Goal: Task Accomplishment & Management: Manage account settings

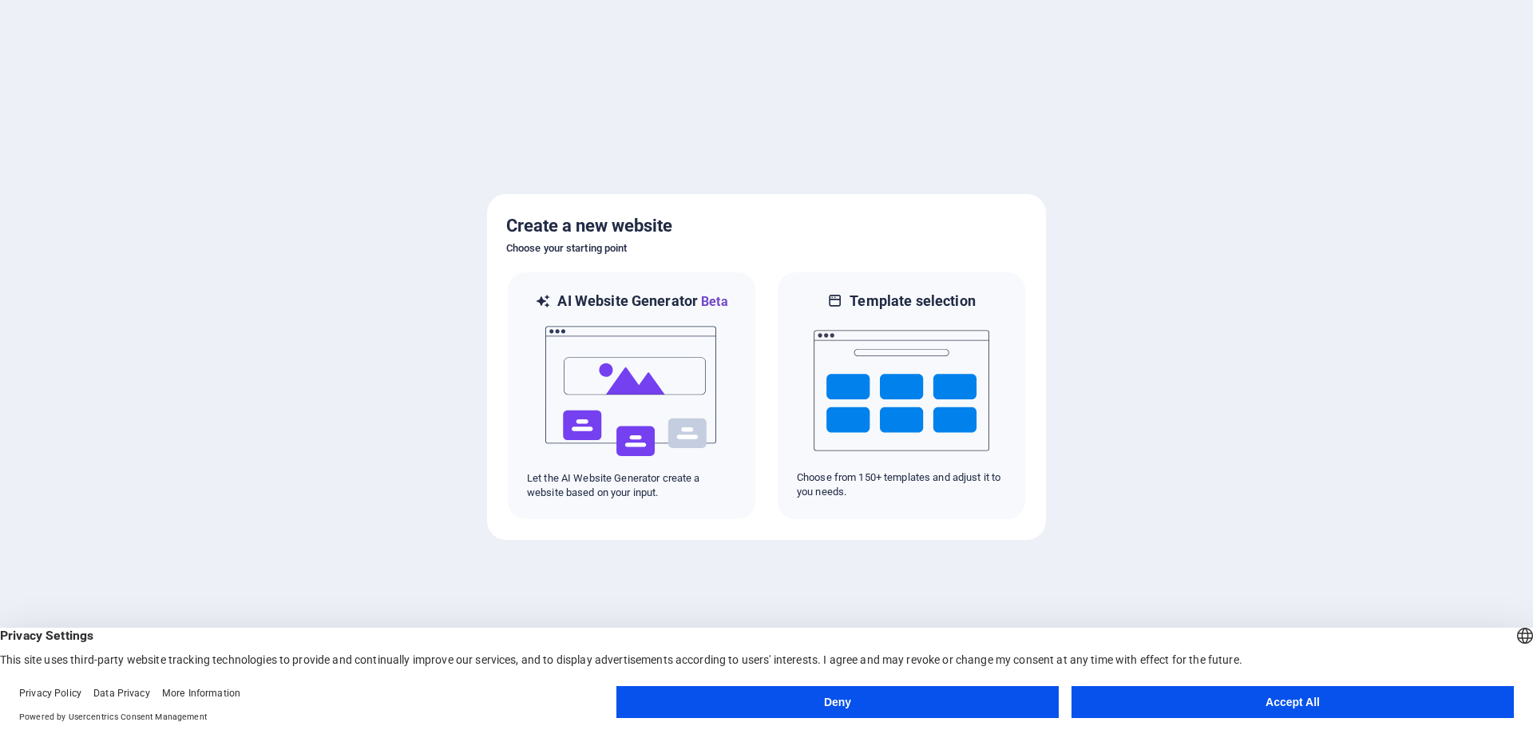
click at [1231, 699] on button "Accept All" at bounding box center [1293, 702] width 442 height 32
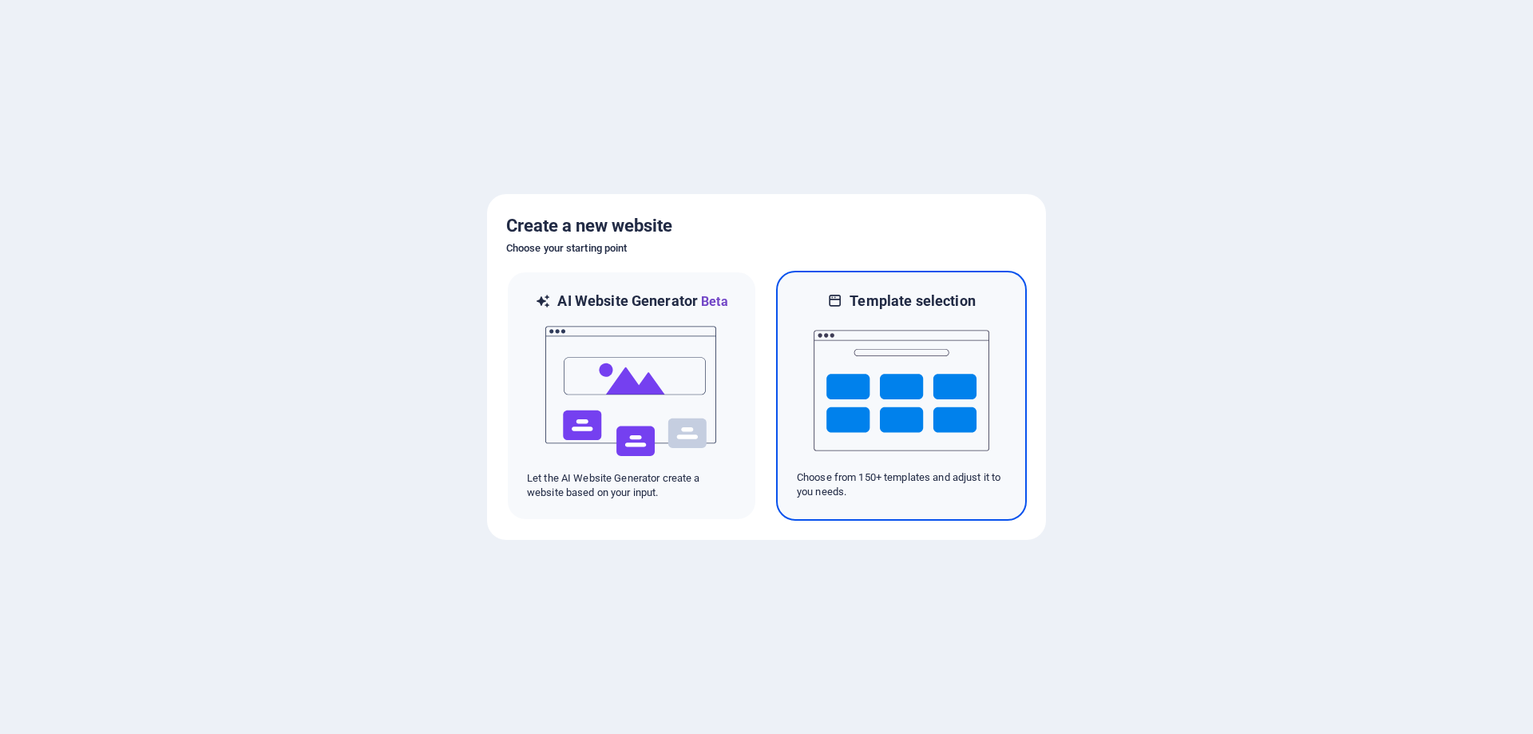
click at [870, 315] on img at bounding box center [902, 391] width 176 height 160
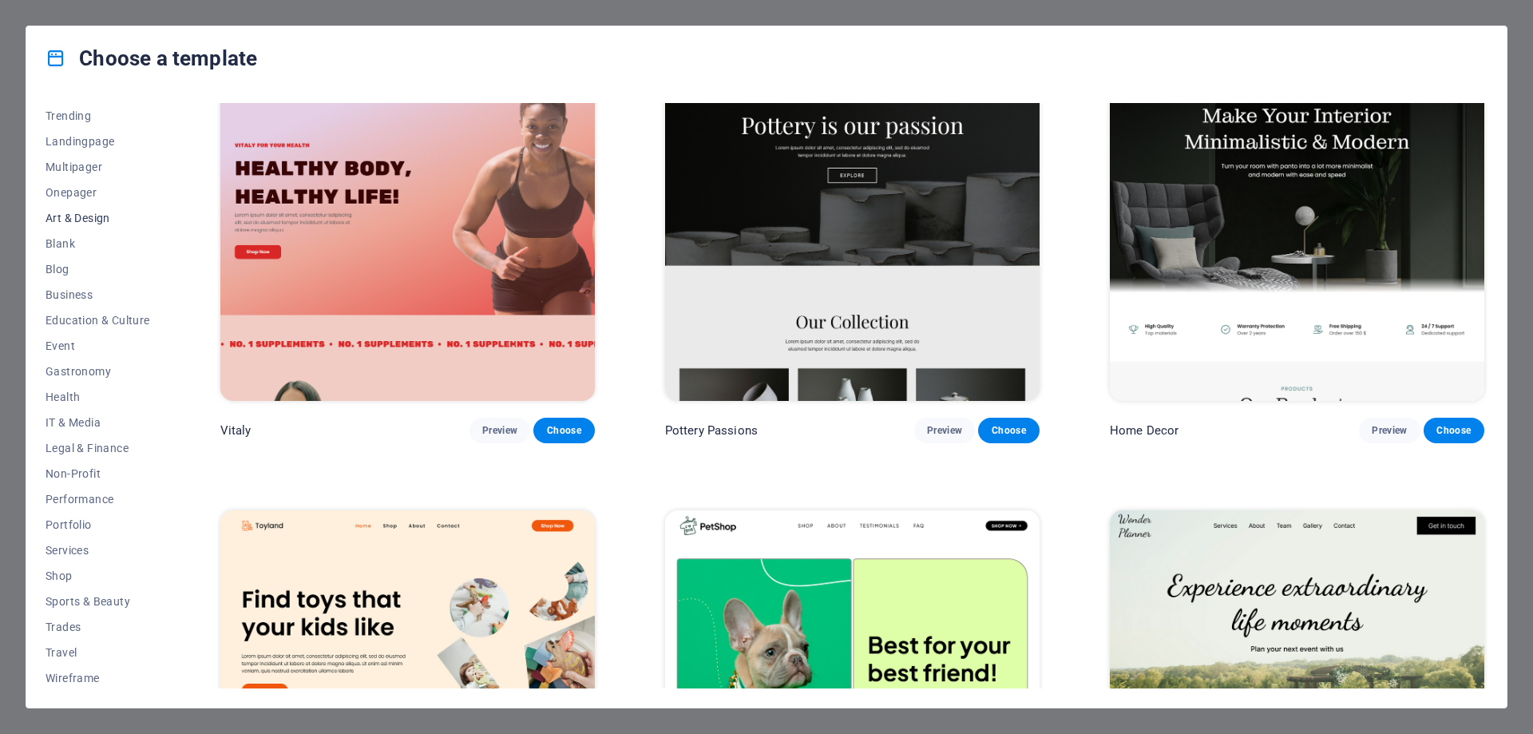
scroll to position [79, 0]
click at [84, 447] on span "Legal & Finance" at bounding box center [98, 445] width 105 height 13
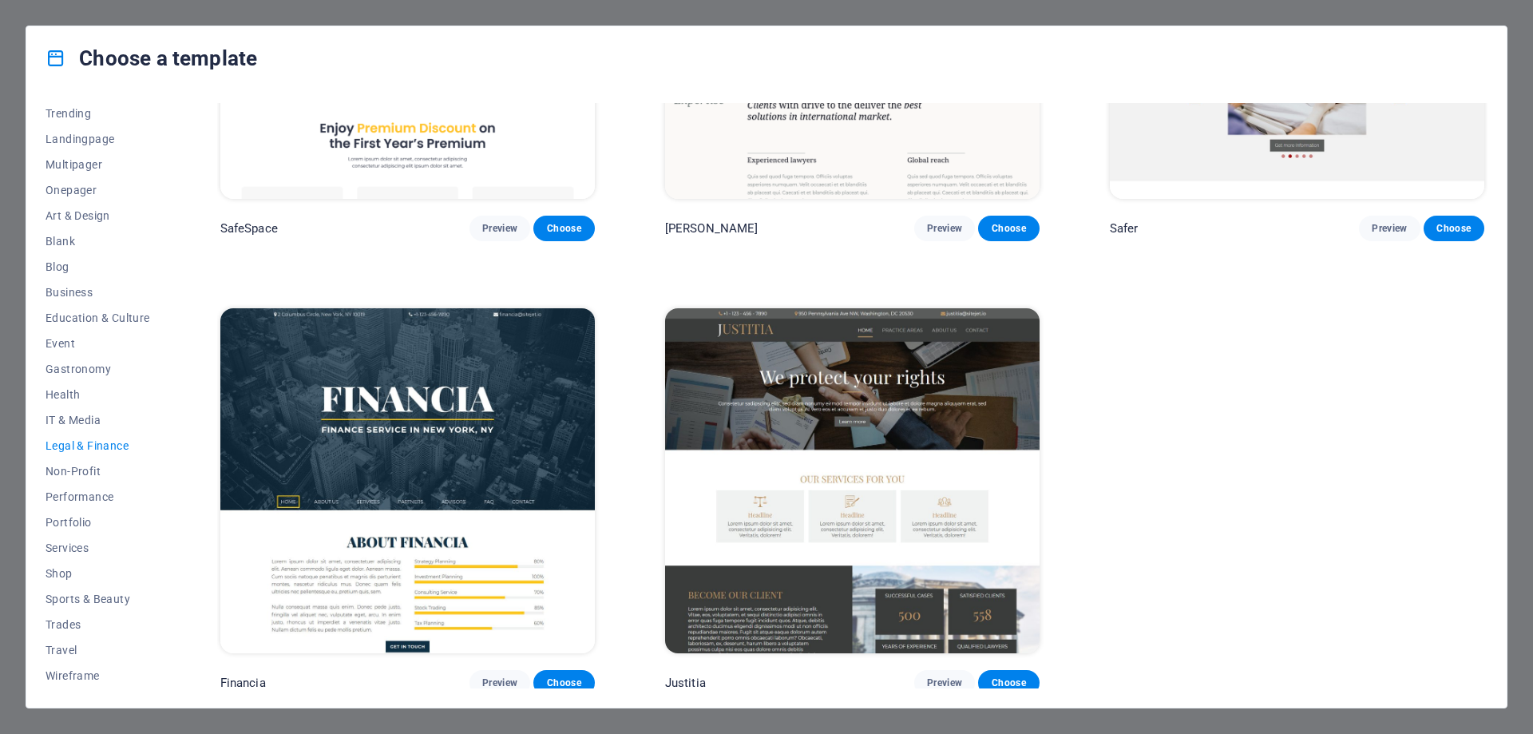
scroll to position [256, 0]
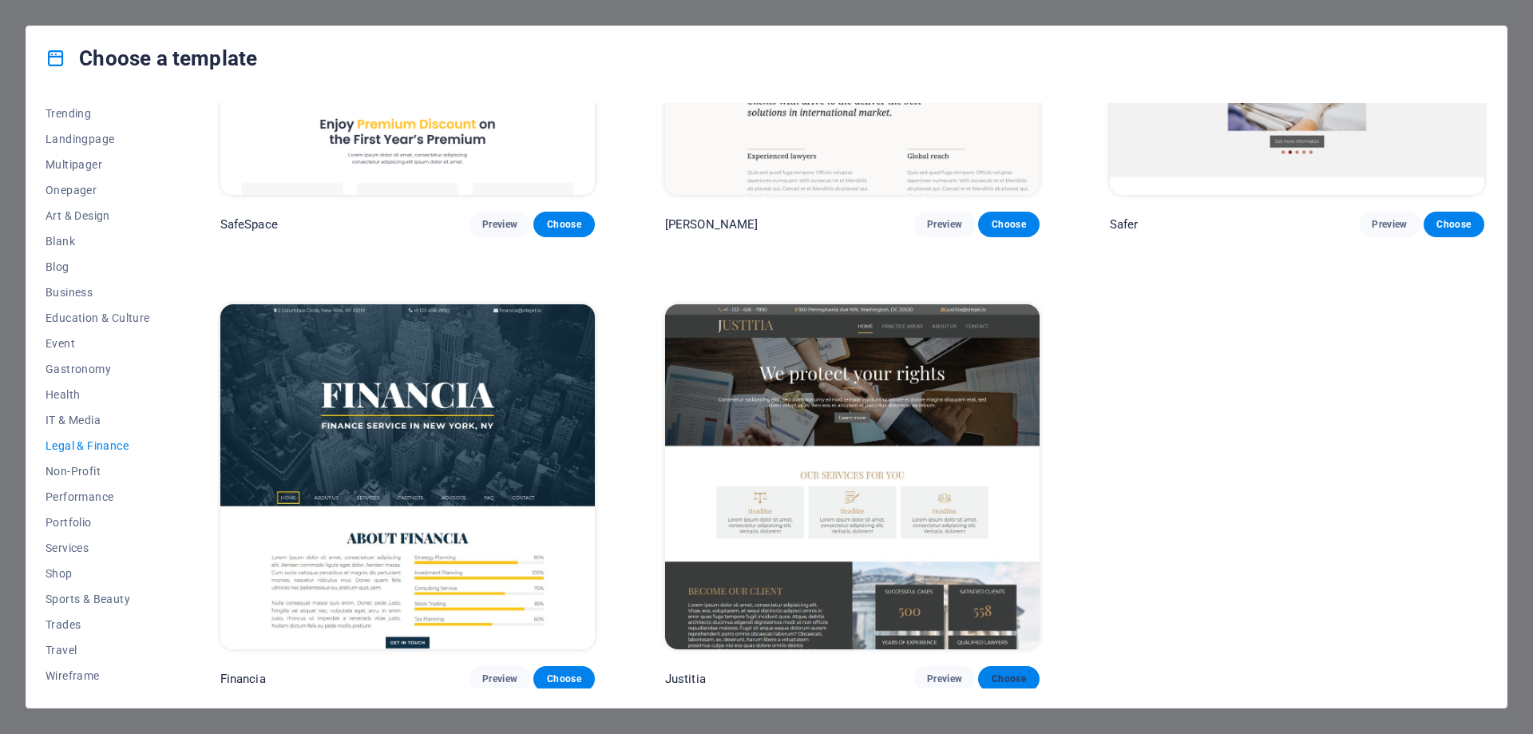
click at [1001, 678] on span "Choose" at bounding box center [1008, 678] width 35 height 13
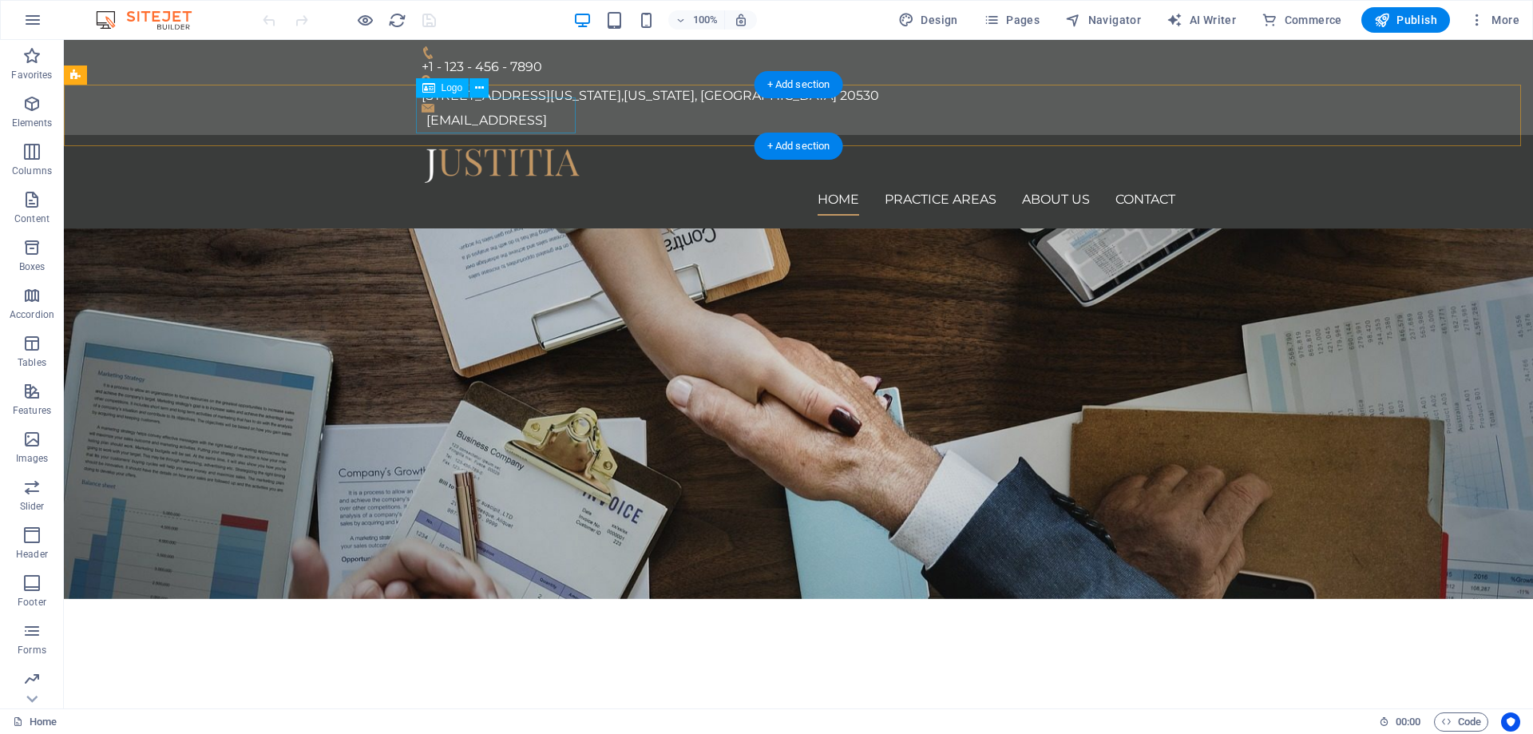
click at [514, 148] on div at bounding box center [799, 166] width 754 height 36
click at [481, 84] on icon at bounding box center [479, 88] width 9 height 17
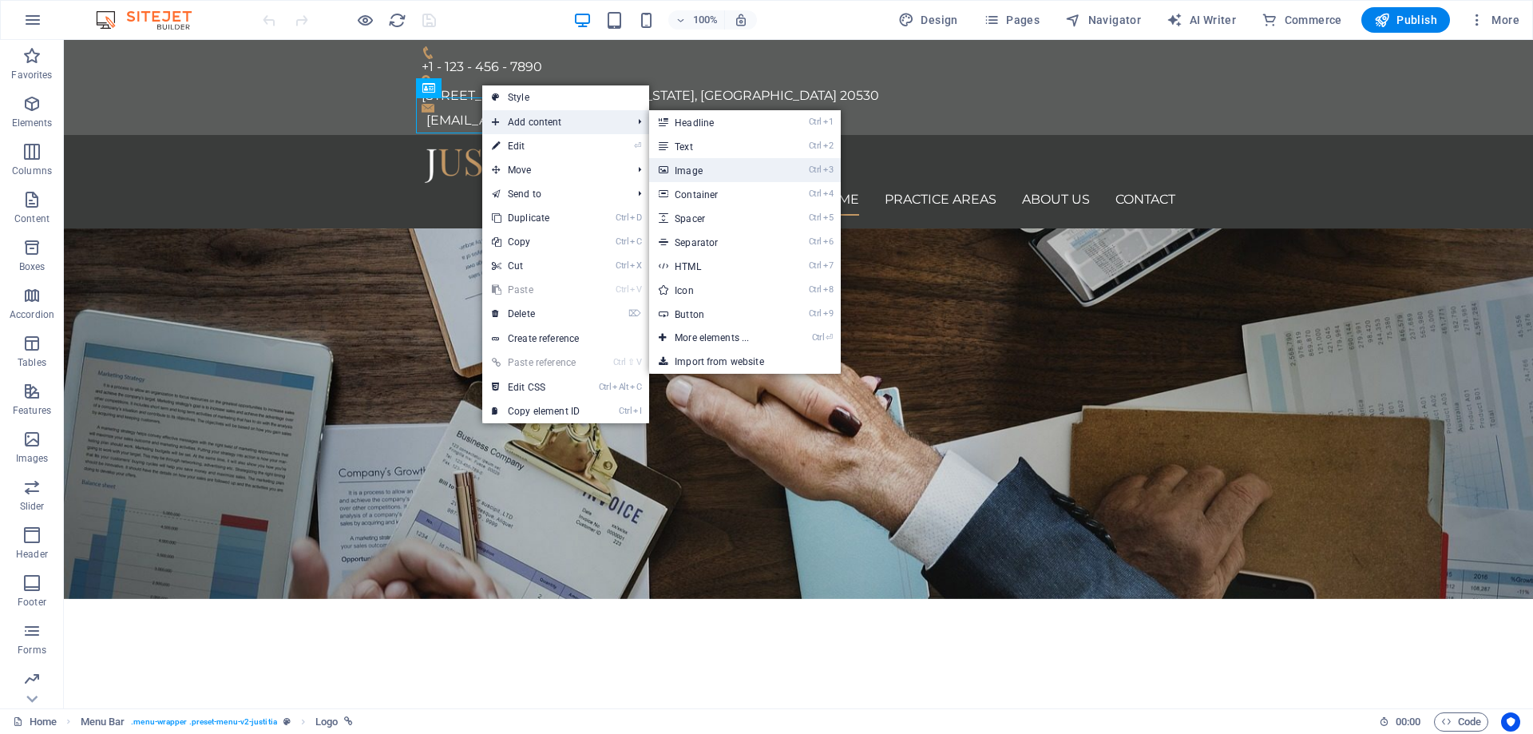
click at [708, 166] on link "Ctrl 3 Image" at bounding box center [715, 170] width 132 height 24
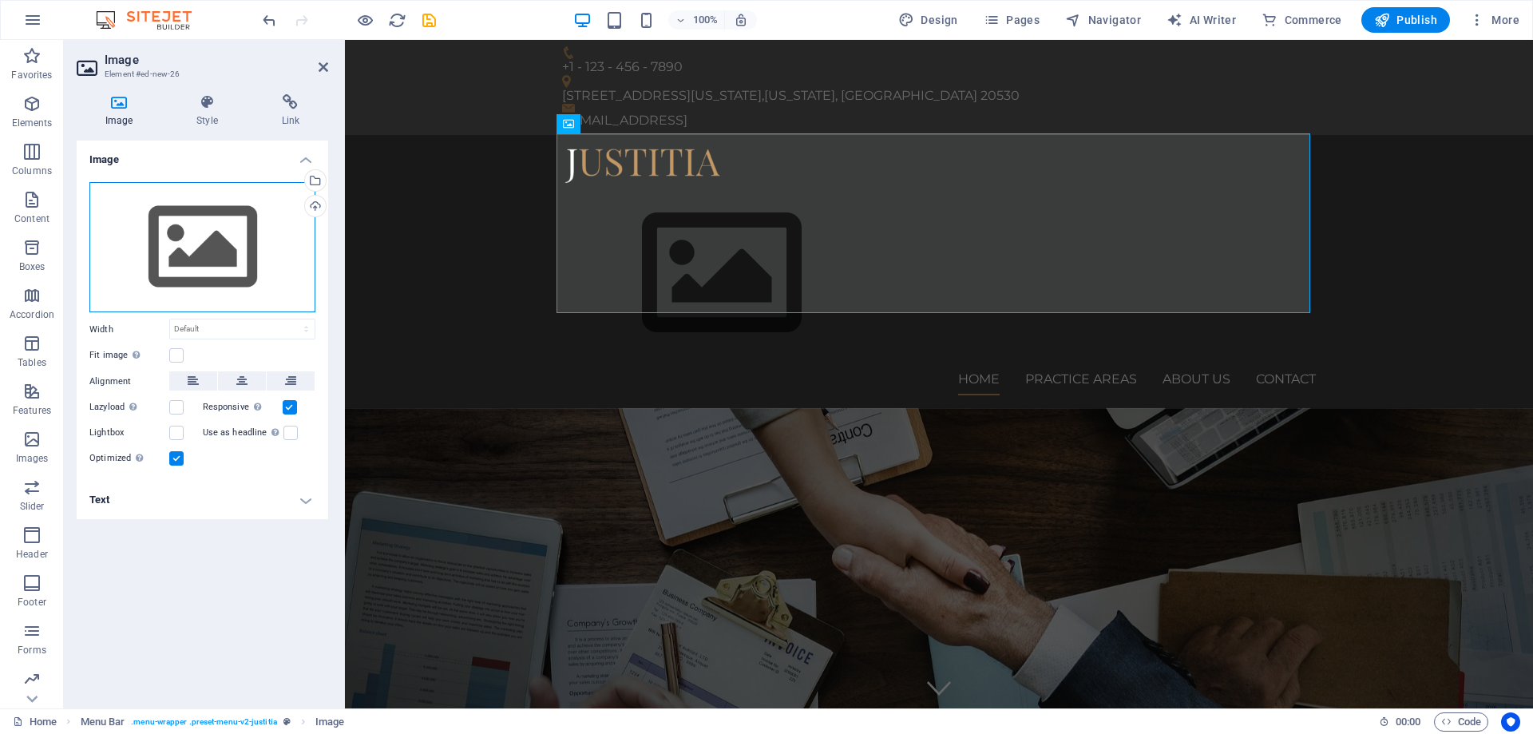
click at [232, 235] on div "Drag files here, click to choose files or select files from Files or our free s…" at bounding box center [202, 247] width 226 height 131
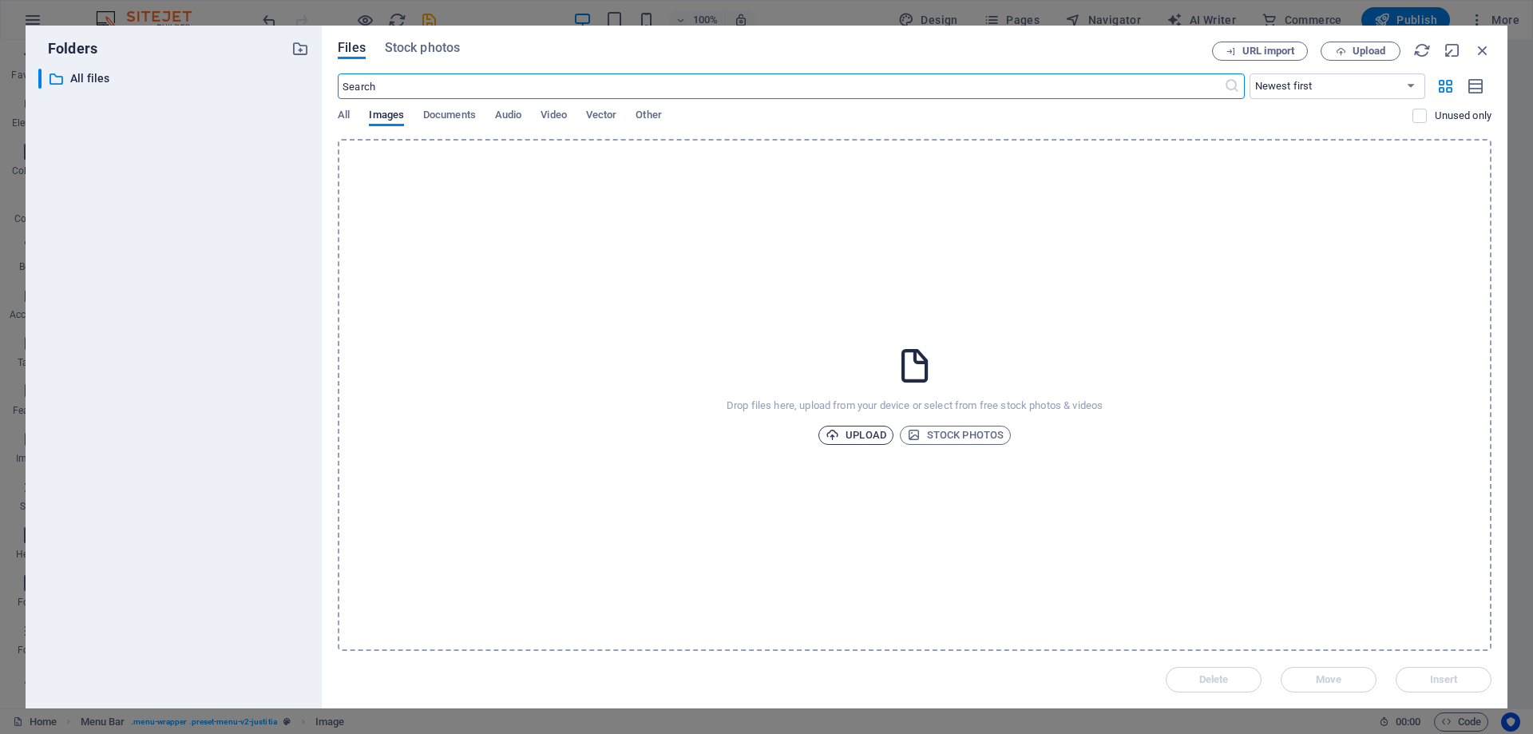
click at [832, 432] on icon "button" at bounding box center [833, 435] width 14 height 14
click at [1483, 47] on icon "button" at bounding box center [1483, 51] width 18 height 18
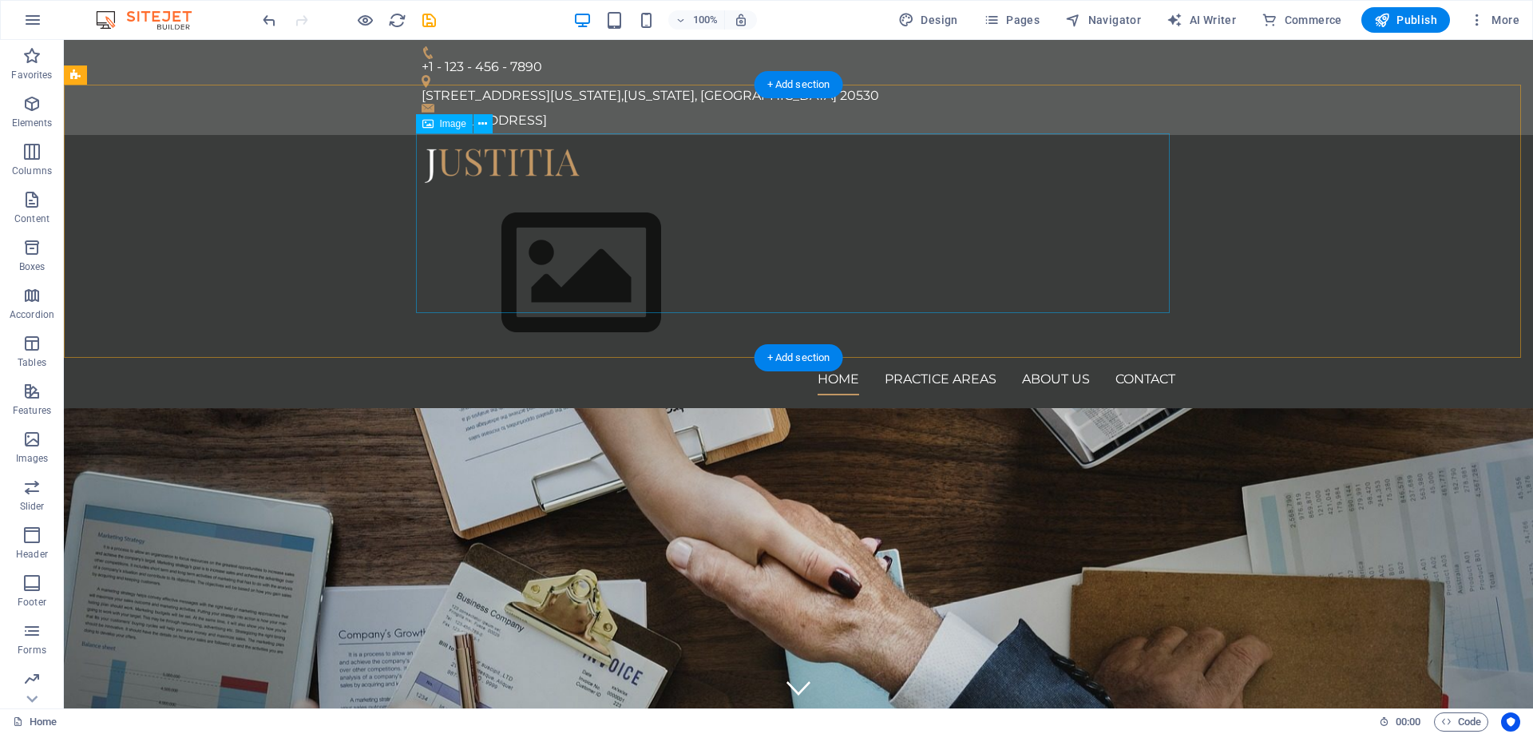
click at [585, 220] on figure at bounding box center [799, 274] width 754 height 180
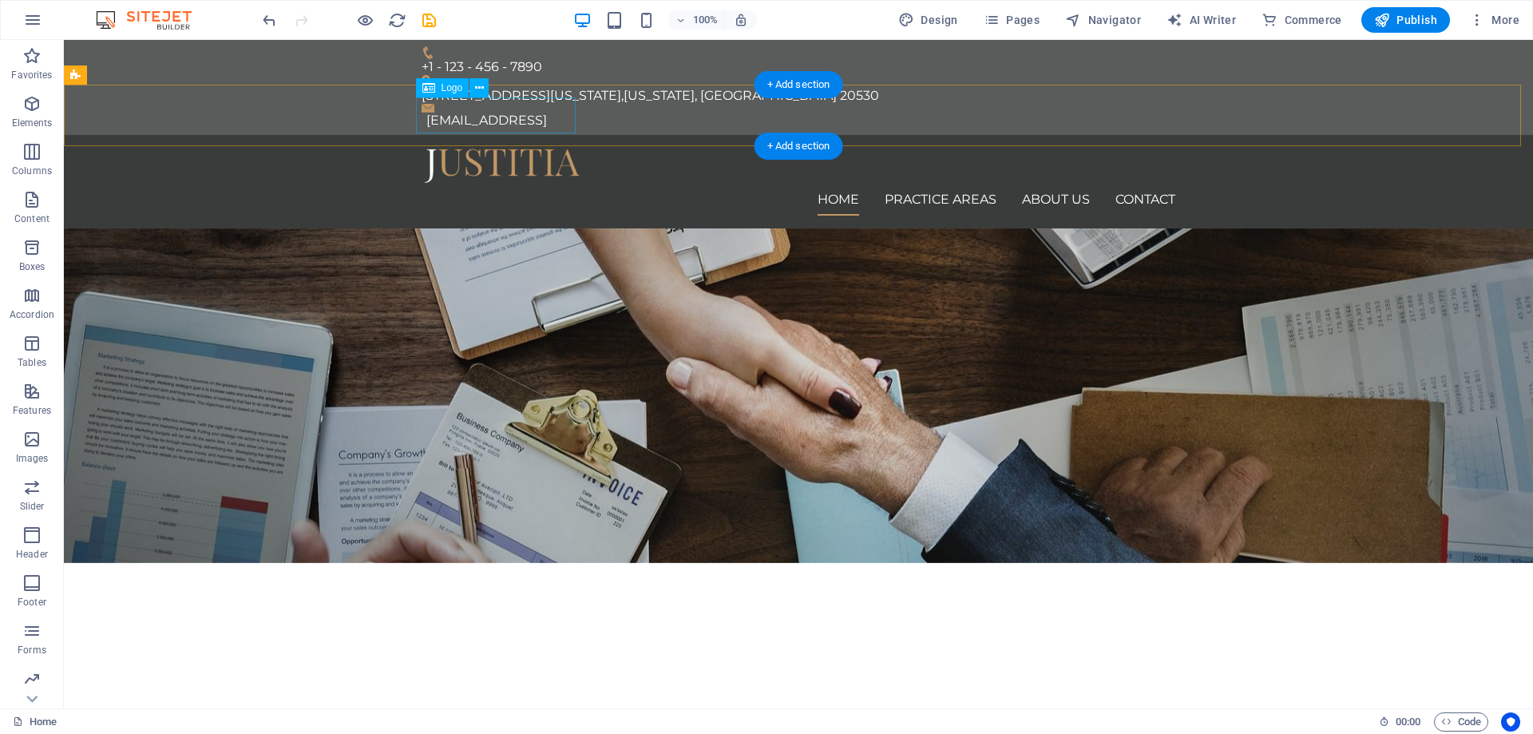
click at [508, 148] on div at bounding box center [799, 166] width 754 height 36
click at [510, 148] on div at bounding box center [799, 166] width 754 height 36
select select "px"
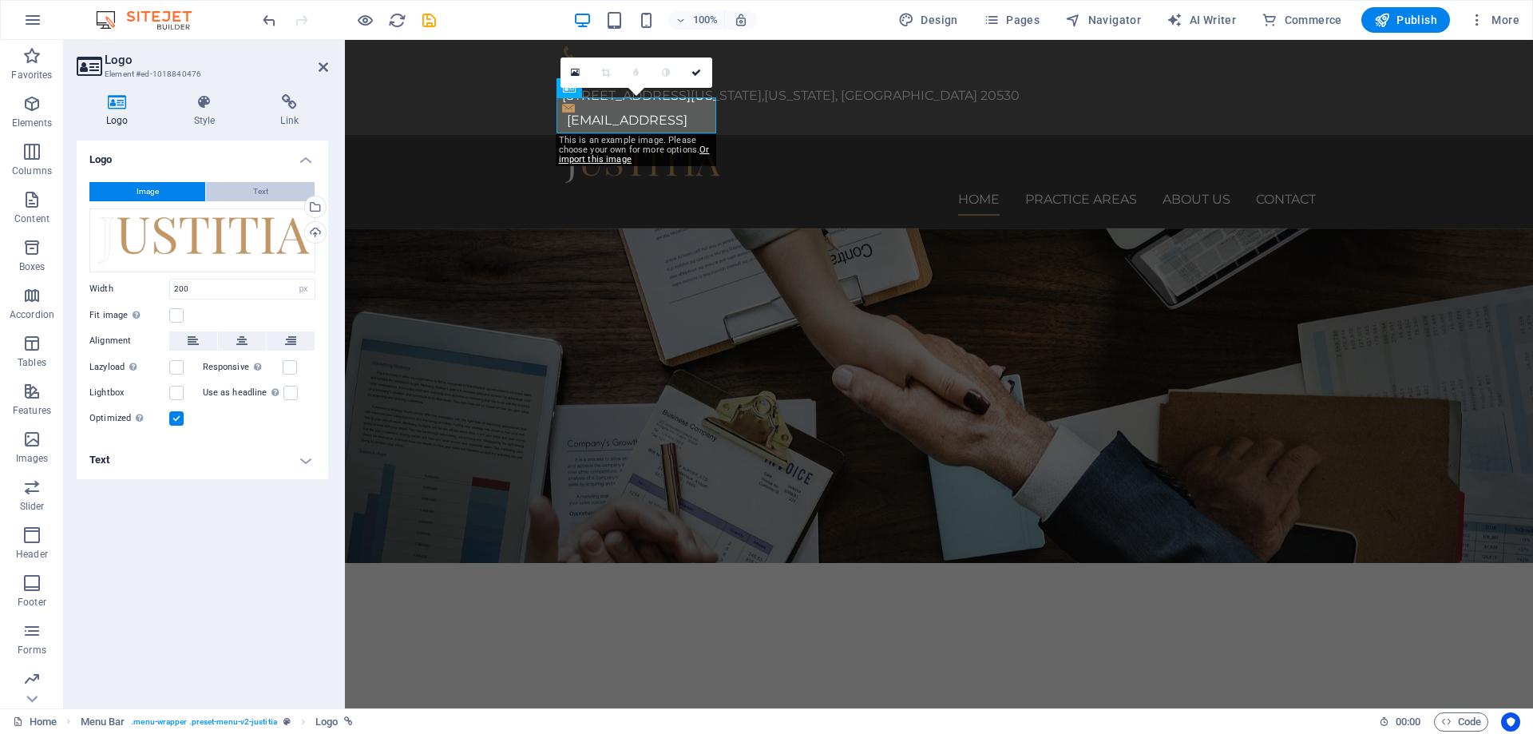
click at [254, 191] on span "Text" at bounding box center [260, 191] width 15 height 19
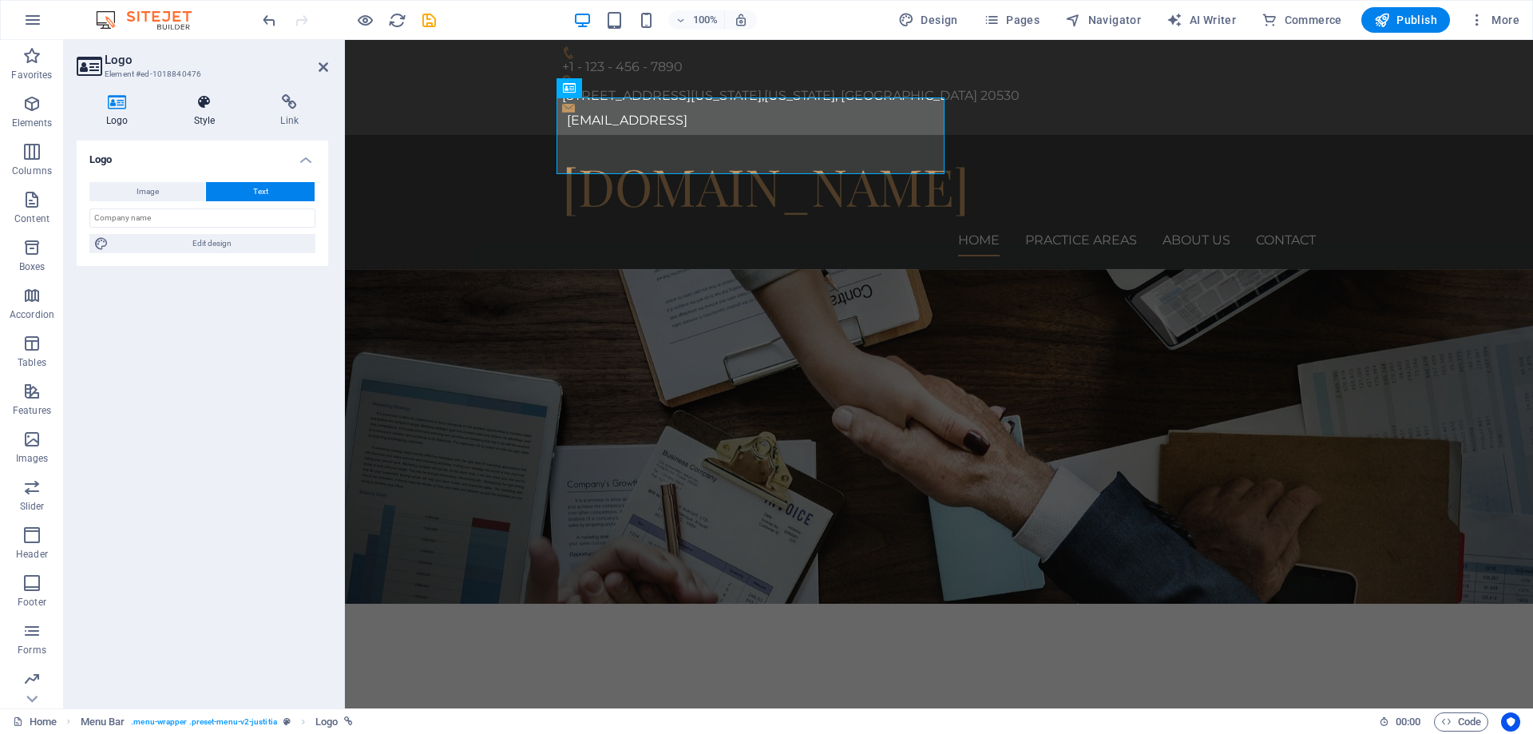
click at [208, 110] on h4 "Style" at bounding box center [208, 111] width 87 height 34
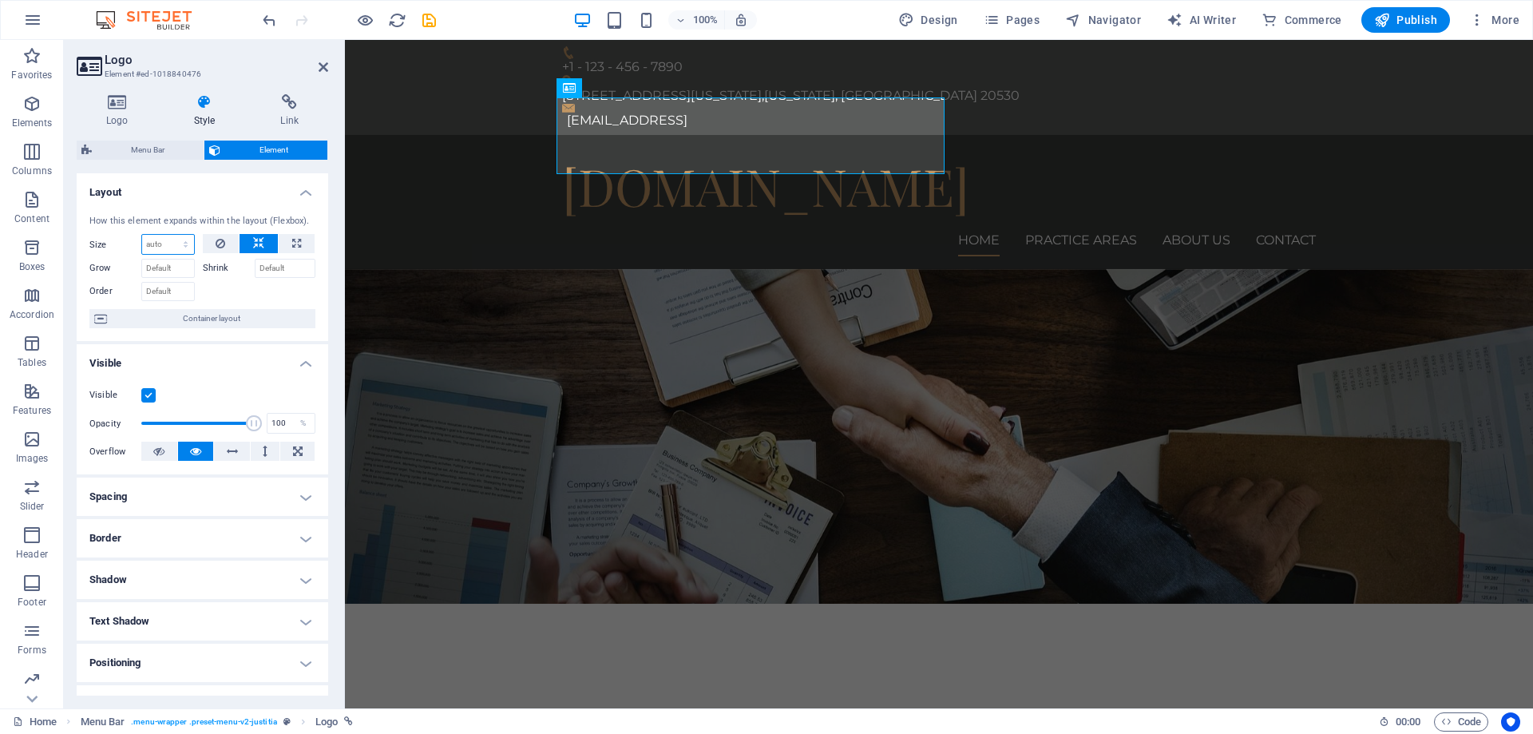
click at [168, 240] on select "Default auto px % 1/1 1/2 1/3 1/4 1/5 1/6 1/7 1/8 1/9 1/10" at bounding box center [168, 244] width 52 height 19
select select "1/3"
click at [169, 235] on select "Default auto px % 1/1 1/2 1/3 1/4 1/5 1/6 1/7 1/8 1/9 1/10" at bounding box center [168, 244] width 52 height 19
type input "33.33"
click at [181, 242] on select "Default auto px % 1/1 1/2 1/3 1/4 1/5 1/6 1/7 1/8 1/9 1/10" at bounding box center [183, 244] width 22 height 19
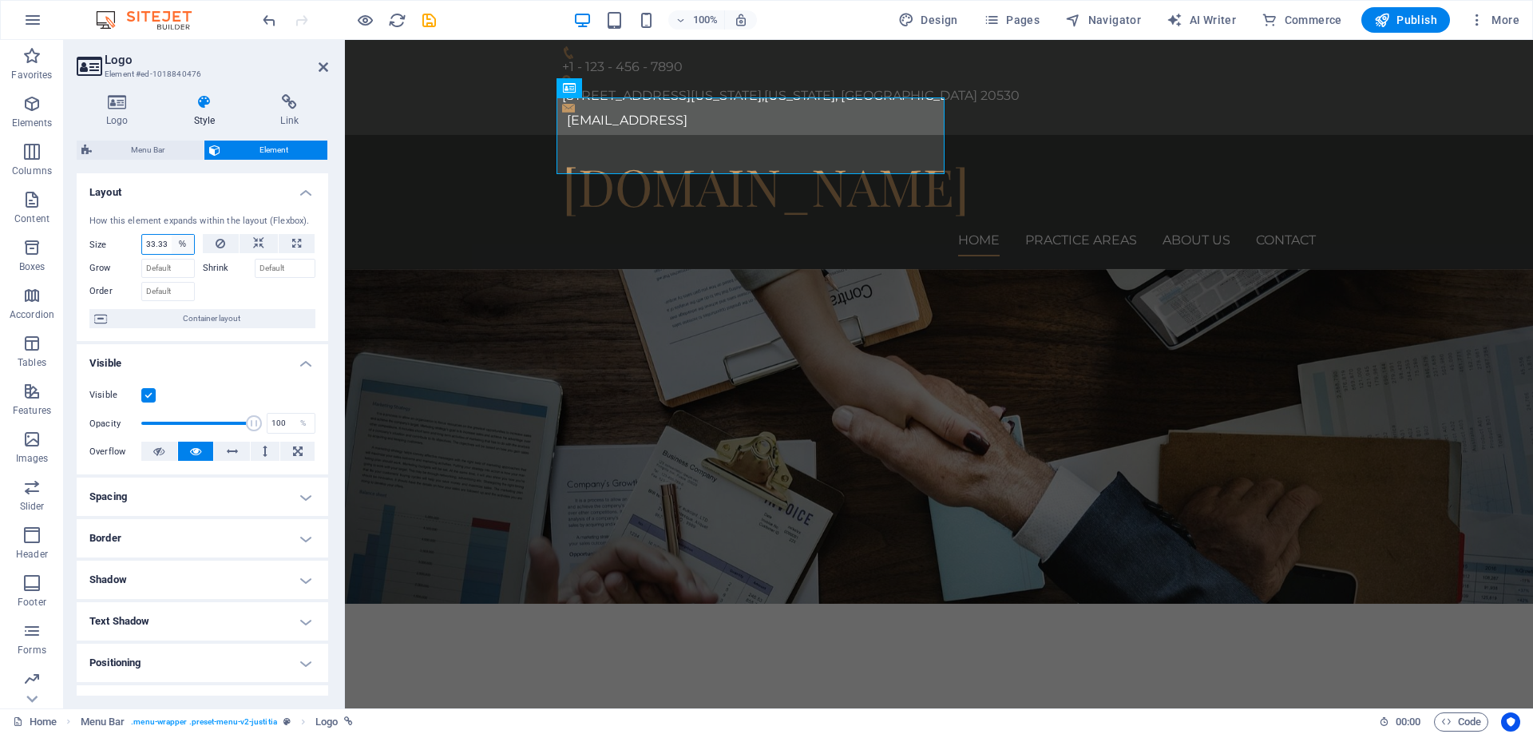
select select "px"
click at [172, 235] on select "Default auto px % 1/1 1/2 1/3 1/4 1/5 1/6 1/7 1/8 1/9 1/10" at bounding box center [183, 244] width 22 height 19
type input "20"
click at [223, 197] on h4 "Layout" at bounding box center [203, 187] width 252 height 29
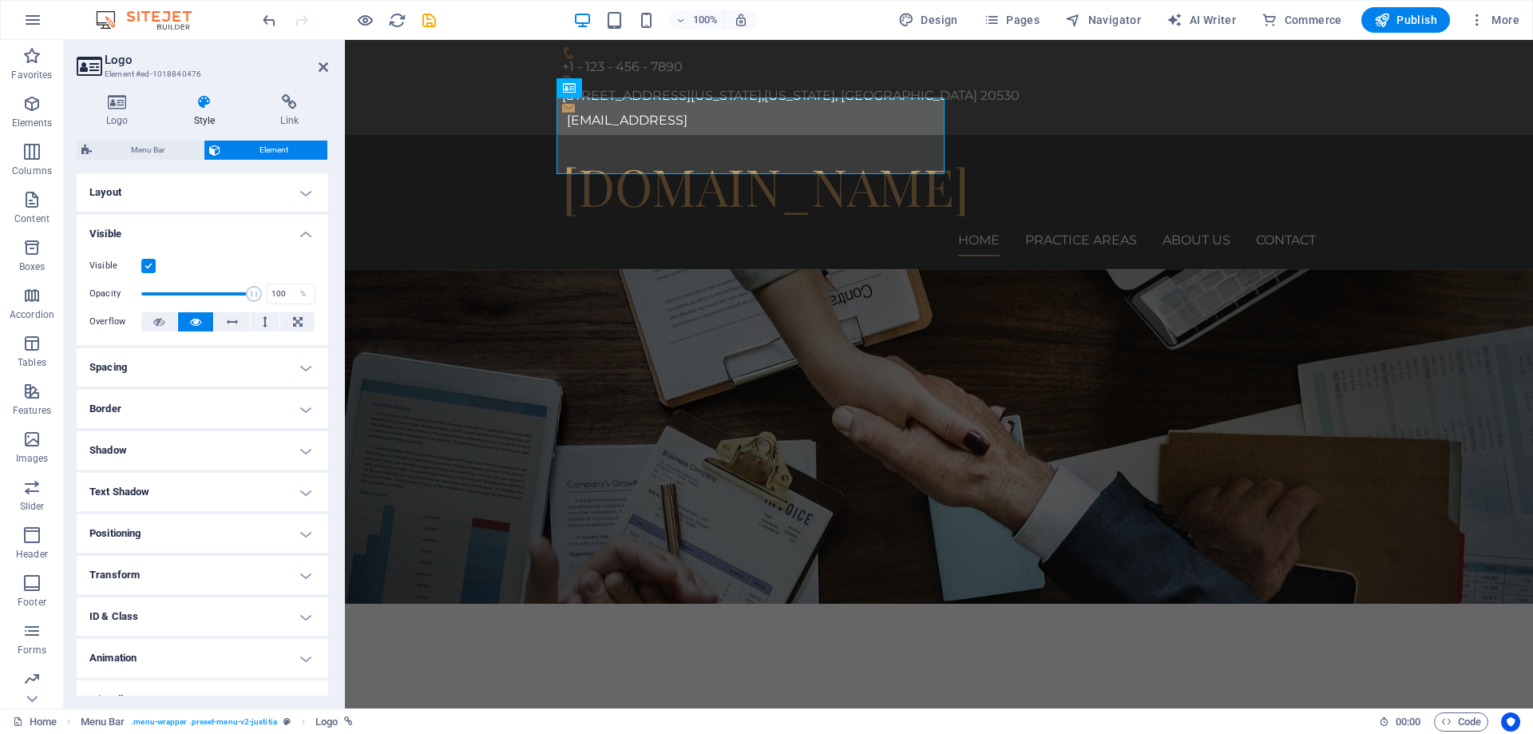
click at [238, 188] on h4 "Layout" at bounding box center [203, 192] width 252 height 38
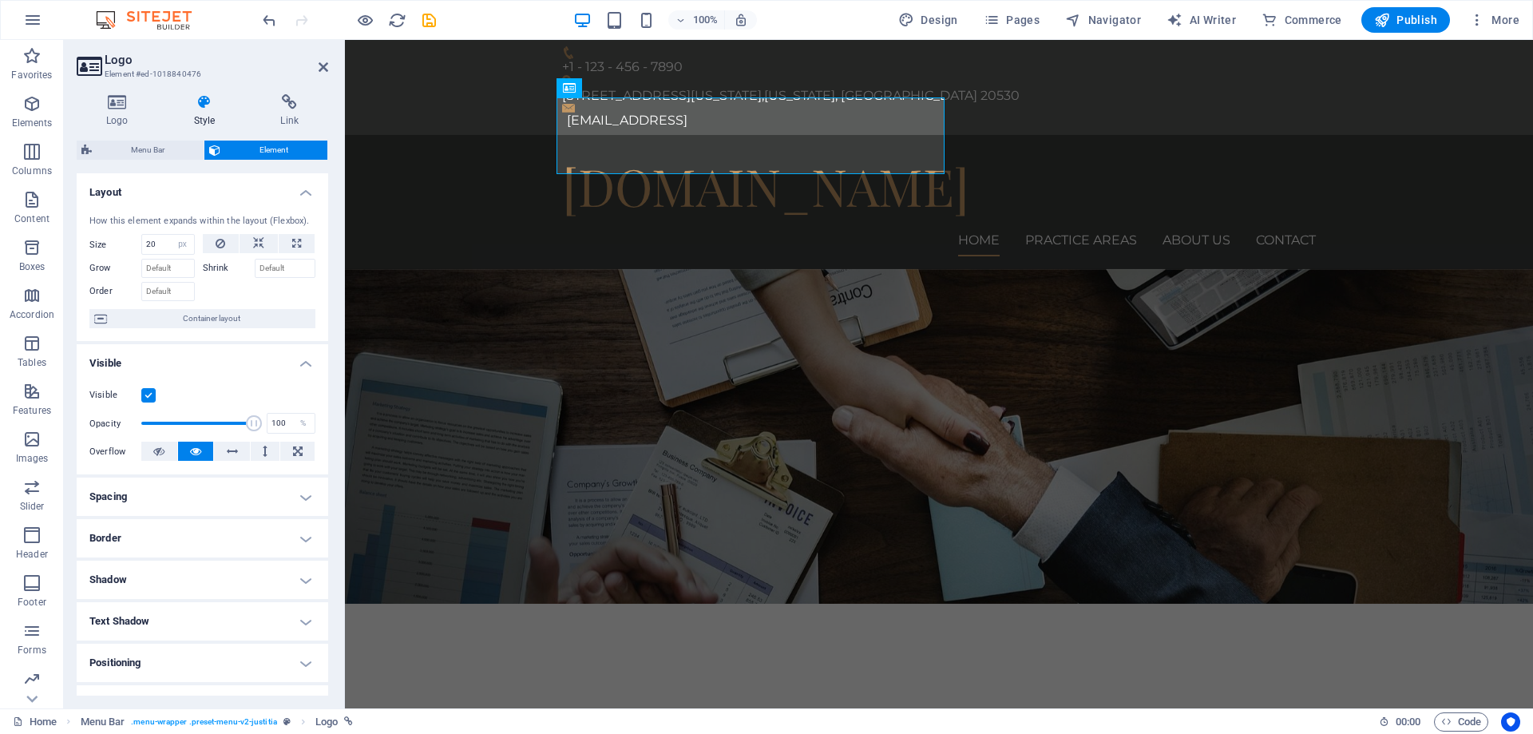
click at [284, 295] on div at bounding box center [259, 289] width 113 height 23
click at [284, 268] on input "Shrink" at bounding box center [285, 268] width 61 height 19
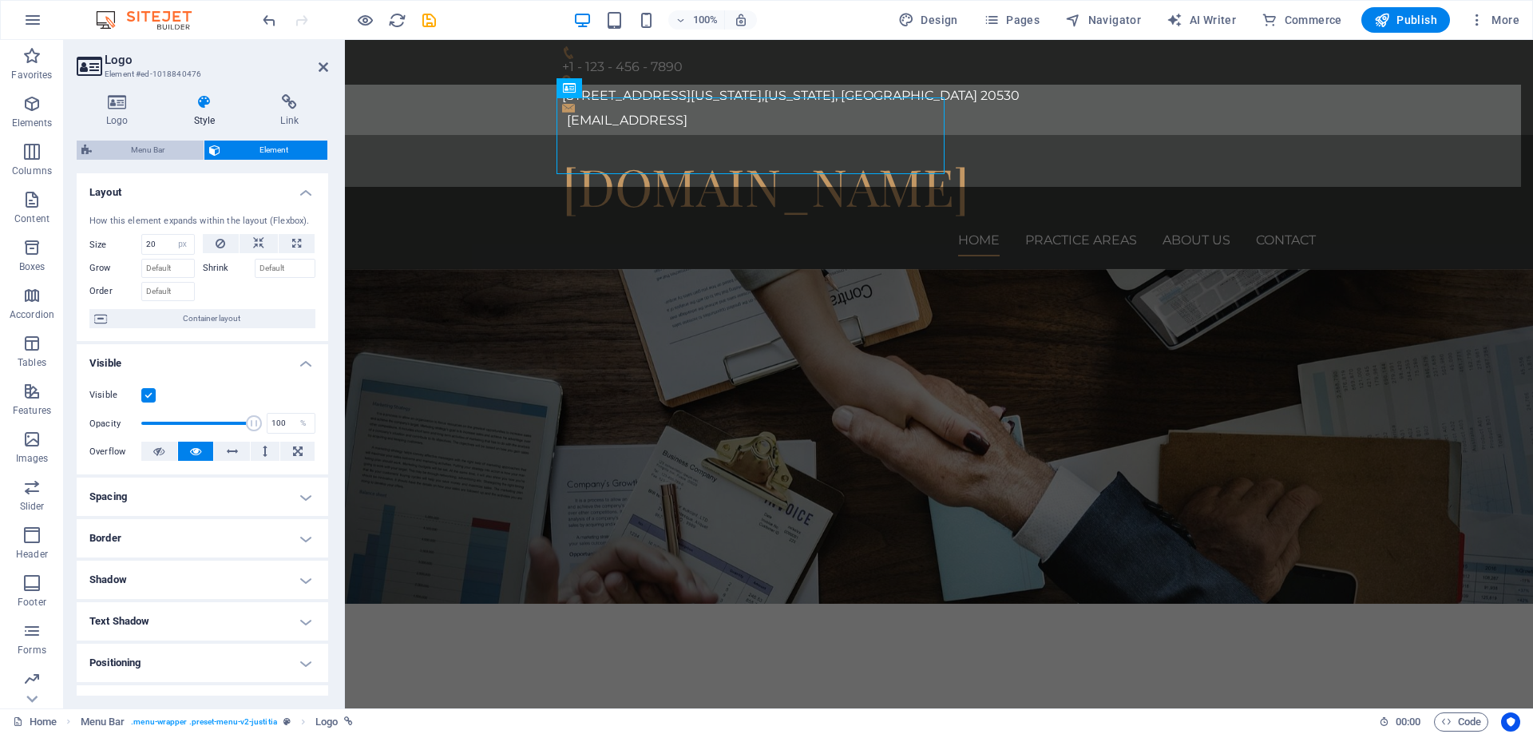
click at [136, 156] on span "Menu Bar" at bounding box center [148, 150] width 102 height 19
select select "rem"
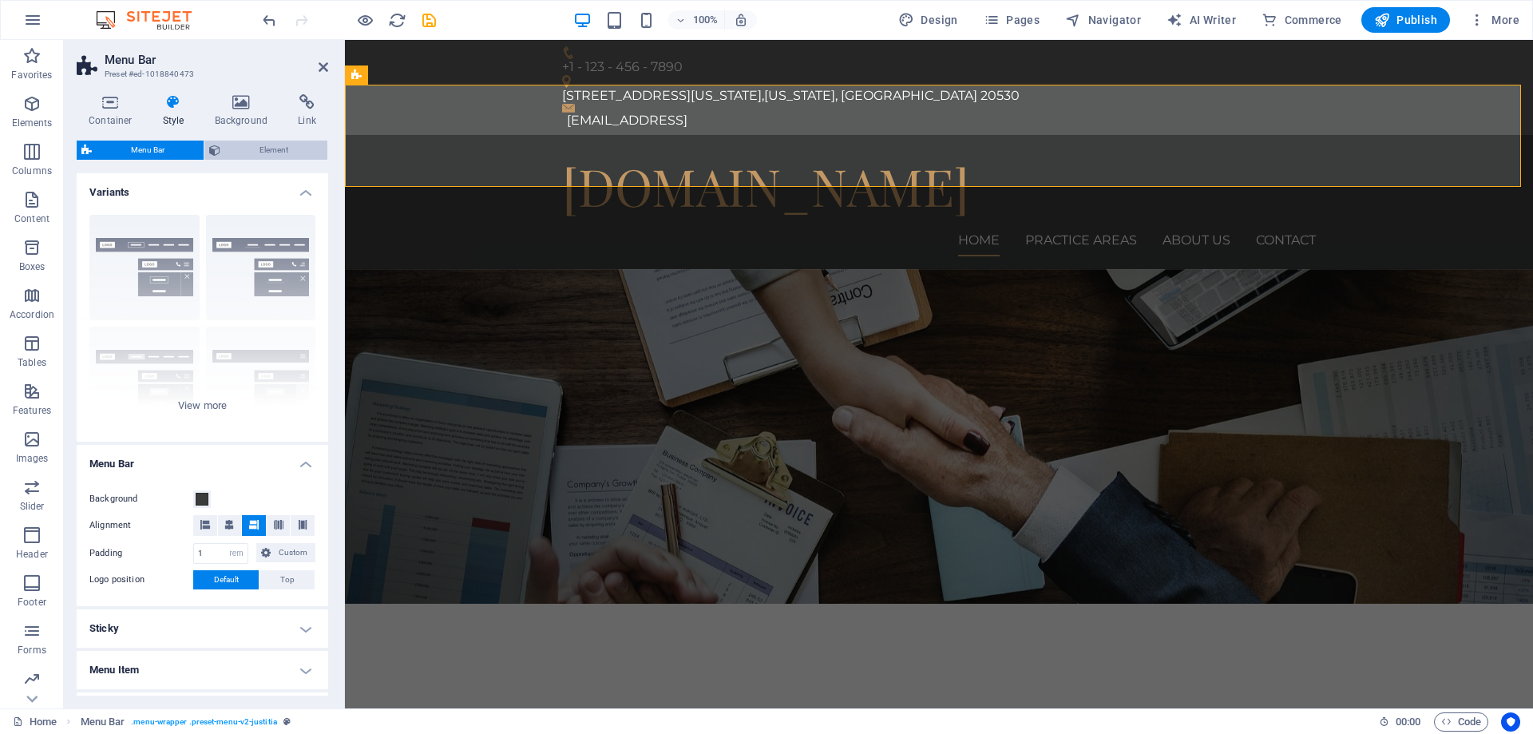
click at [271, 152] on span "Element" at bounding box center [273, 150] width 97 height 19
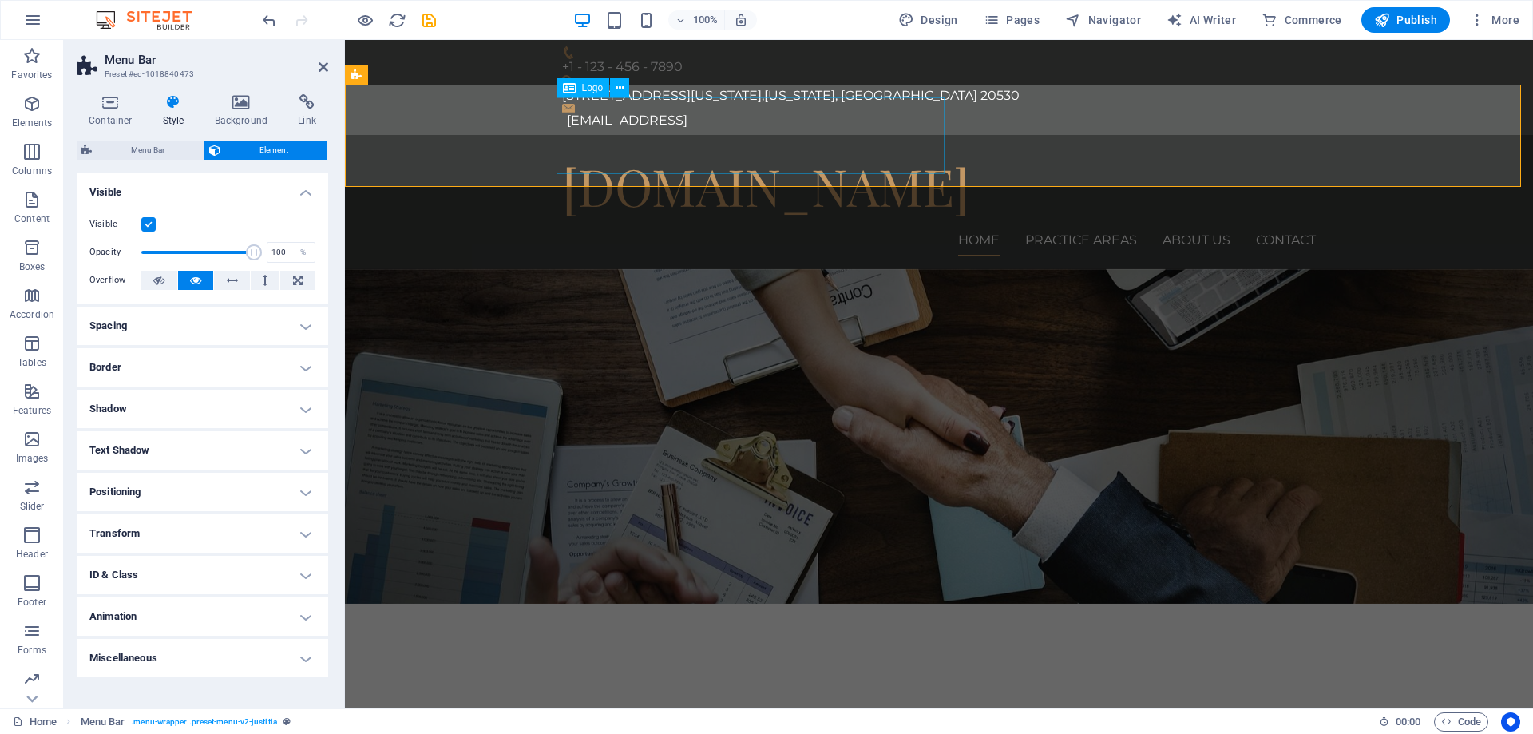
click at [656, 148] on div "[DOMAIN_NAME]" at bounding box center [939, 186] width 754 height 77
click at [683, 148] on div "[DOMAIN_NAME]" at bounding box center [939, 186] width 754 height 77
select select "px"
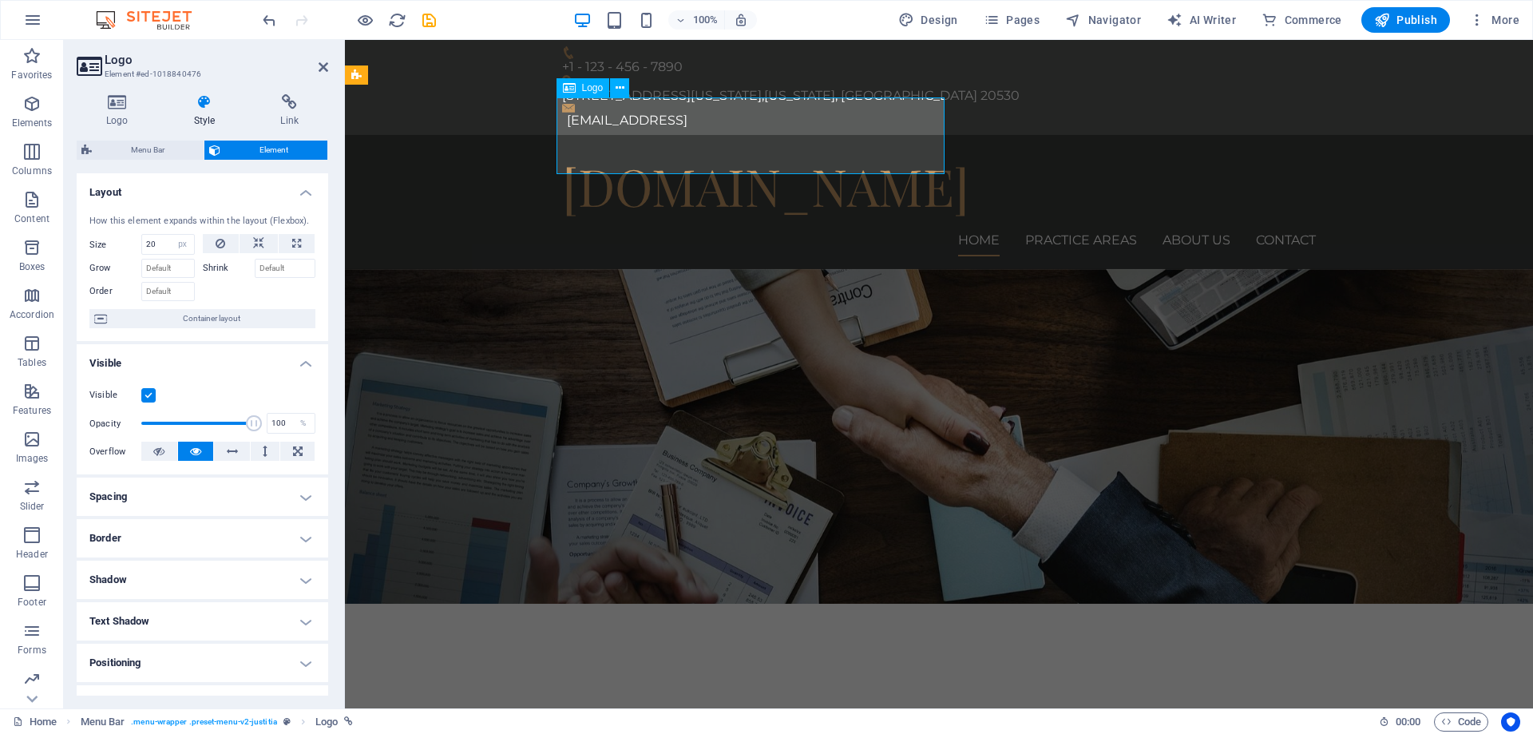
click at [661, 148] on div "[DOMAIN_NAME]" at bounding box center [939, 186] width 754 height 77
click at [621, 91] on icon at bounding box center [620, 88] width 9 height 17
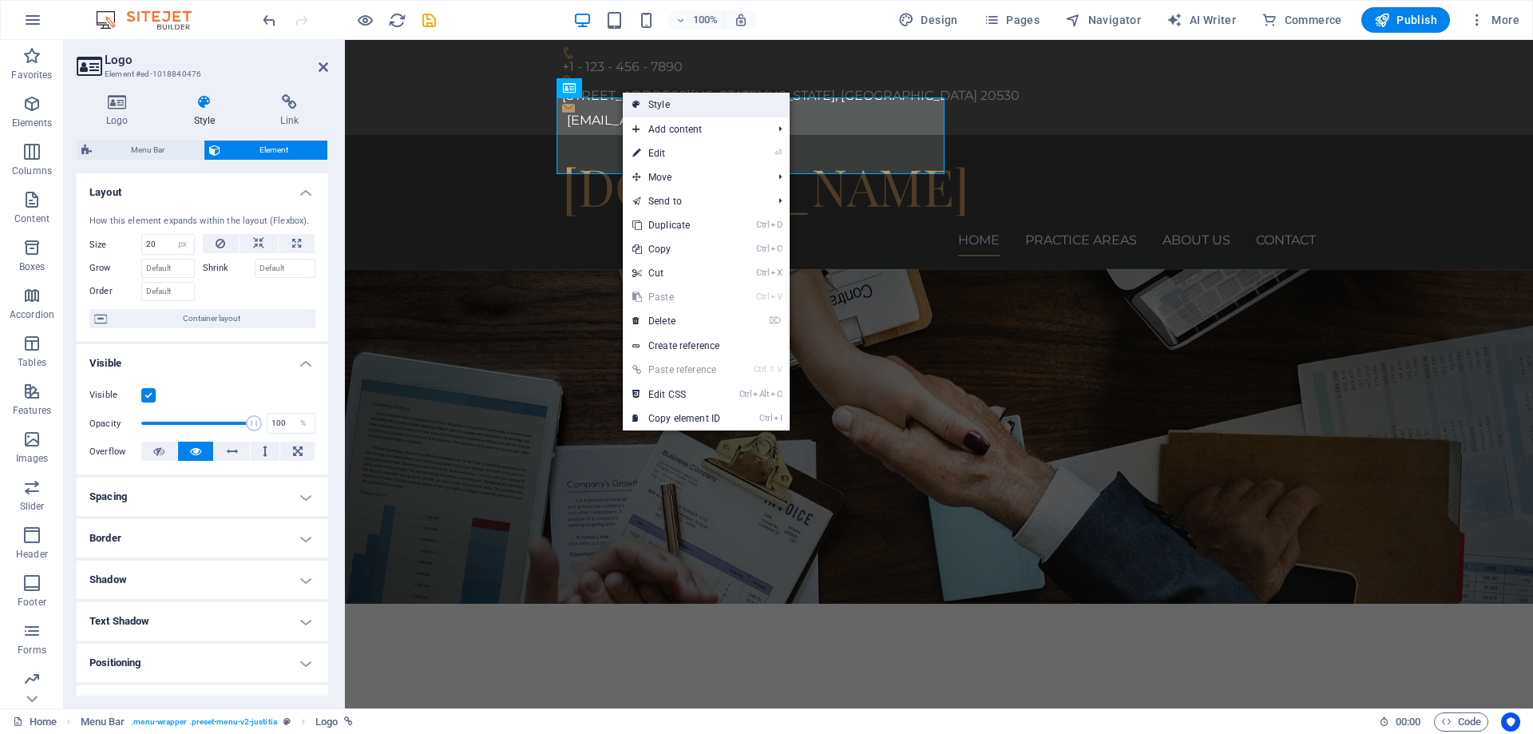
click at [728, 104] on link "Style" at bounding box center [706, 105] width 167 height 24
select select "rem"
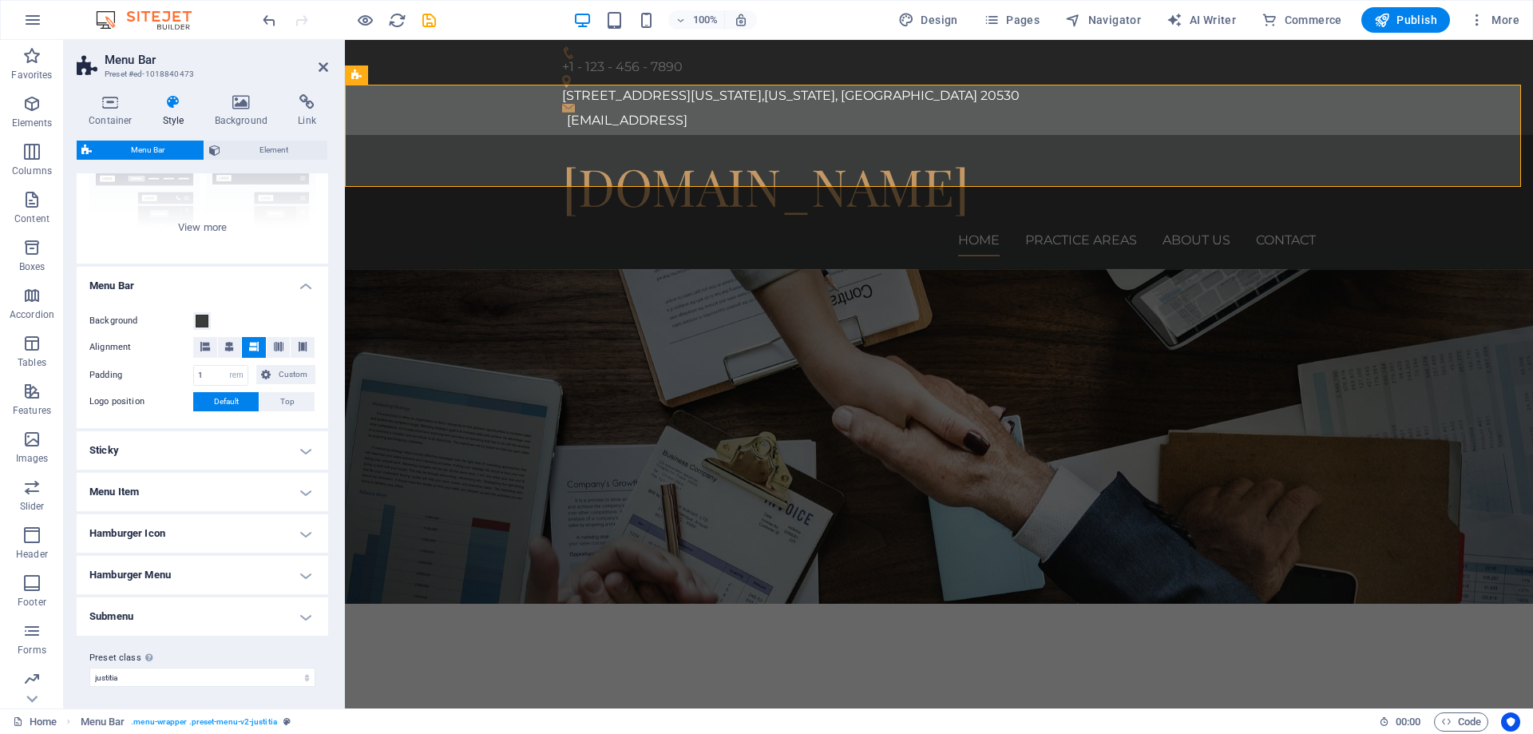
scroll to position [182, 0]
click at [280, 487] on h4 "Menu Item" at bounding box center [203, 488] width 252 height 38
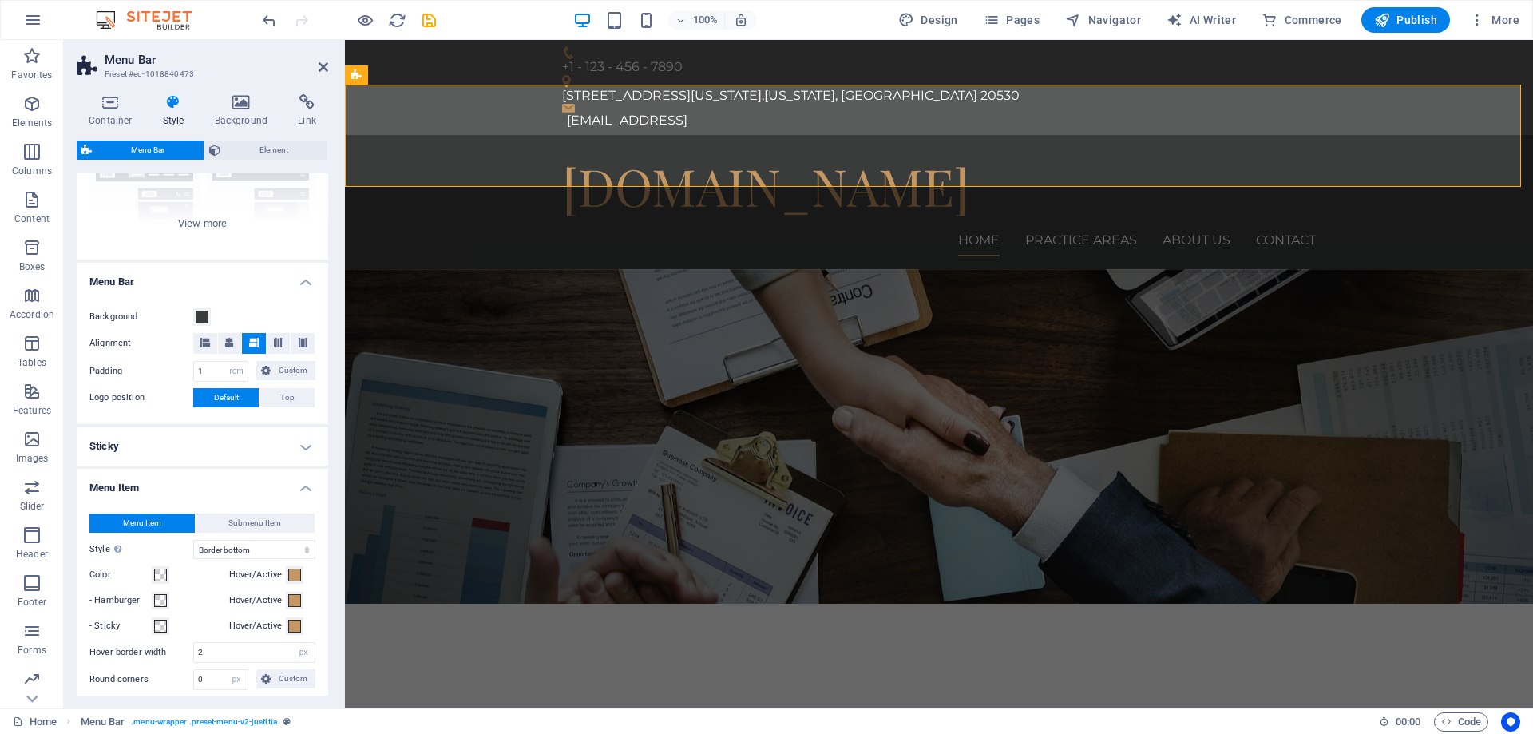
click at [284, 482] on h4 "Menu Item" at bounding box center [203, 483] width 252 height 29
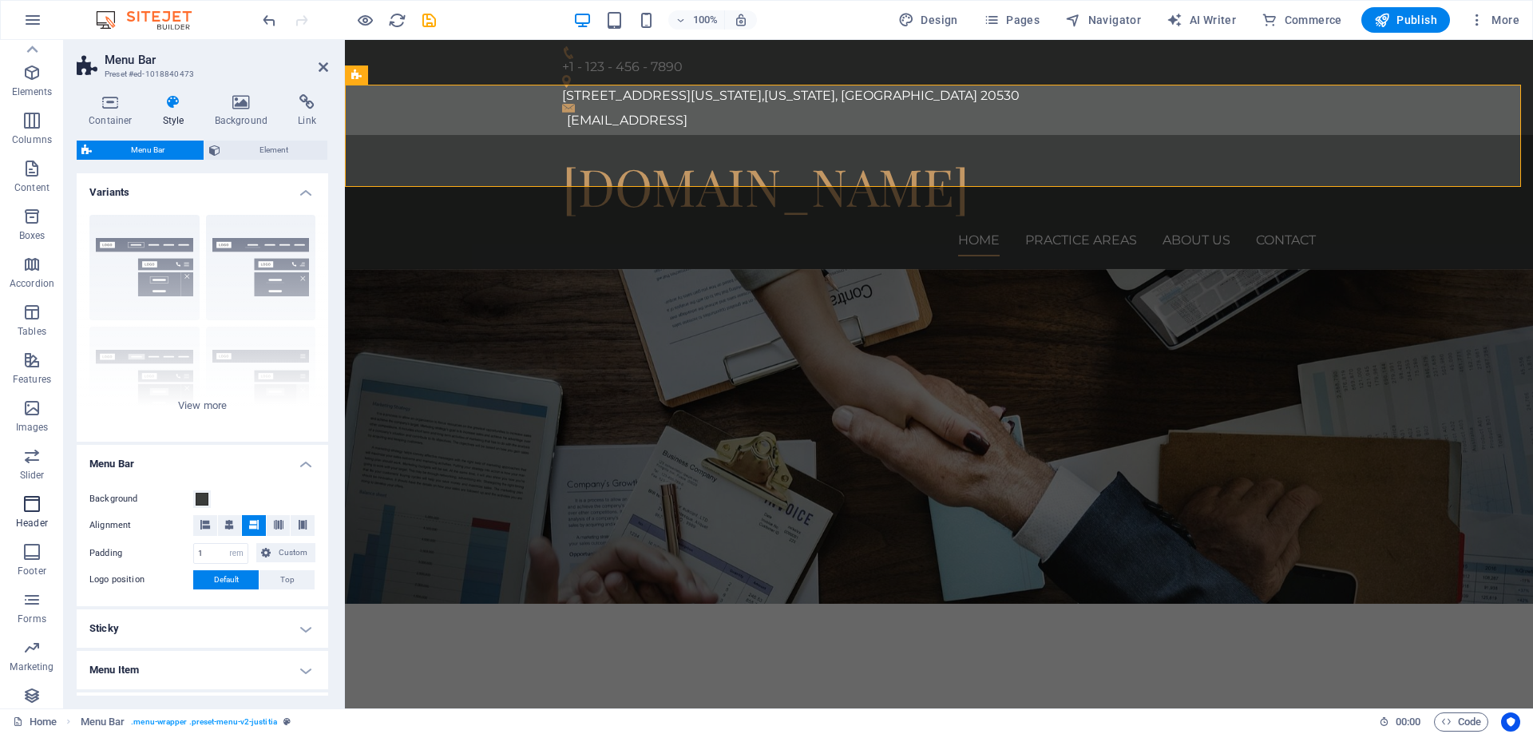
scroll to position [0, 0]
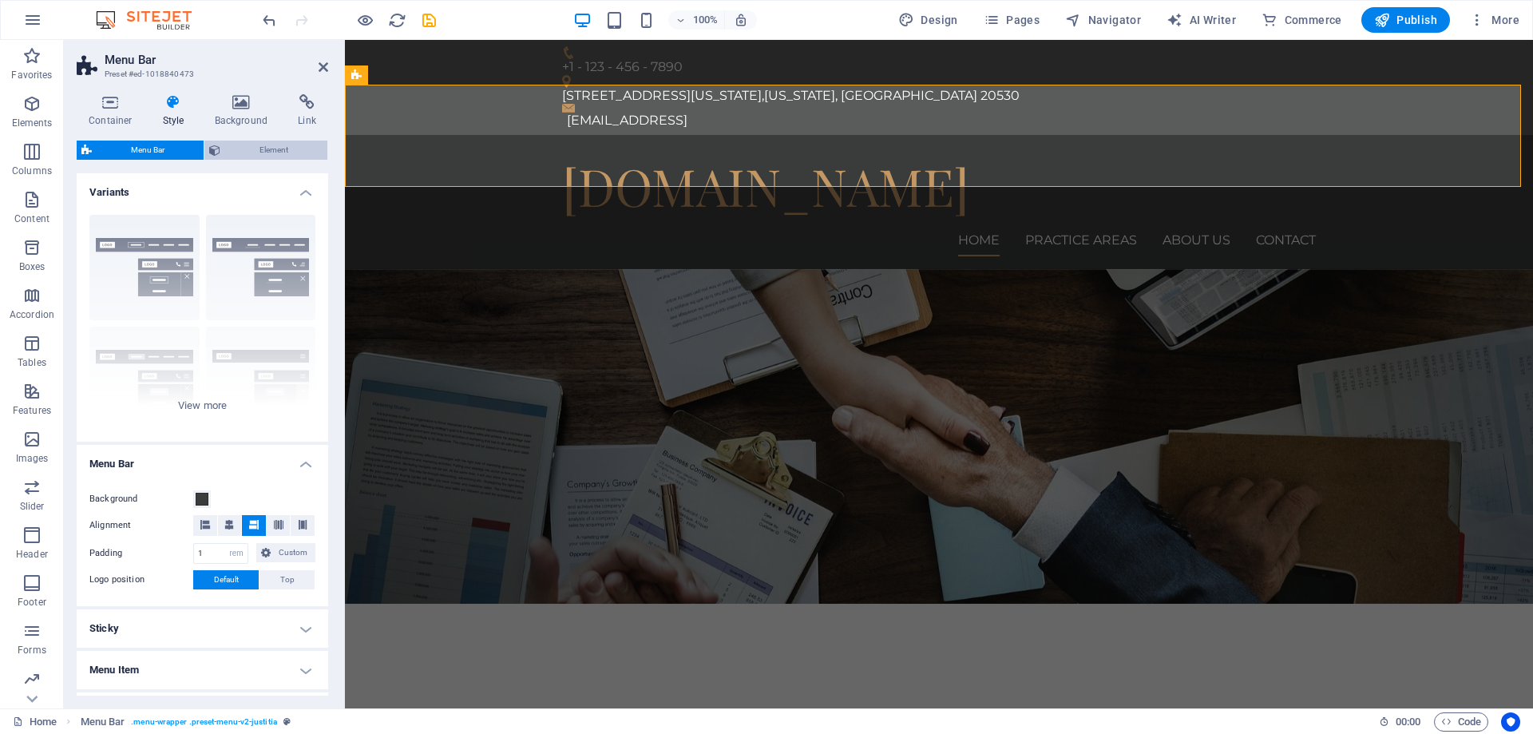
click at [254, 149] on span "Element" at bounding box center [273, 150] width 97 height 19
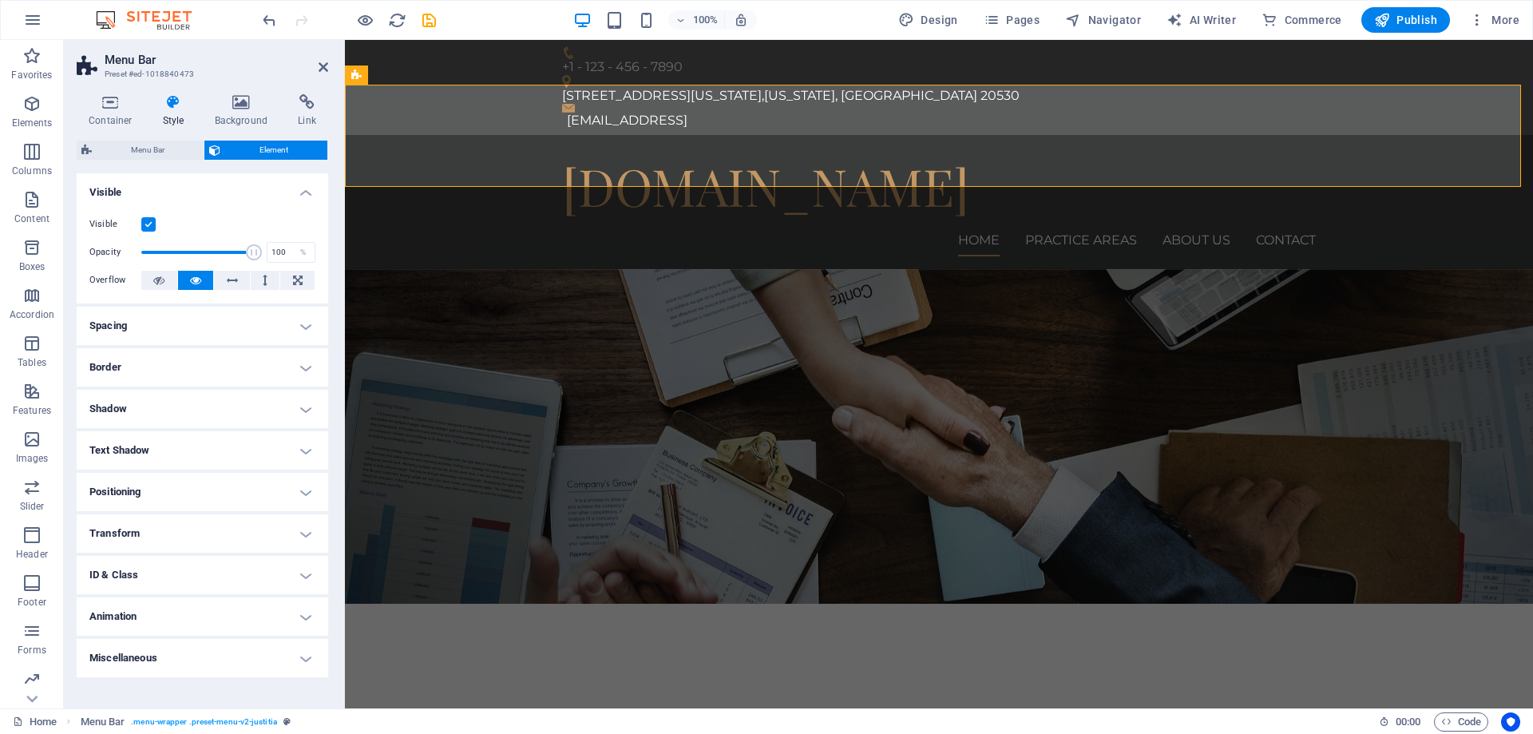
click at [299, 324] on h4 "Spacing" at bounding box center [203, 326] width 252 height 38
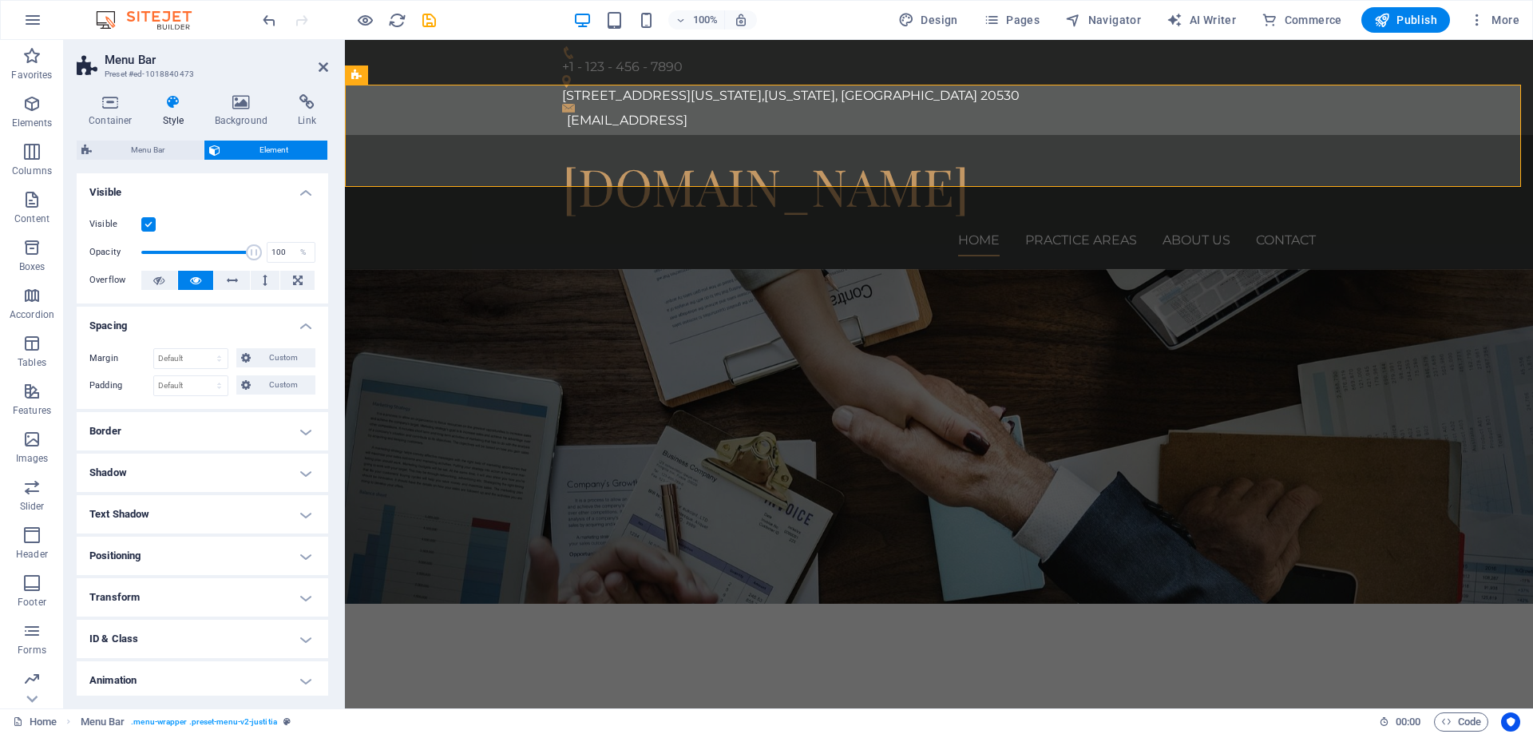
click at [299, 324] on h4 "Spacing" at bounding box center [203, 321] width 252 height 29
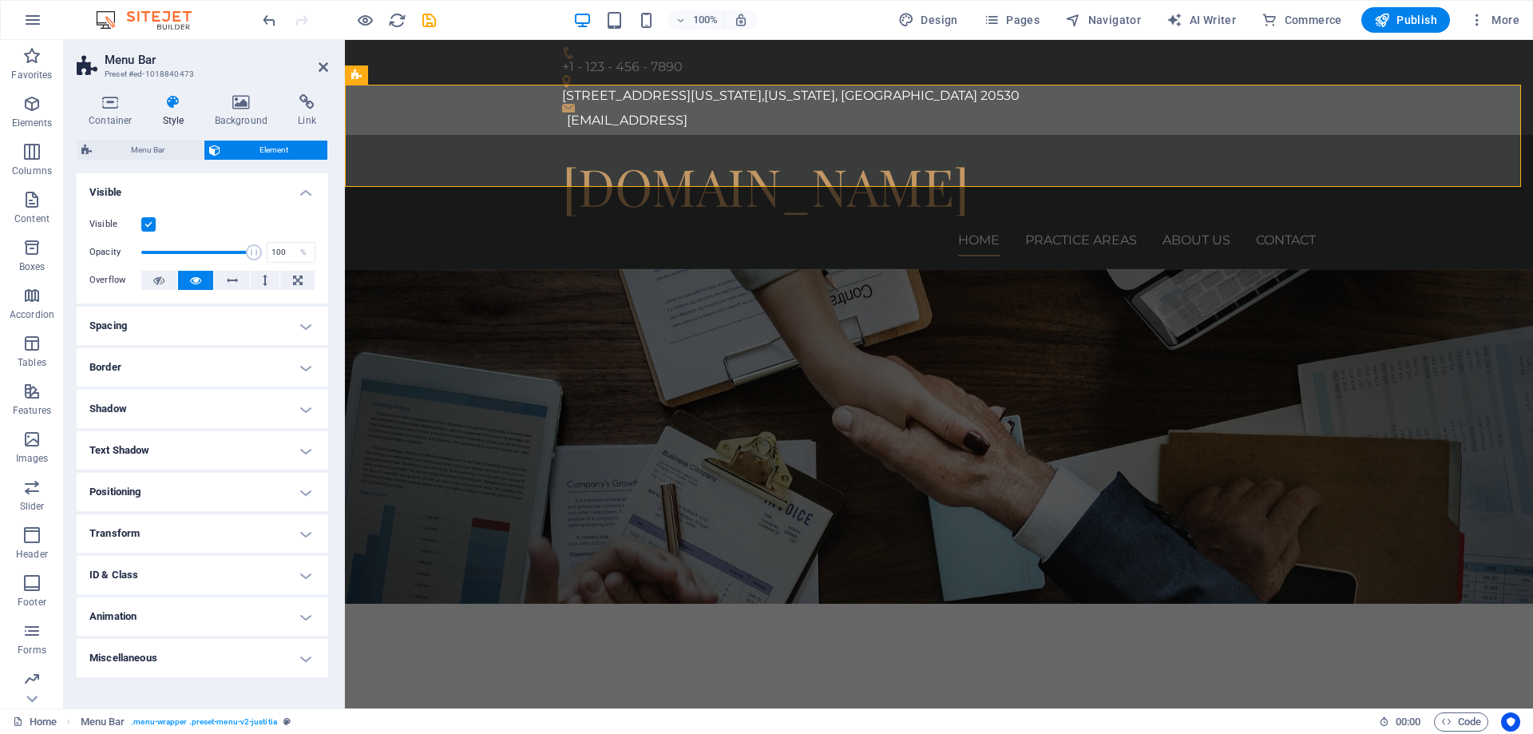
click at [248, 565] on h4 "ID & Class" at bounding box center [203, 575] width 252 height 38
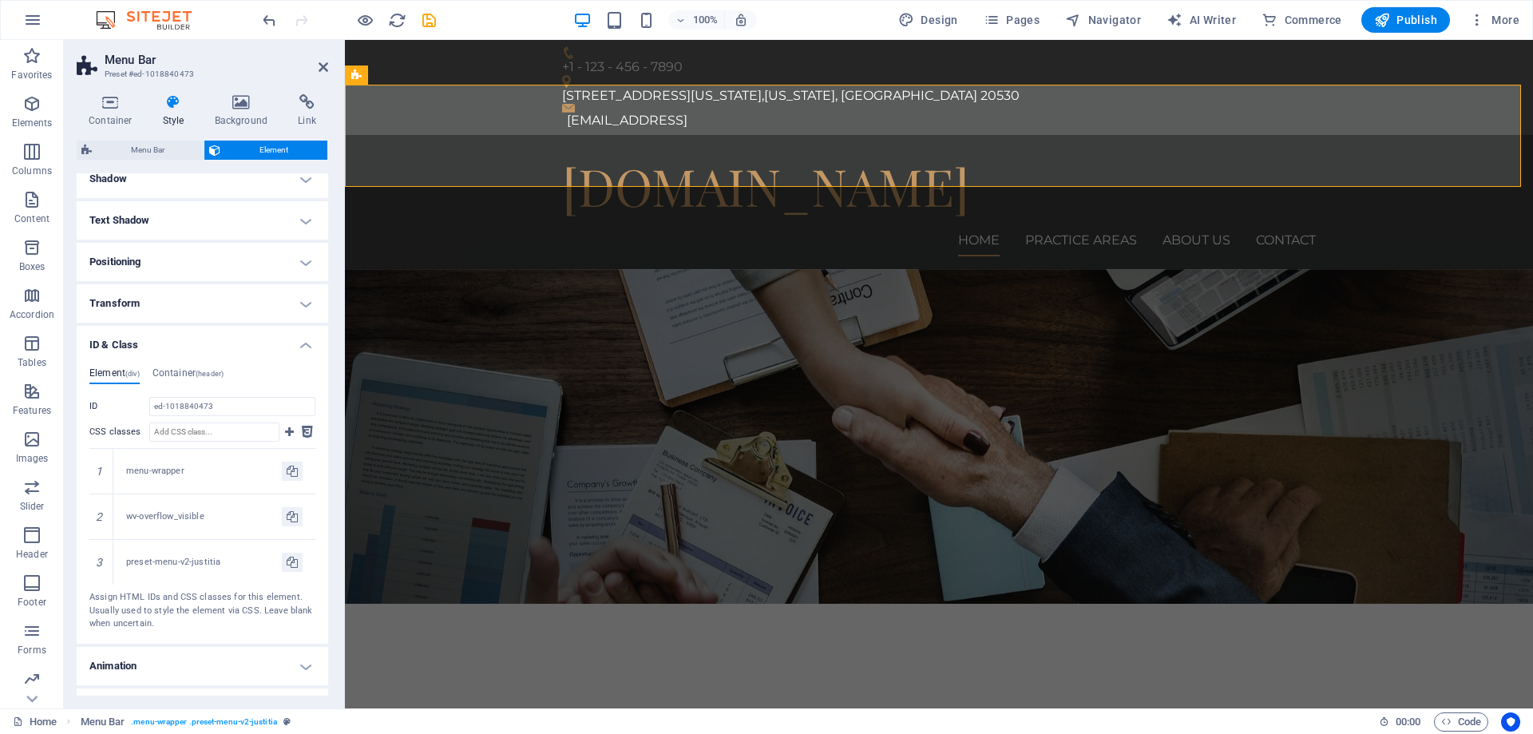
scroll to position [261, 0]
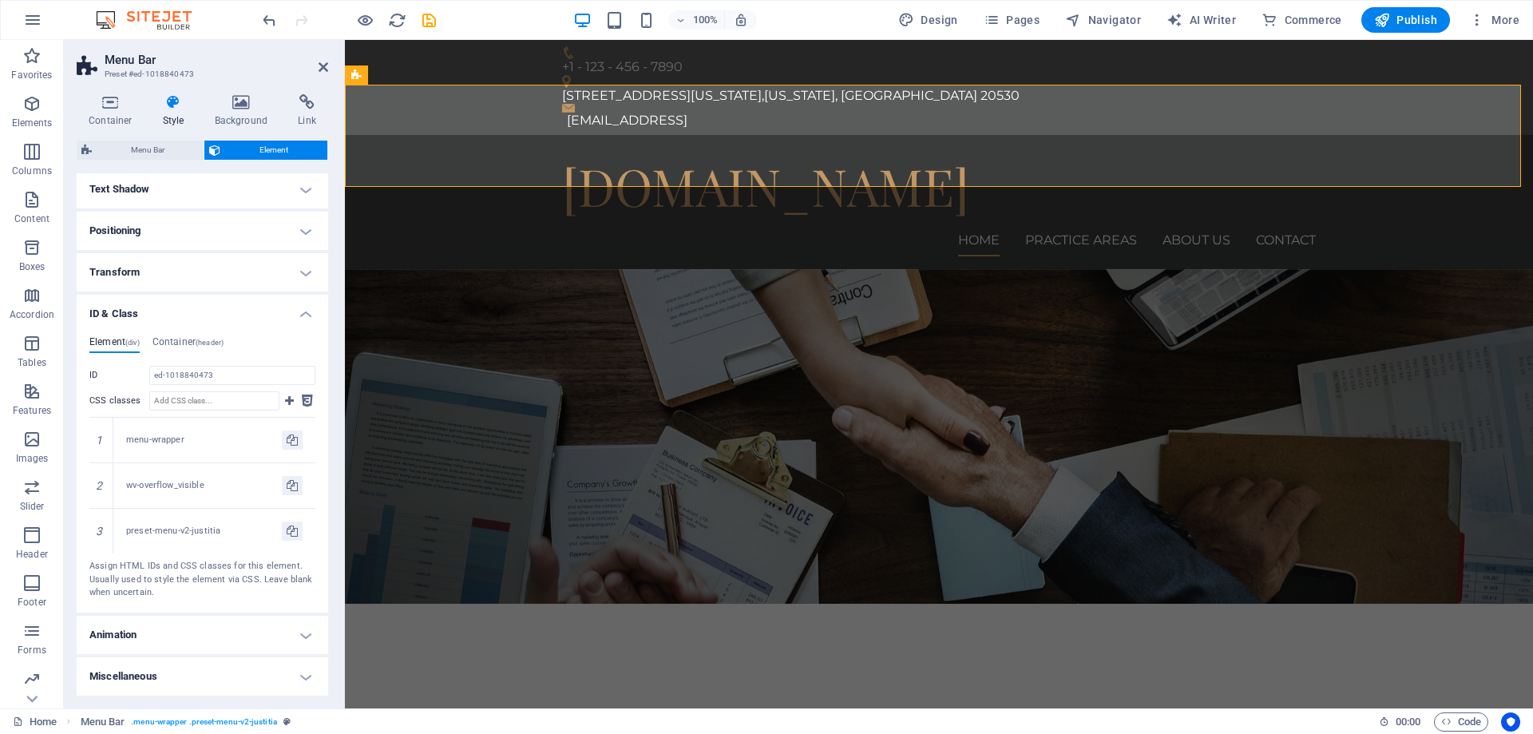
click at [303, 311] on h4 "ID & Class" at bounding box center [203, 309] width 252 height 29
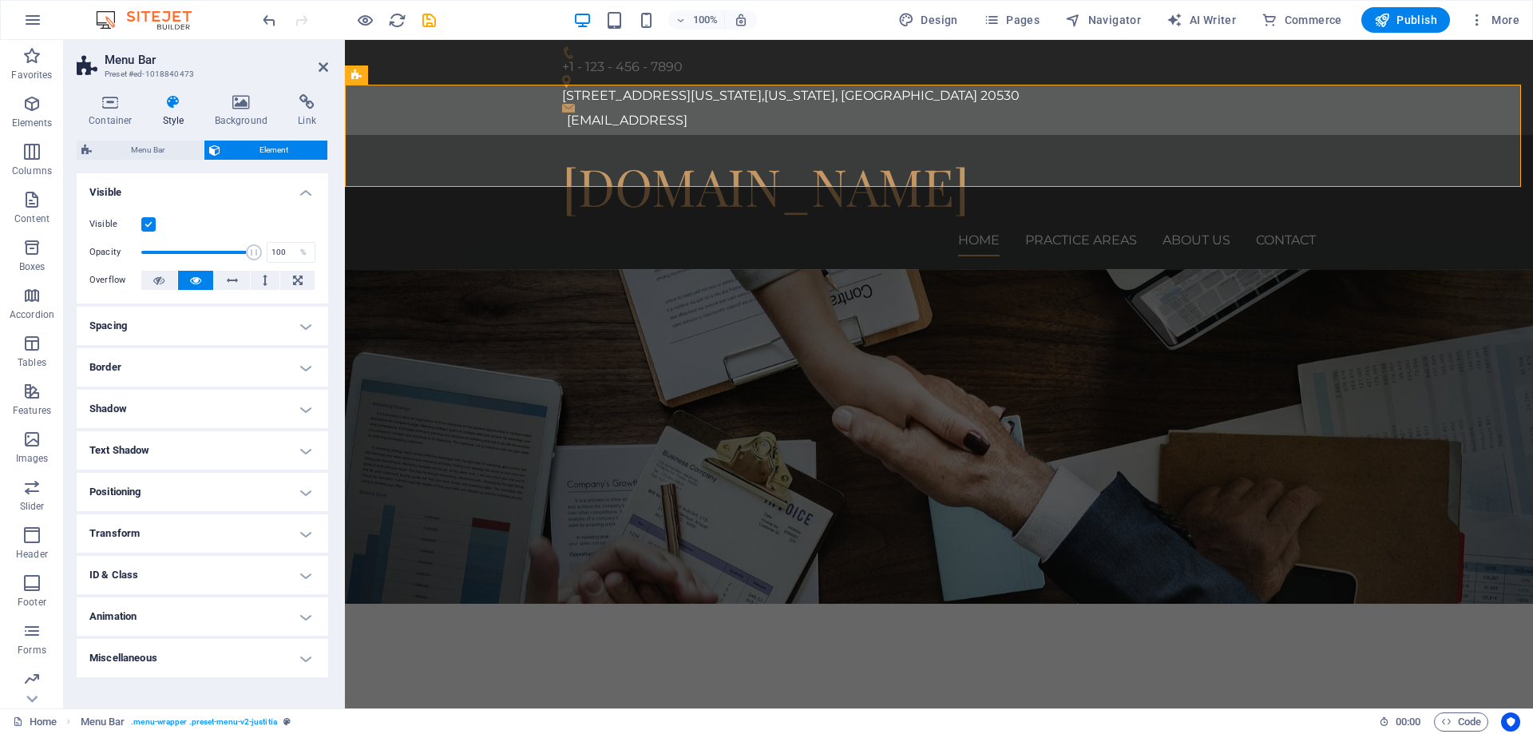
scroll to position [0, 0]
click at [280, 647] on h4 "Miscellaneous" at bounding box center [203, 658] width 252 height 38
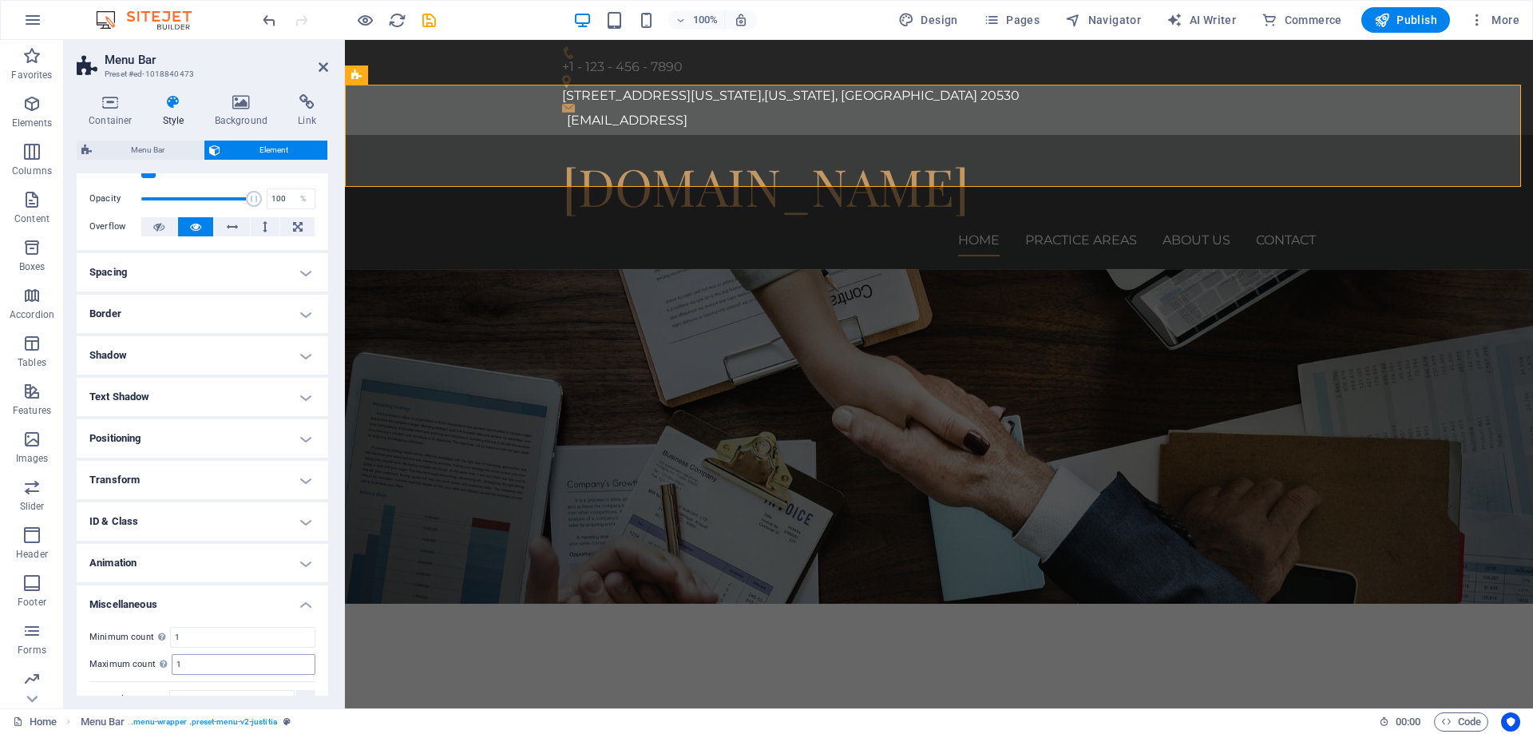
scroll to position [81, 0]
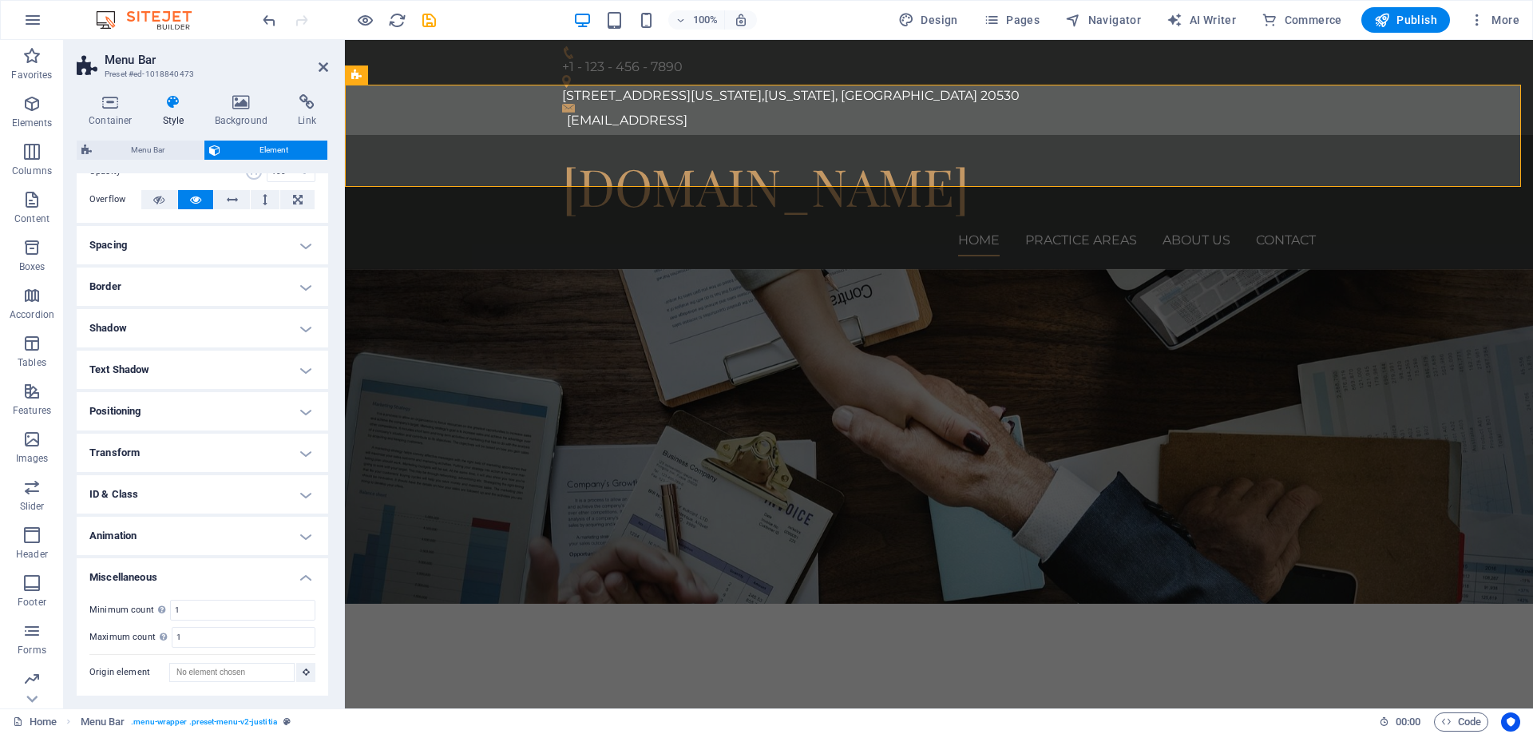
click at [305, 573] on h4 "Miscellaneous" at bounding box center [203, 572] width 252 height 29
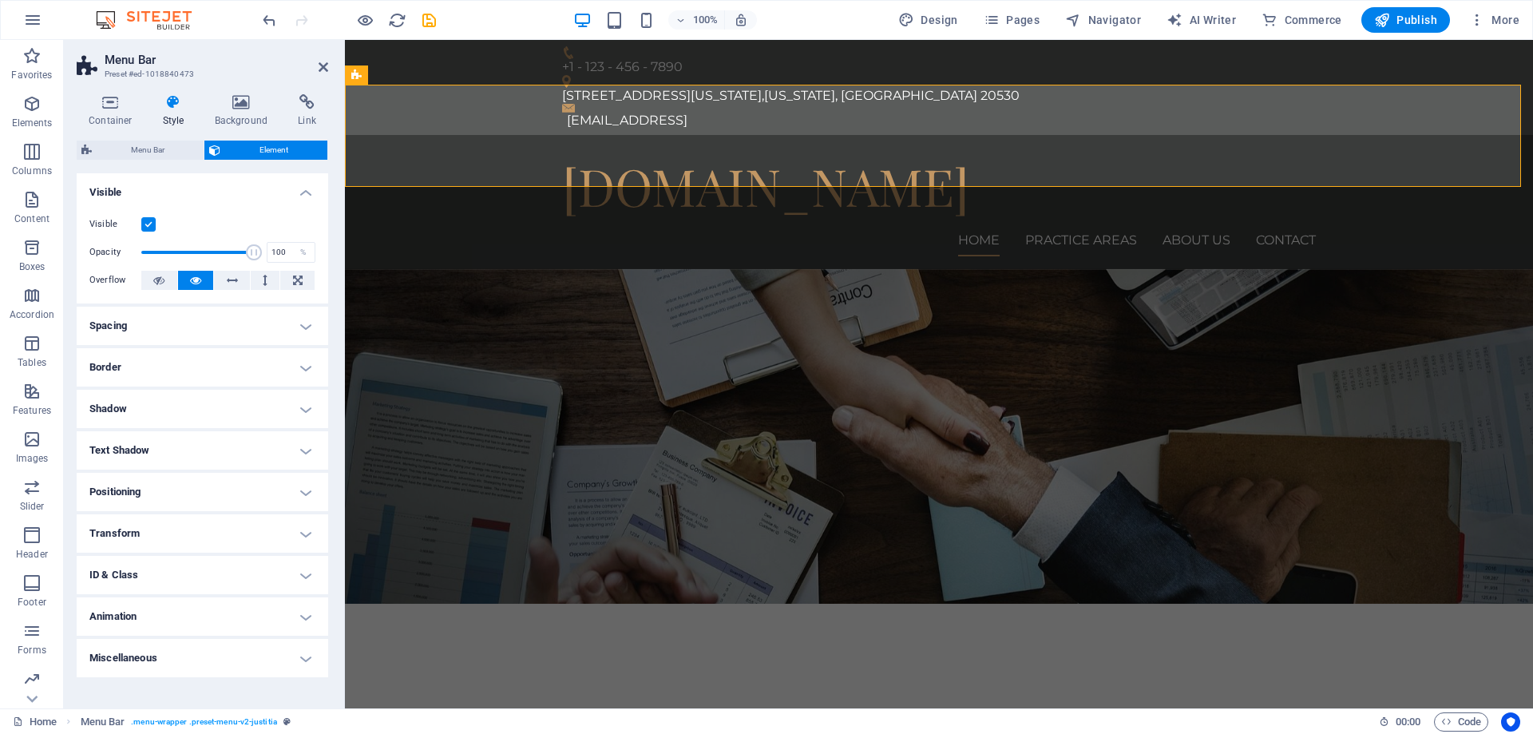
click at [274, 322] on h4 "Spacing" at bounding box center [203, 326] width 252 height 38
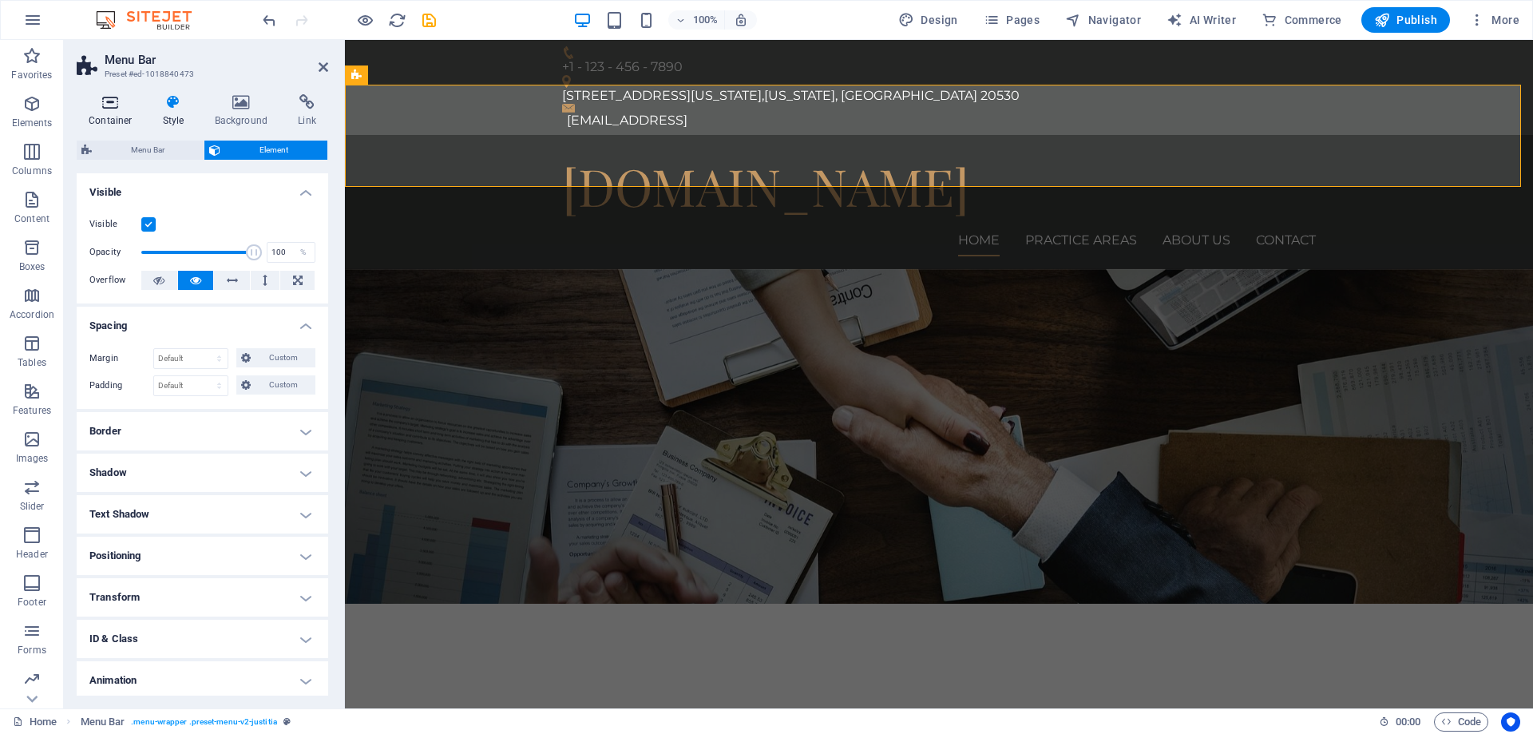
click at [124, 109] on icon at bounding box center [111, 102] width 68 height 16
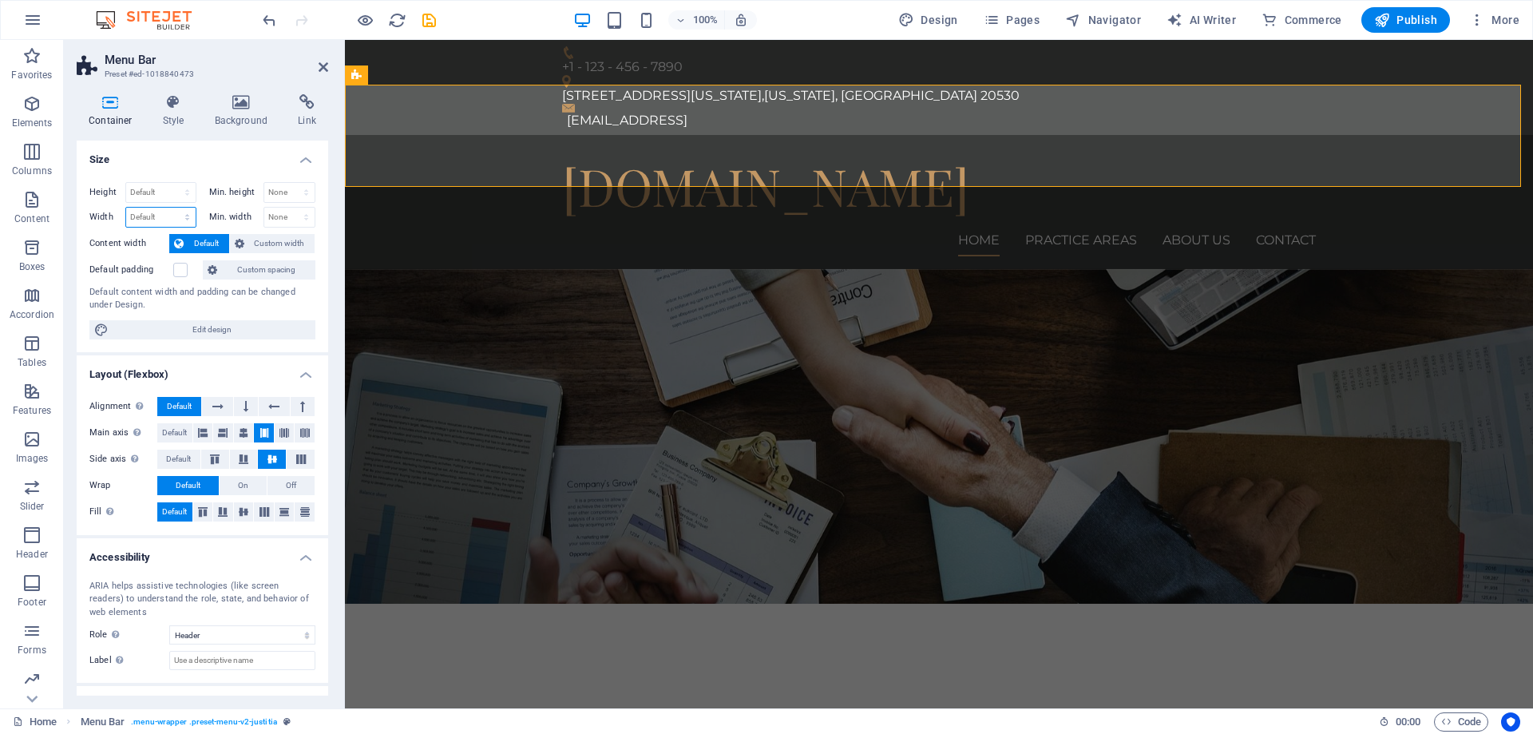
click at [159, 213] on select "Default px rem % em vh vw" at bounding box center [160, 217] width 69 height 19
select select "px"
click at [171, 208] on select "Default px rem % em vh vw" at bounding box center [160, 217] width 69 height 19
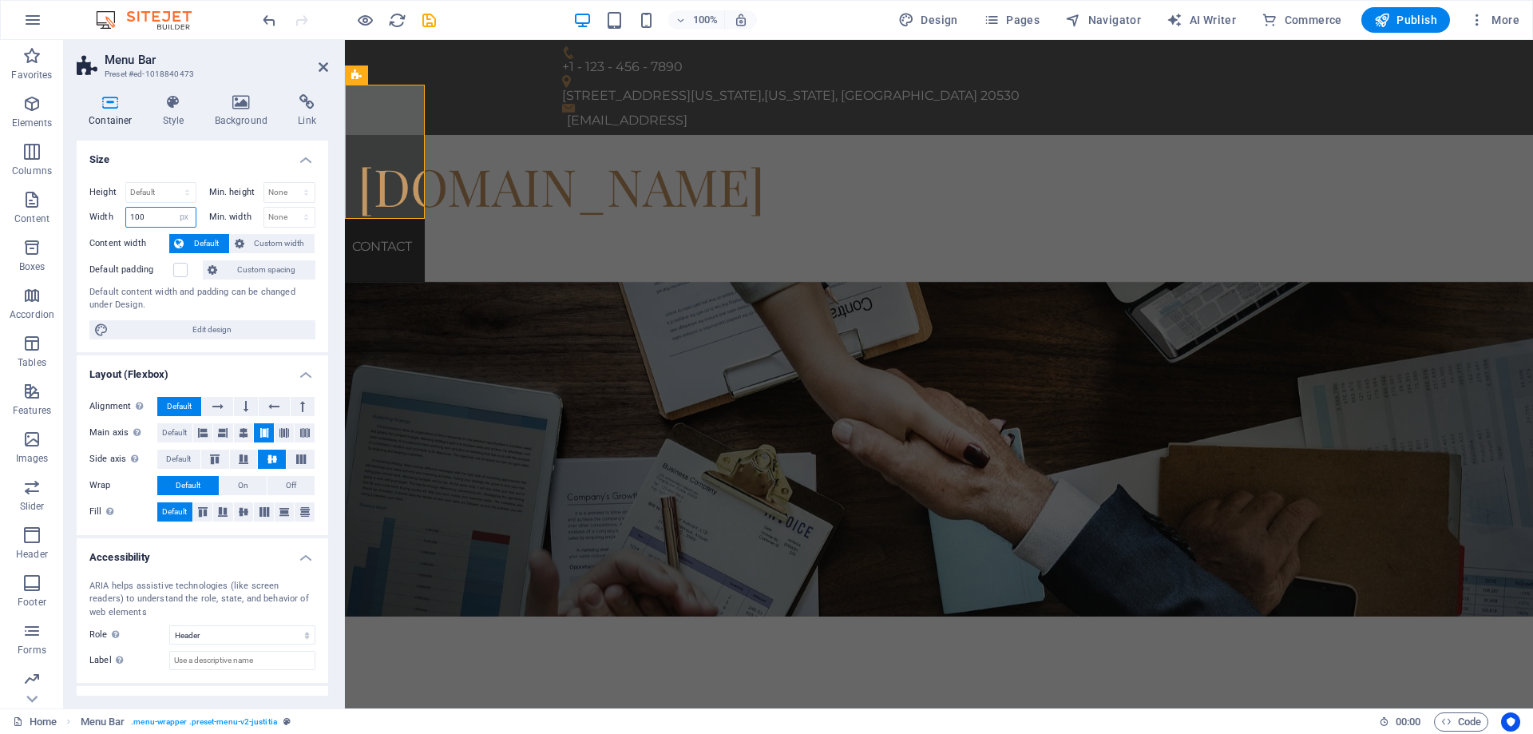
type input "100"
click at [179, 213] on select "Default px rem % em vh vw" at bounding box center [184, 217] width 22 height 19
select select "default"
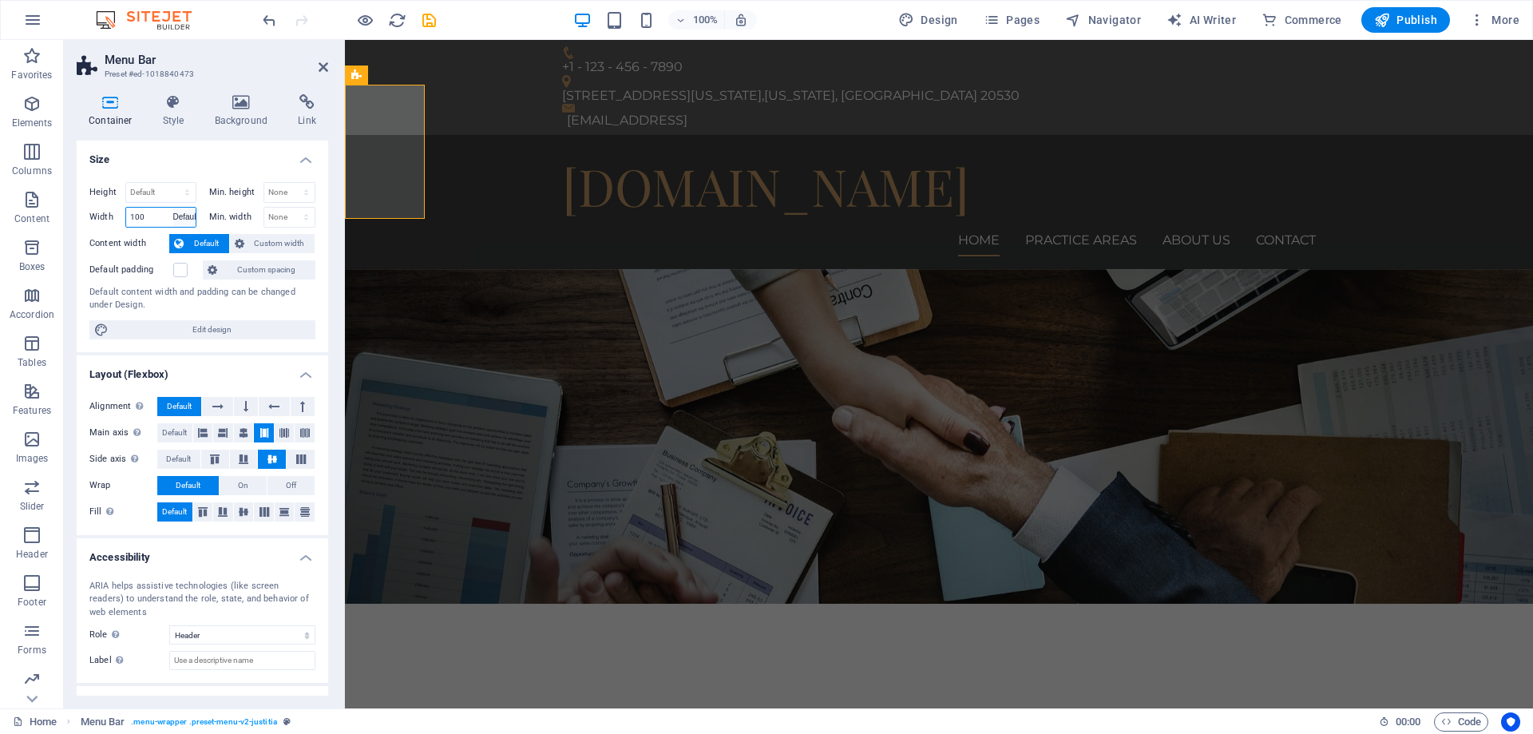
click at [173, 208] on select "Default px rem % em vh vw" at bounding box center [184, 217] width 22 height 19
select select "DISABLED_OPTION_VALUE"
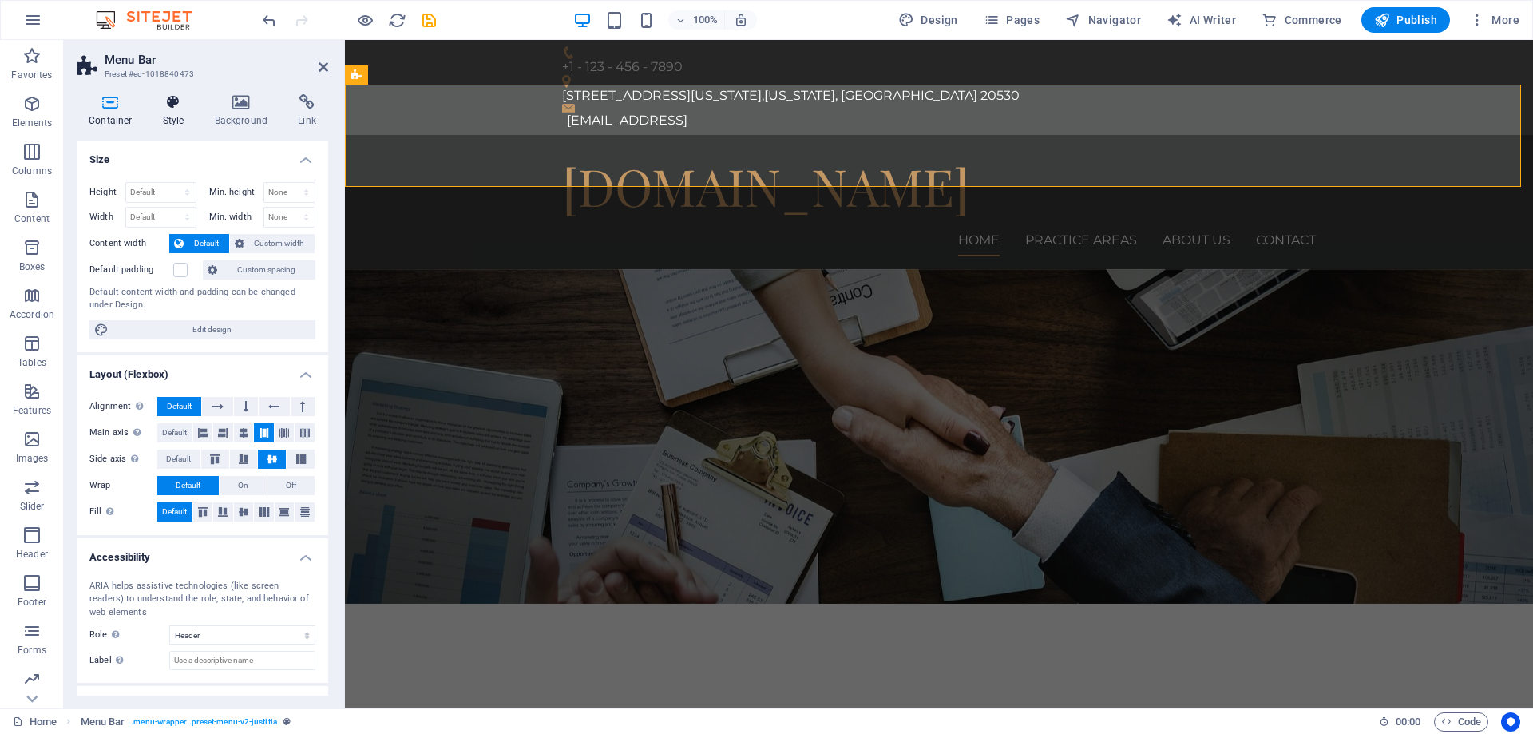
click at [165, 104] on icon at bounding box center [174, 102] width 46 height 16
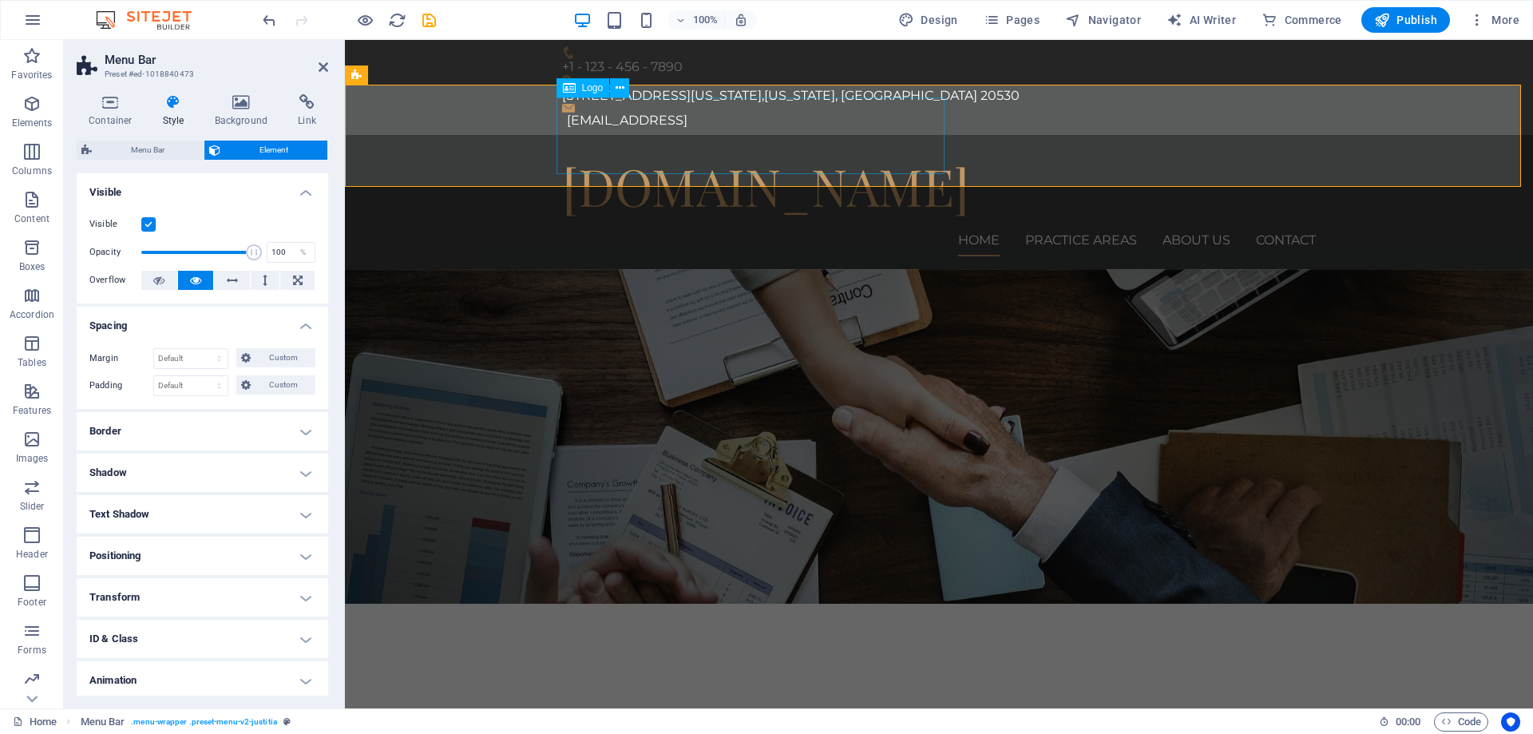
click at [749, 148] on div "[DOMAIN_NAME]" at bounding box center [939, 186] width 754 height 77
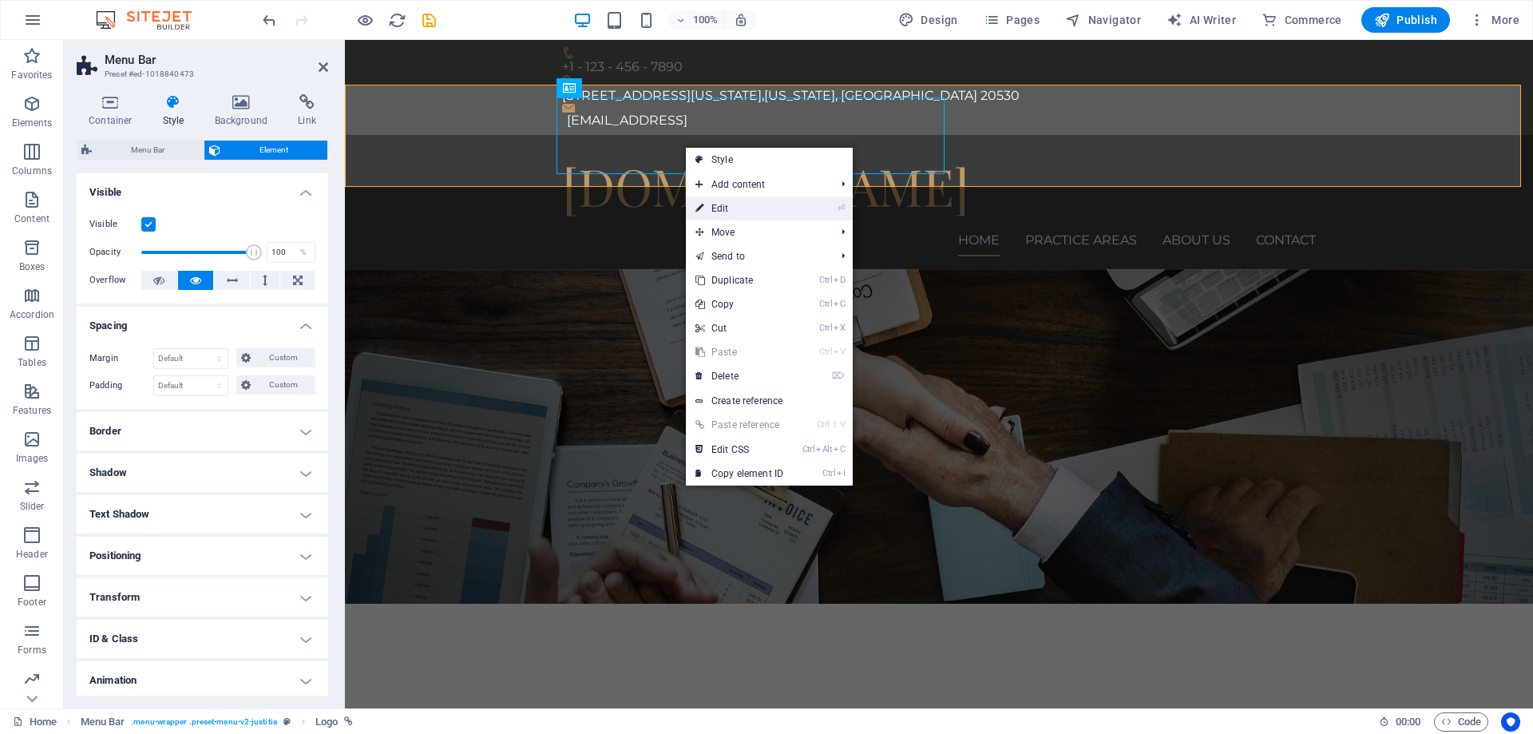
click at [785, 213] on link "⏎ Edit" at bounding box center [739, 208] width 107 height 24
select select "px"
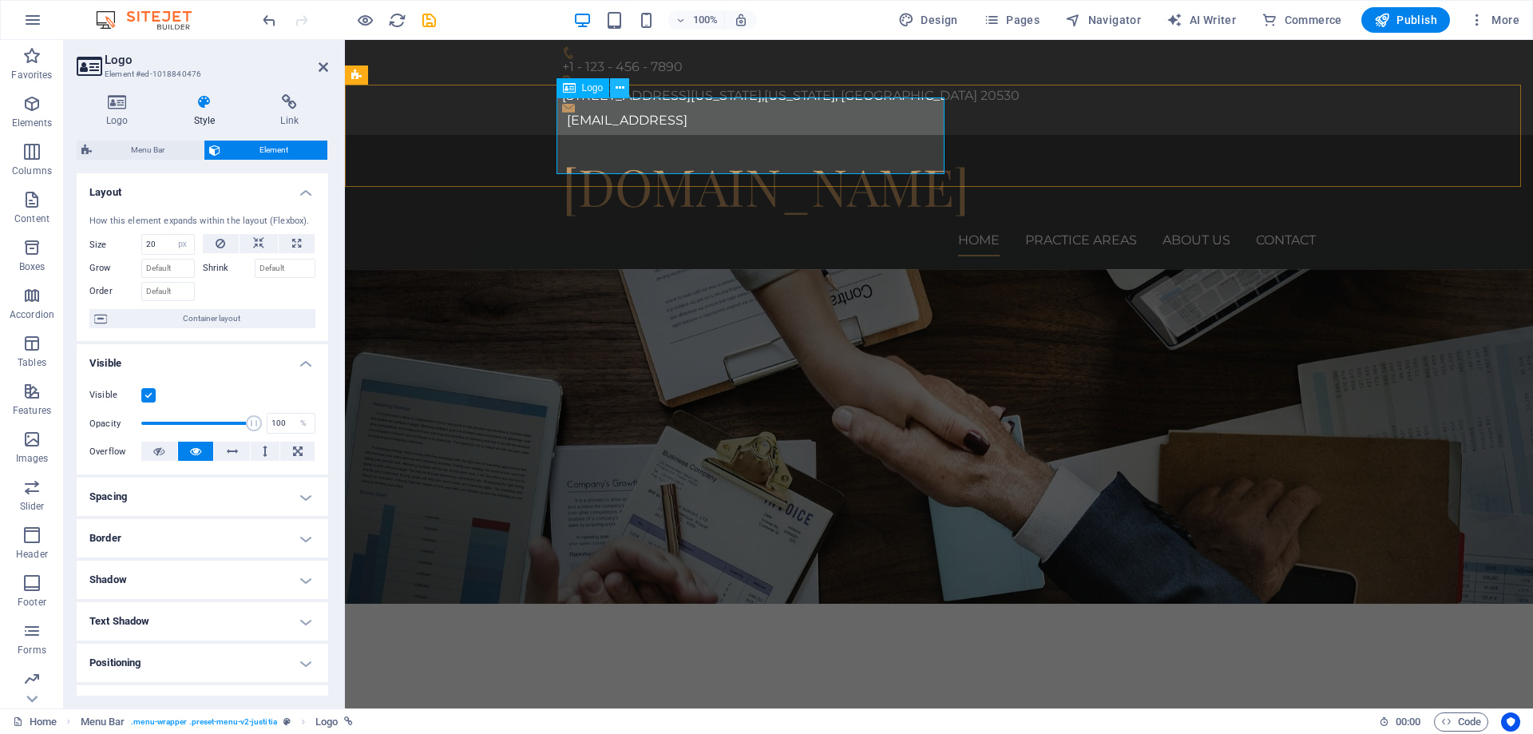
click at [617, 88] on icon at bounding box center [620, 88] width 9 height 17
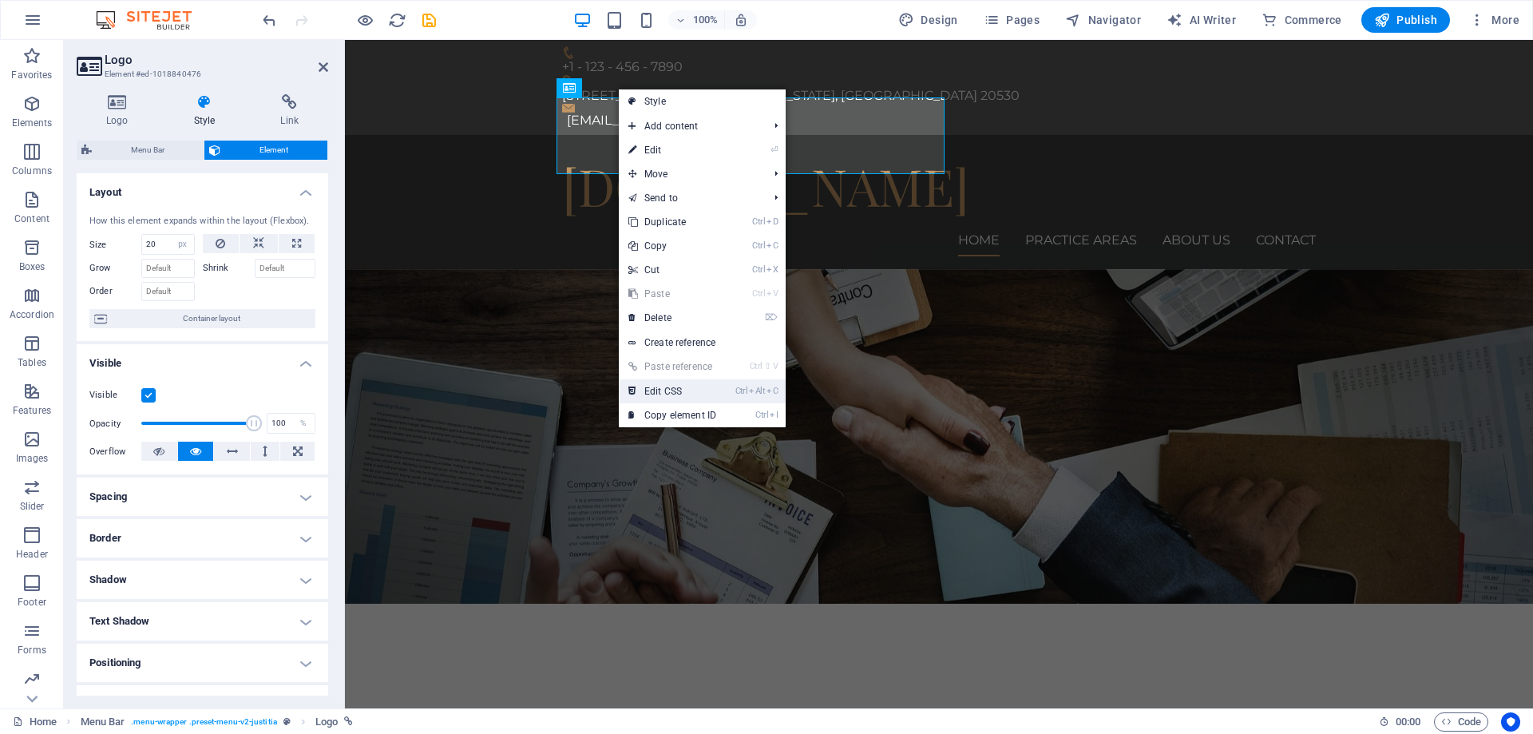
click at [711, 387] on link "Ctrl Alt C Edit CSS" at bounding box center [672, 391] width 107 height 24
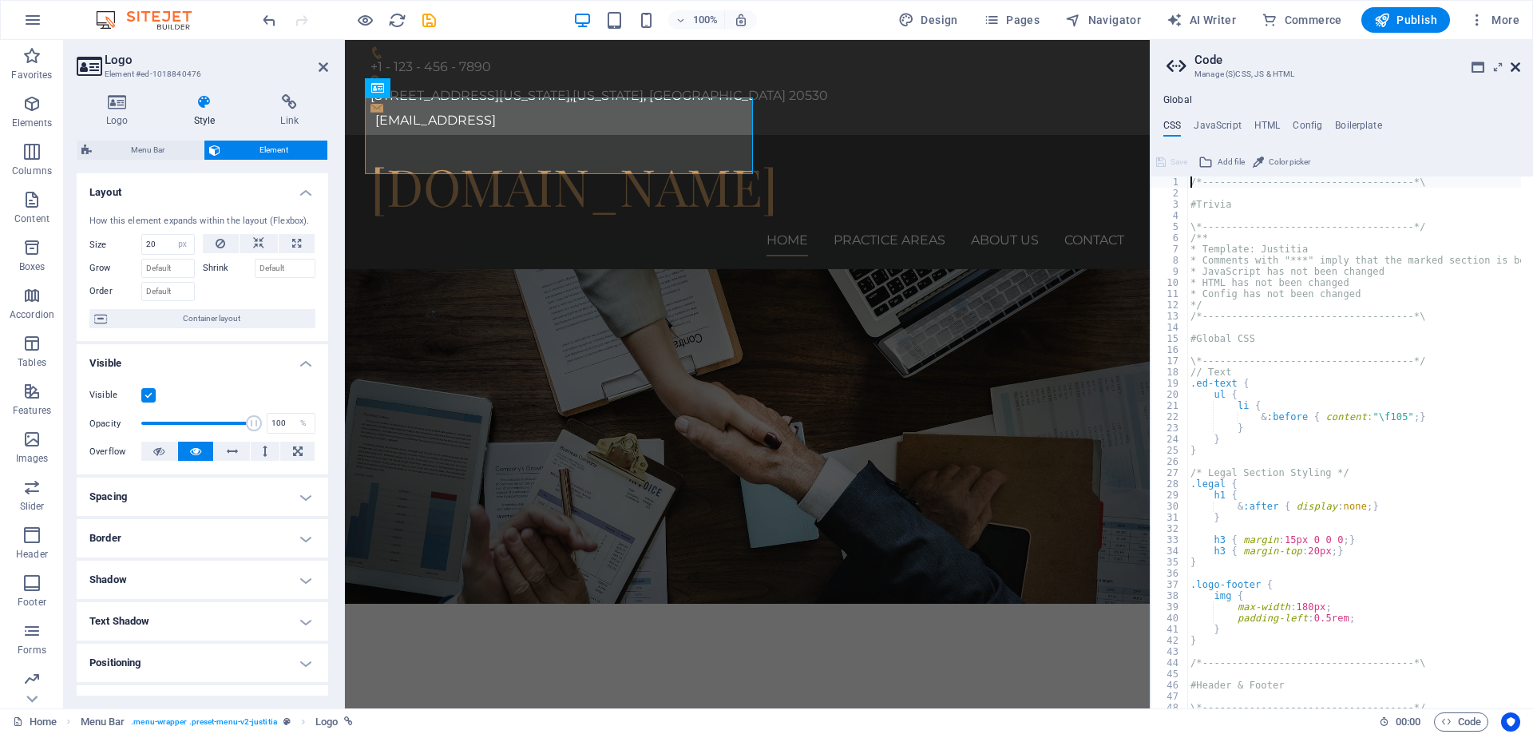
click at [1517, 69] on icon at bounding box center [1516, 67] width 10 height 13
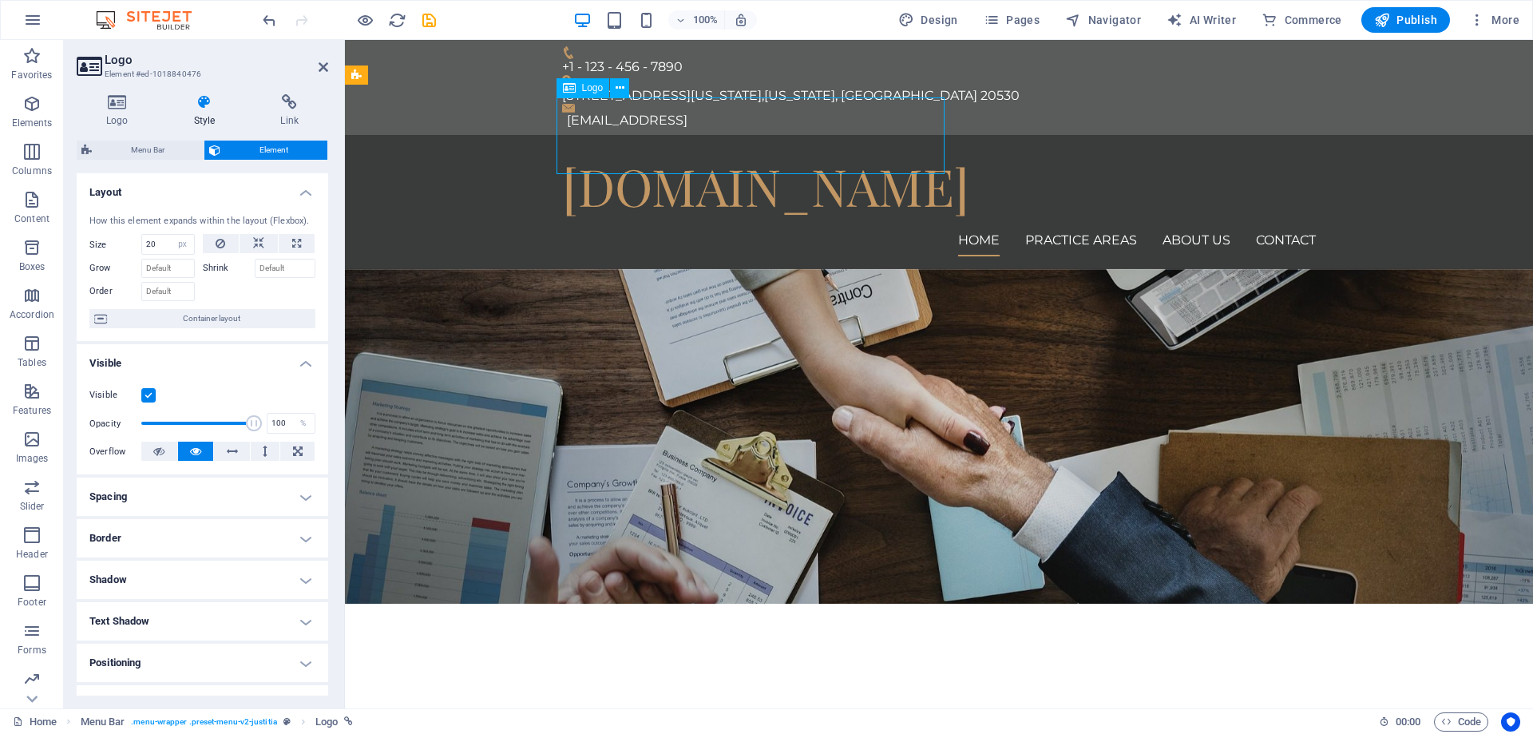
drag, startPoint x: 938, startPoint y: 170, endPoint x: 857, endPoint y: 133, distance: 89.4
click at [857, 148] on div "[DOMAIN_NAME]" at bounding box center [939, 186] width 754 height 77
click at [866, 148] on div "[DOMAIN_NAME]" at bounding box center [939, 186] width 754 height 77
click at [897, 156] on div "[DOMAIN_NAME]" at bounding box center [939, 186] width 754 height 77
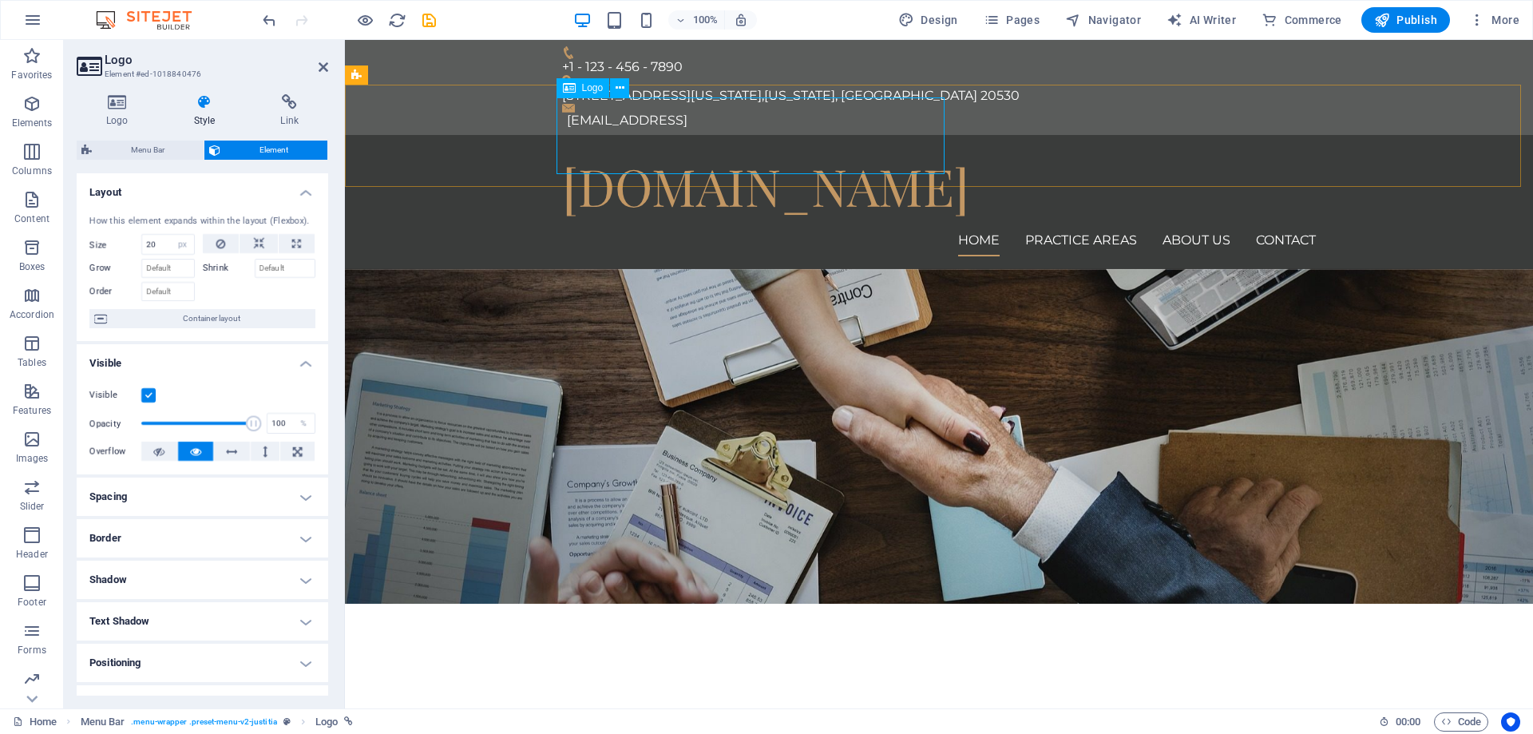
click at [872, 150] on div "[DOMAIN_NAME]" at bounding box center [939, 186] width 754 height 77
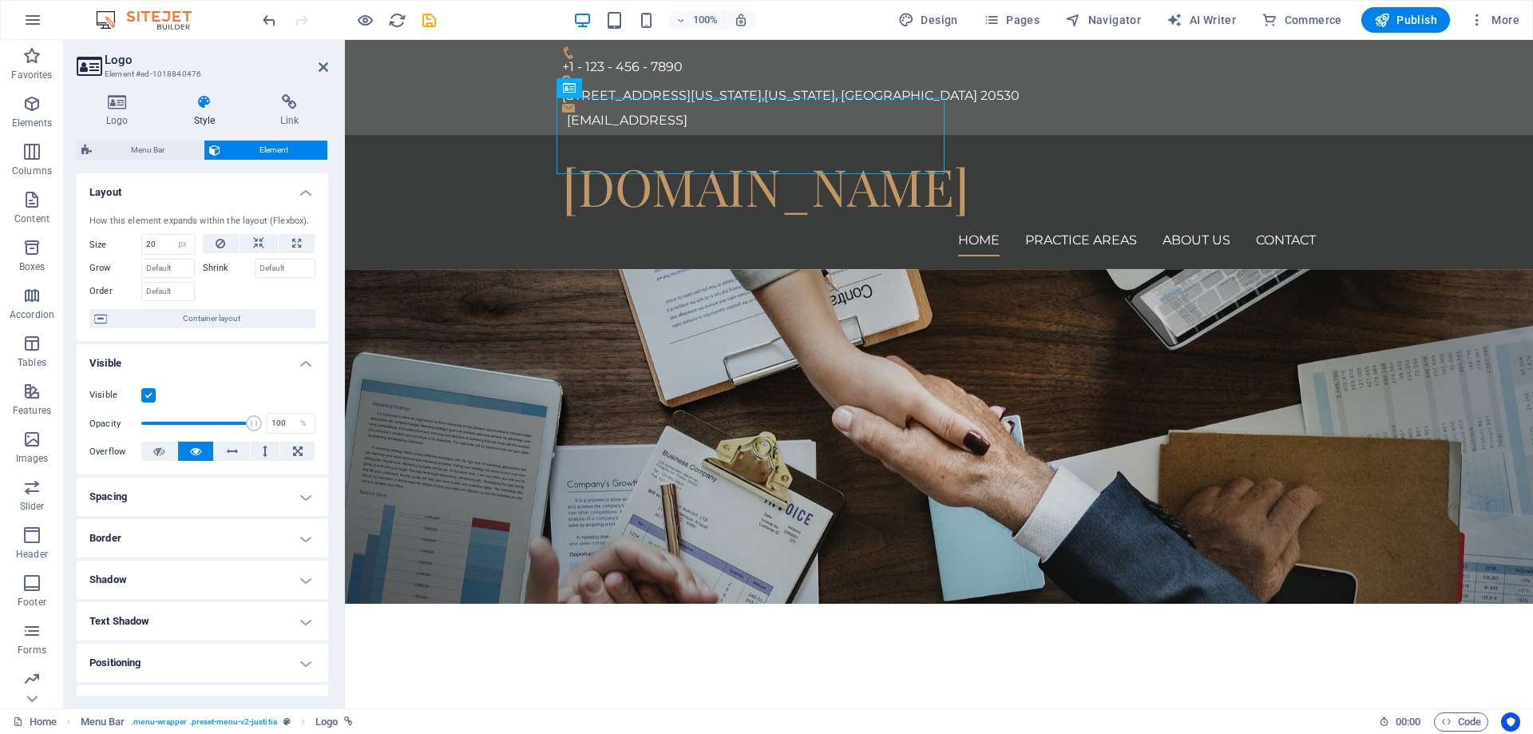
drag, startPoint x: 577, startPoint y: 99, endPoint x: 681, endPoint y: 142, distance: 113.2
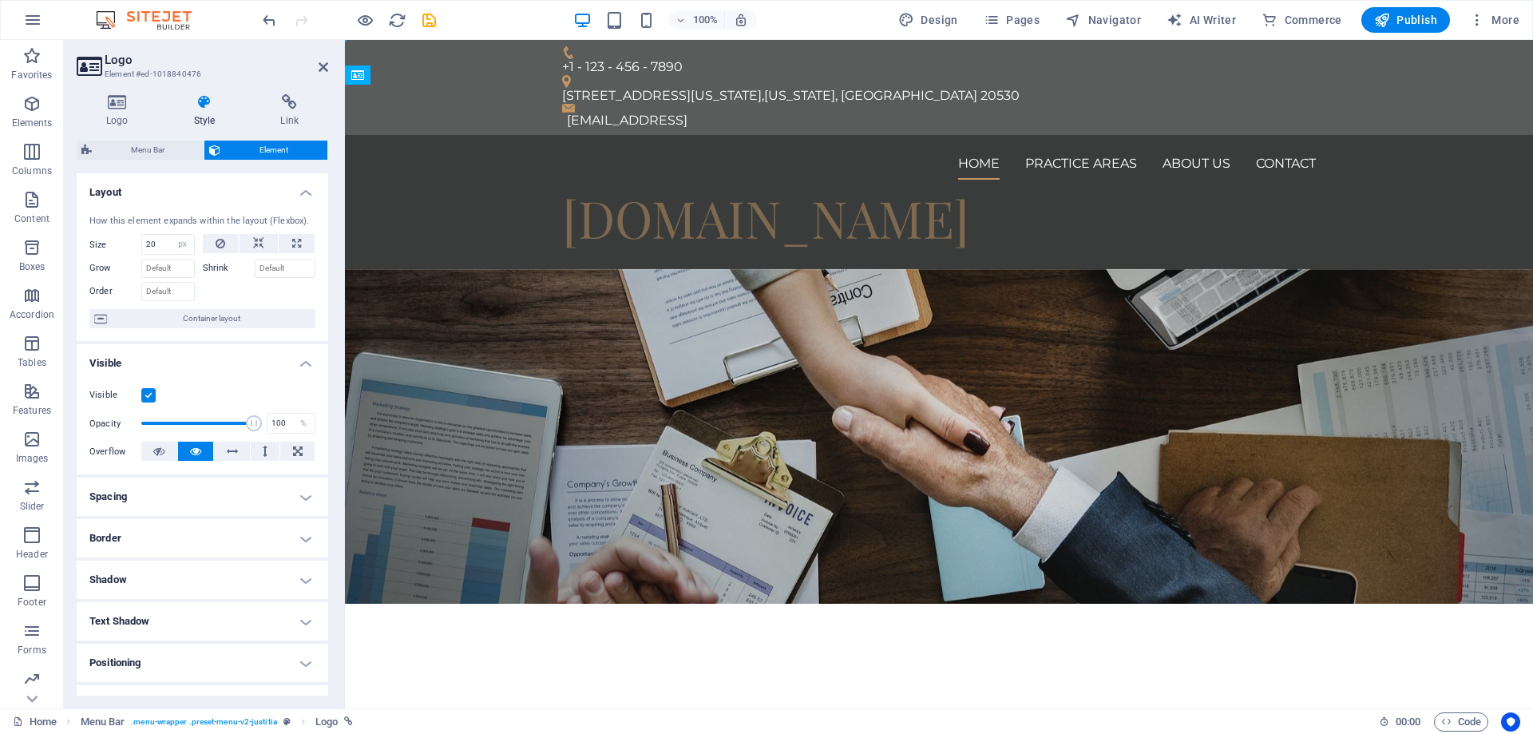
drag, startPoint x: 787, startPoint y: 148, endPoint x: 1246, endPoint y: 145, distance: 459.2
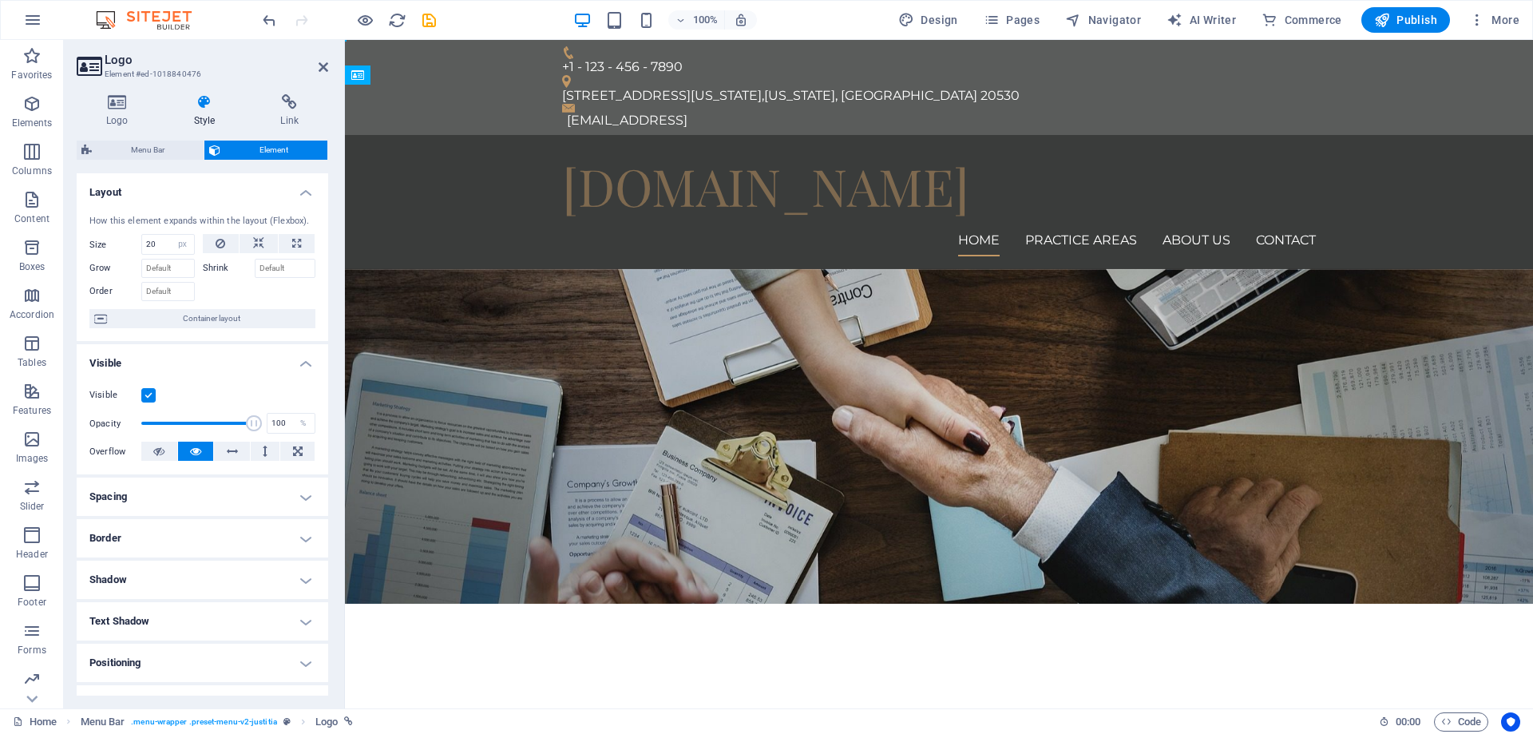
drag, startPoint x: 1285, startPoint y: 126, endPoint x: 575, endPoint y: 133, distance: 710.0
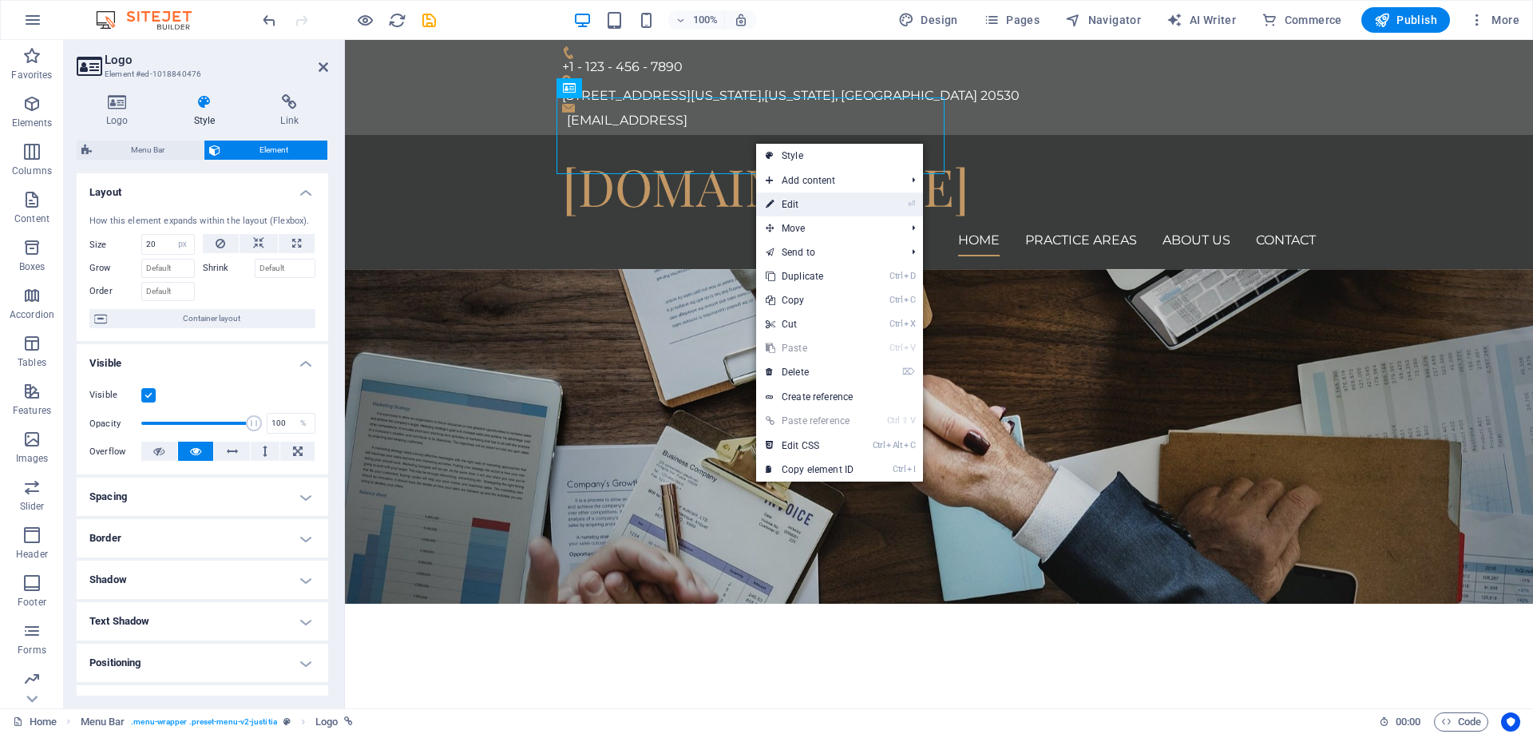
click at [855, 204] on link "⏎ Edit" at bounding box center [809, 204] width 107 height 24
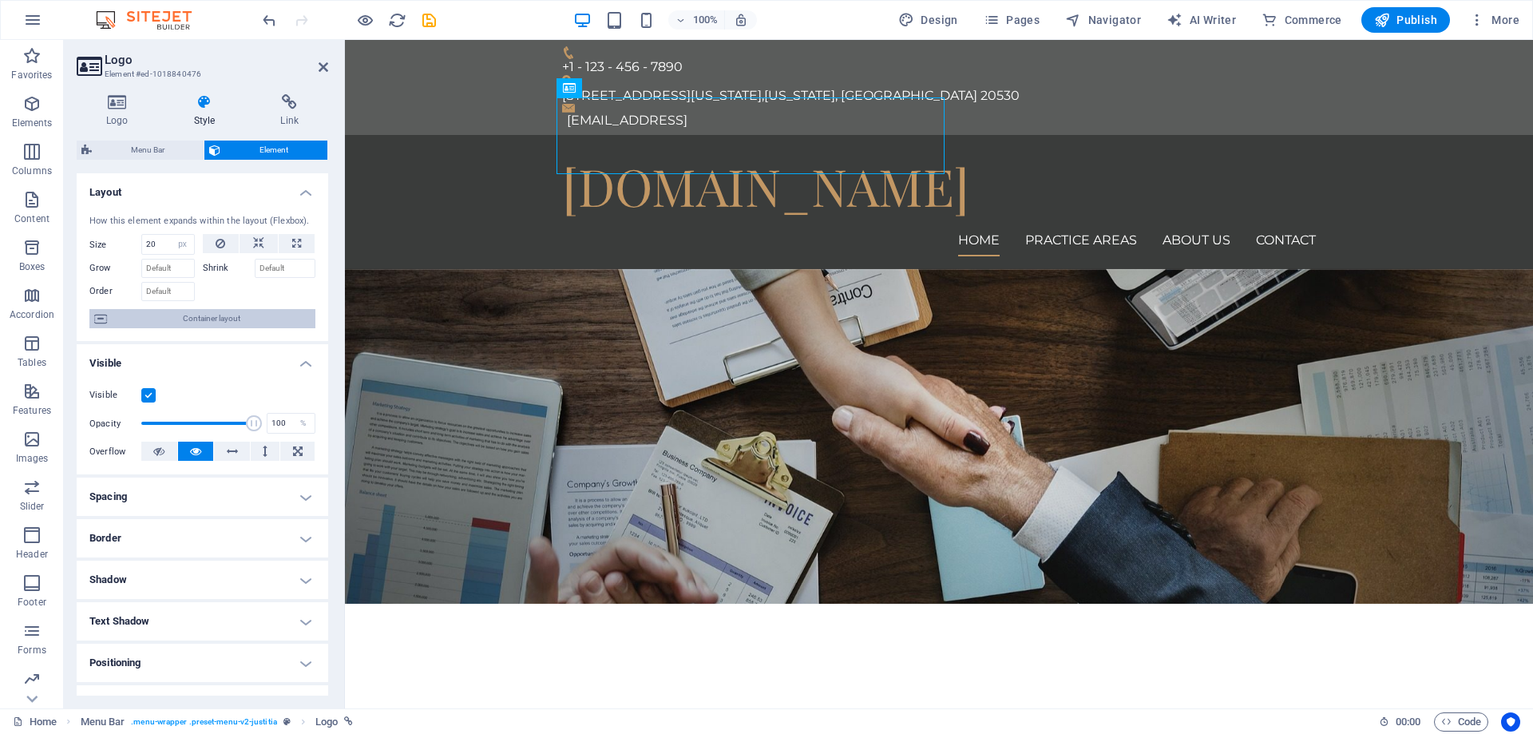
click at [211, 321] on span "Container layout" at bounding box center [211, 318] width 199 height 19
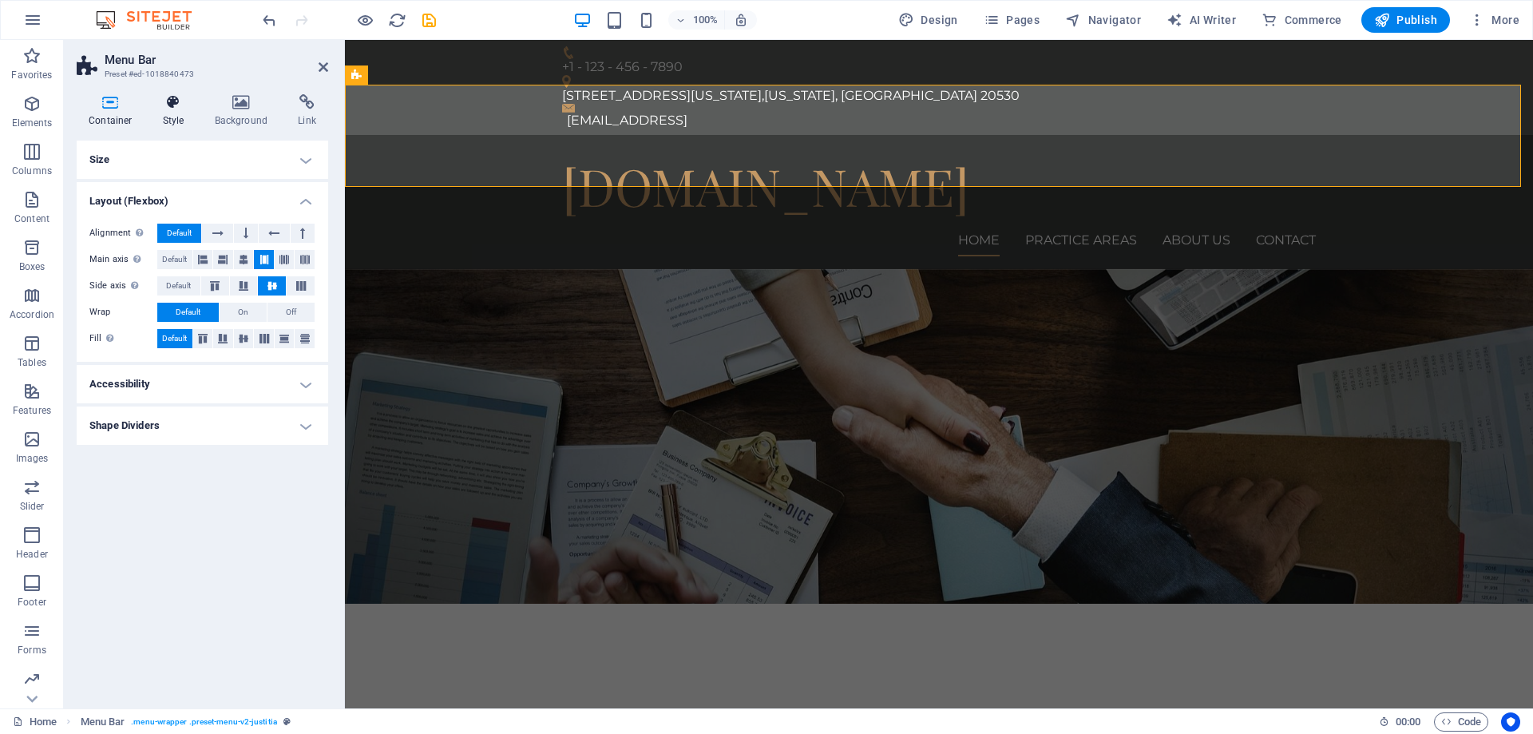
click at [176, 116] on h4 "Style" at bounding box center [177, 111] width 52 height 34
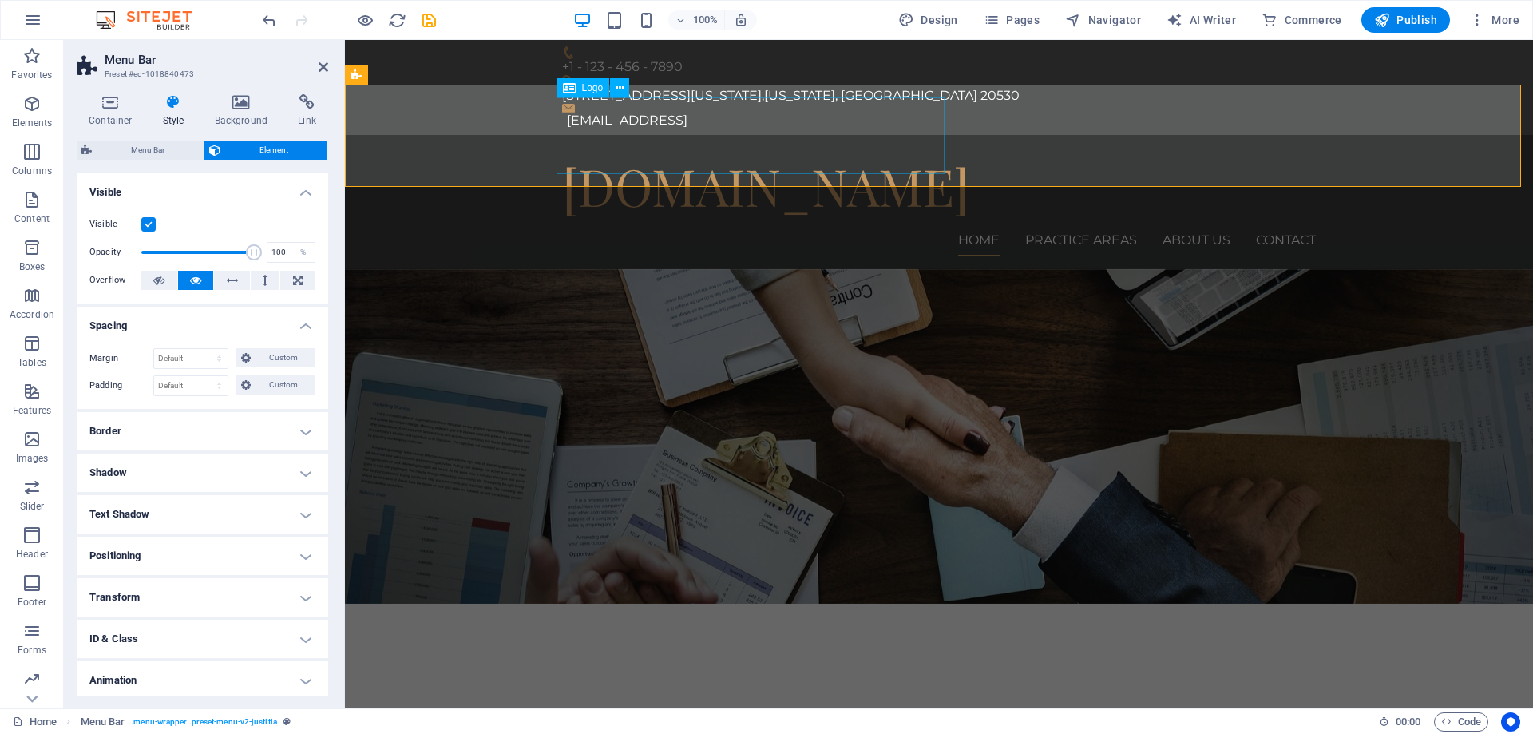
click at [646, 148] on div "[DOMAIN_NAME]" at bounding box center [939, 186] width 754 height 77
click at [603, 148] on div "[DOMAIN_NAME]" at bounding box center [939, 186] width 754 height 77
select select "px"
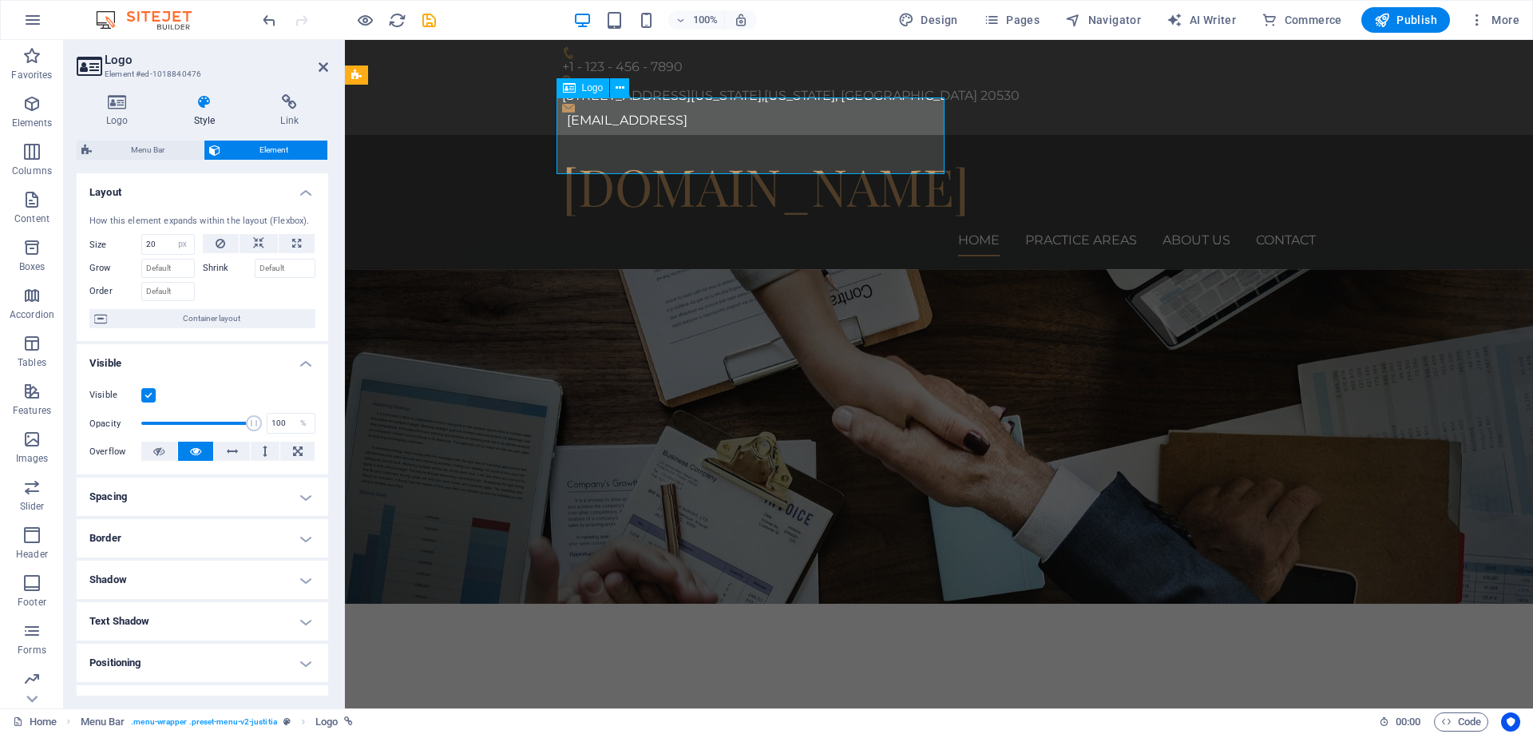
click at [603, 148] on div "[DOMAIN_NAME]" at bounding box center [939, 186] width 754 height 77
click at [146, 390] on label at bounding box center [148, 395] width 14 height 14
click at [0, 0] on input "Visible" at bounding box center [0, 0] width 0 height 0
click at [146, 390] on label at bounding box center [148, 395] width 14 height 14
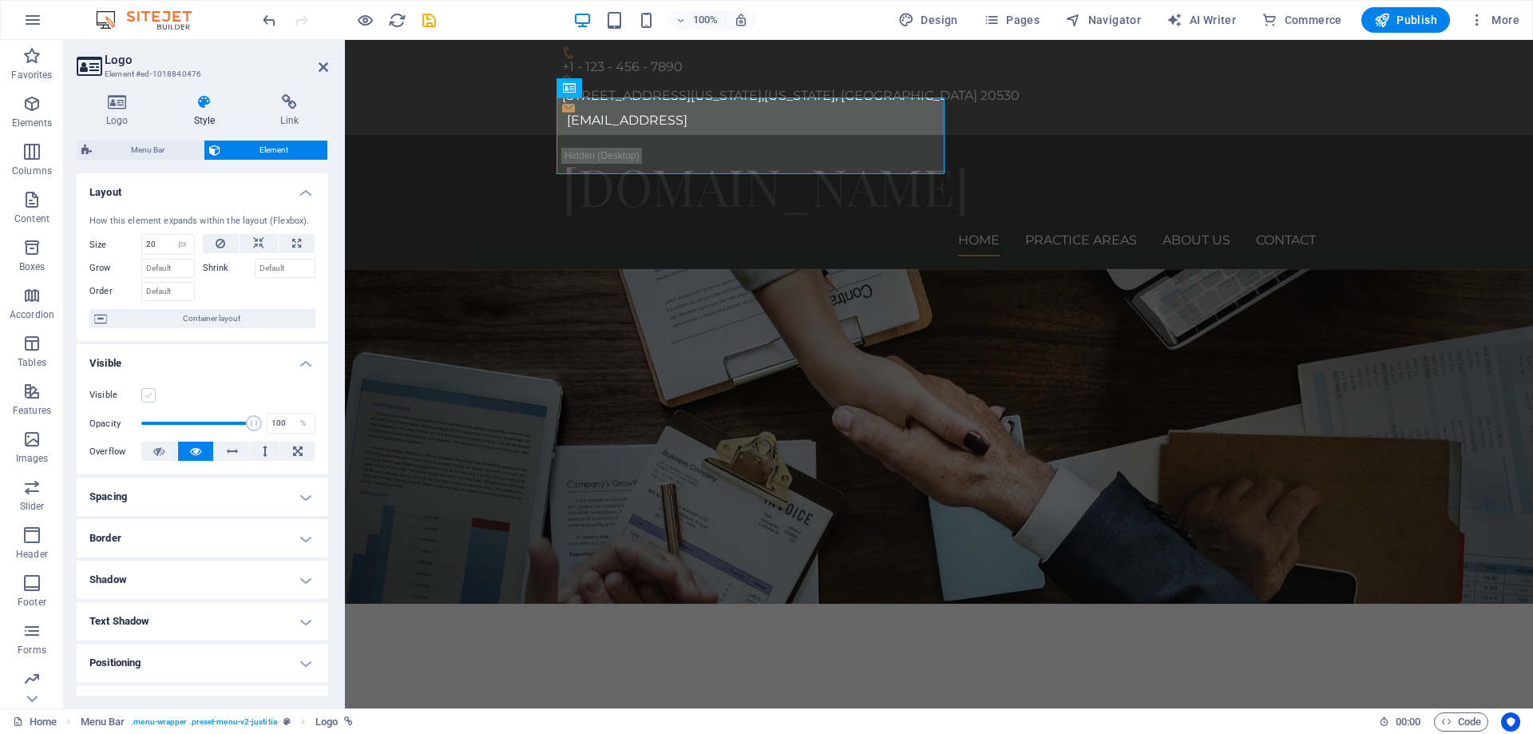
click at [0, 0] on input "Visible" at bounding box center [0, 0] width 0 height 0
click at [216, 495] on h4 "Spacing" at bounding box center [203, 497] width 252 height 38
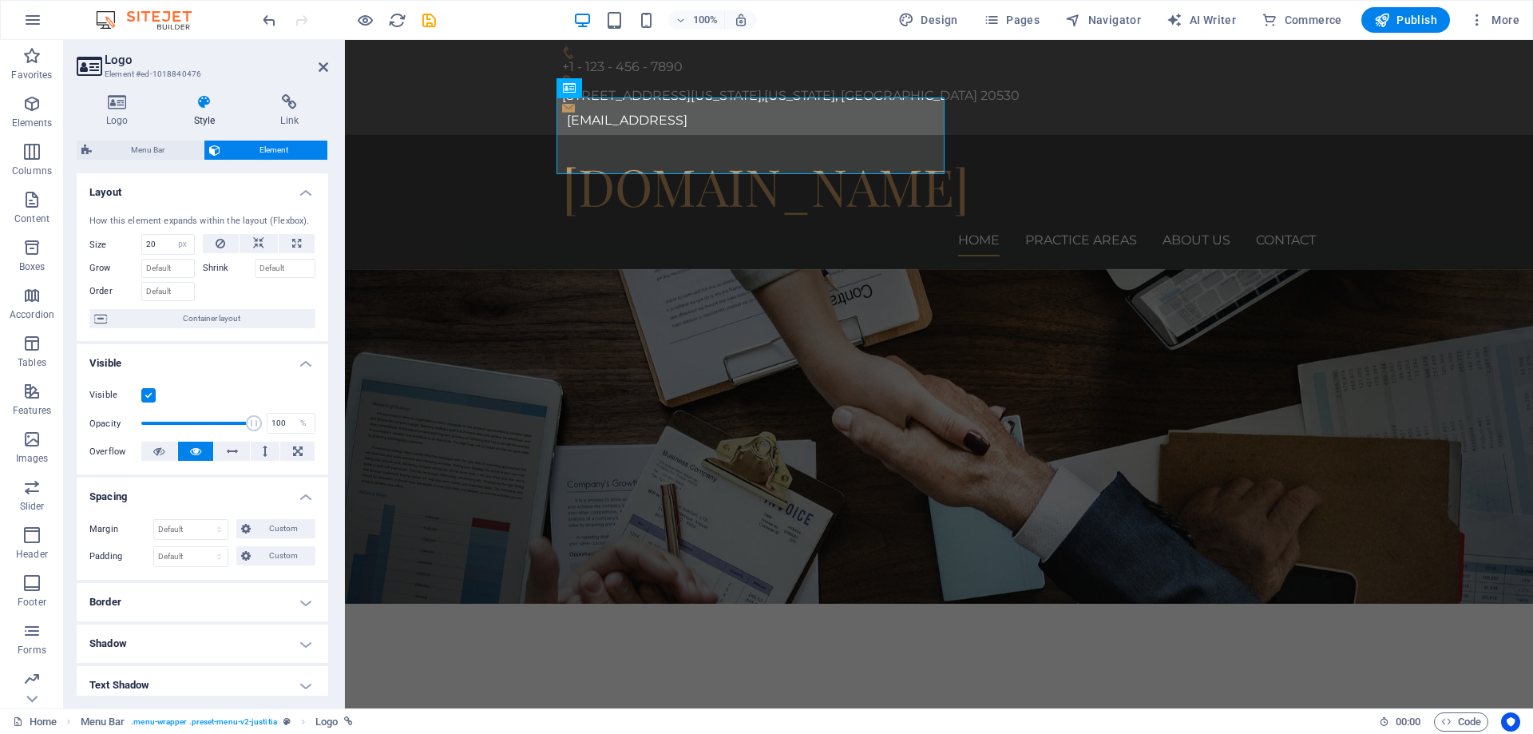
click at [192, 604] on h4 "Border" at bounding box center [203, 602] width 252 height 38
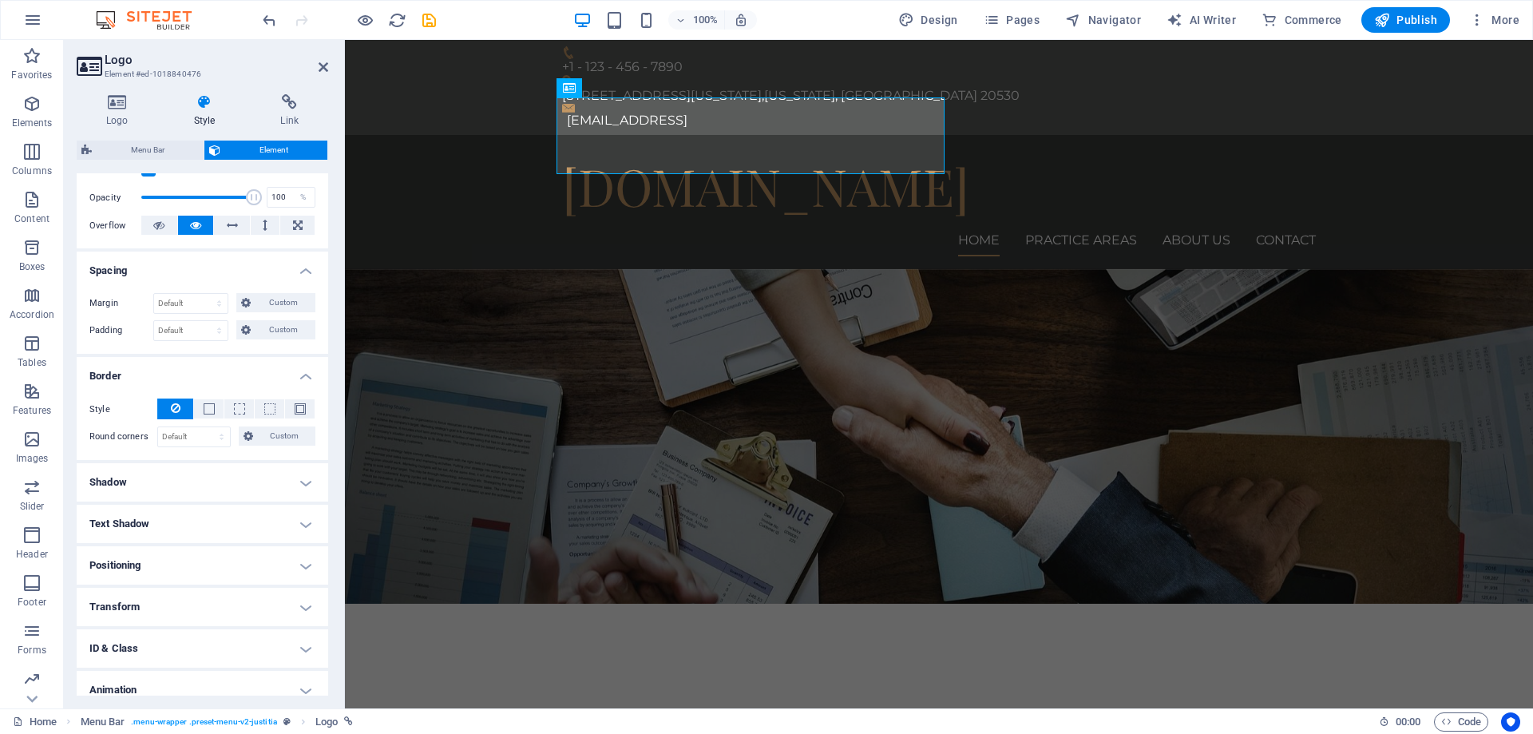
scroll to position [281, 0]
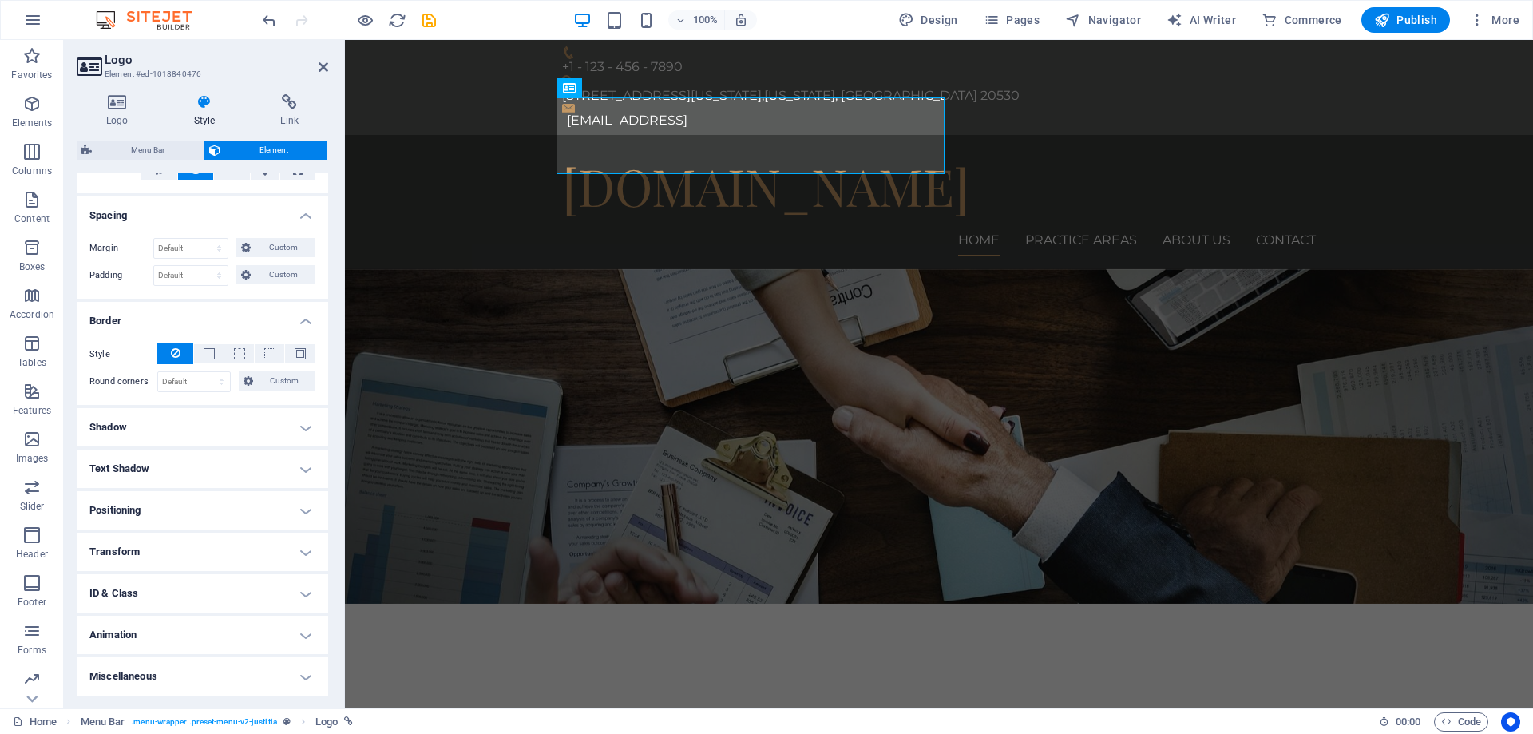
click at [216, 425] on h4 "Shadow" at bounding box center [203, 427] width 252 height 38
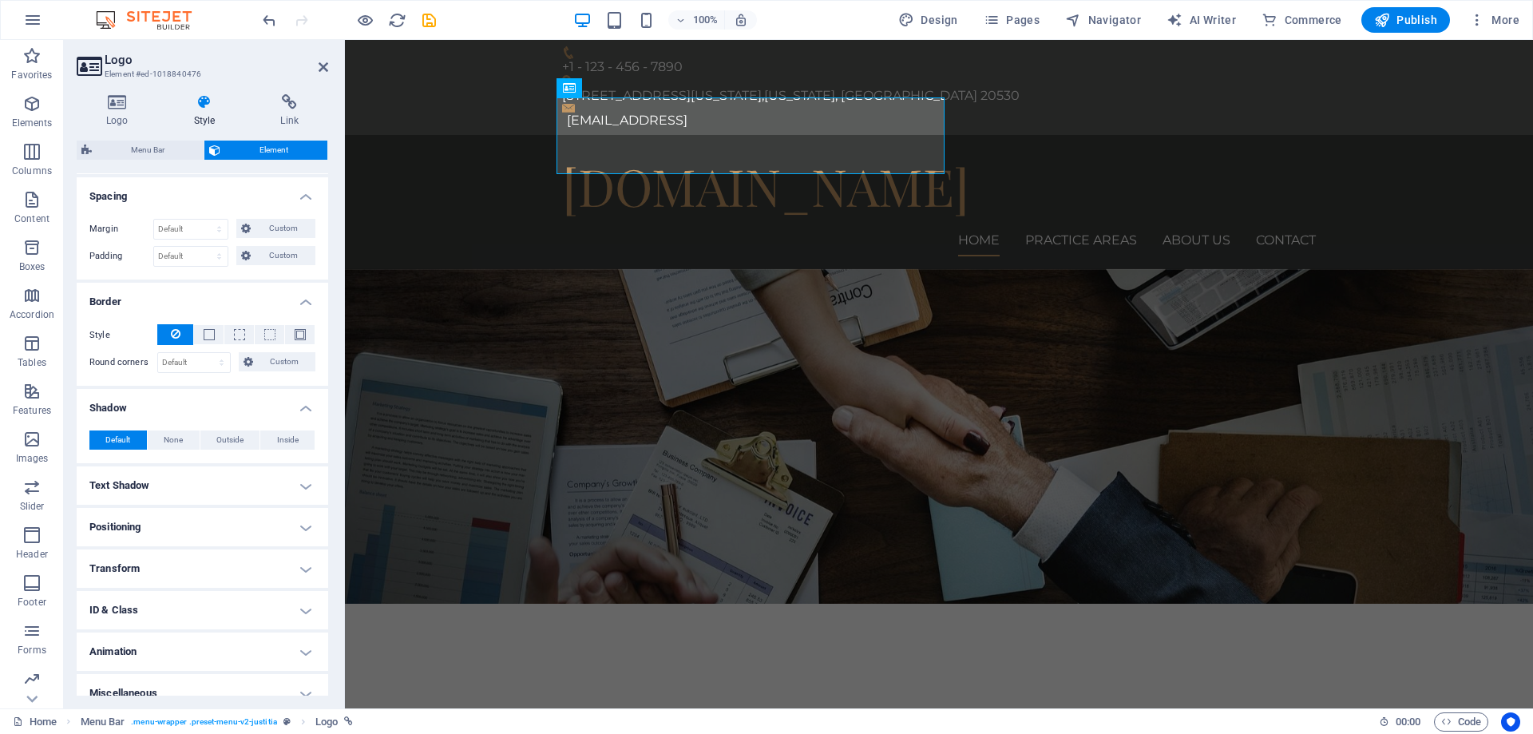
scroll to position [317, 0]
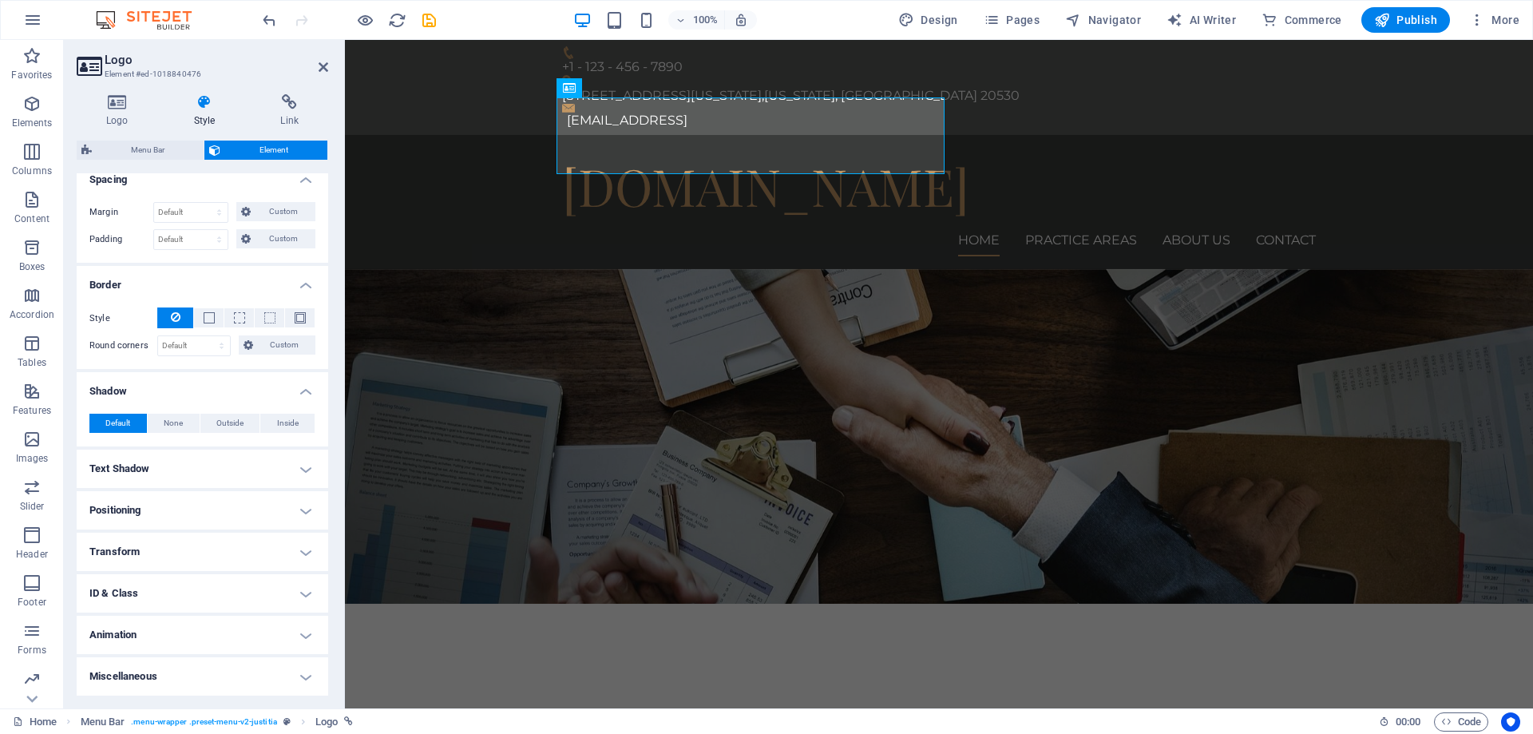
click at [233, 549] on h4 "Transform" at bounding box center [203, 552] width 252 height 38
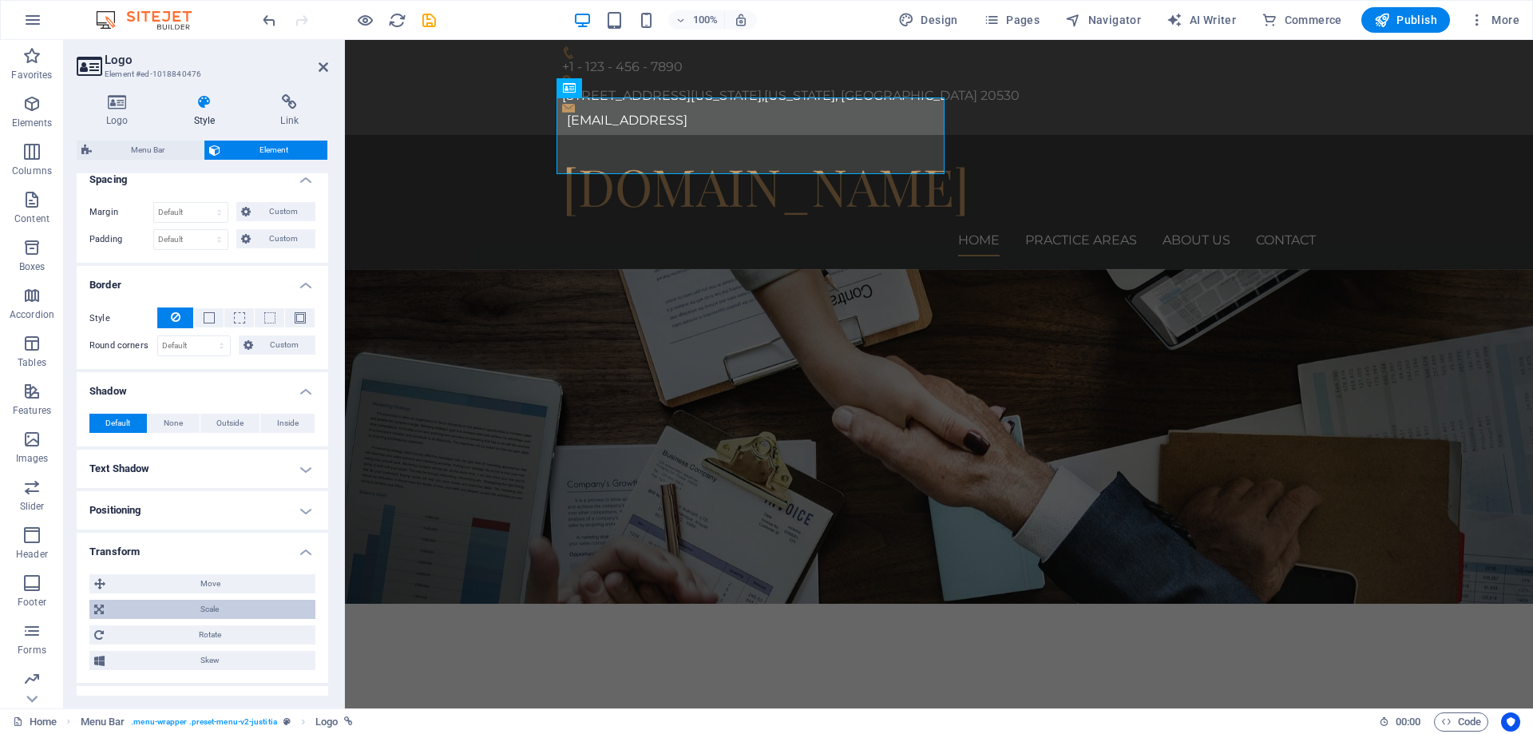
click at [228, 608] on span "Scale" at bounding box center [210, 609] width 202 height 19
click at [190, 639] on input "100" at bounding box center [232, 639] width 166 height 19
drag, startPoint x: 159, startPoint y: 639, endPoint x: 133, endPoint y: 637, distance: 26.4
click at [133, 637] on div "100 %" at bounding box center [222, 639] width 186 height 21
drag, startPoint x: 161, startPoint y: 637, endPoint x: 142, endPoint y: 636, distance: 18.4
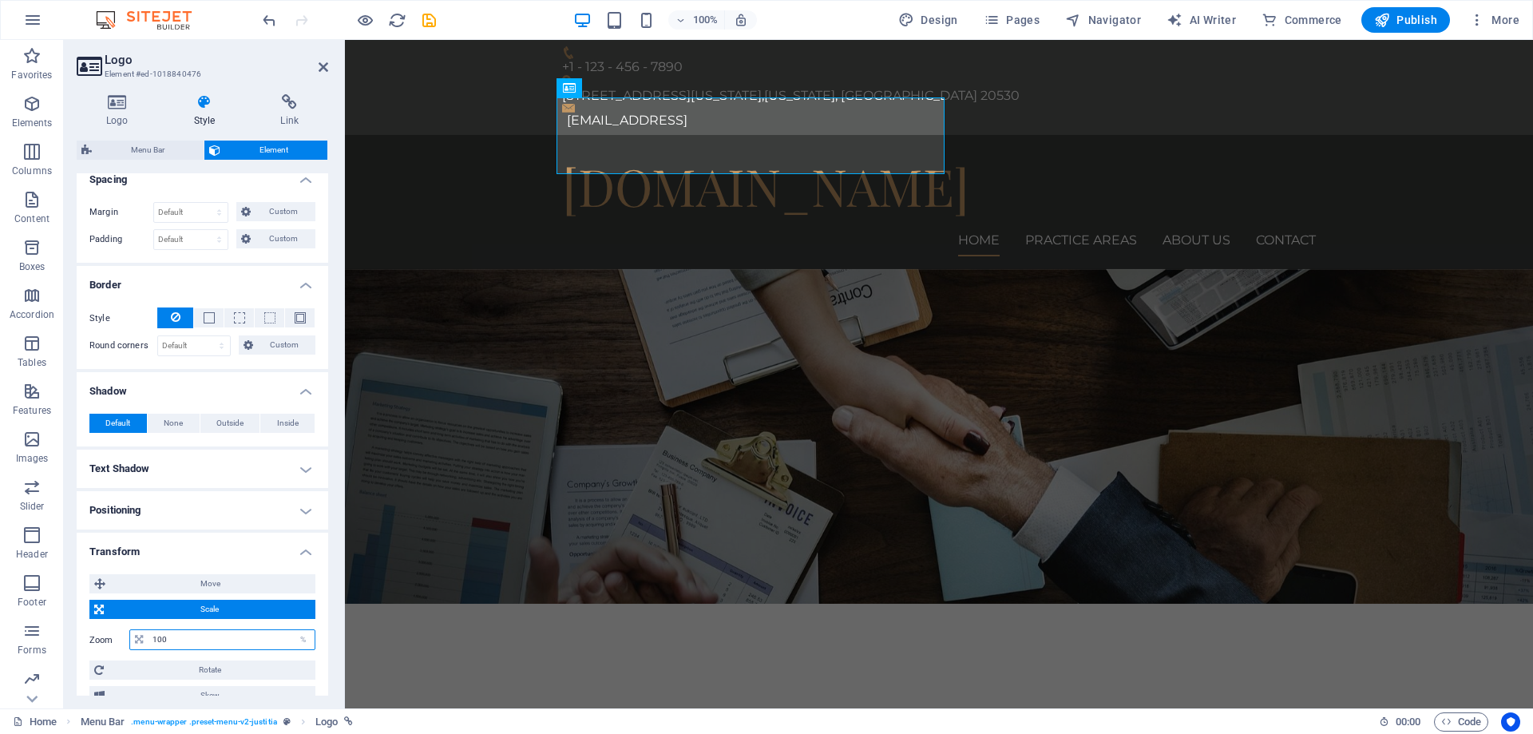
click at [143, 636] on div "100 %" at bounding box center [222, 639] width 186 height 21
click at [257, 627] on div "Zoom 50 %" at bounding box center [202, 639] width 226 height 29
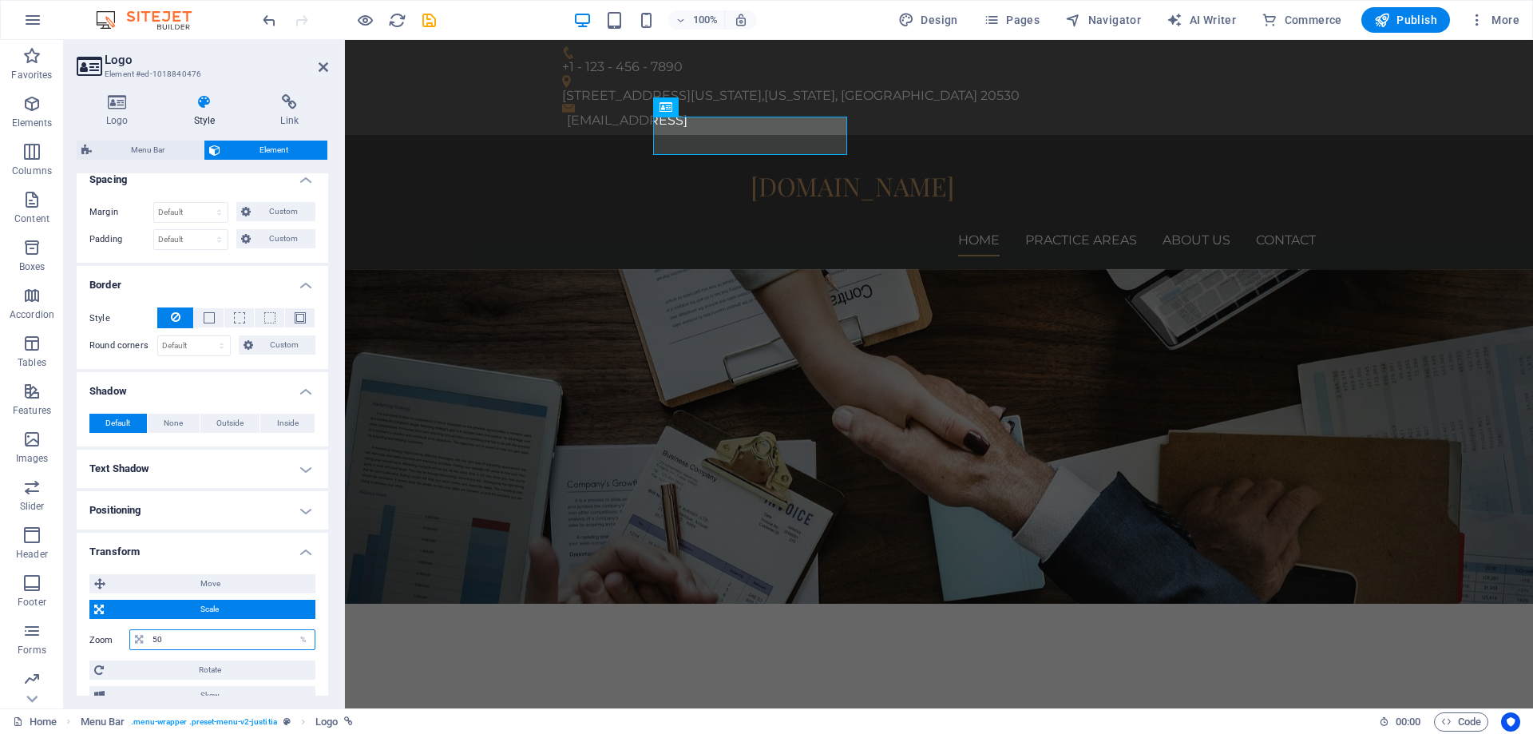
drag, startPoint x: 271, startPoint y: 640, endPoint x: 132, endPoint y: 633, distance: 139.1
click at [132, 633] on div "50 %" at bounding box center [222, 639] width 186 height 21
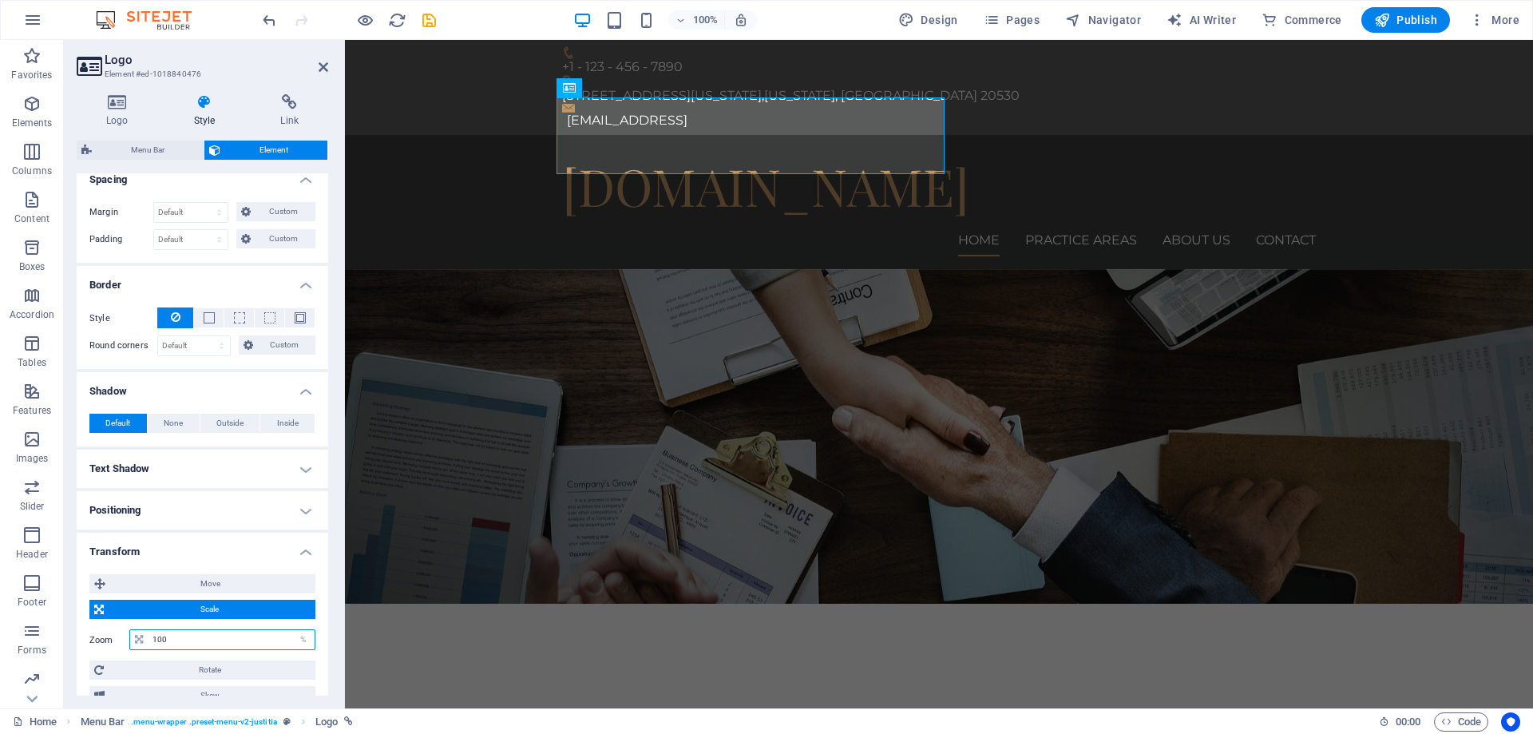
type input "100"
click at [319, 571] on div "Move X offset 0 px rem % em vh vw Y offset 0 px rem % em vh vw Scale Zoom 100 %…" at bounding box center [203, 639] width 252 height 157
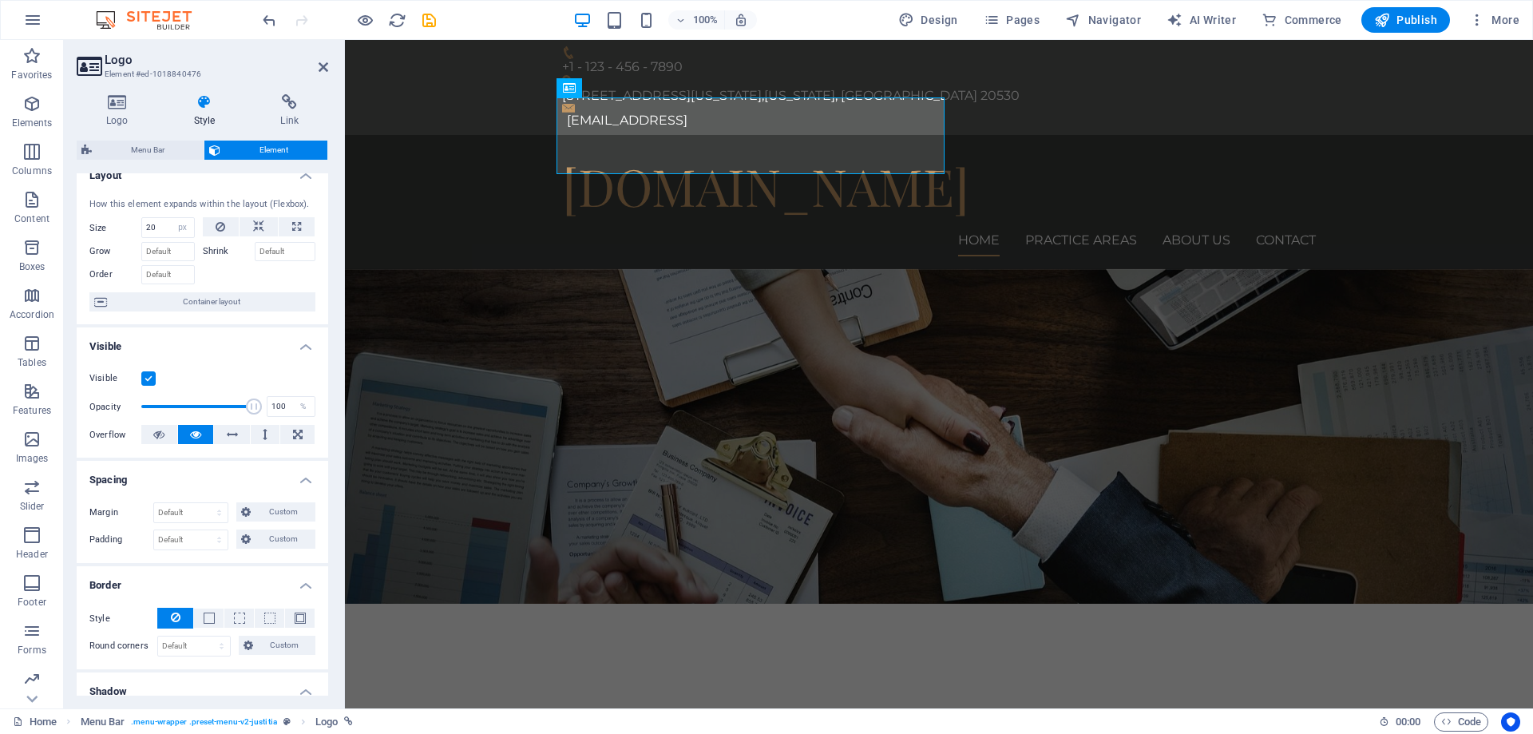
scroll to position [0, 0]
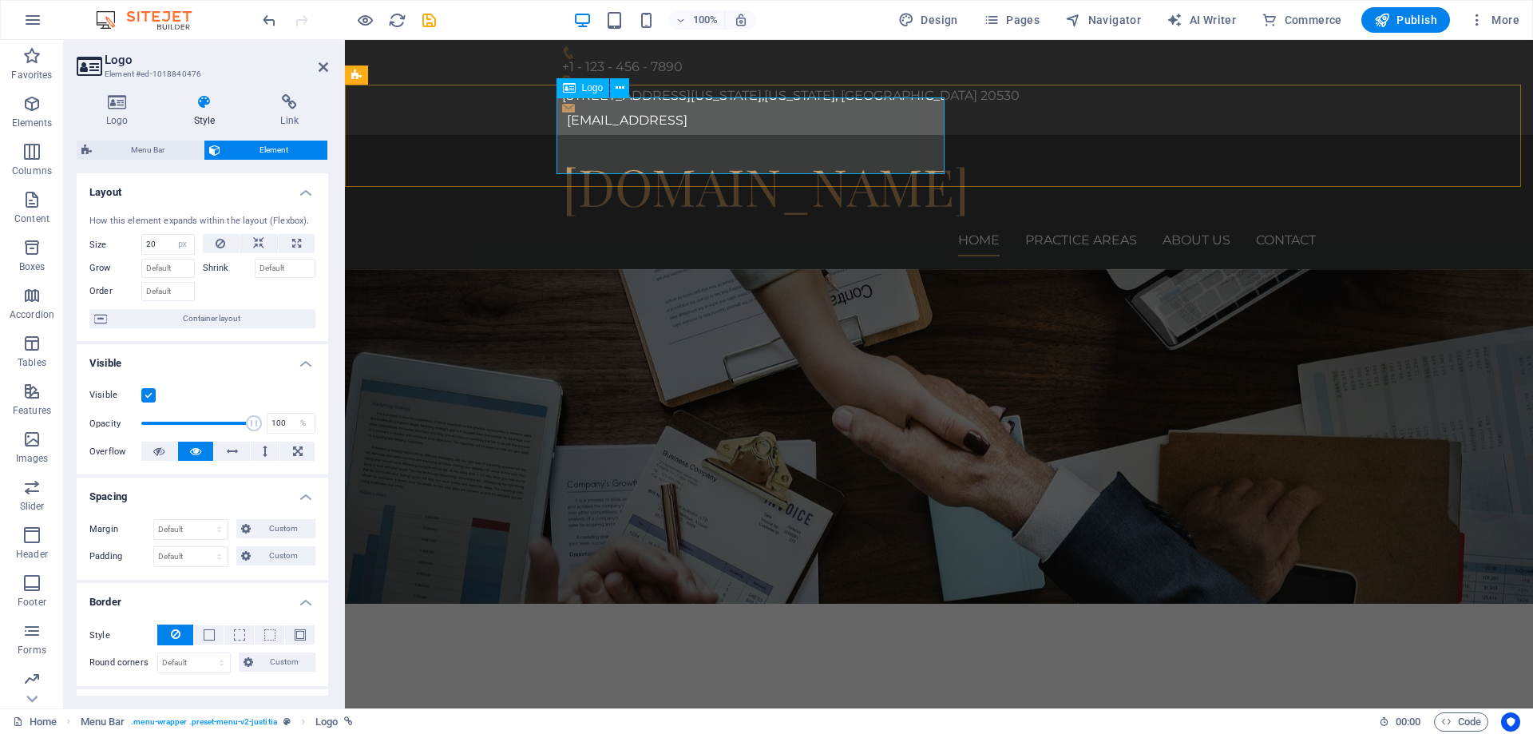
click at [632, 148] on div "[DOMAIN_NAME]" at bounding box center [939, 186] width 754 height 77
click at [618, 87] on icon at bounding box center [620, 88] width 9 height 17
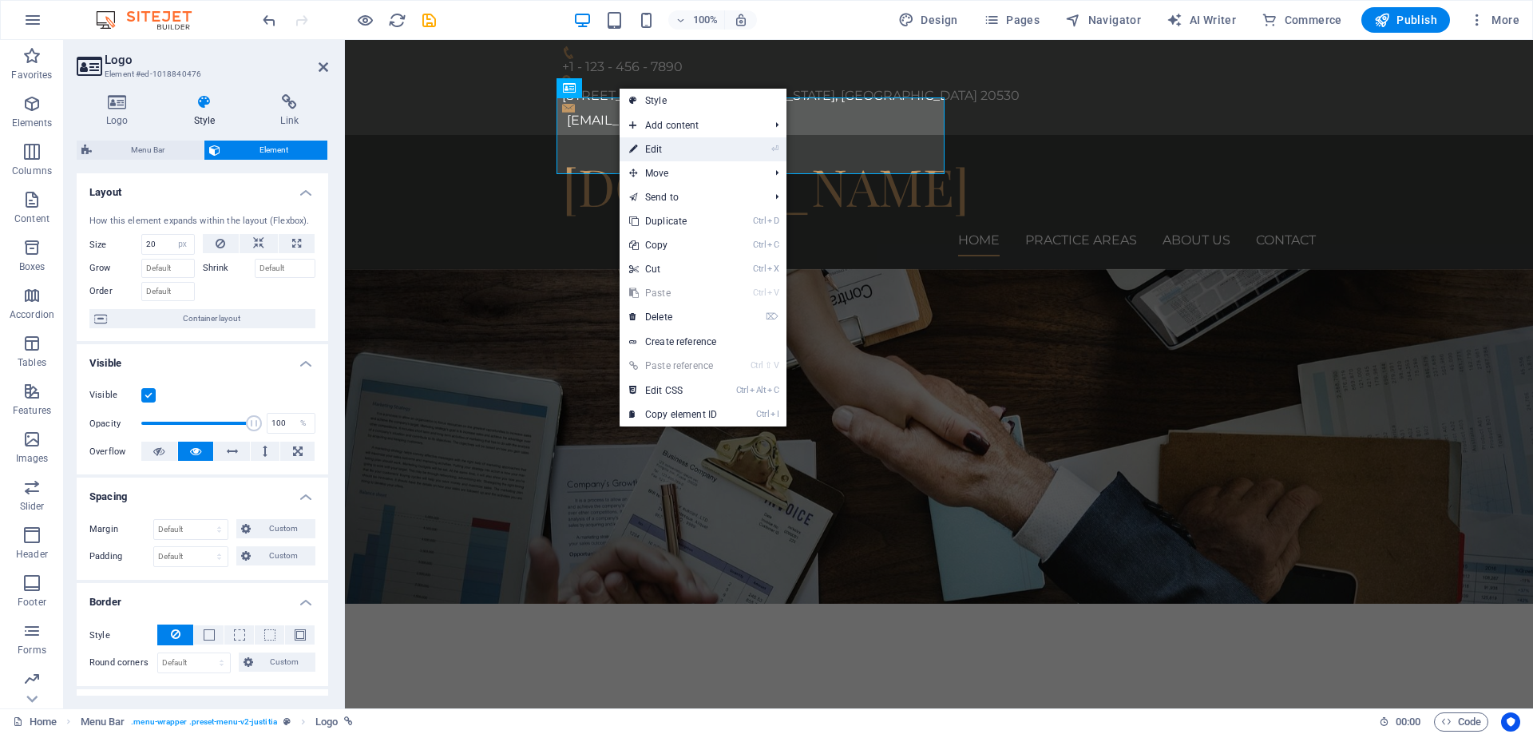
click at [718, 148] on link "⏎ Edit" at bounding box center [673, 149] width 107 height 24
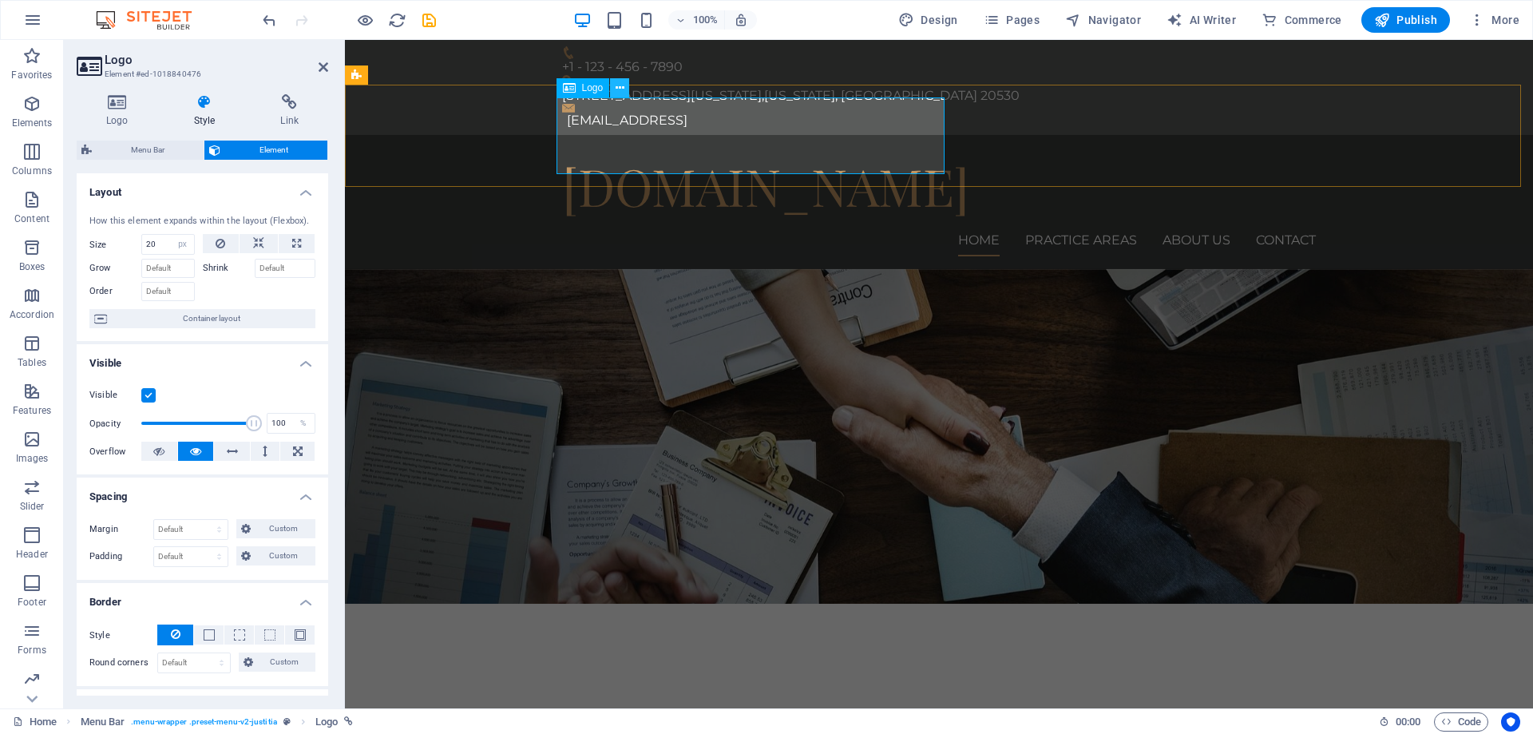
click at [617, 87] on icon at bounding box center [620, 88] width 9 height 17
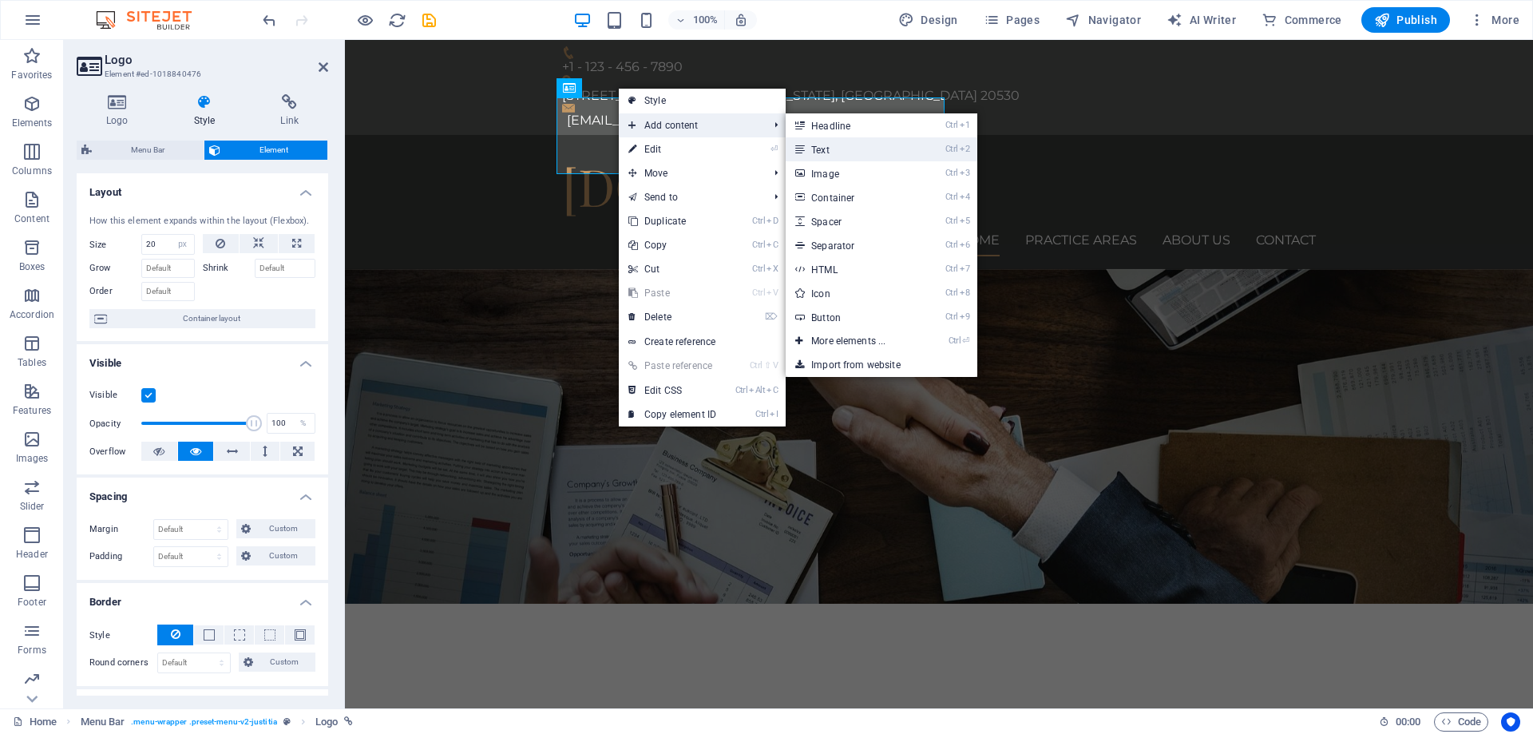
click at [859, 152] on link "Ctrl 2 Text" at bounding box center [852, 149] width 132 height 24
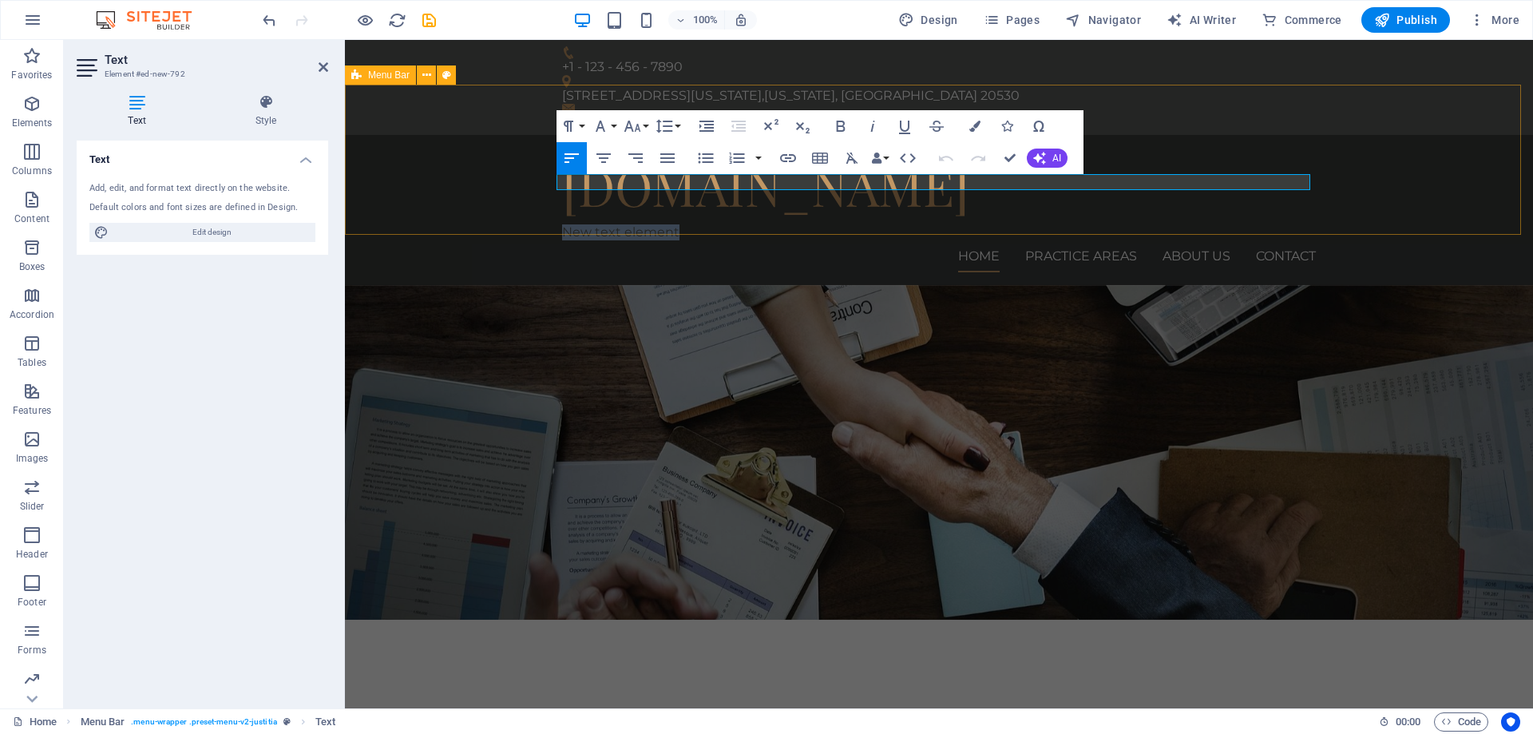
click at [1132, 135] on div "[DOMAIN_NAME] New text element Home Practice Areas About us Contact Menu" at bounding box center [939, 210] width 1188 height 150
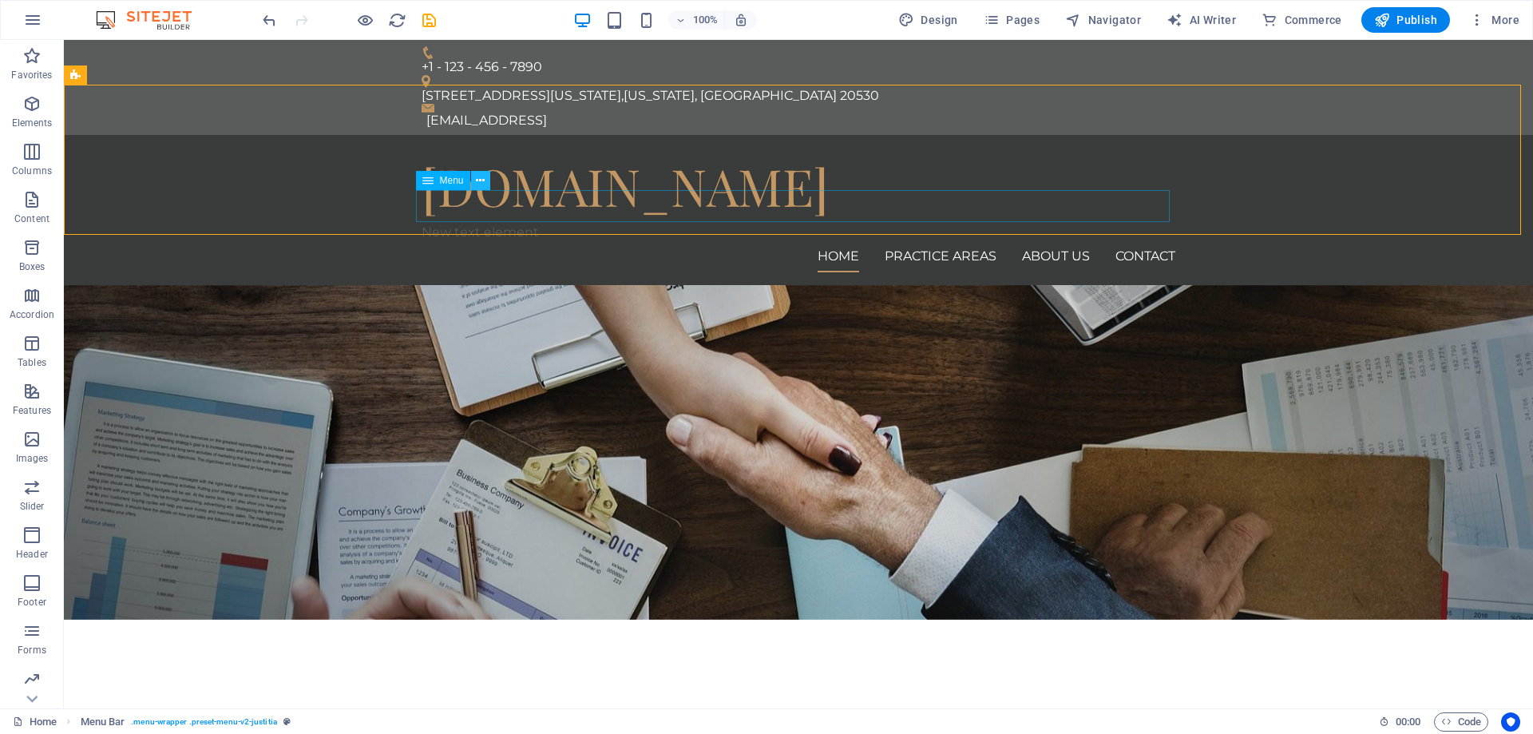
click at [482, 182] on icon at bounding box center [480, 181] width 9 height 17
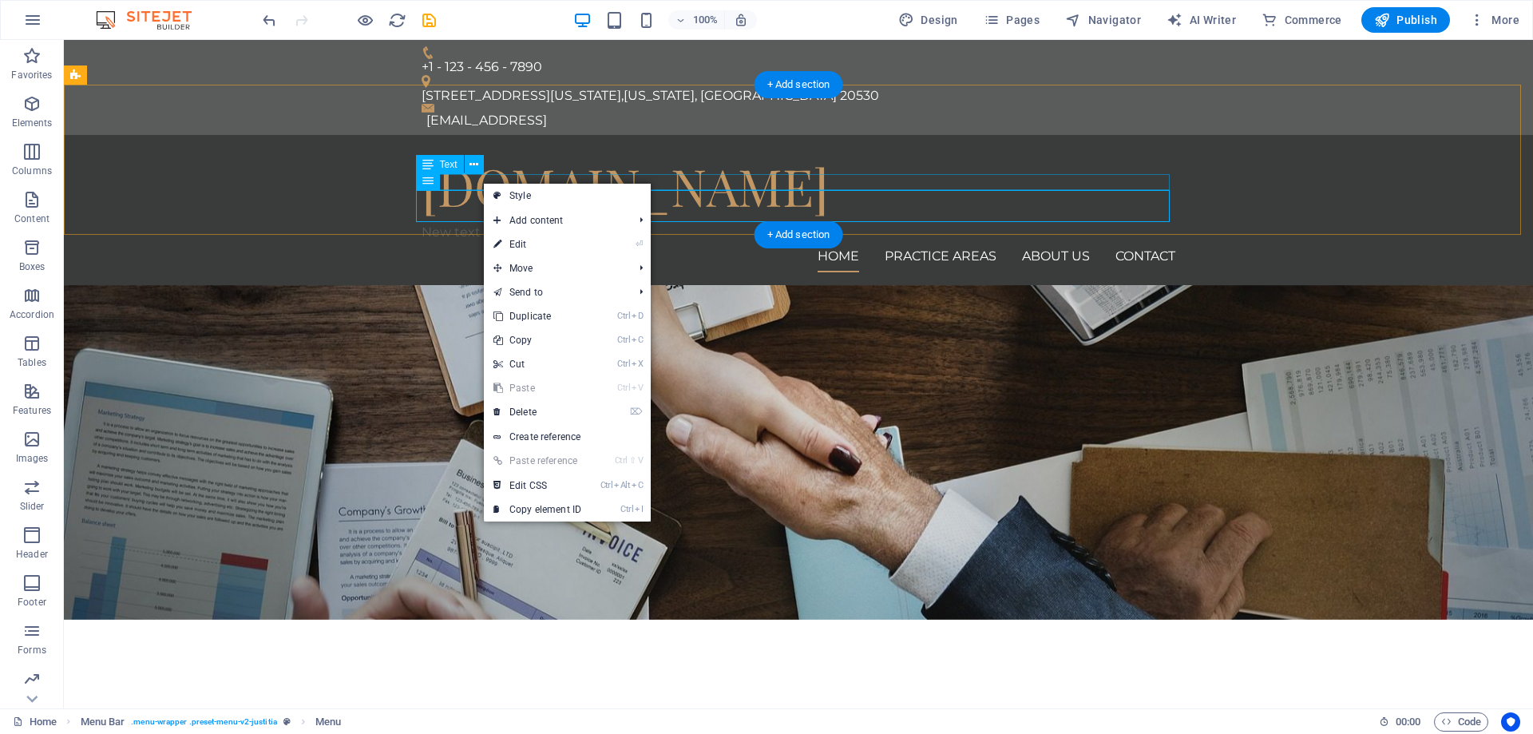
click at [613, 224] on div "New text element" at bounding box center [799, 232] width 754 height 16
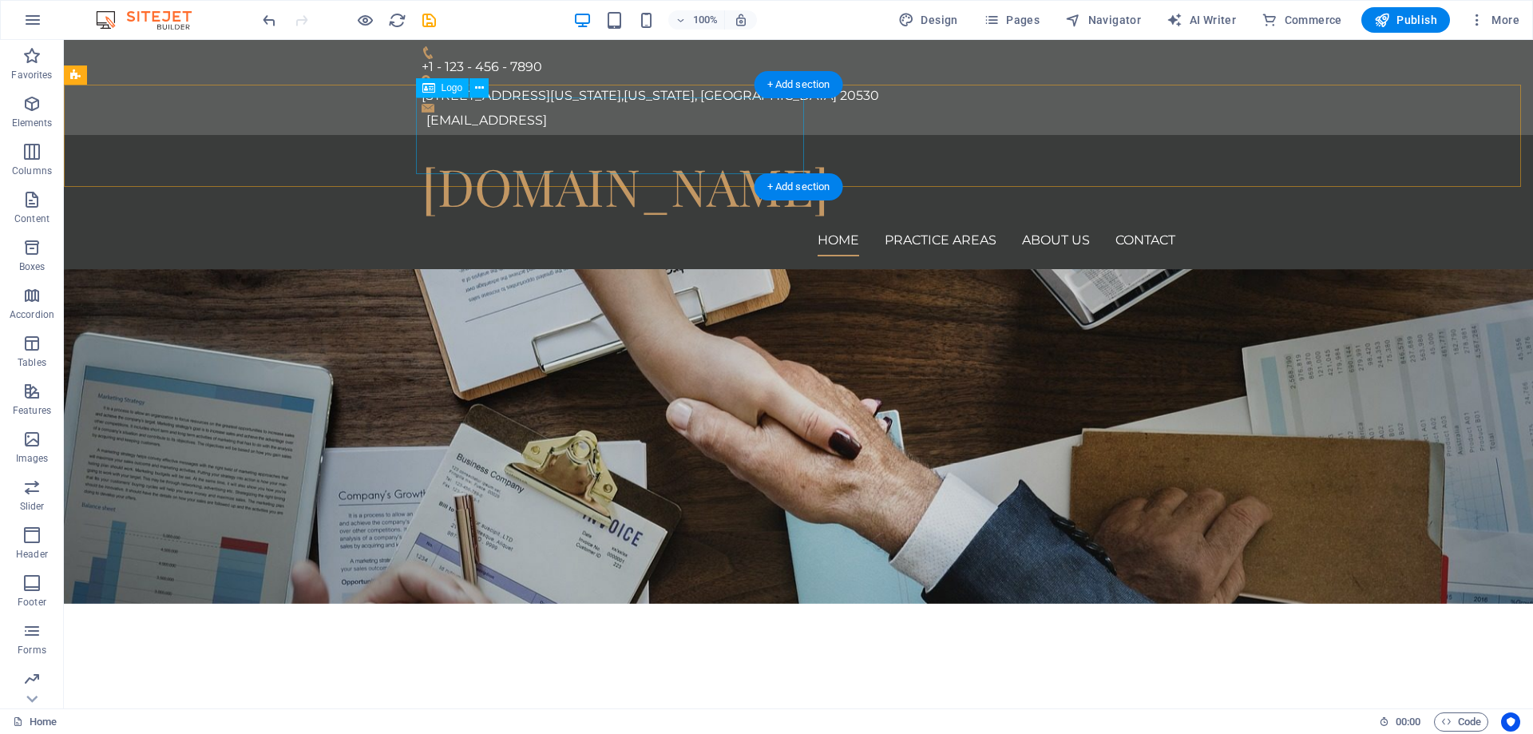
click at [730, 148] on div "[DOMAIN_NAME]" at bounding box center [799, 186] width 754 height 77
click at [480, 88] on icon at bounding box center [479, 88] width 9 height 17
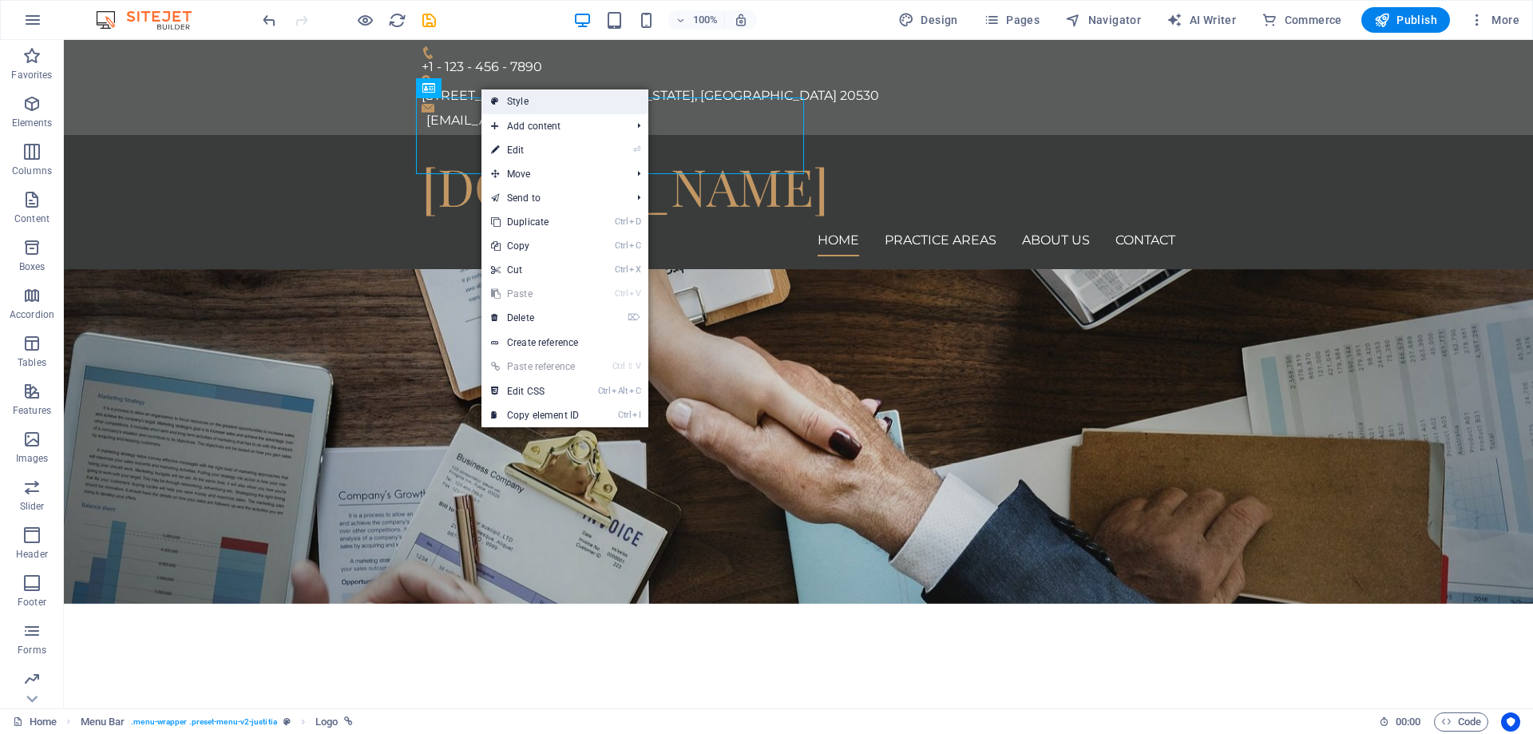
click at [605, 105] on link "Style" at bounding box center [565, 101] width 167 height 24
select select "rem"
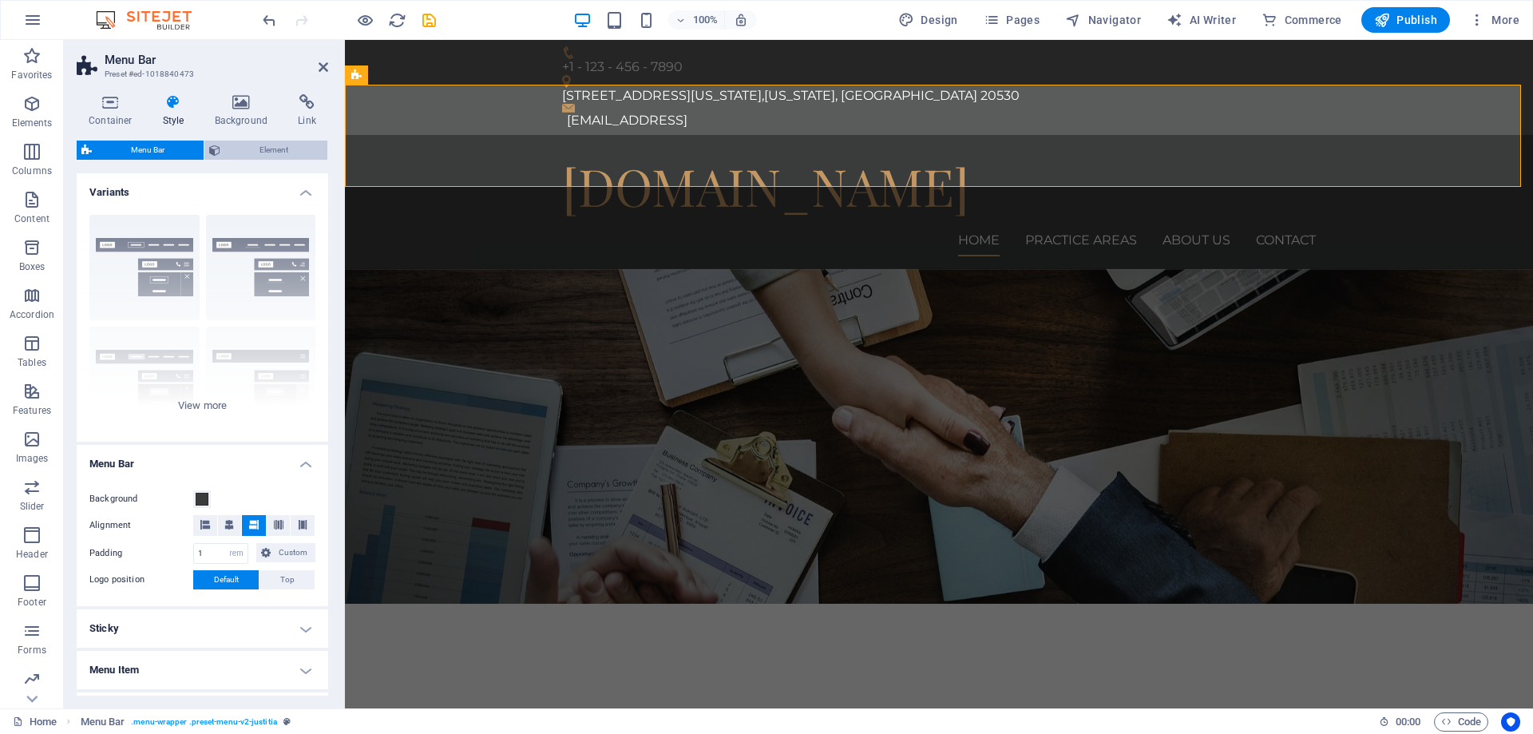
click at [273, 153] on span "Element" at bounding box center [273, 150] width 97 height 19
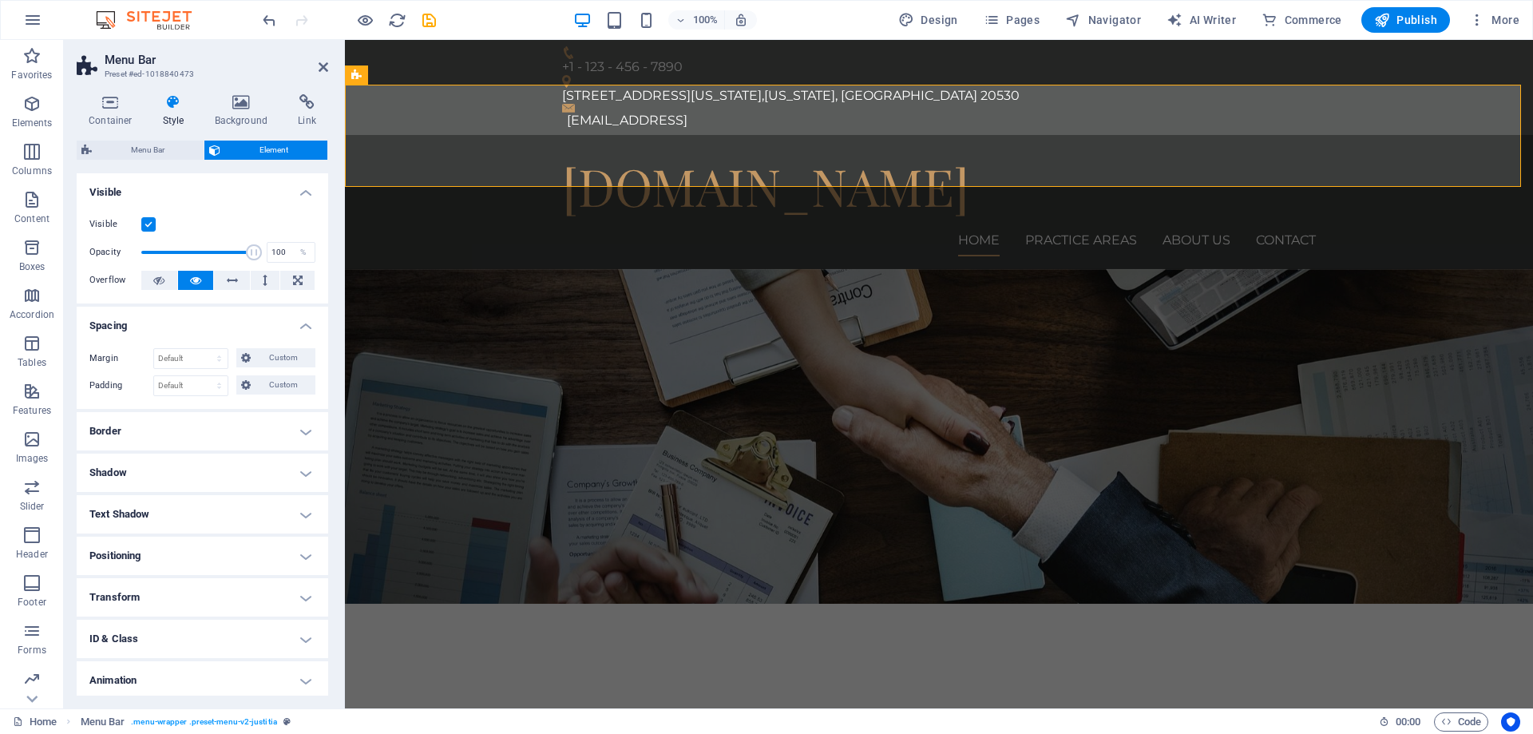
click at [291, 185] on h4 "Visible" at bounding box center [203, 187] width 252 height 29
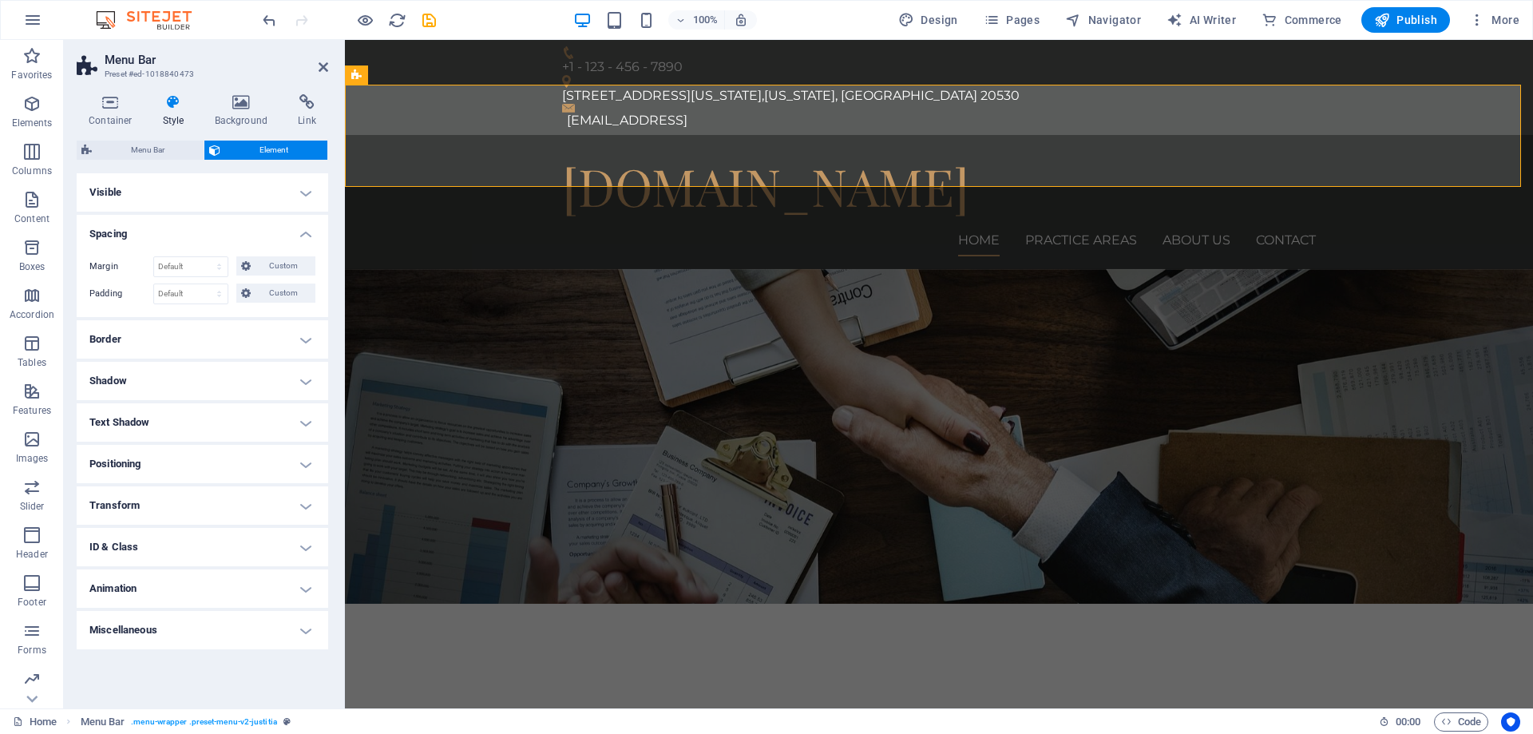
click at [304, 462] on h4 "Positioning" at bounding box center [203, 464] width 252 height 38
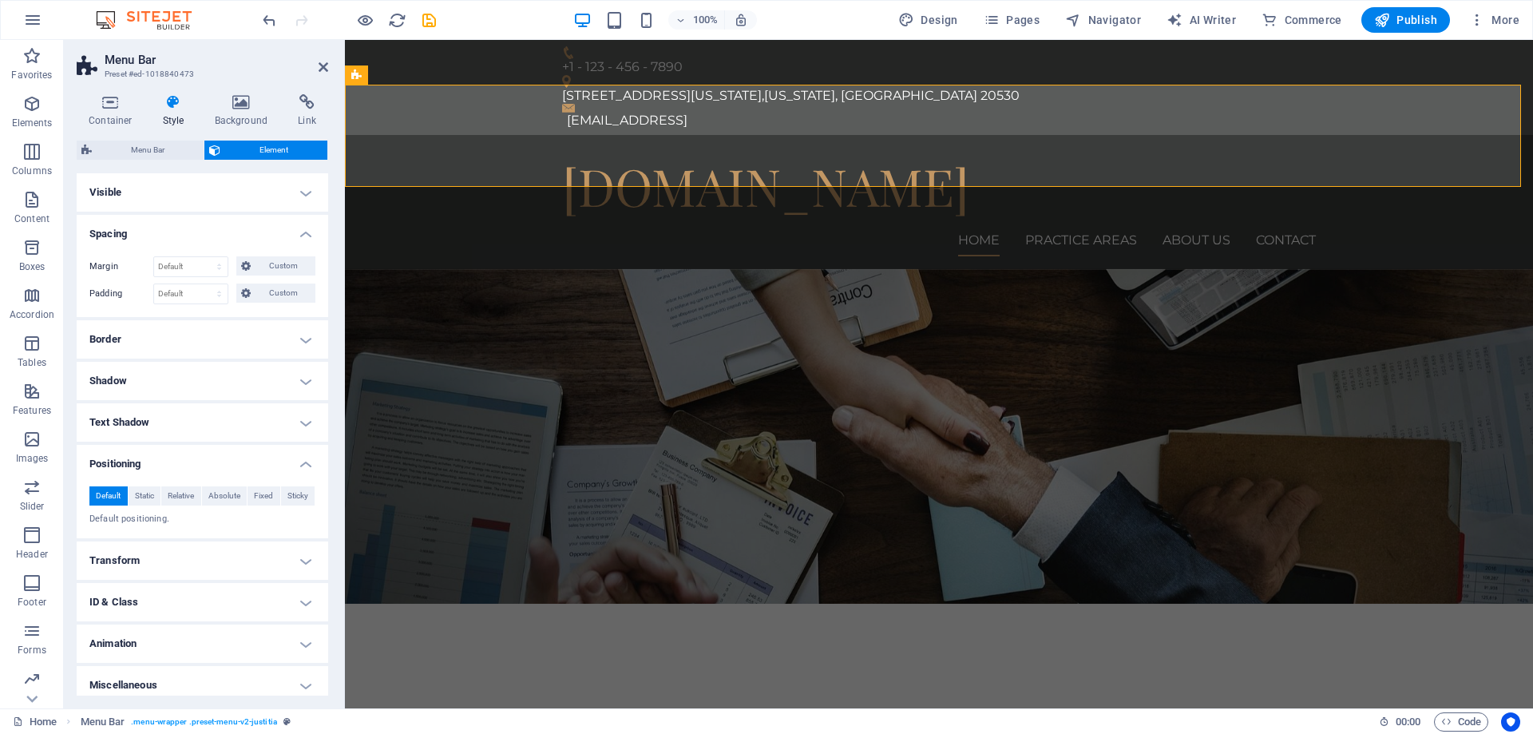
click at [304, 462] on h4 "Positioning" at bounding box center [203, 459] width 252 height 29
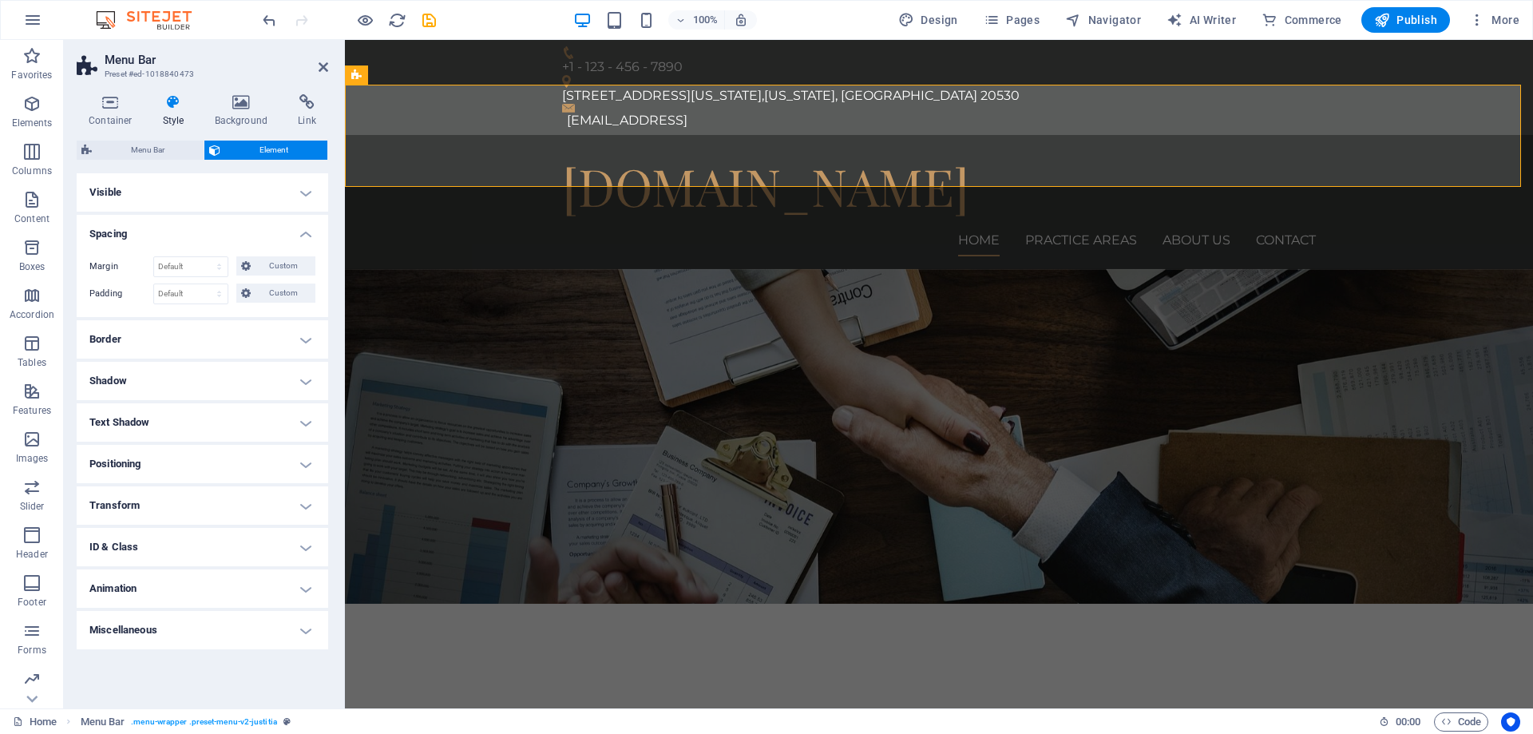
click at [299, 537] on h4 "ID & Class" at bounding box center [203, 547] width 252 height 38
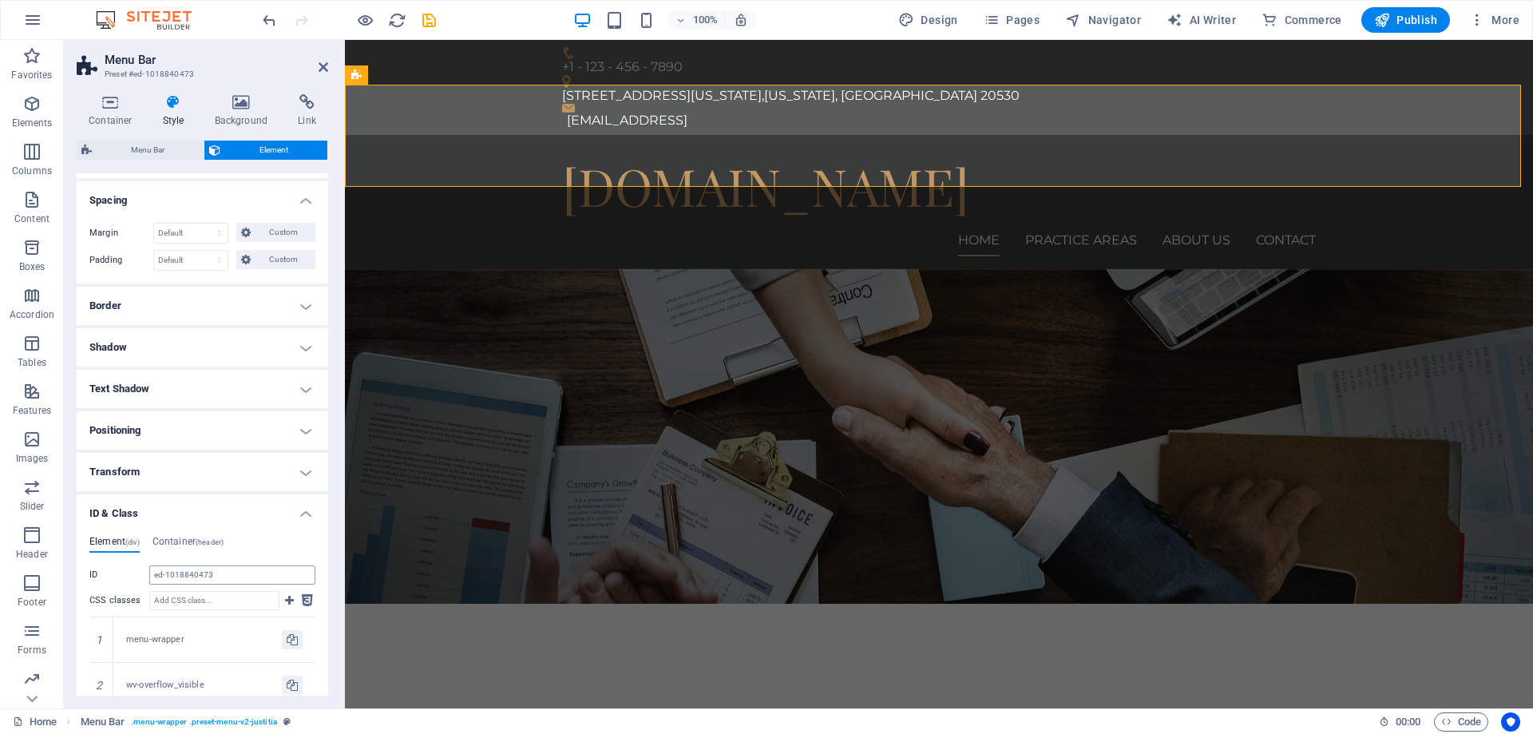
scroll to position [53, 0]
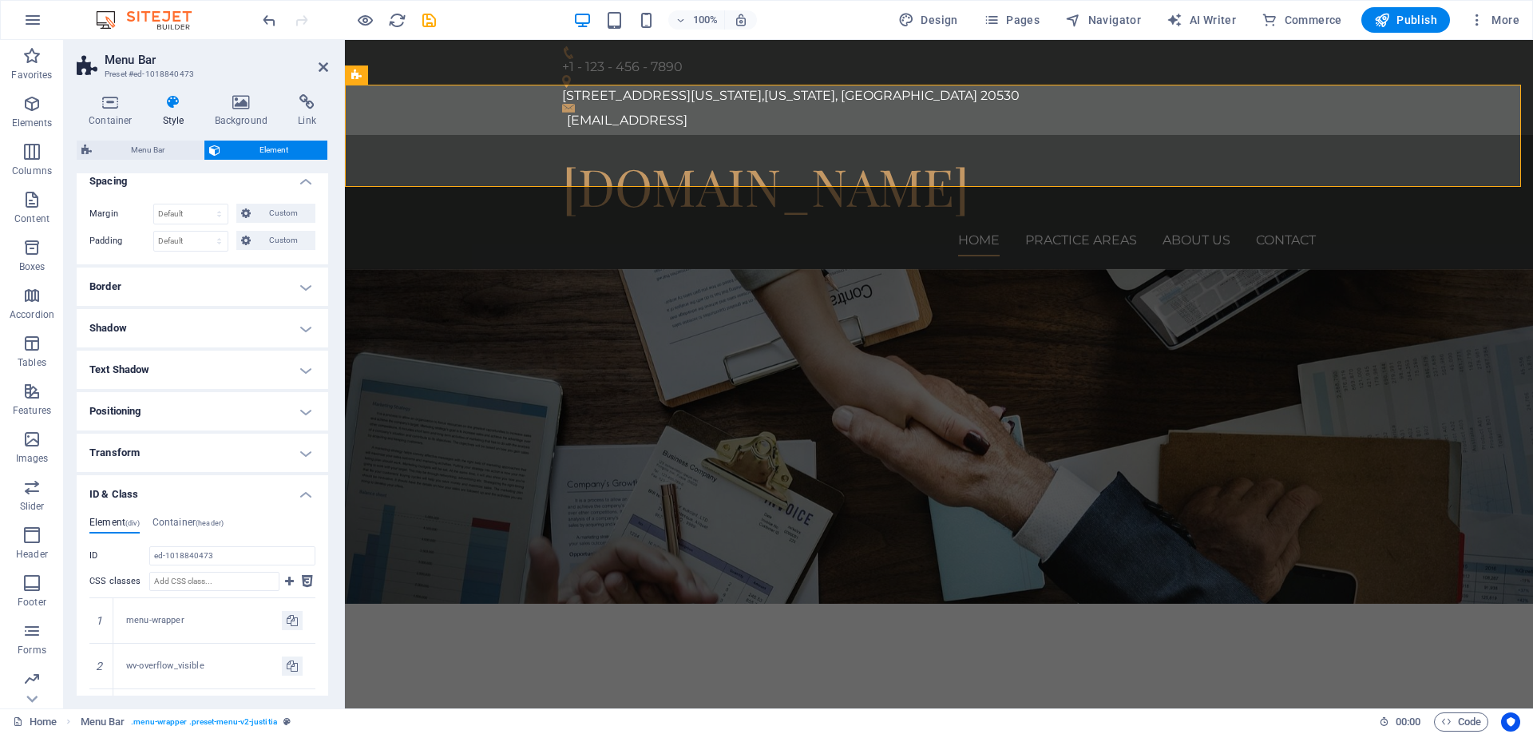
click at [307, 486] on h4 "ID & Class" at bounding box center [203, 489] width 252 height 29
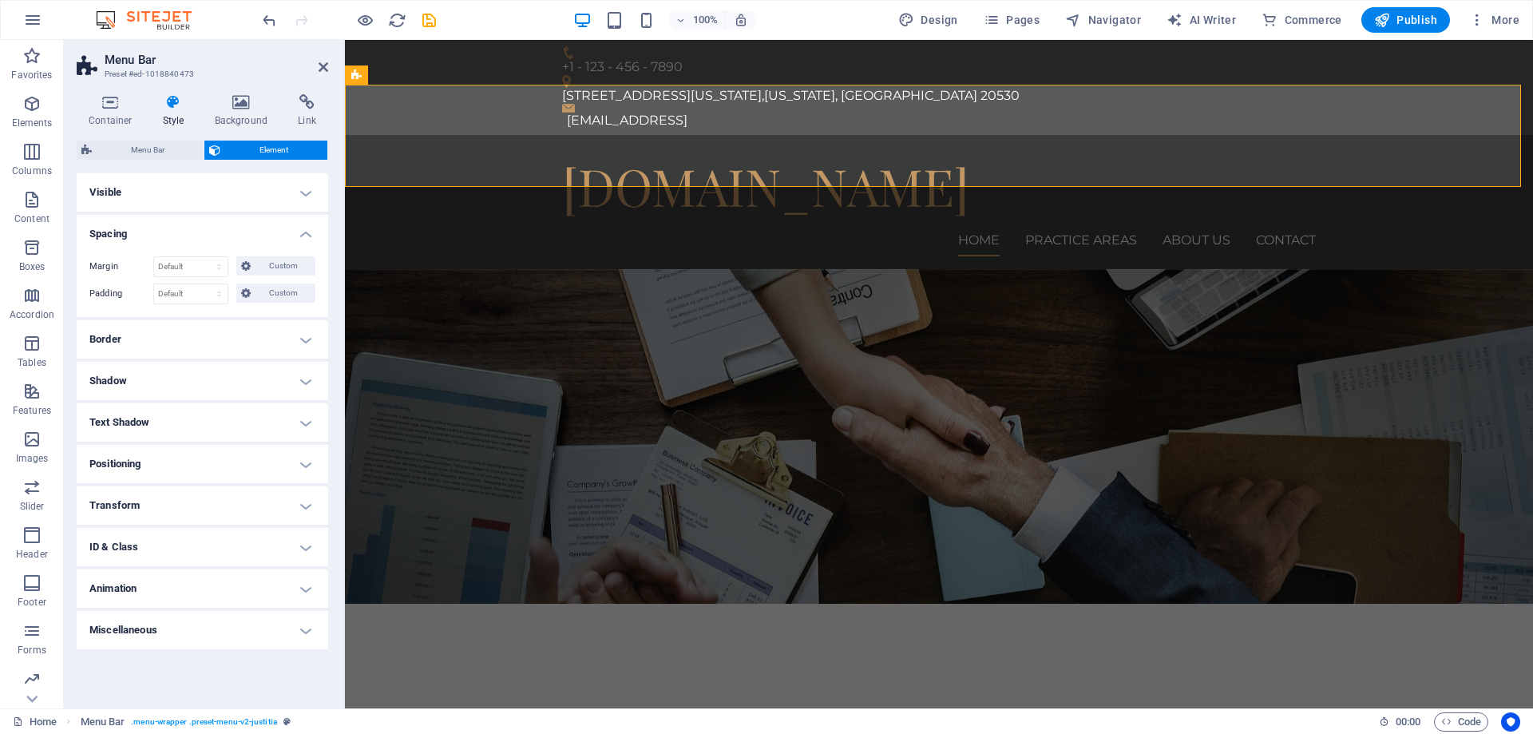
scroll to position [0, 0]
click at [305, 622] on h4 "Miscellaneous" at bounding box center [203, 630] width 252 height 38
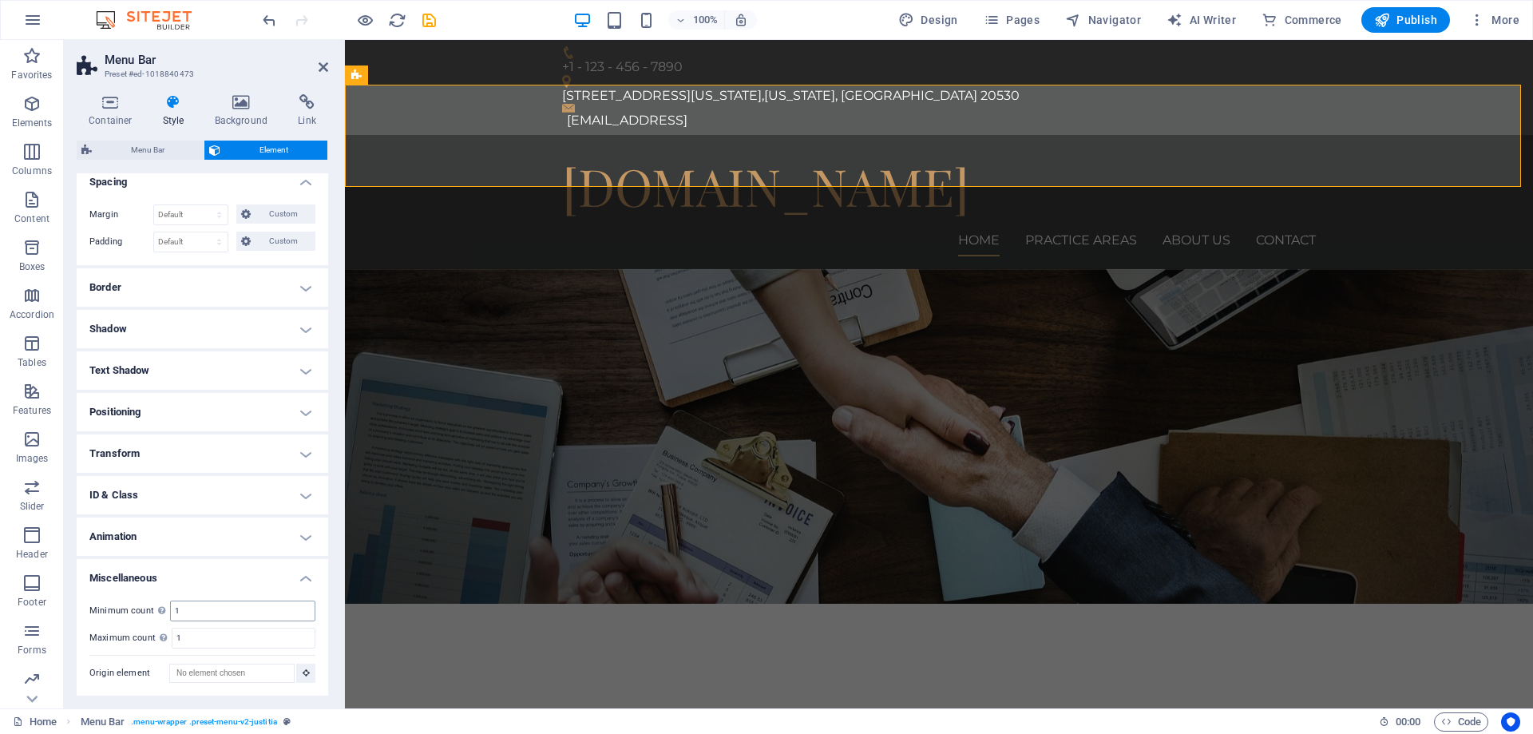
scroll to position [53, 0]
click at [303, 577] on h4 "Miscellaneous" at bounding box center [203, 572] width 252 height 29
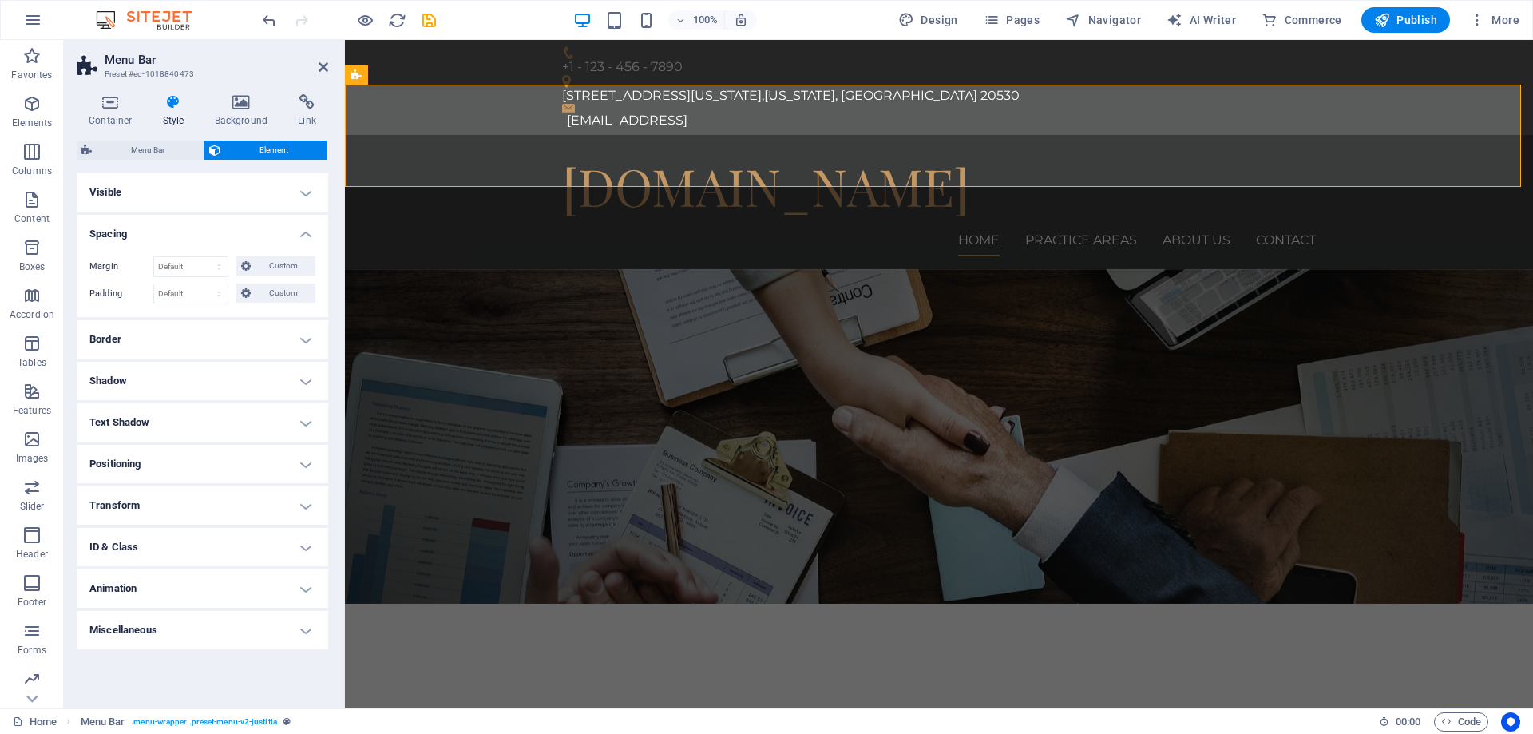
scroll to position [0, 0]
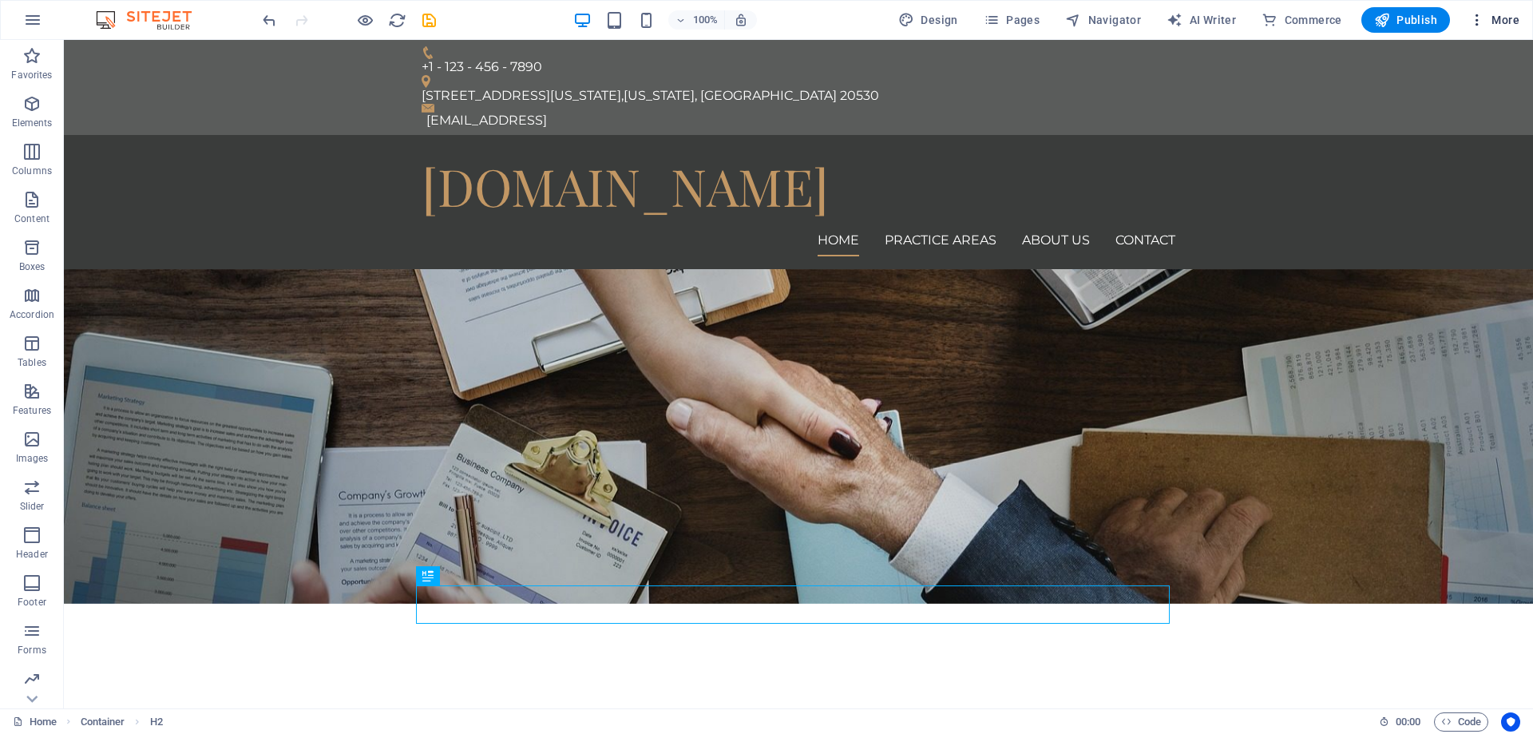
click at [1495, 18] on span "More" at bounding box center [1494, 20] width 50 height 16
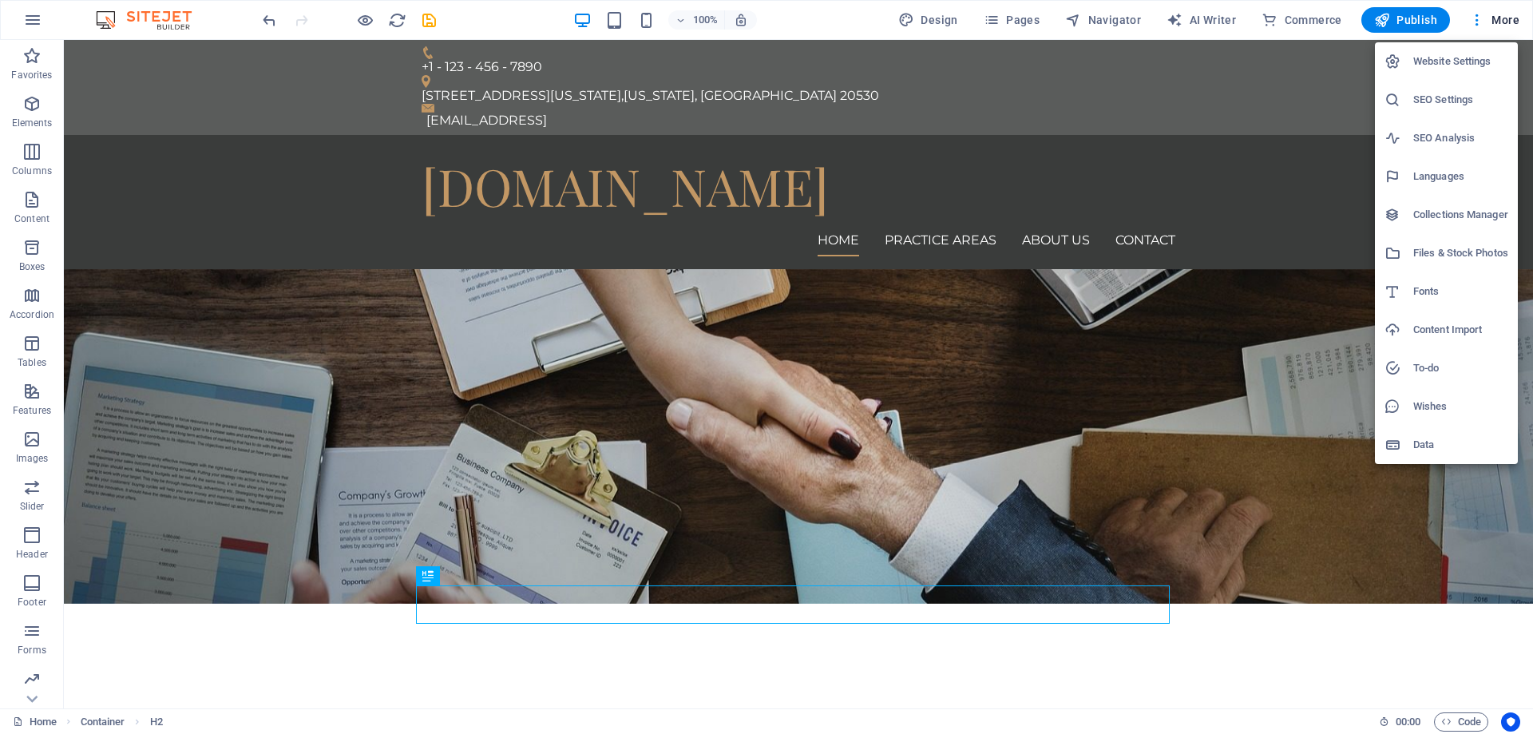
click at [1444, 173] on h6 "Languages" at bounding box center [1461, 176] width 95 height 19
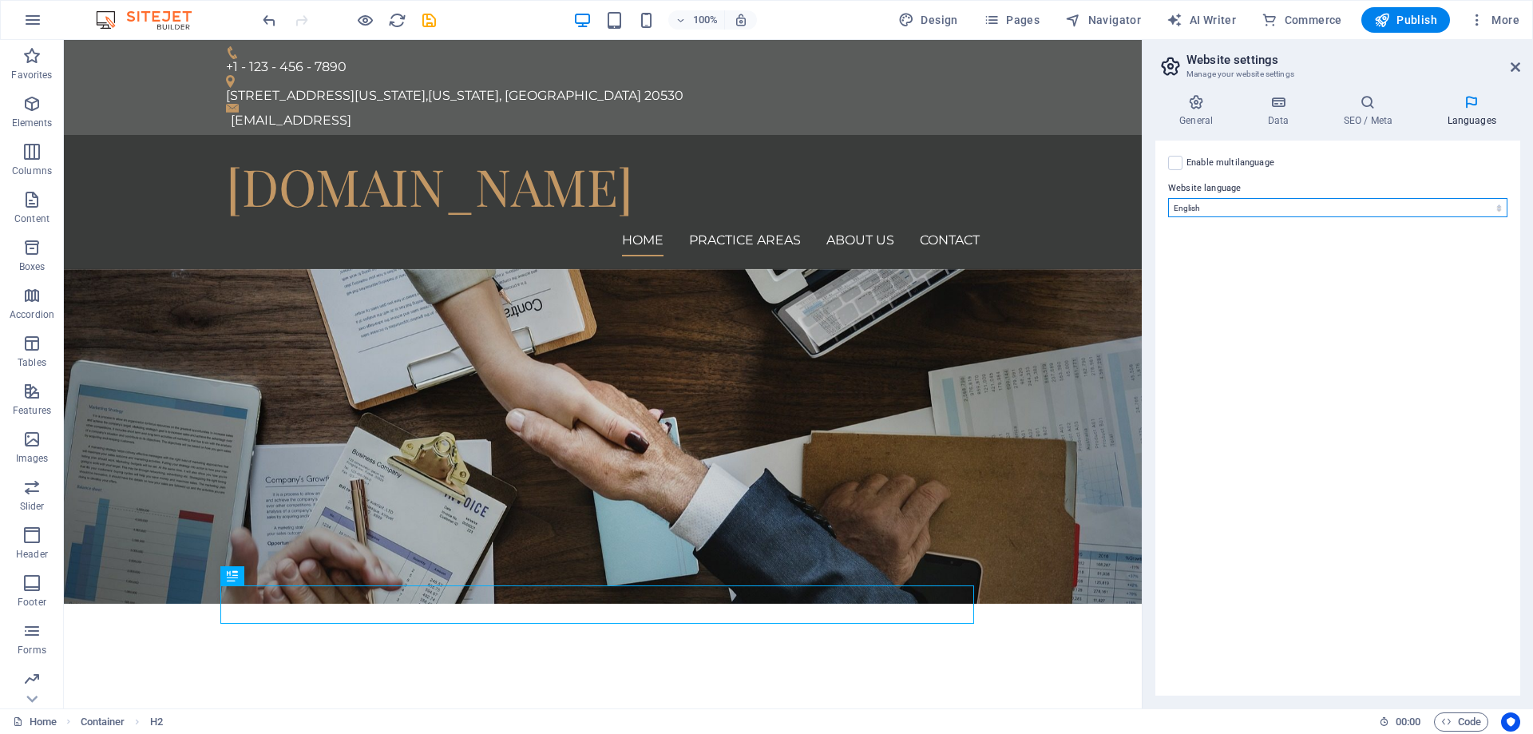
click at [1323, 202] on select "Abkhazian Afar Afrikaans Akan Albanian Amharic Arabic Aragonese Armenian Assame…" at bounding box center [1337, 207] width 339 height 19
select select "165"
click at [1168, 198] on select "Abkhazian Afar Afrikaans Akan Albanian Amharic Arabic Aragonese Armenian Assame…" at bounding box center [1337, 207] width 339 height 19
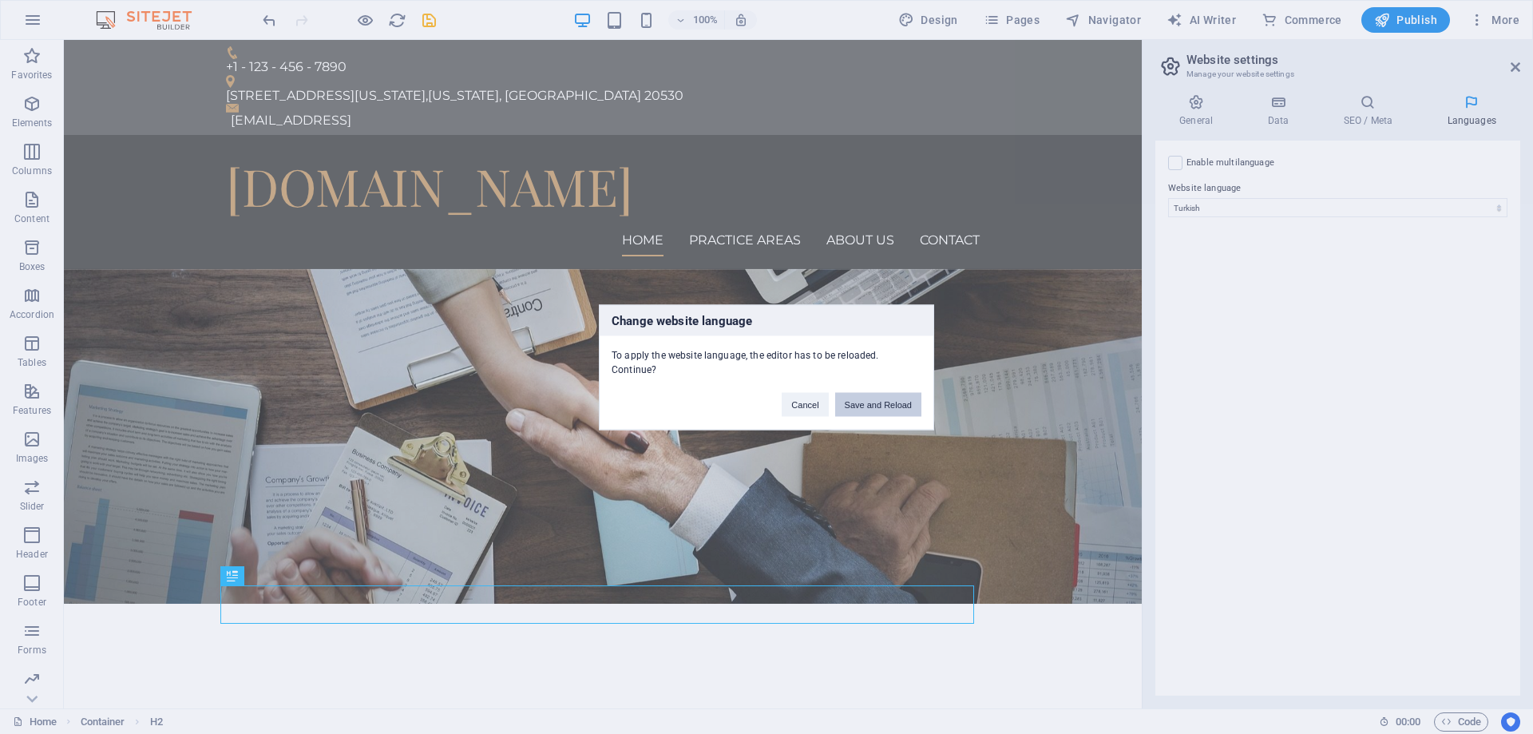
click at [883, 406] on button "Save and Reload" at bounding box center [878, 404] width 86 height 24
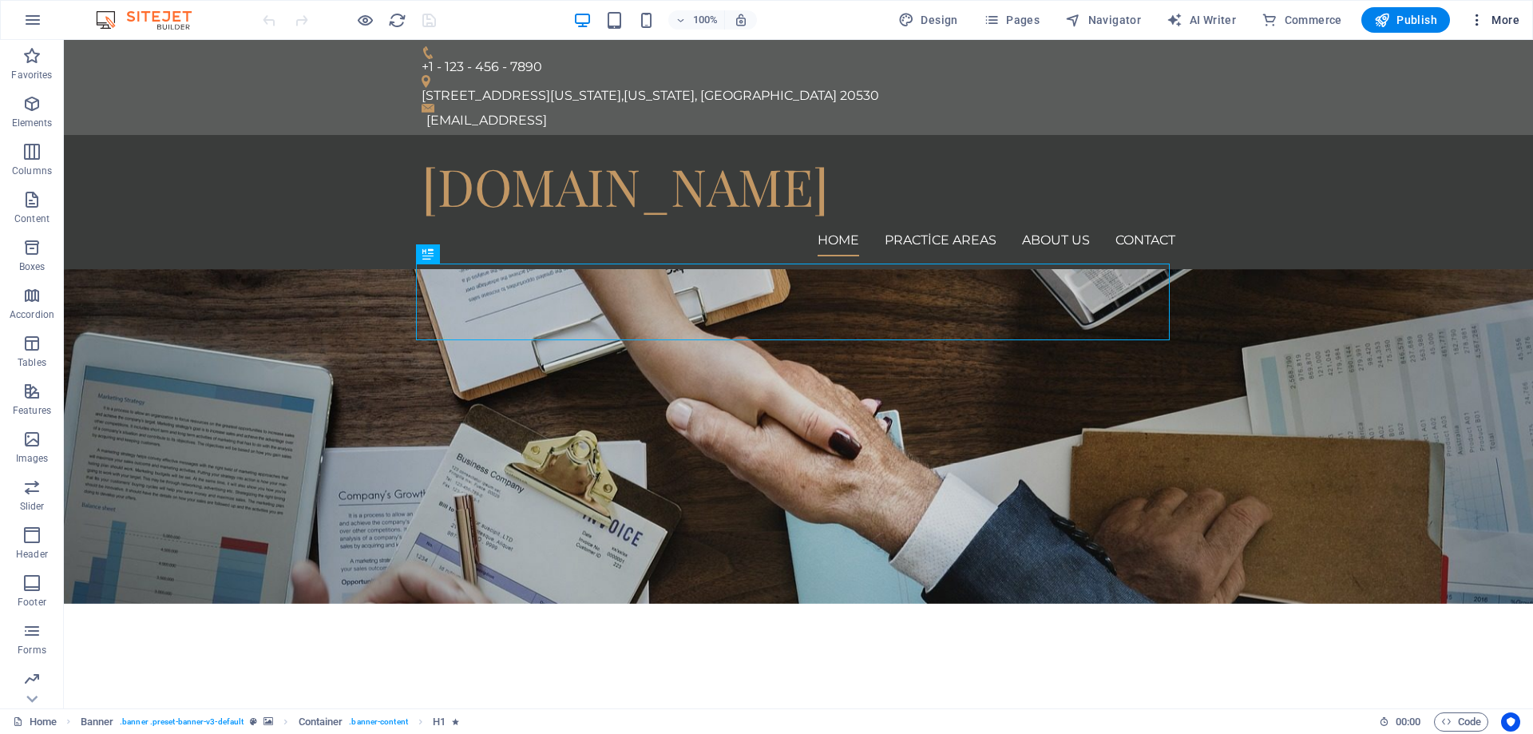
click at [1486, 21] on span "More" at bounding box center [1494, 20] width 50 height 16
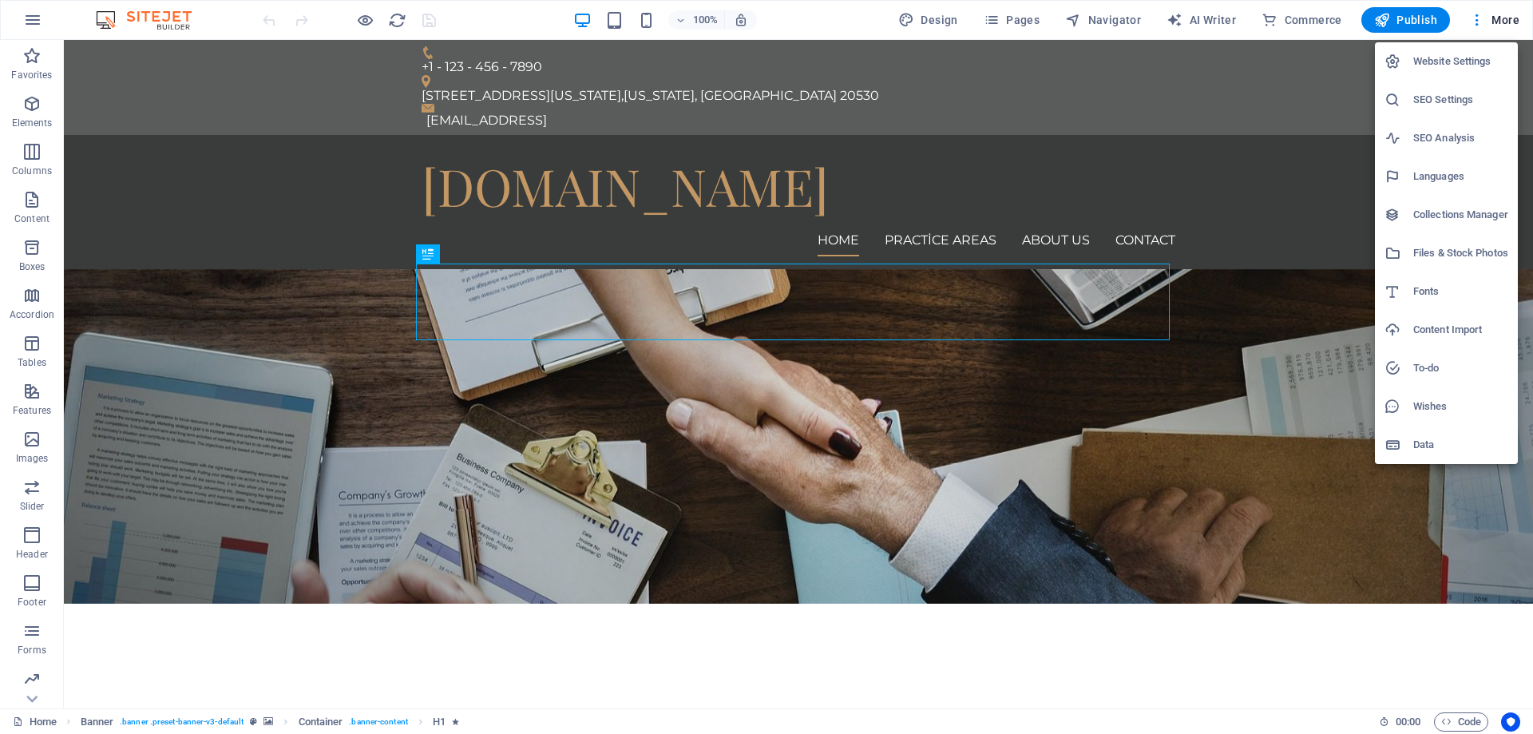
click at [1443, 178] on h6 "Languages" at bounding box center [1461, 176] width 95 height 19
select select "165"
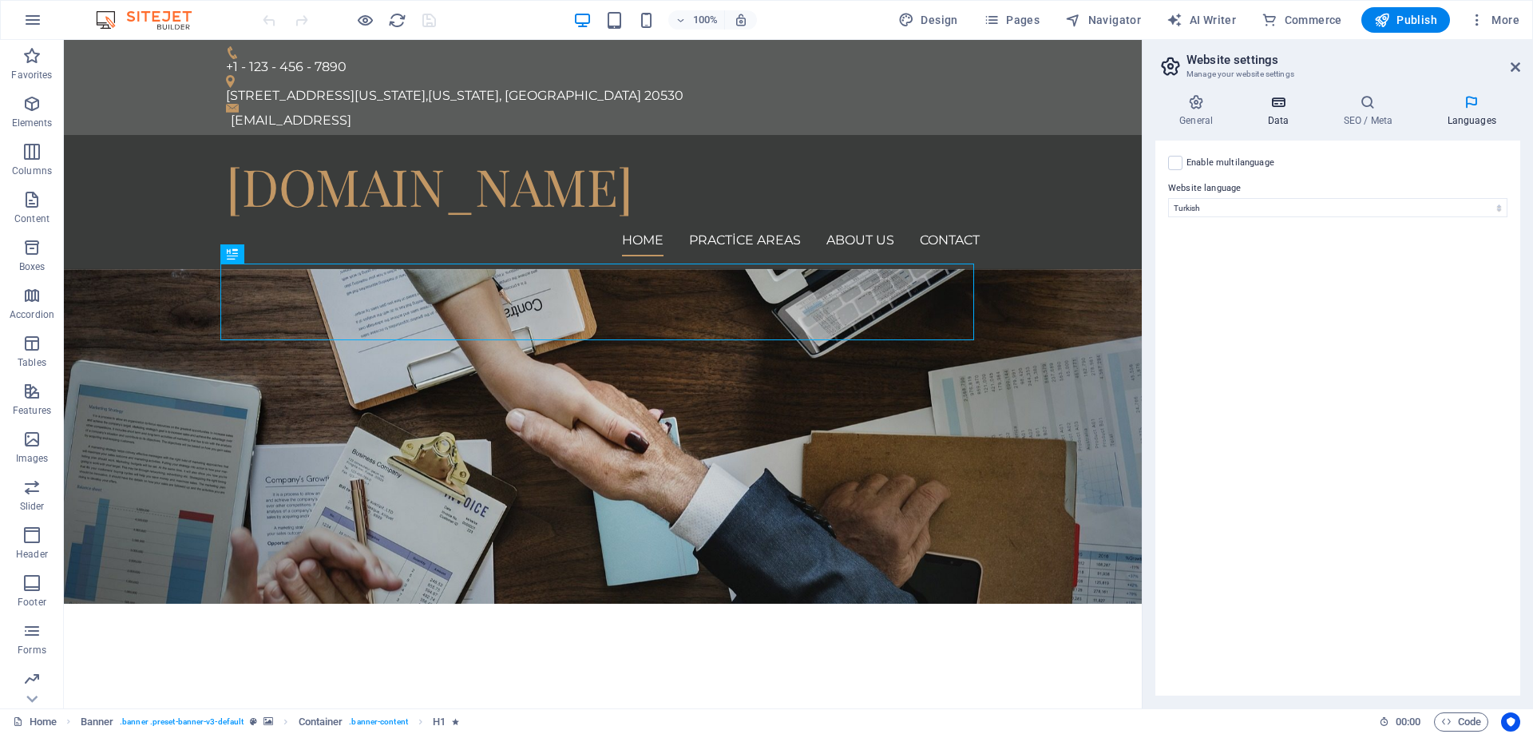
click at [1284, 104] on icon at bounding box center [1277, 102] width 69 height 16
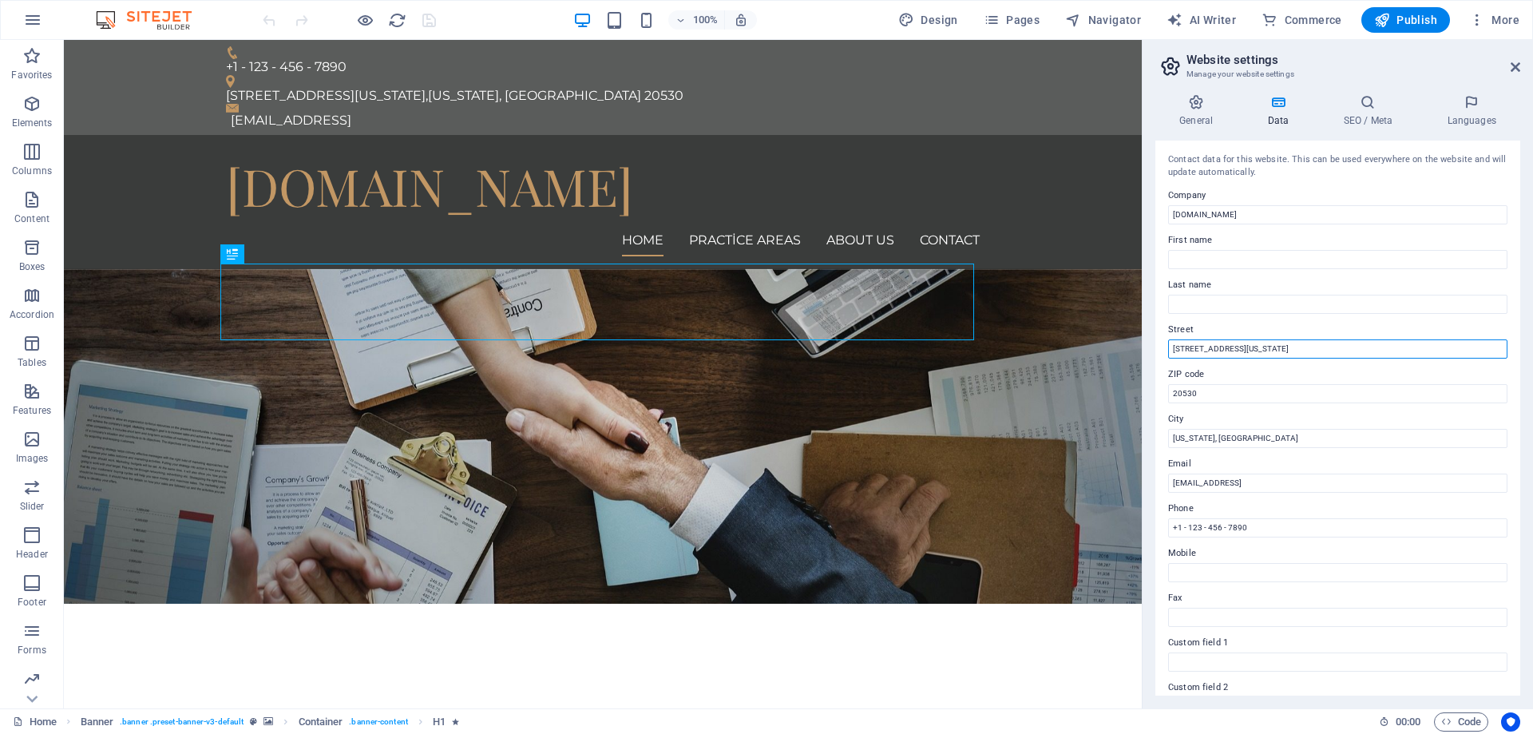
click at [1275, 348] on input "[STREET_ADDRESS][US_STATE]" at bounding box center [1337, 348] width 339 height 19
drag, startPoint x: 1303, startPoint y: 346, endPoint x: 1152, endPoint y: 342, distance: 151.0
click at [1152, 342] on div "General Data SEO / Meta Languages Website name tugrulalatas.av.tr Logo Drag fil…" at bounding box center [1338, 394] width 391 height 627
type input "batıkent"
click at [1291, 323] on label "Street" at bounding box center [1337, 329] width 339 height 19
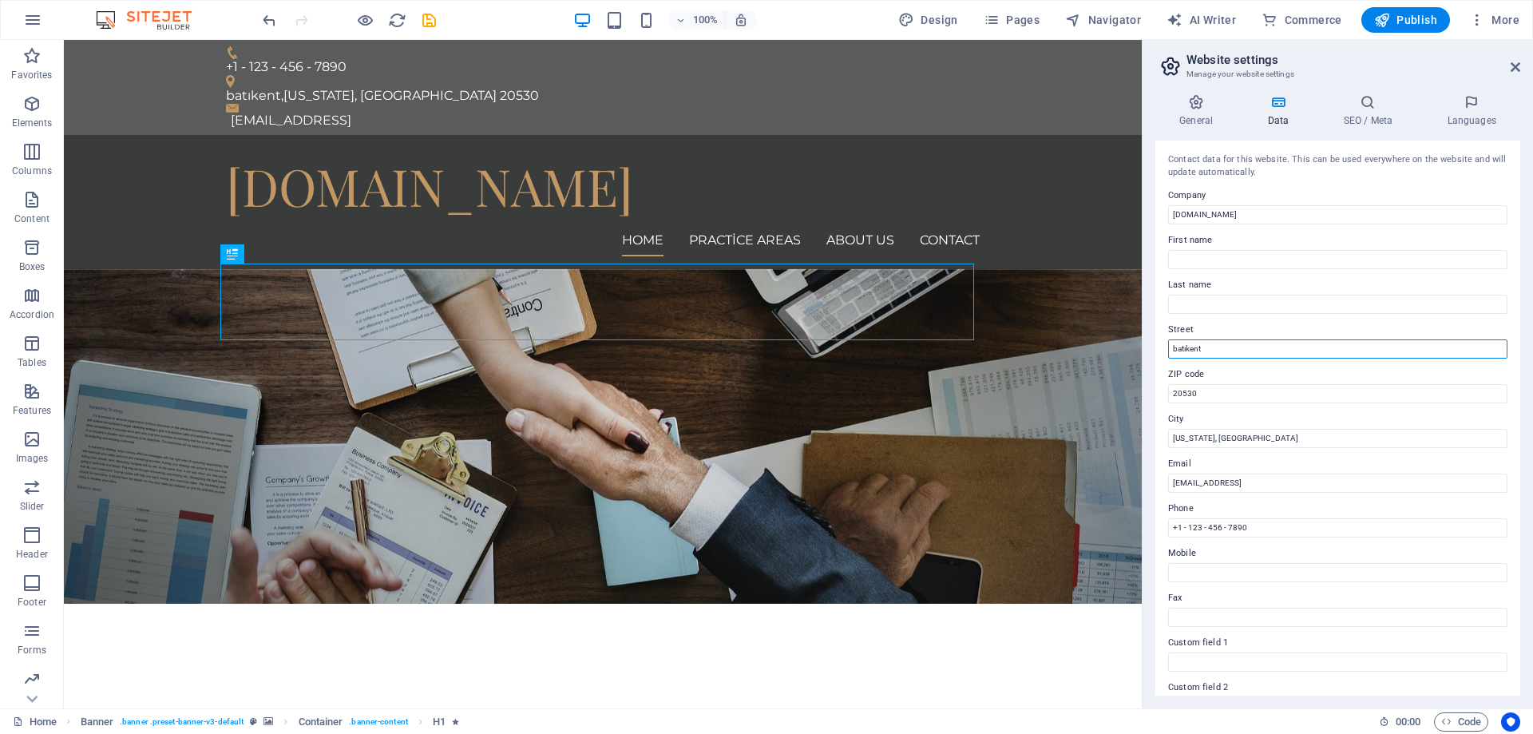
click at [1291, 339] on input "batıkent" at bounding box center [1337, 348] width 339 height 19
click at [1195, 106] on icon at bounding box center [1196, 102] width 81 height 16
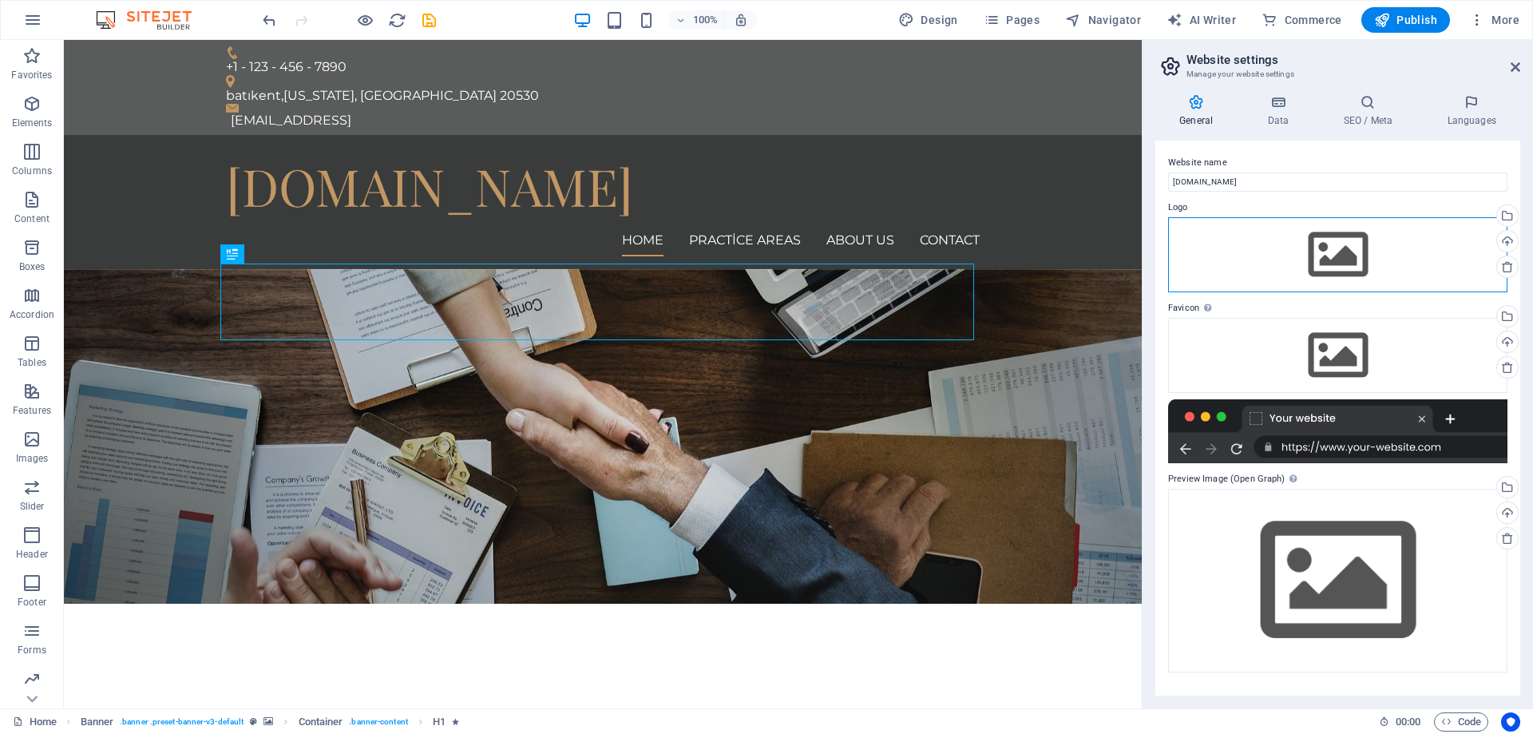
click at [1330, 252] on div "Drag files here, click to choose files or select files from Files or our free s…" at bounding box center [1337, 254] width 339 height 75
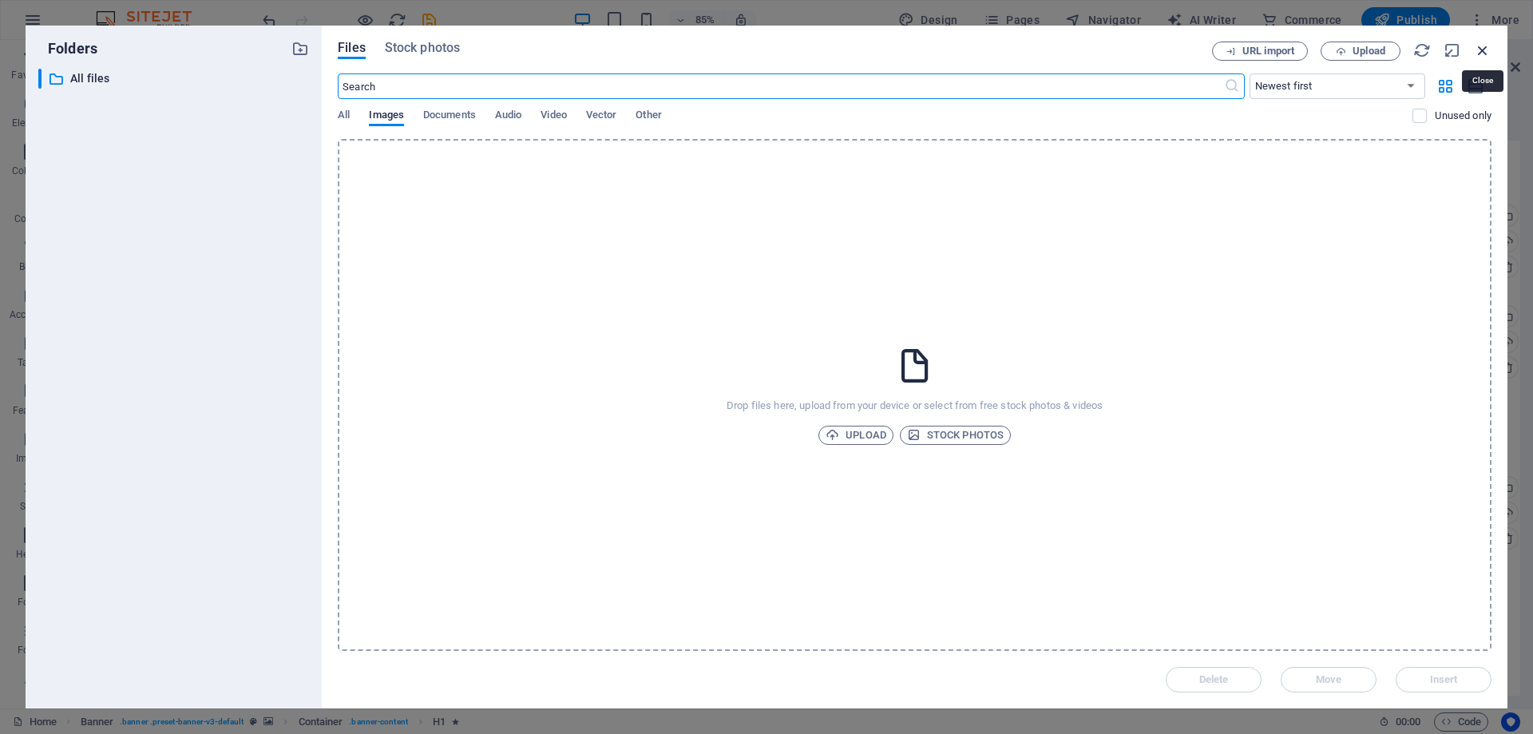
click at [1483, 49] on icon "button" at bounding box center [1483, 51] width 18 height 18
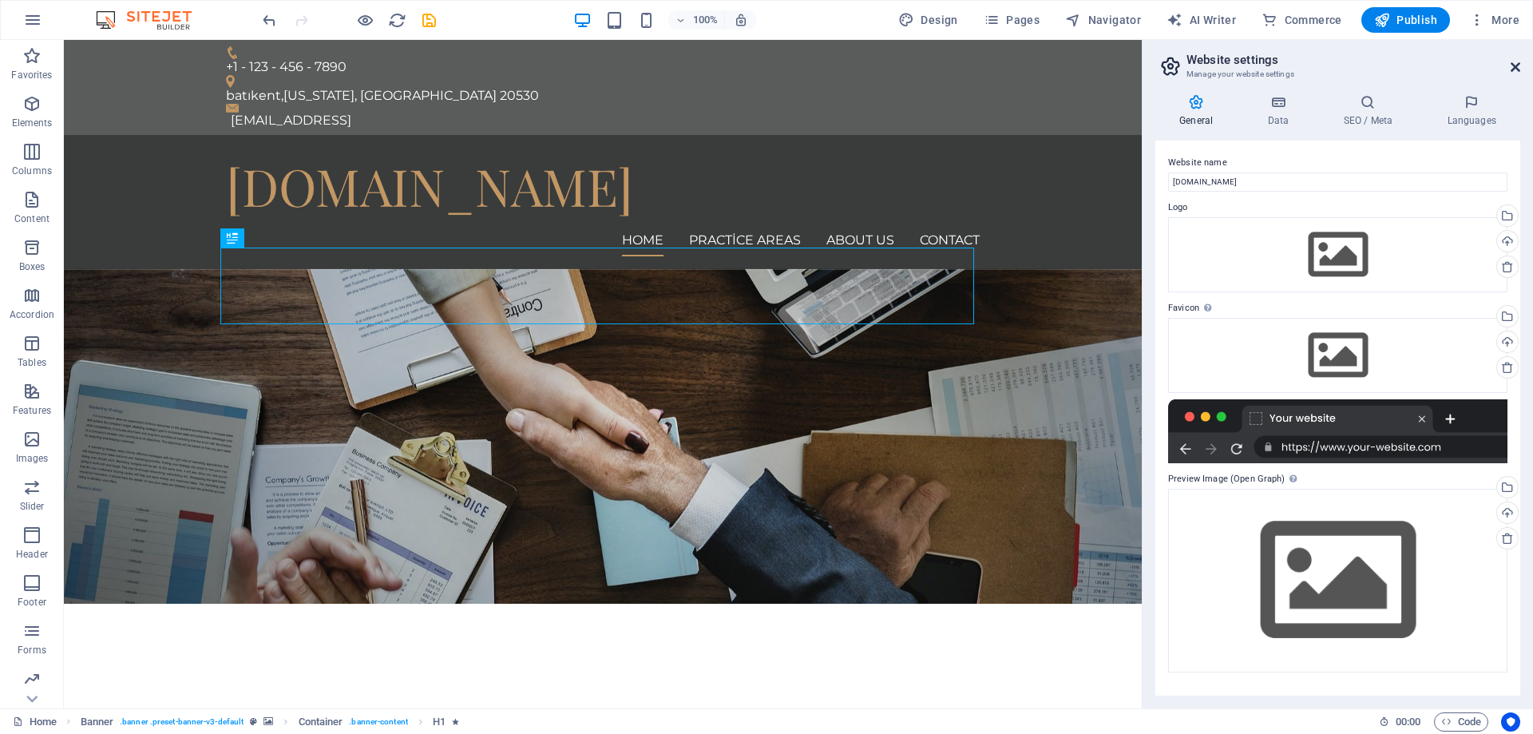
click at [1514, 67] on icon at bounding box center [1516, 67] width 10 height 13
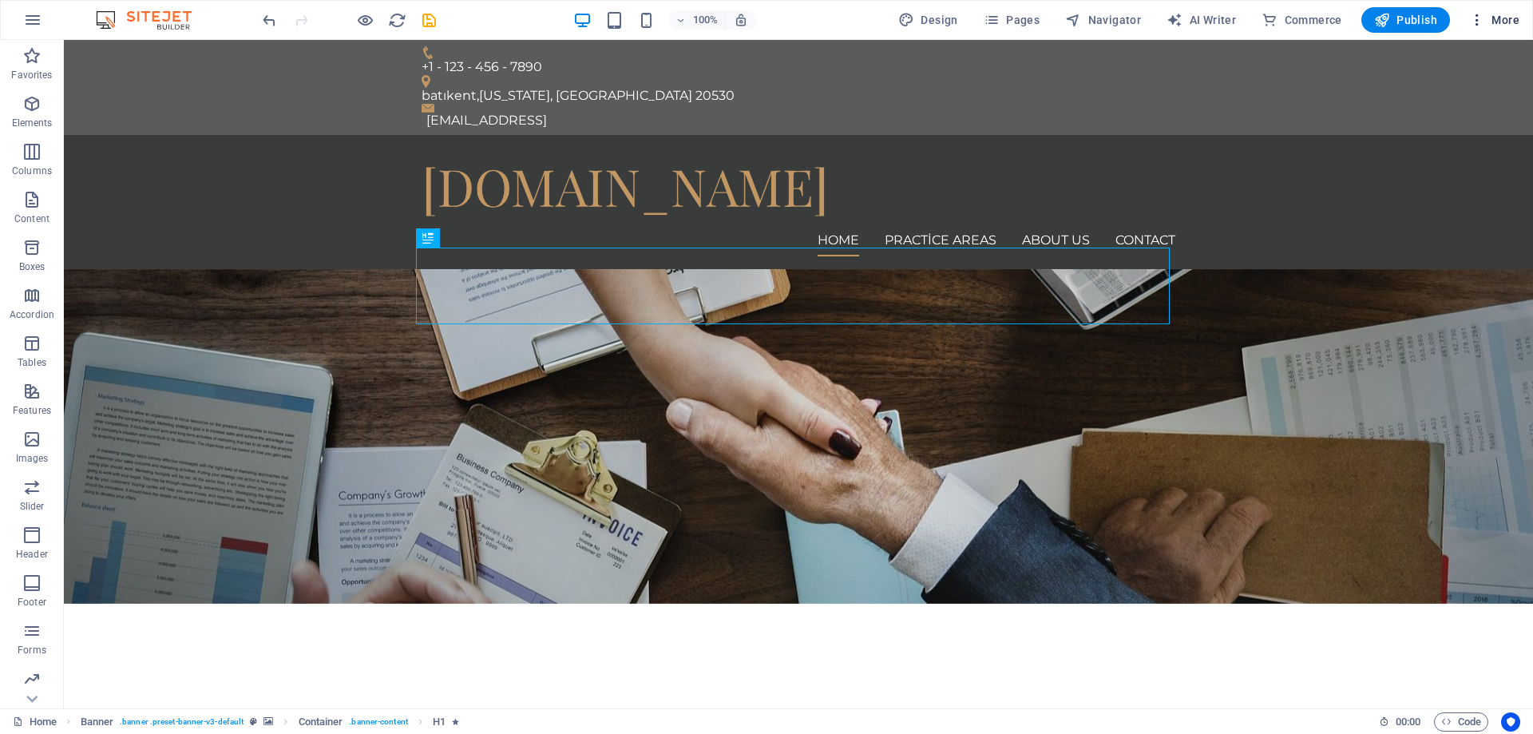
click at [1494, 16] on span "More" at bounding box center [1494, 20] width 50 height 16
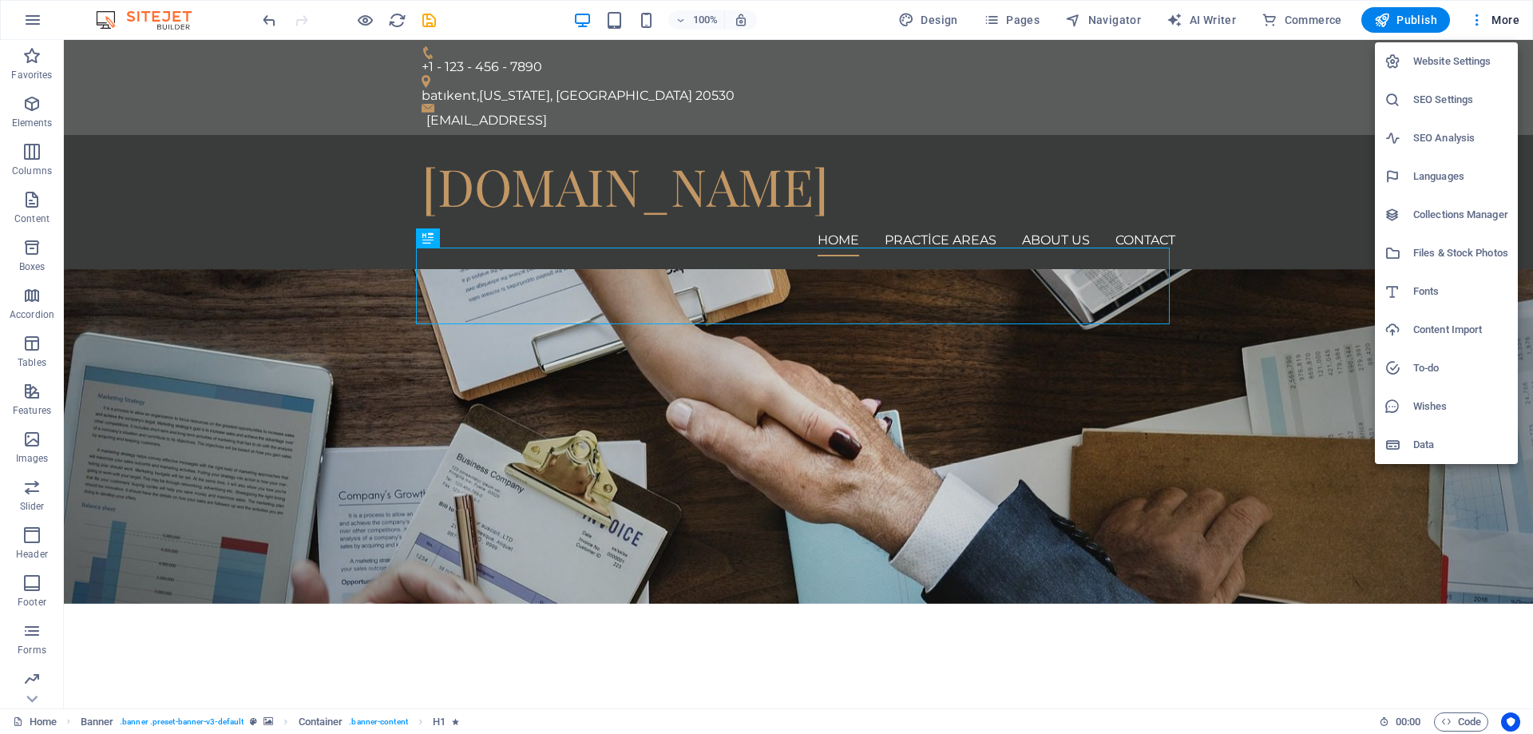
click at [1433, 289] on h6 "Fonts" at bounding box center [1461, 291] width 95 height 19
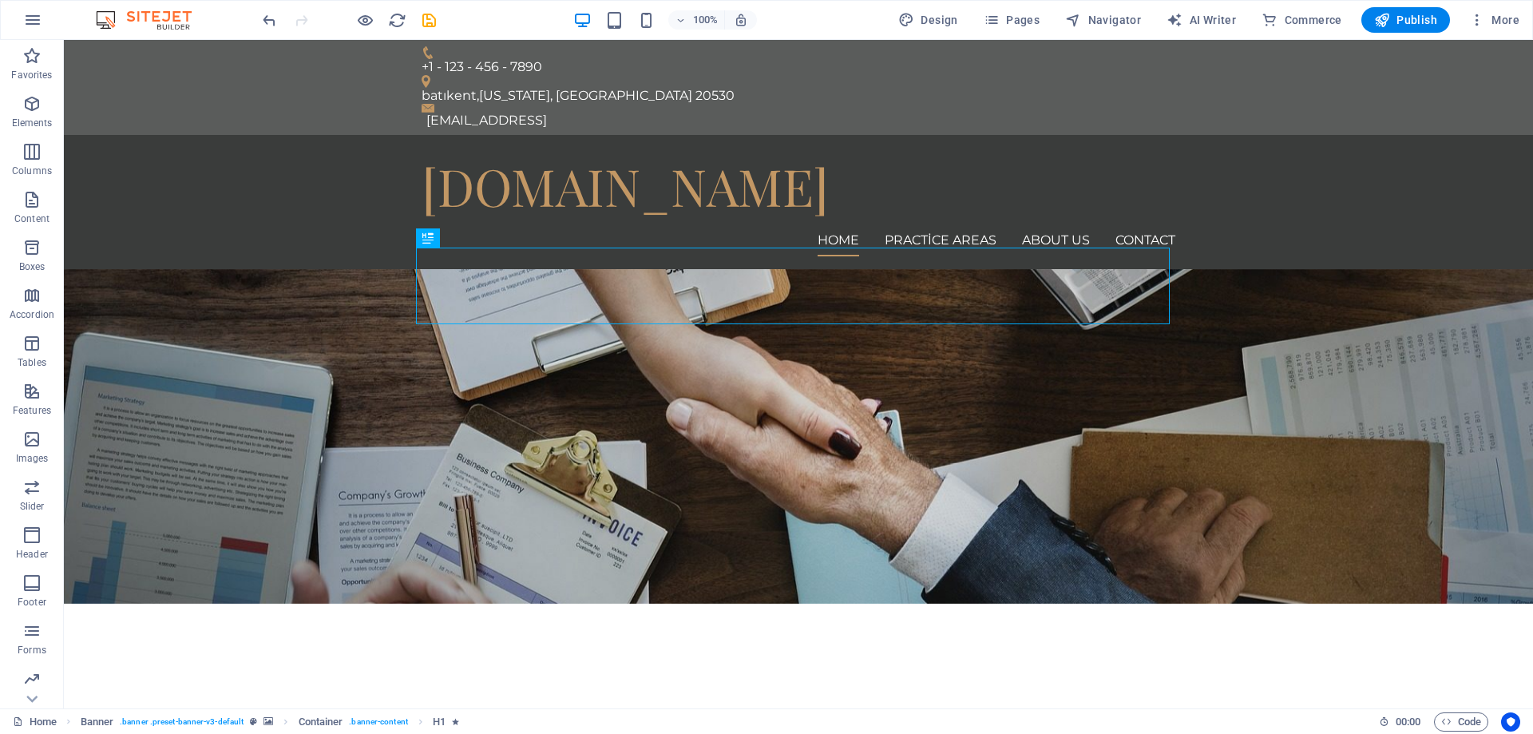
select select "popularity"
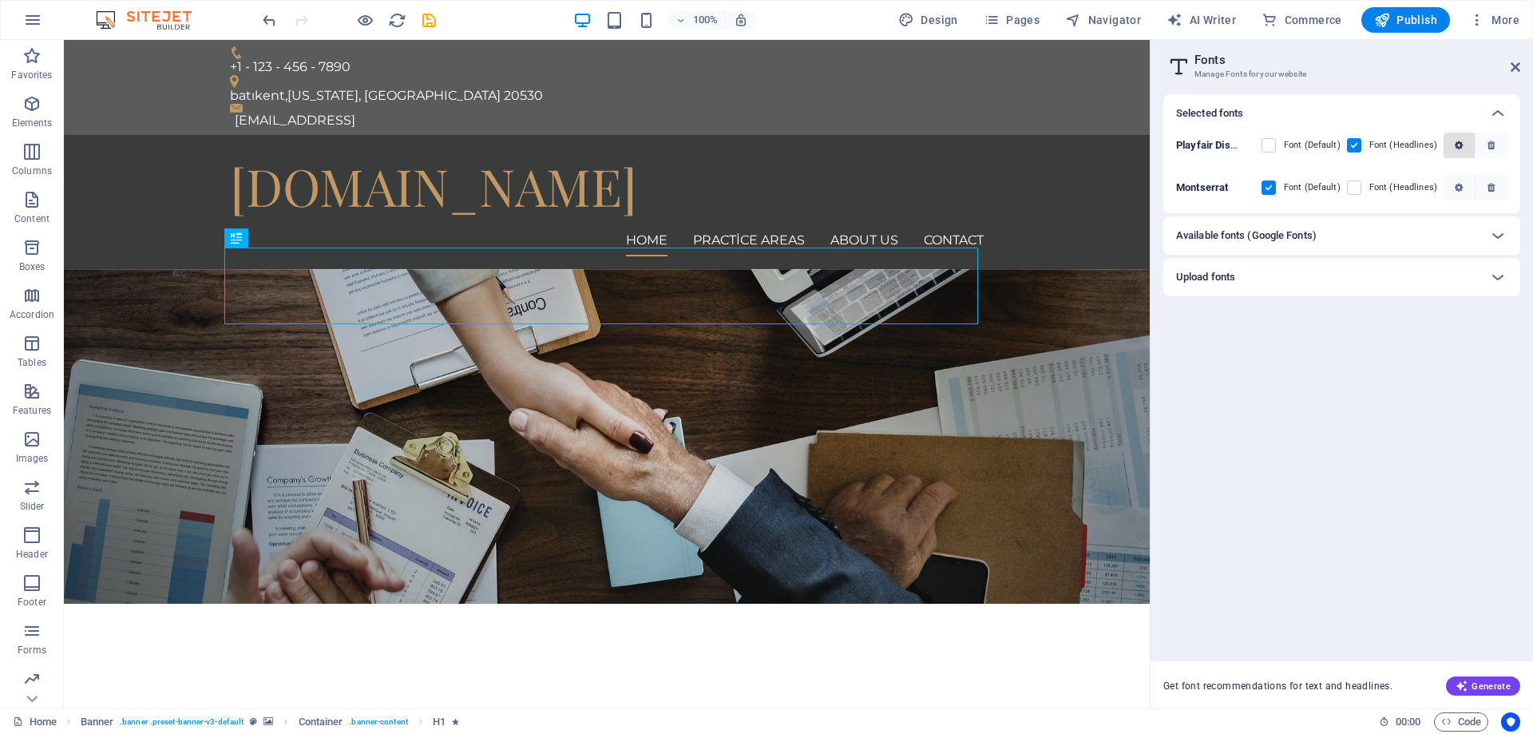
click at [1457, 141] on icon "button" at bounding box center [1459, 146] width 8 height 10
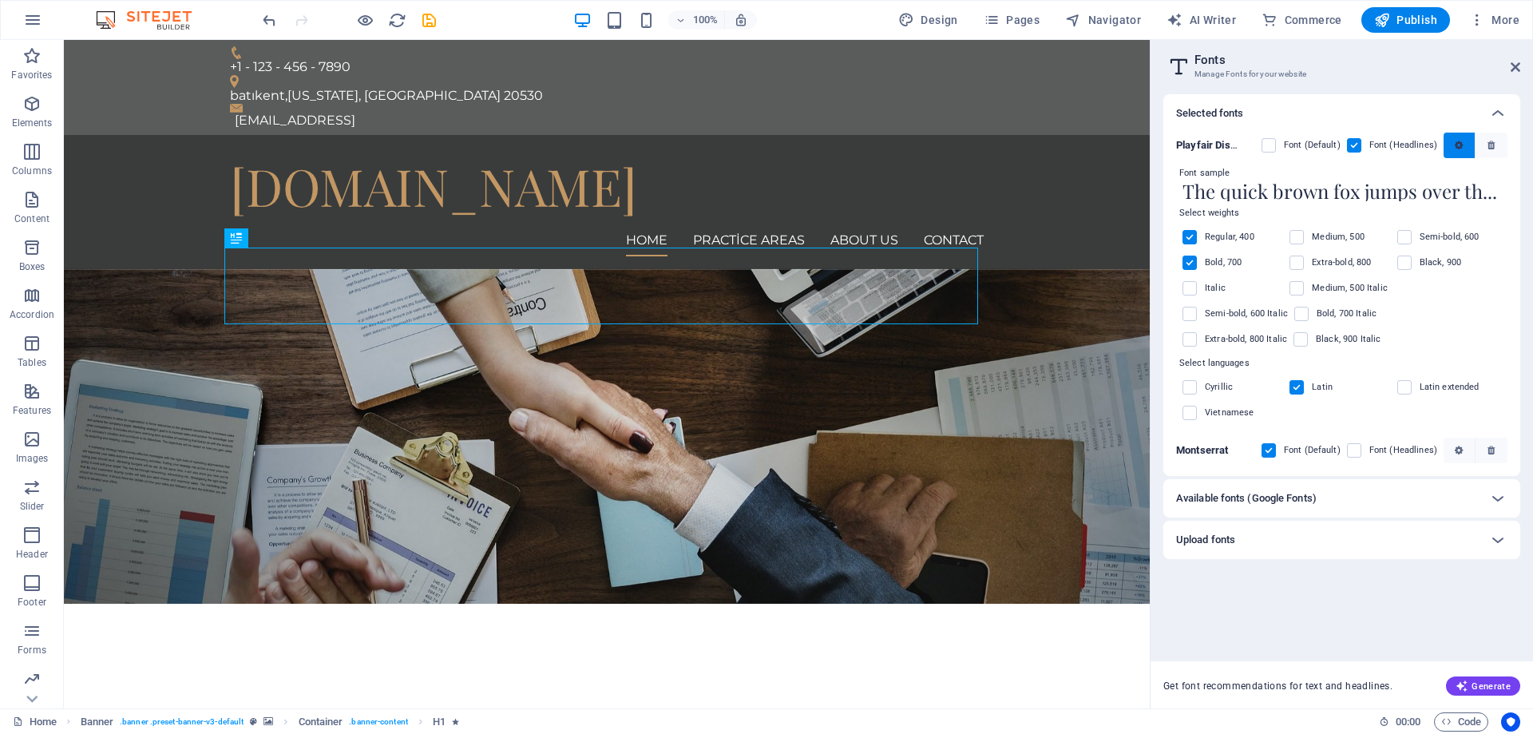
click at [1457, 141] on icon "button" at bounding box center [1459, 146] width 8 height 10
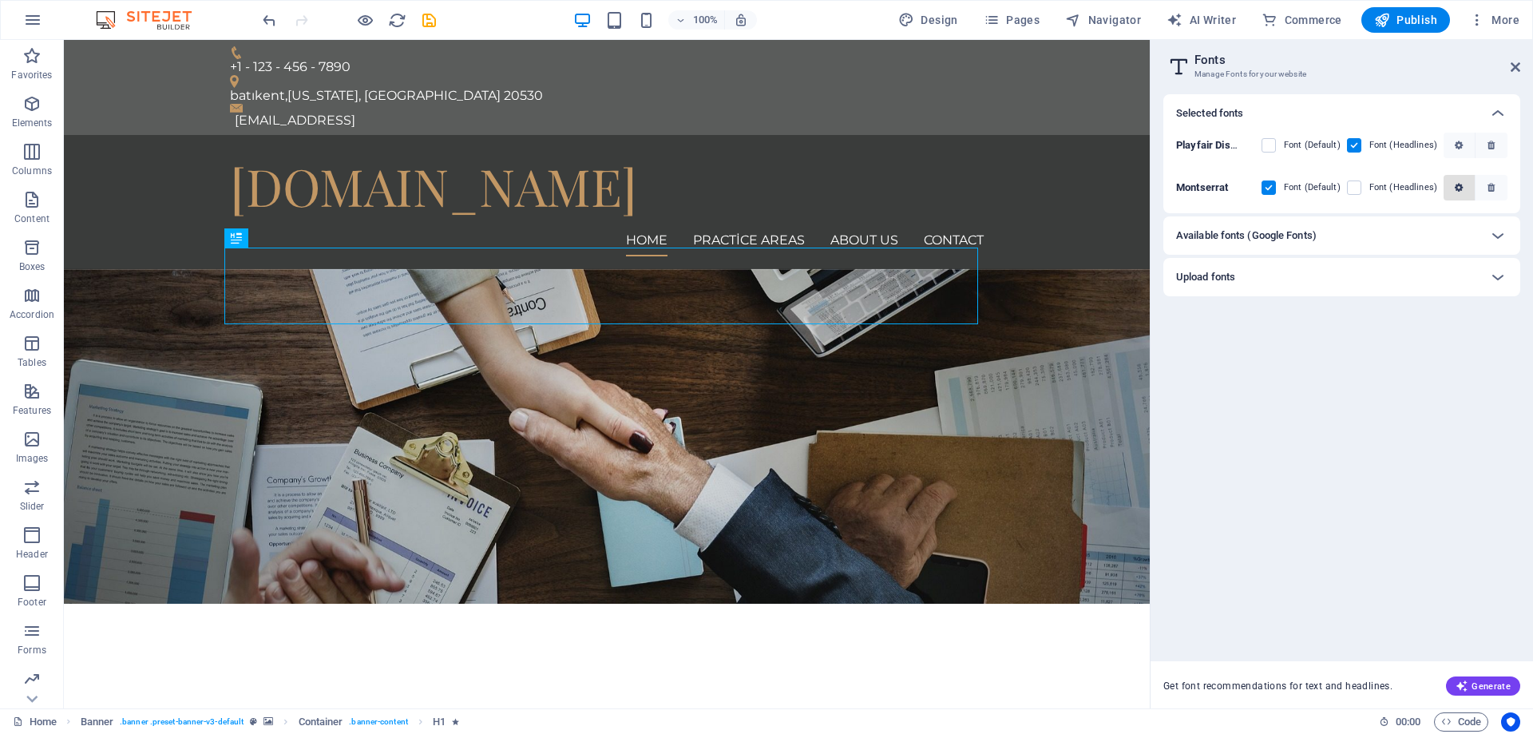
click at [1455, 187] on span "button" at bounding box center [1460, 188] width 10 height 10
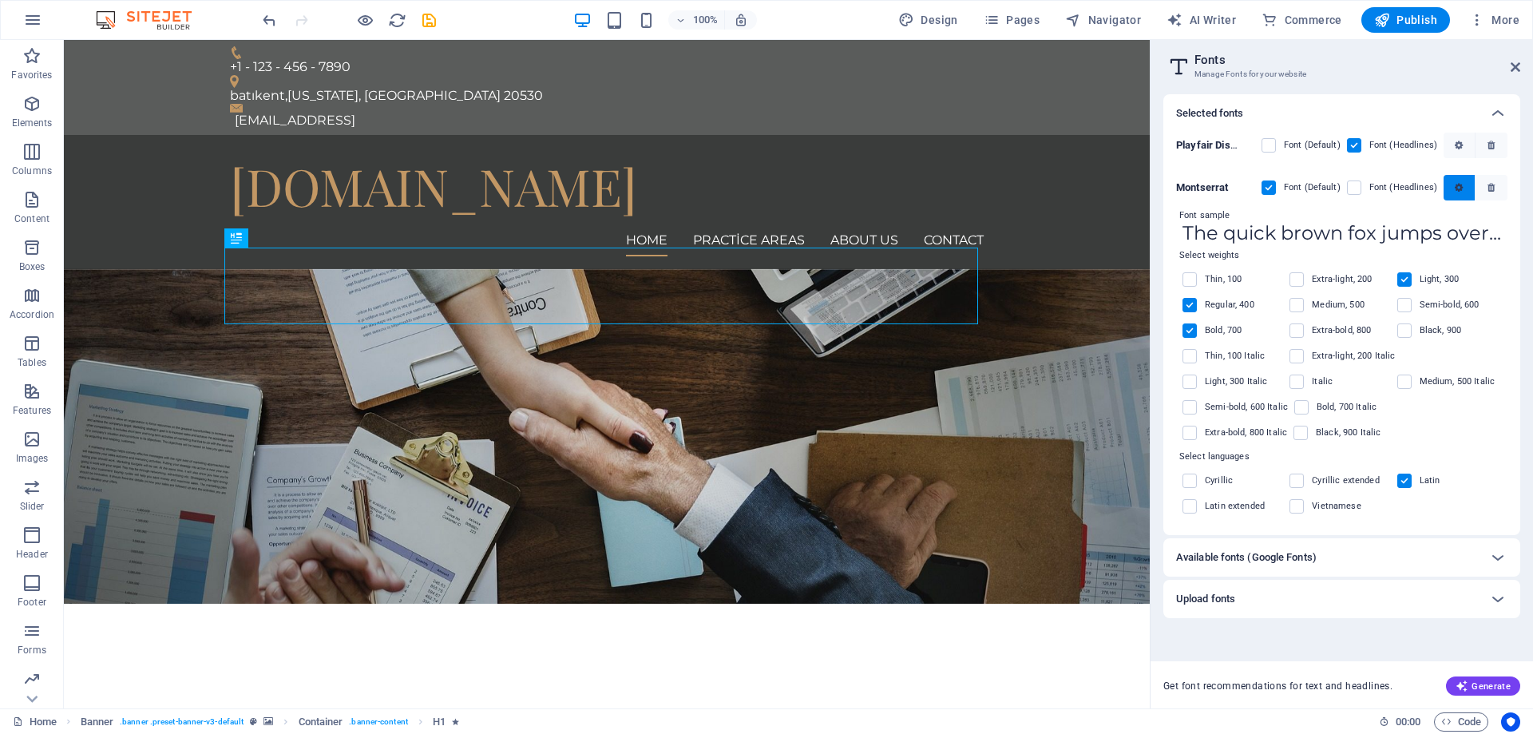
click at [1455, 187] on span "button" at bounding box center [1460, 188] width 10 height 10
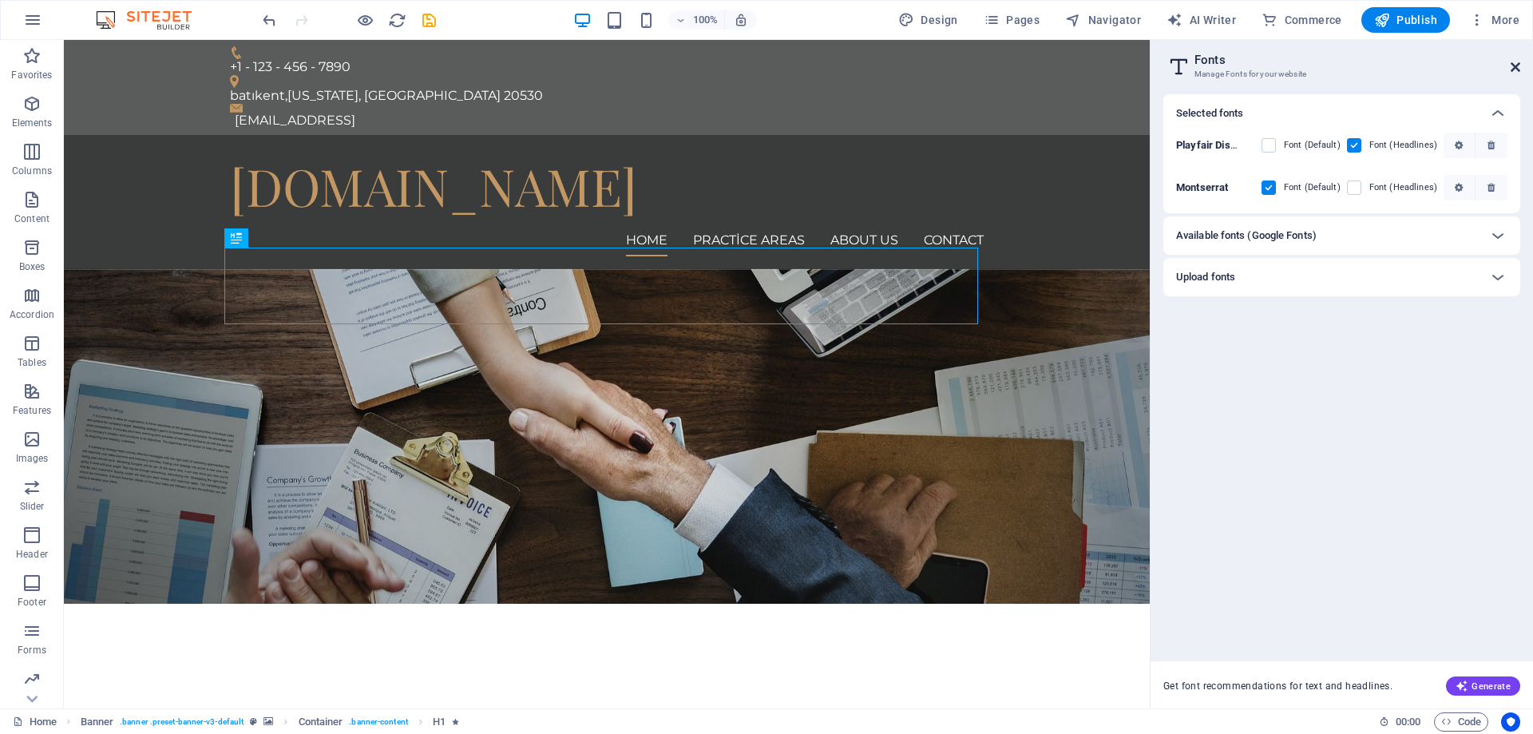
click at [1515, 61] on icon at bounding box center [1516, 67] width 10 height 13
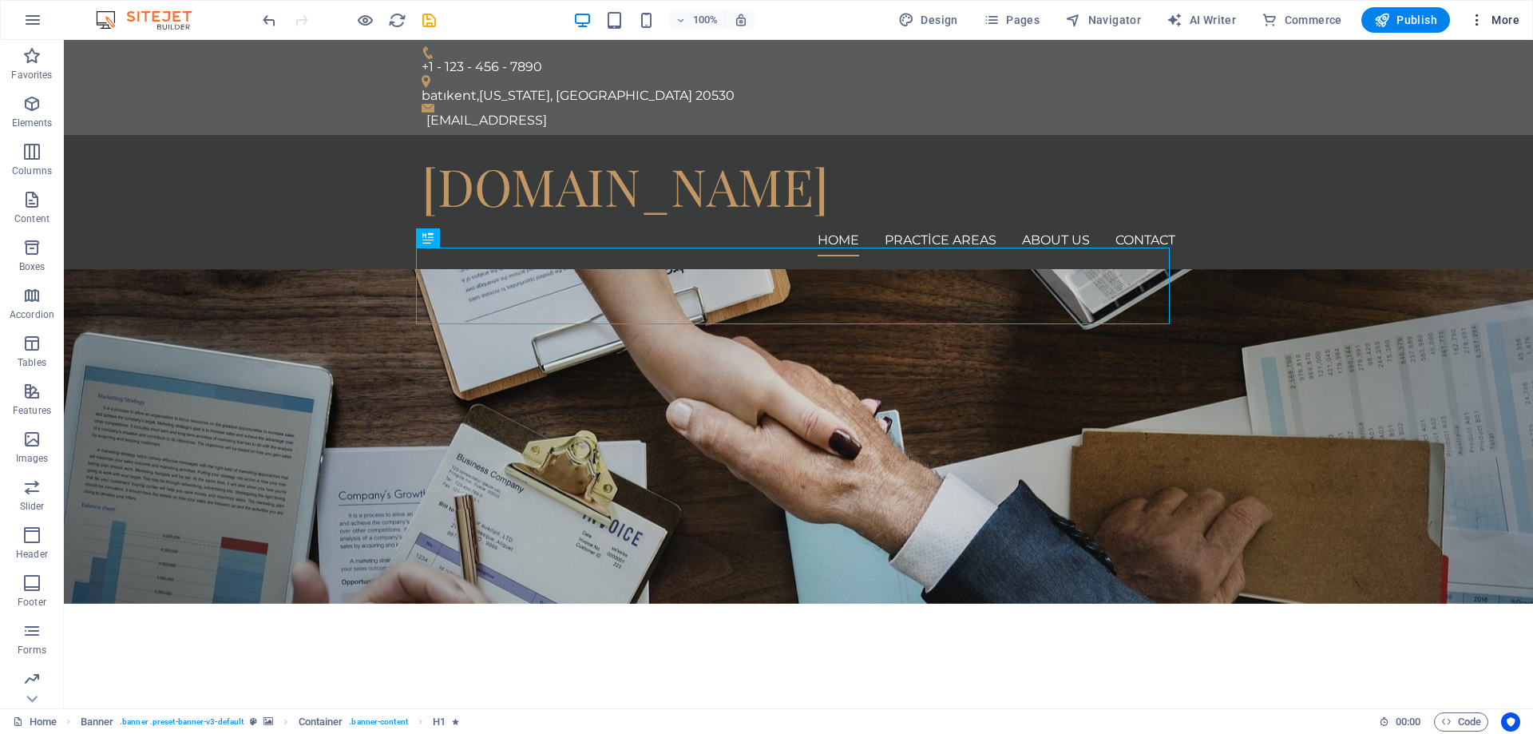
click at [1482, 24] on icon "button" at bounding box center [1477, 20] width 16 height 16
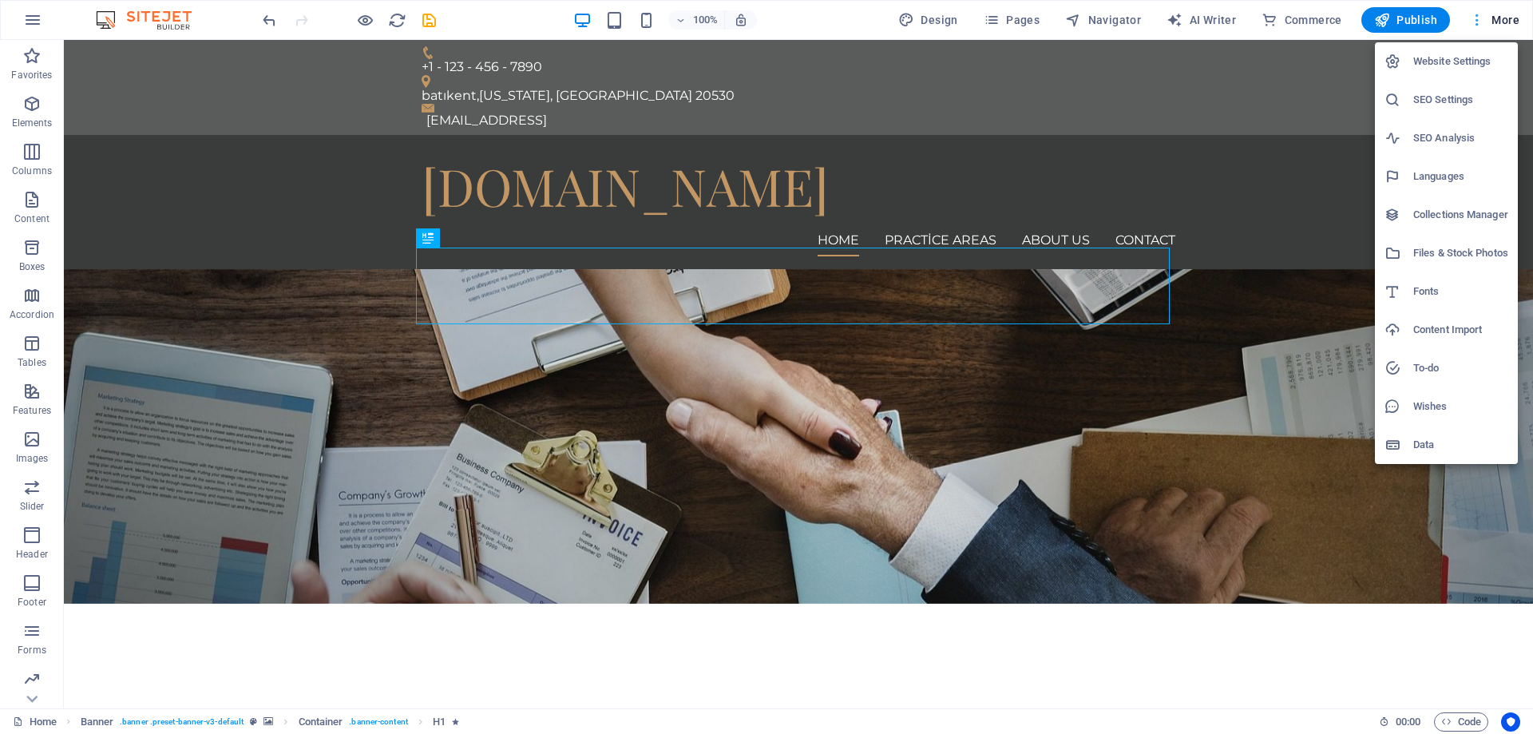
click at [1482, 24] on div at bounding box center [766, 367] width 1533 height 734
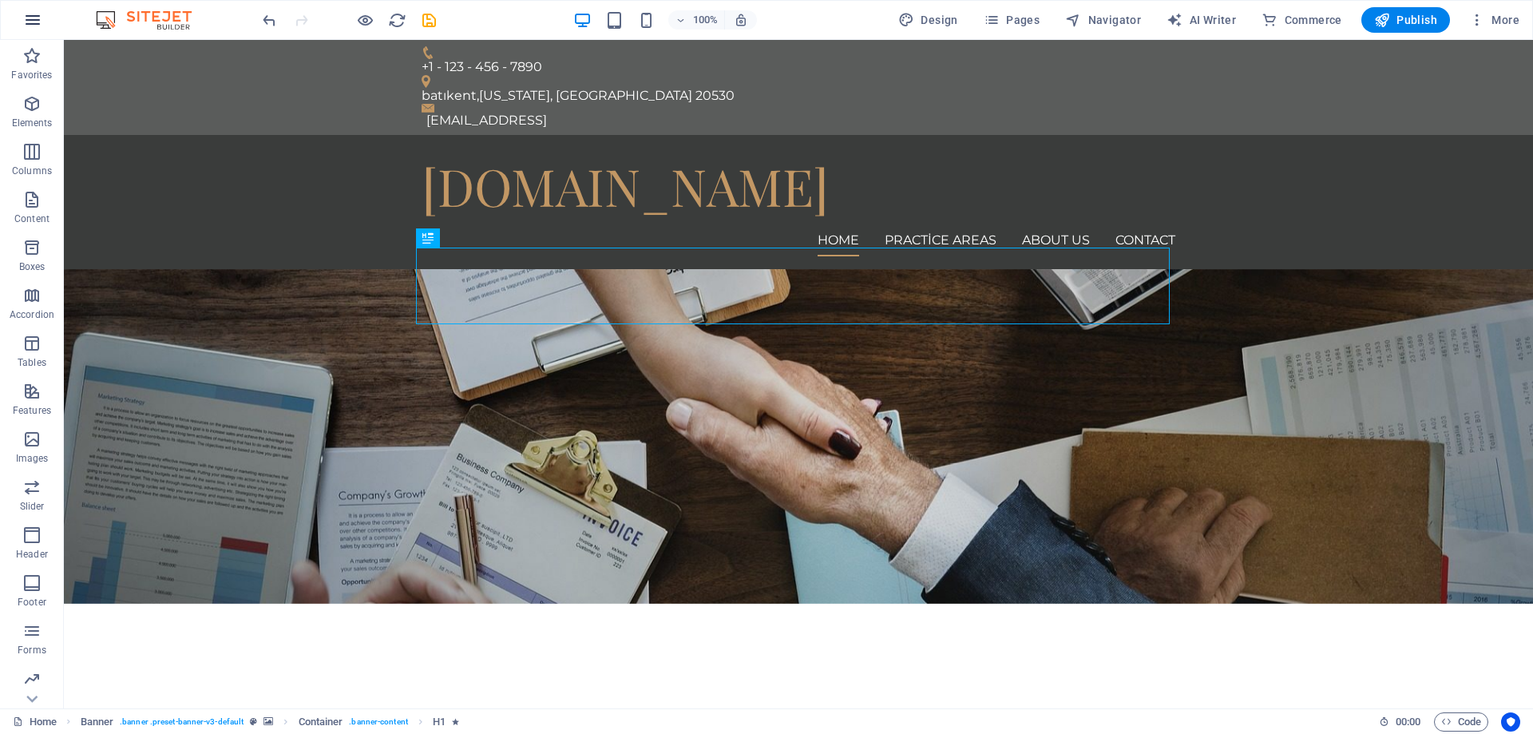
click at [43, 15] on button "button" at bounding box center [33, 20] width 38 height 38
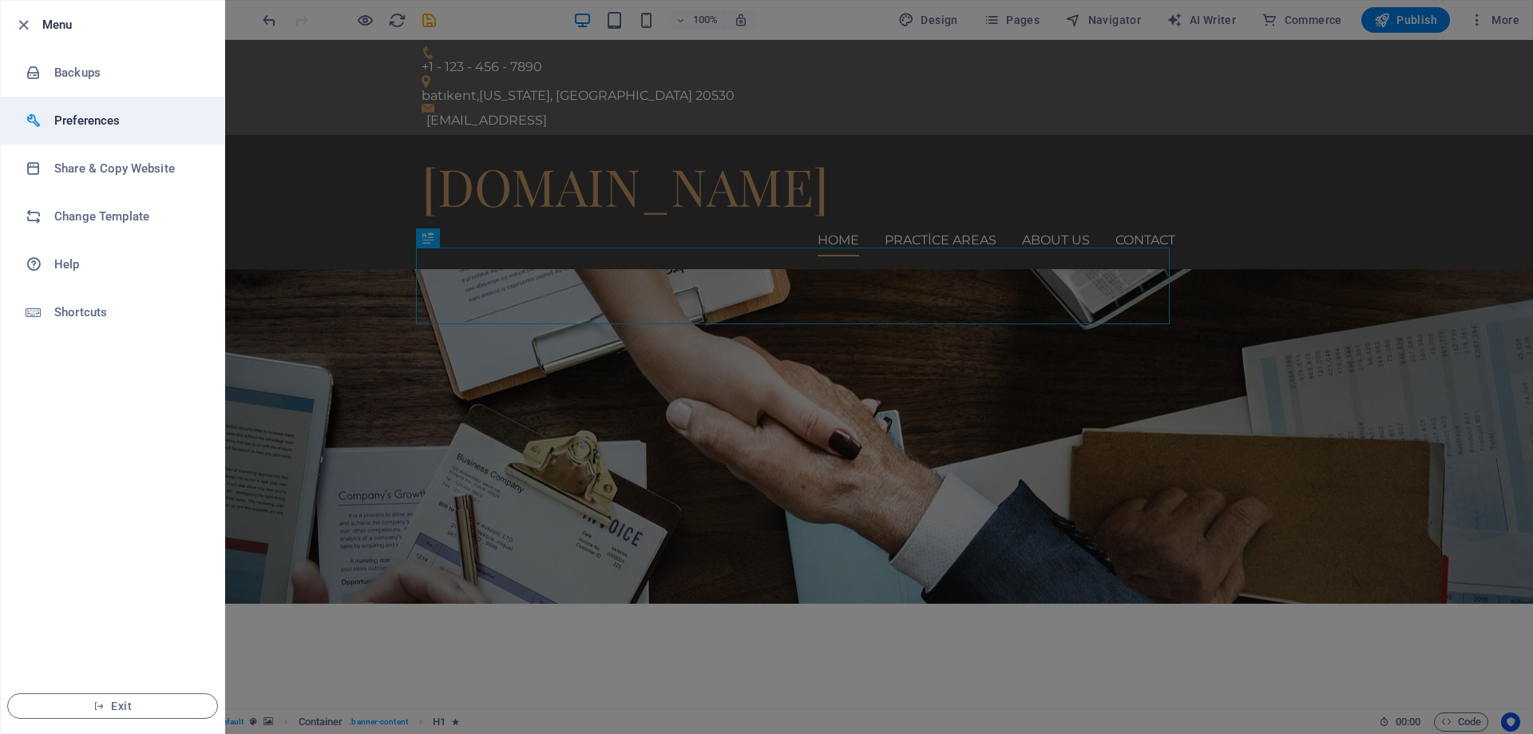
click at [103, 120] on h6 "Preferences" at bounding box center [128, 120] width 148 height 19
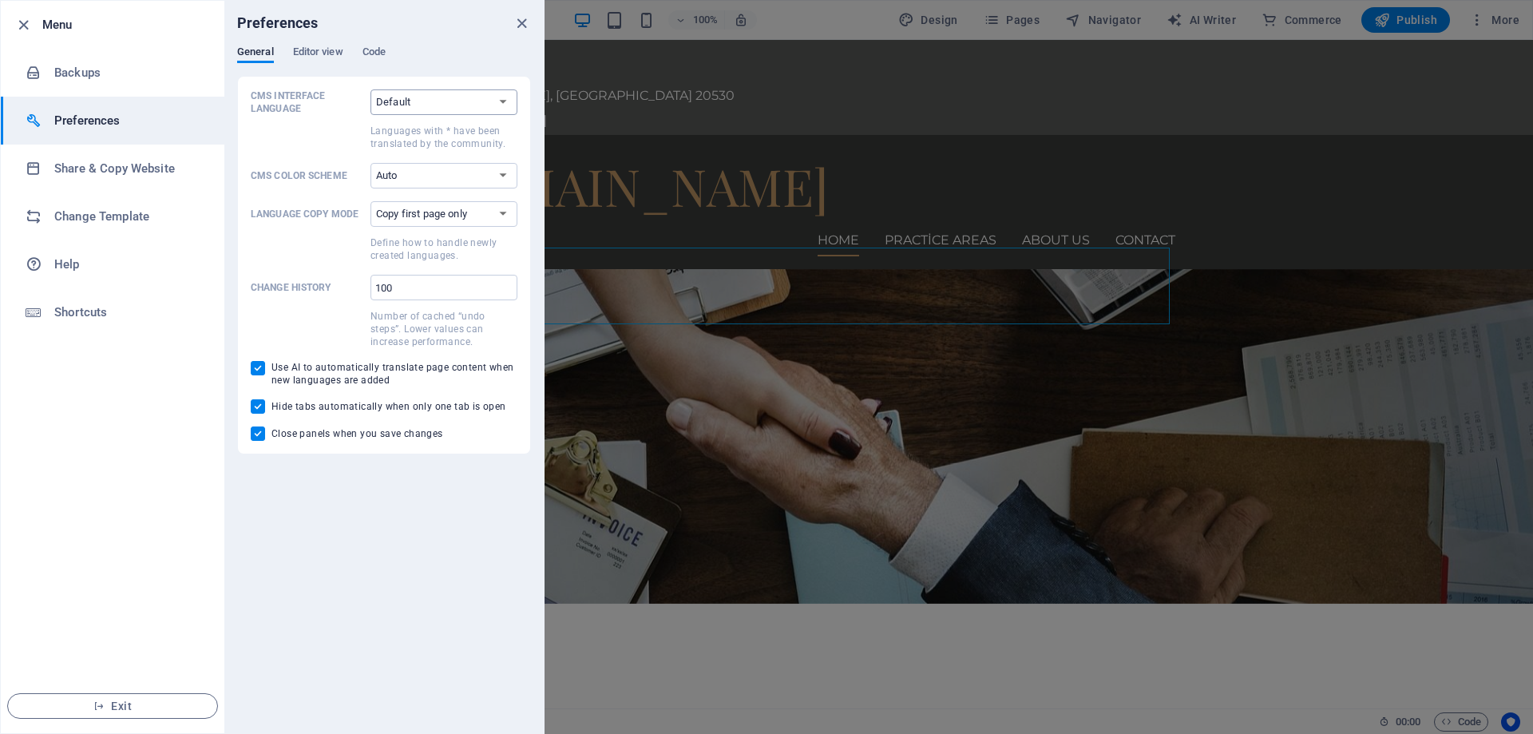
click at [412, 105] on select "Default Deutsch English Español Suomi* Français Magyar Italiano Nederlands Pols…" at bounding box center [444, 102] width 147 height 26
select select "tr"
click at [371, 89] on select "Default Deutsch English Español Suomi* Français Magyar Italiano Nederlands Pols…" at bounding box center [444, 102] width 147 height 26
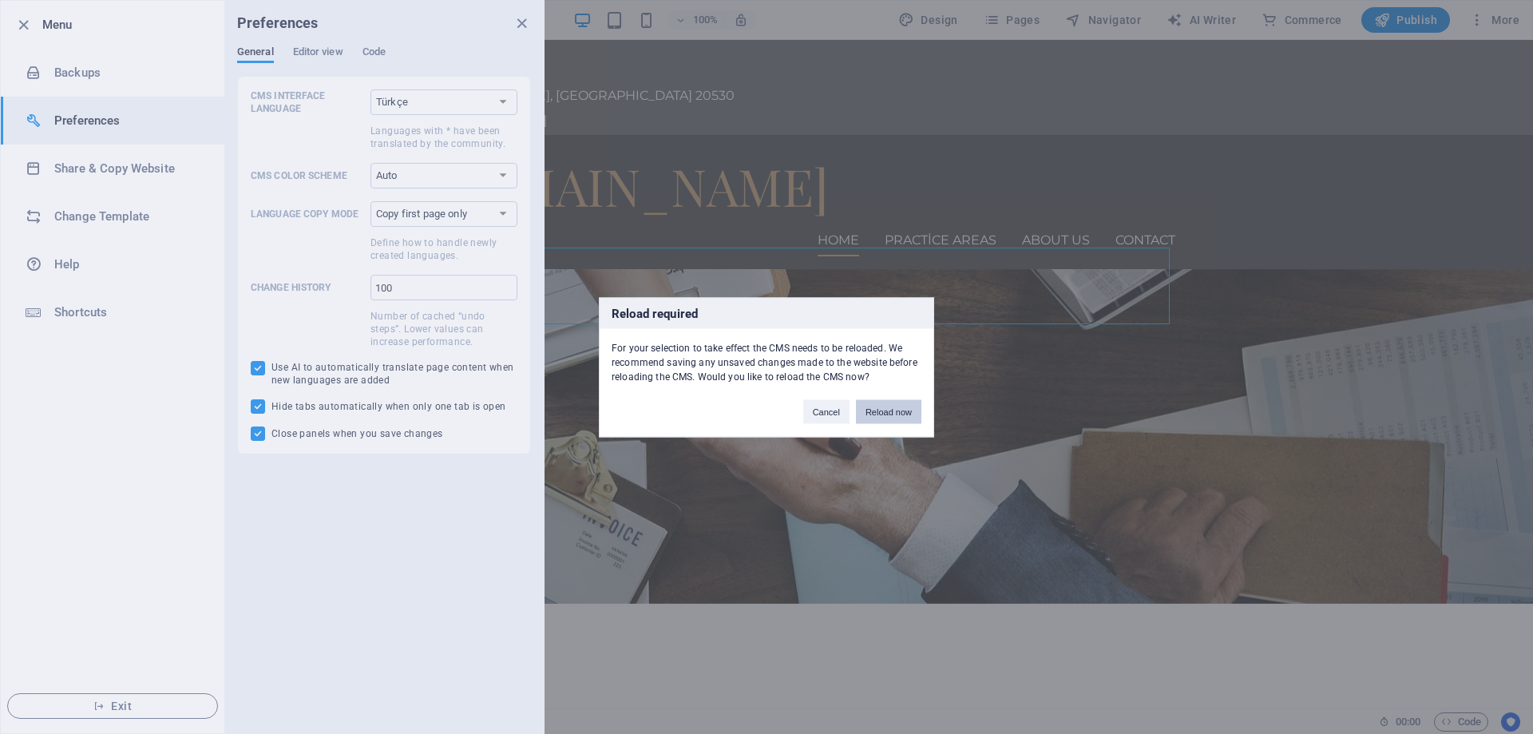
click at [894, 411] on button "Reload now" at bounding box center [888, 411] width 65 height 24
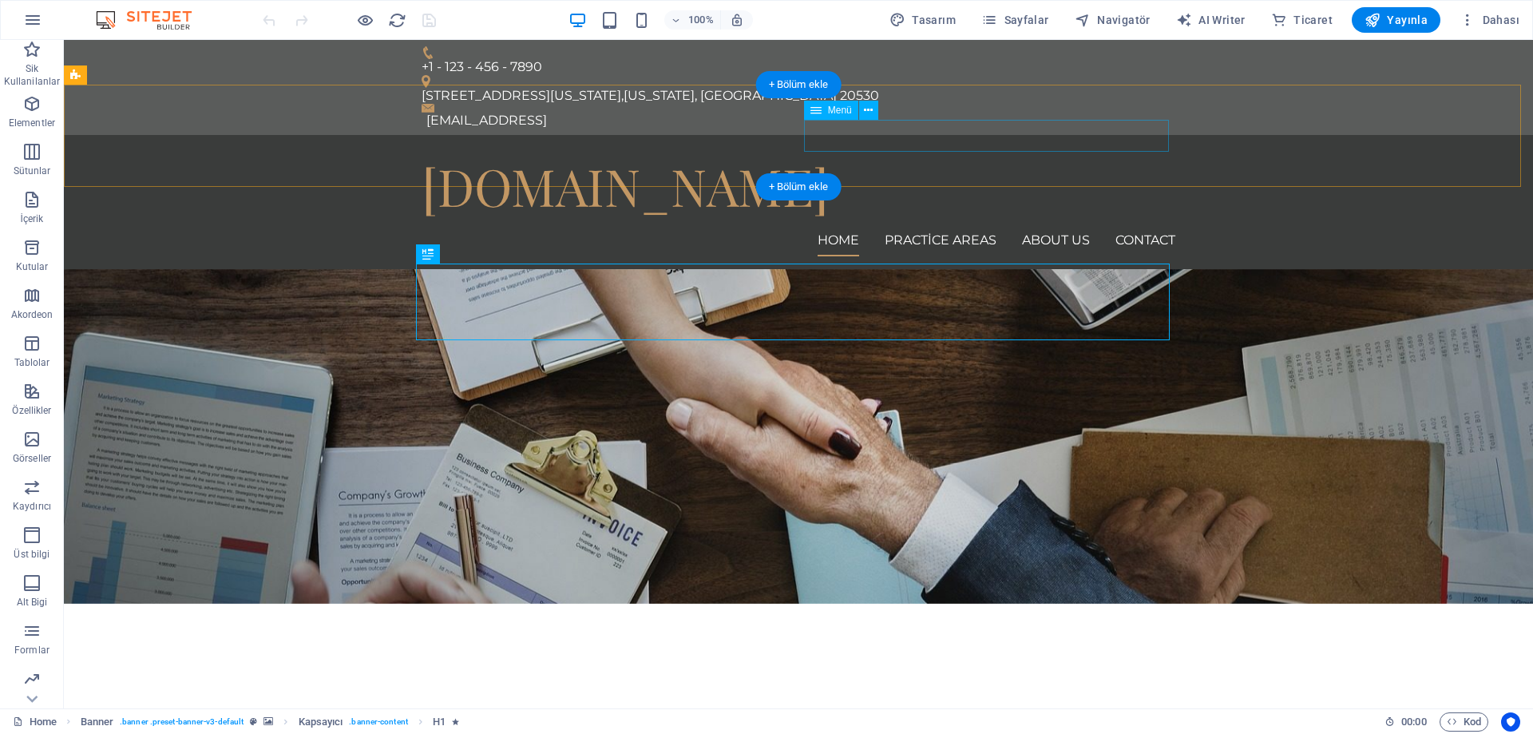
click at [922, 224] on nav "Home Practice Areas About us Contact" at bounding box center [799, 240] width 754 height 32
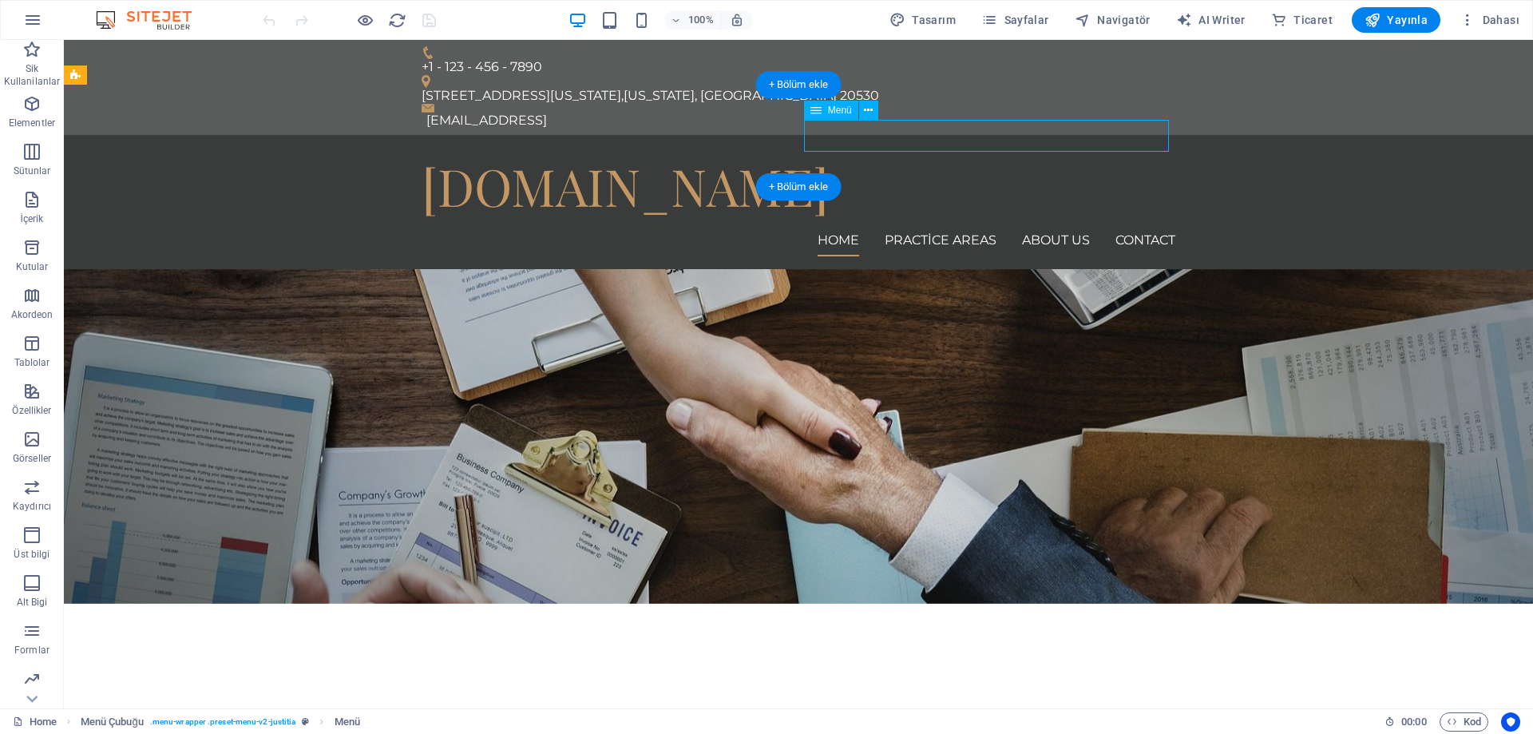
click at [901, 224] on nav "Home Practice Areas About us Contact" at bounding box center [799, 240] width 754 height 32
click at [620, 148] on div "[DOMAIN_NAME]" at bounding box center [799, 186] width 754 height 77
click at [932, 224] on nav "Home Practice Areas About us Contact" at bounding box center [799, 240] width 754 height 32
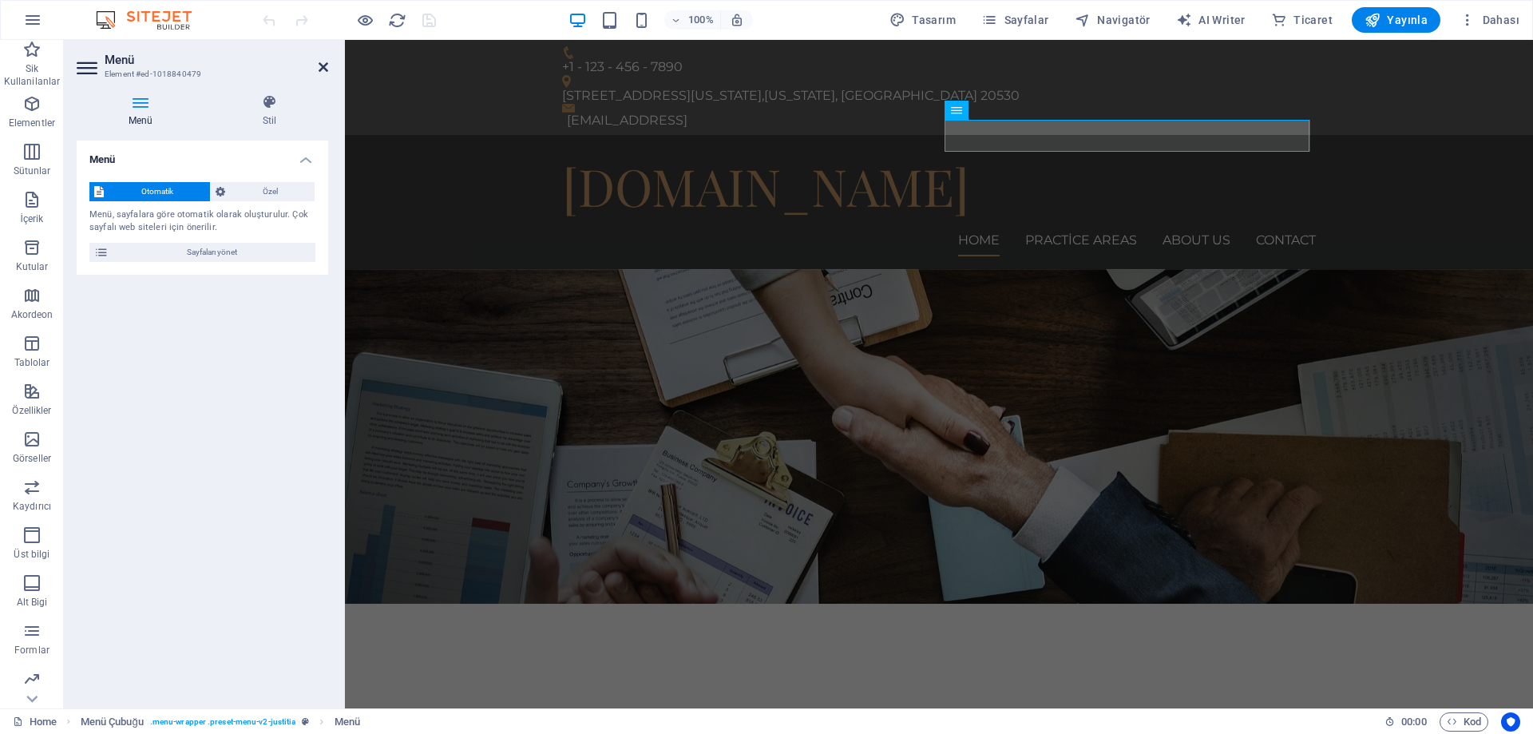
click at [319, 66] on icon at bounding box center [324, 67] width 10 height 13
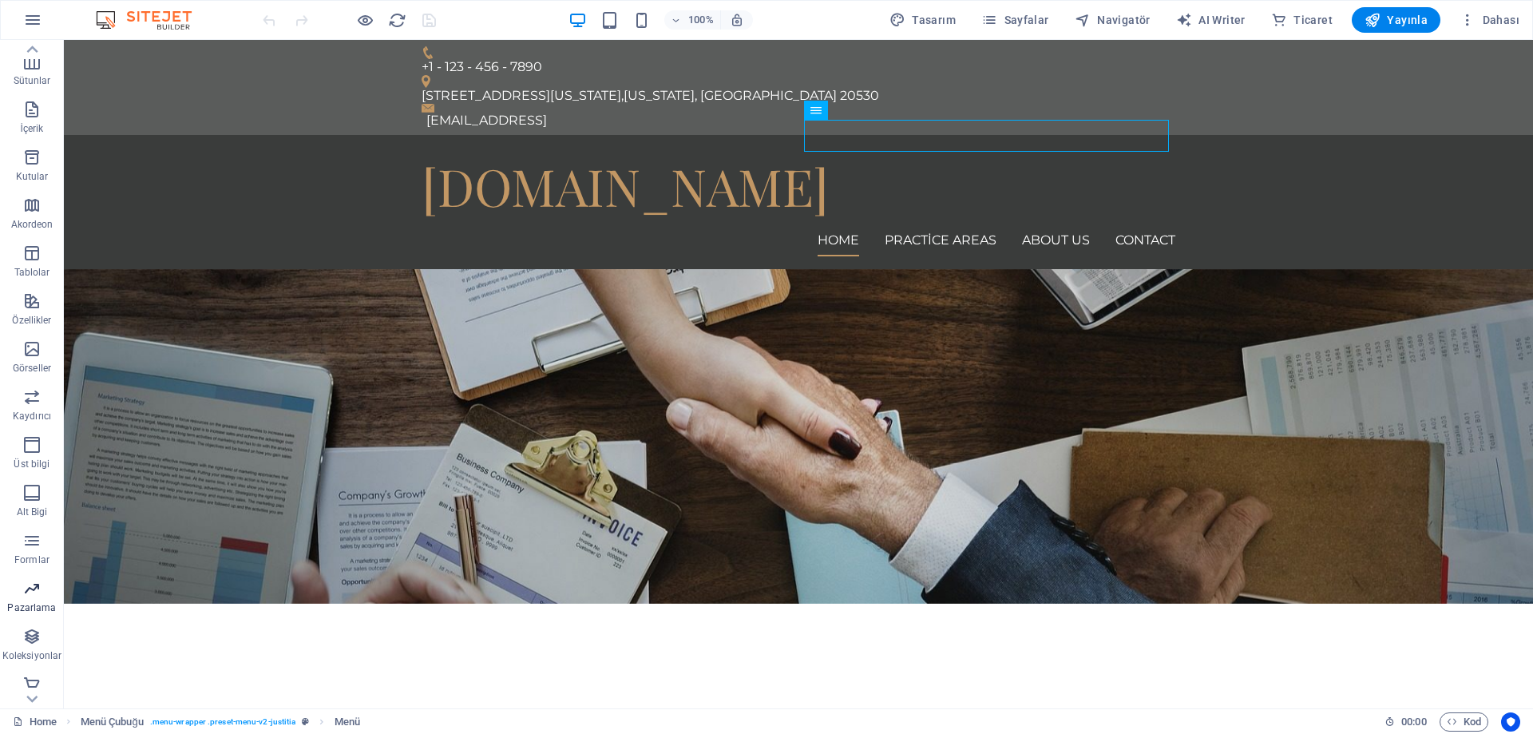
scroll to position [98, 0]
click at [33, 444] on icon "button" at bounding box center [31, 436] width 19 height 19
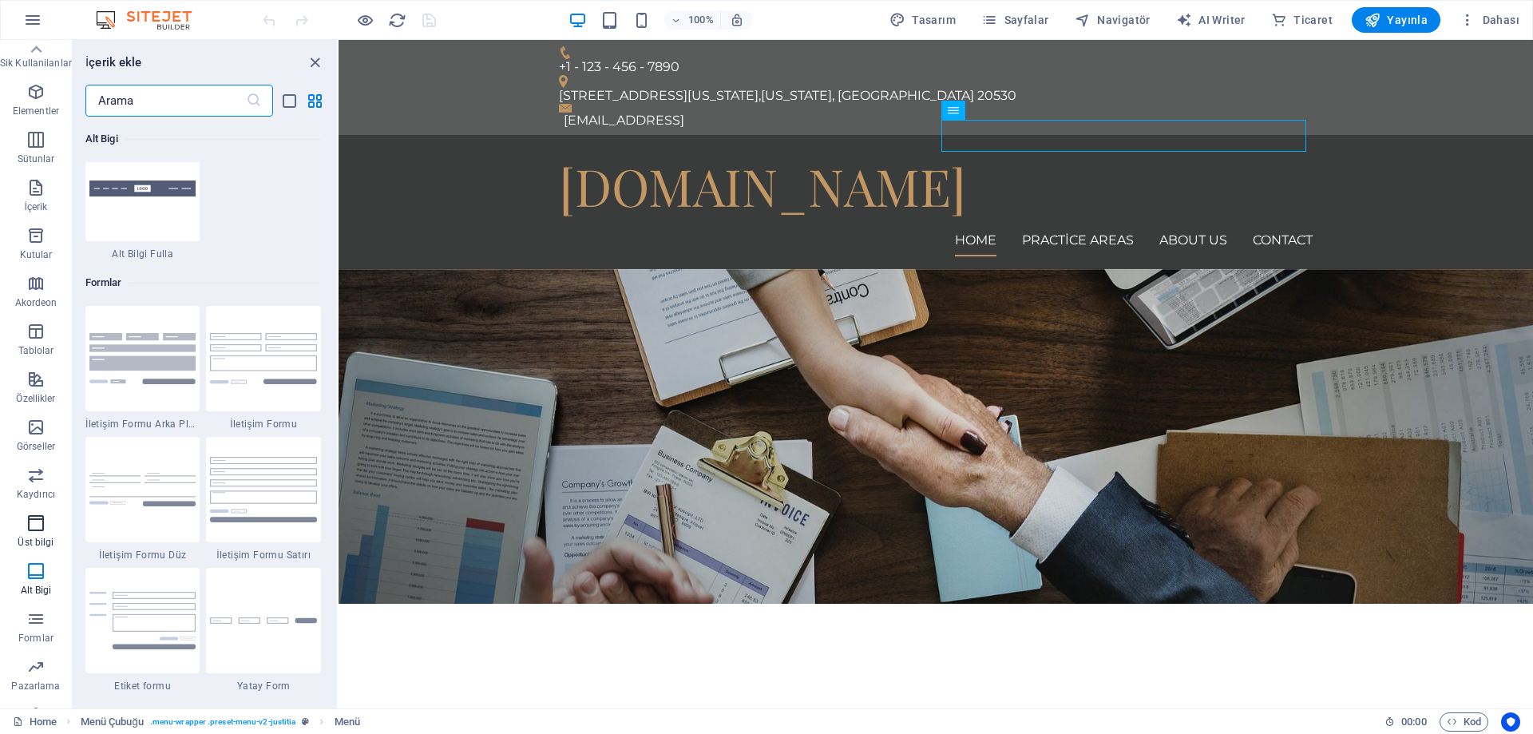
scroll to position [0, 0]
click at [38, 159] on icon "button" at bounding box center [35, 151] width 19 height 19
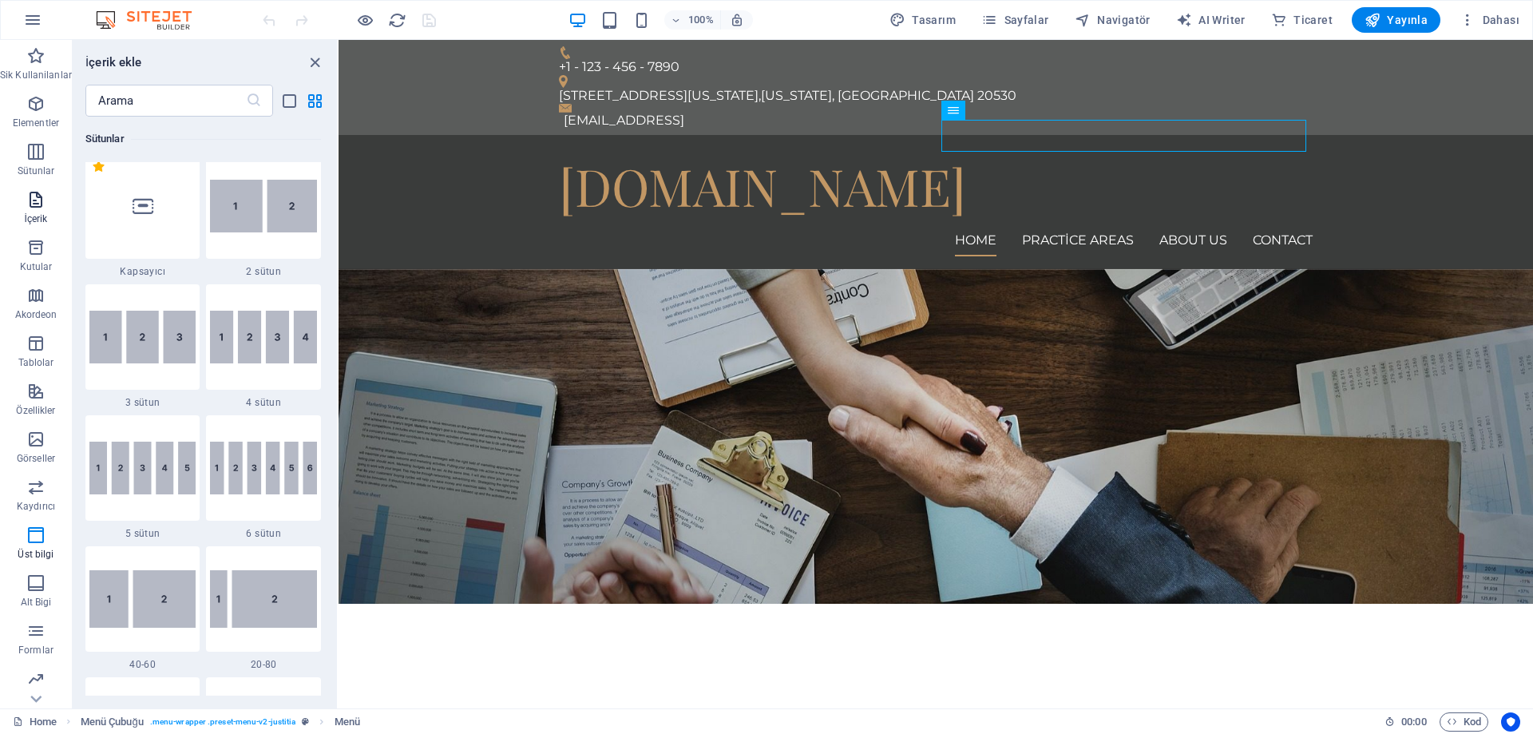
click at [41, 199] on icon "button" at bounding box center [35, 199] width 19 height 19
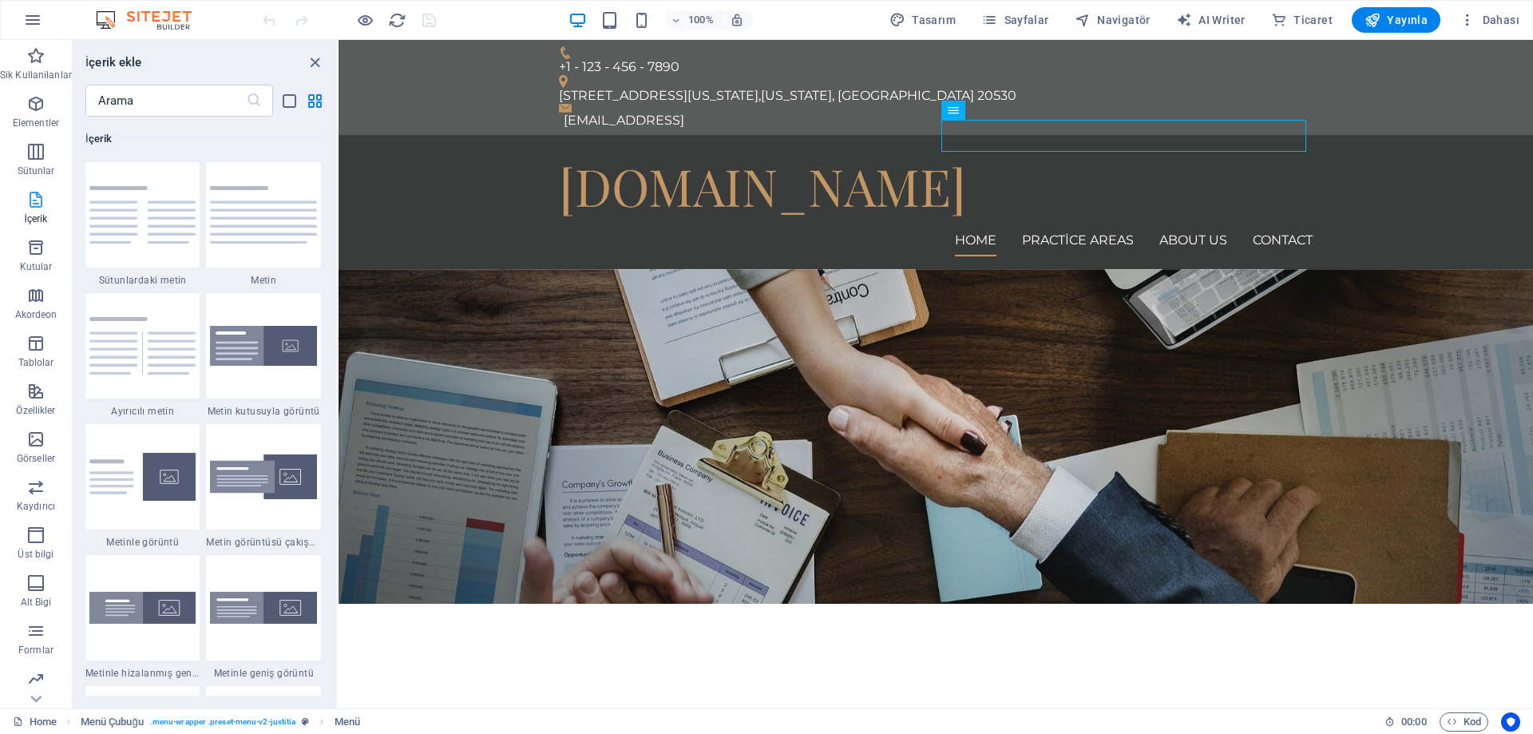
scroll to position [2794, 0]
click at [38, 95] on icon "button" at bounding box center [35, 103] width 19 height 19
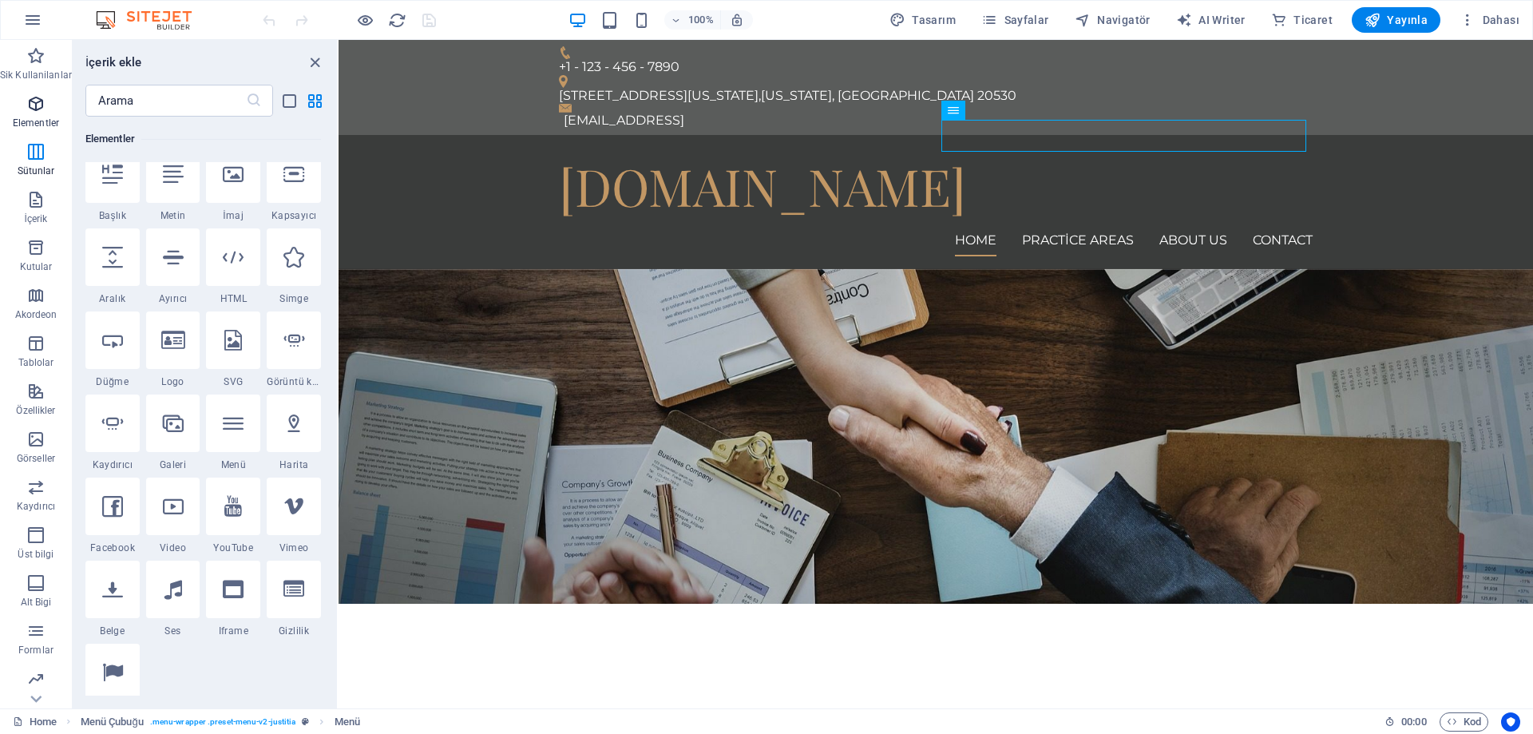
scroll to position [170, 0]
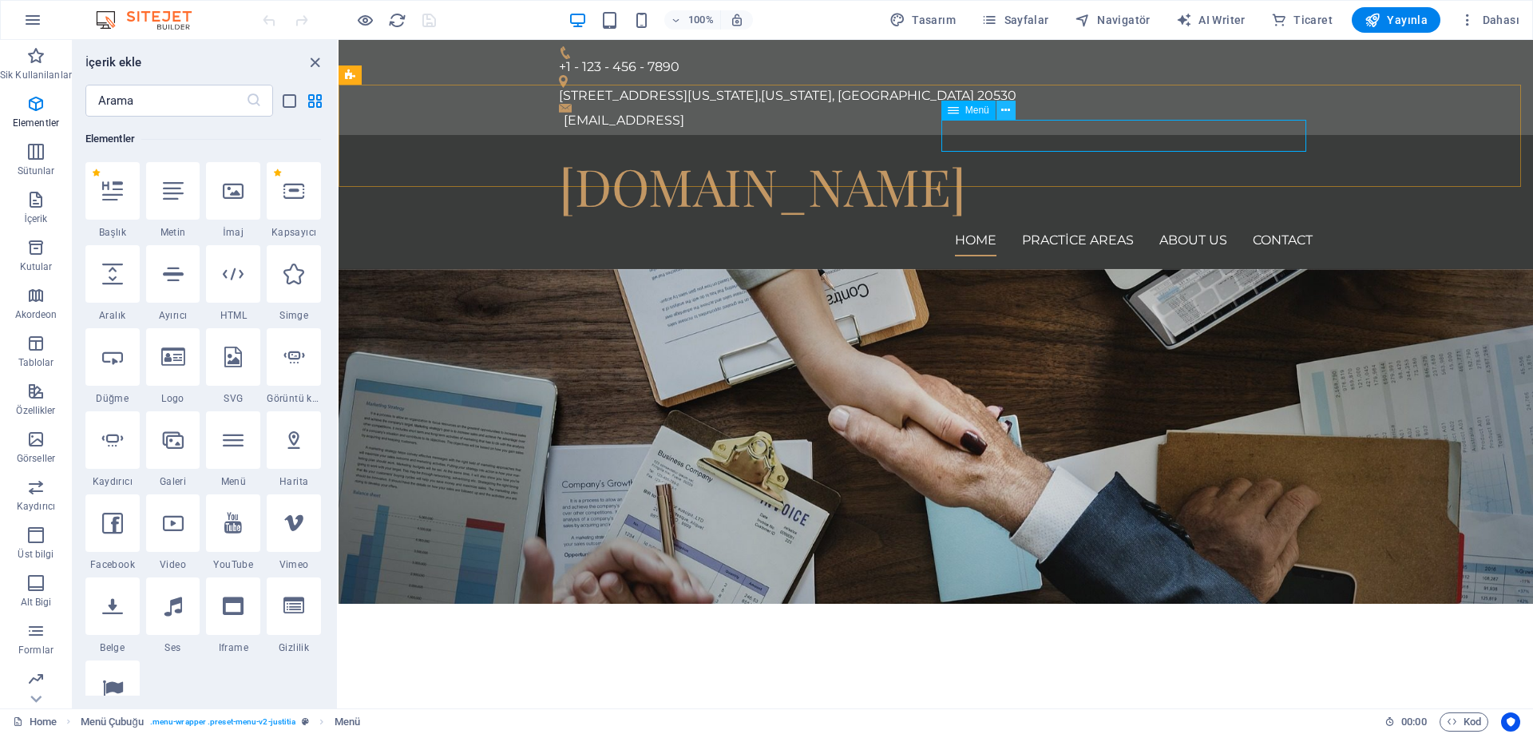
click at [1003, 107] on icon at bounding box center [1005, 110] width 9 height 17
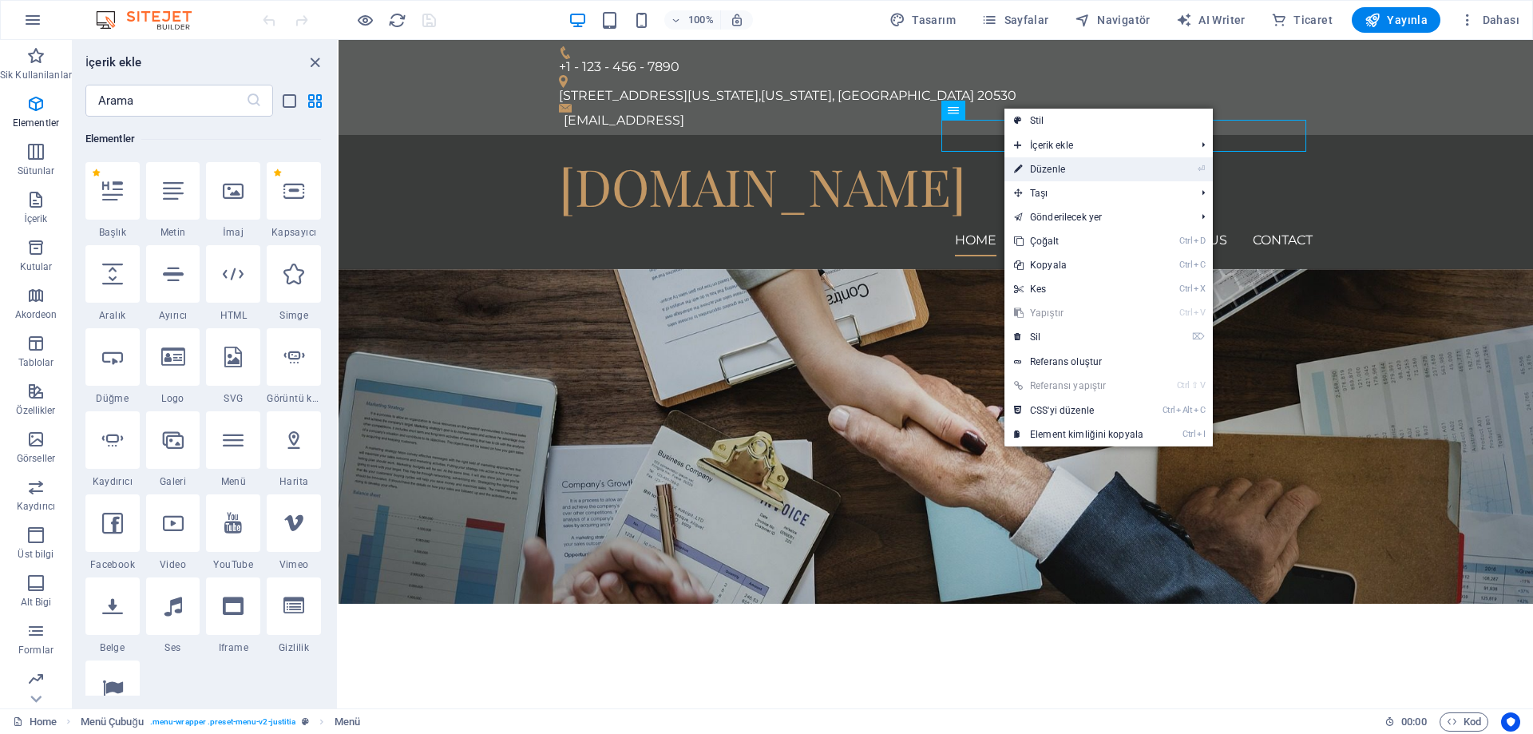
click at [1094, 167] on link "⏎ Düzenle" at bounding box center [1079, 169] width 149 height 24
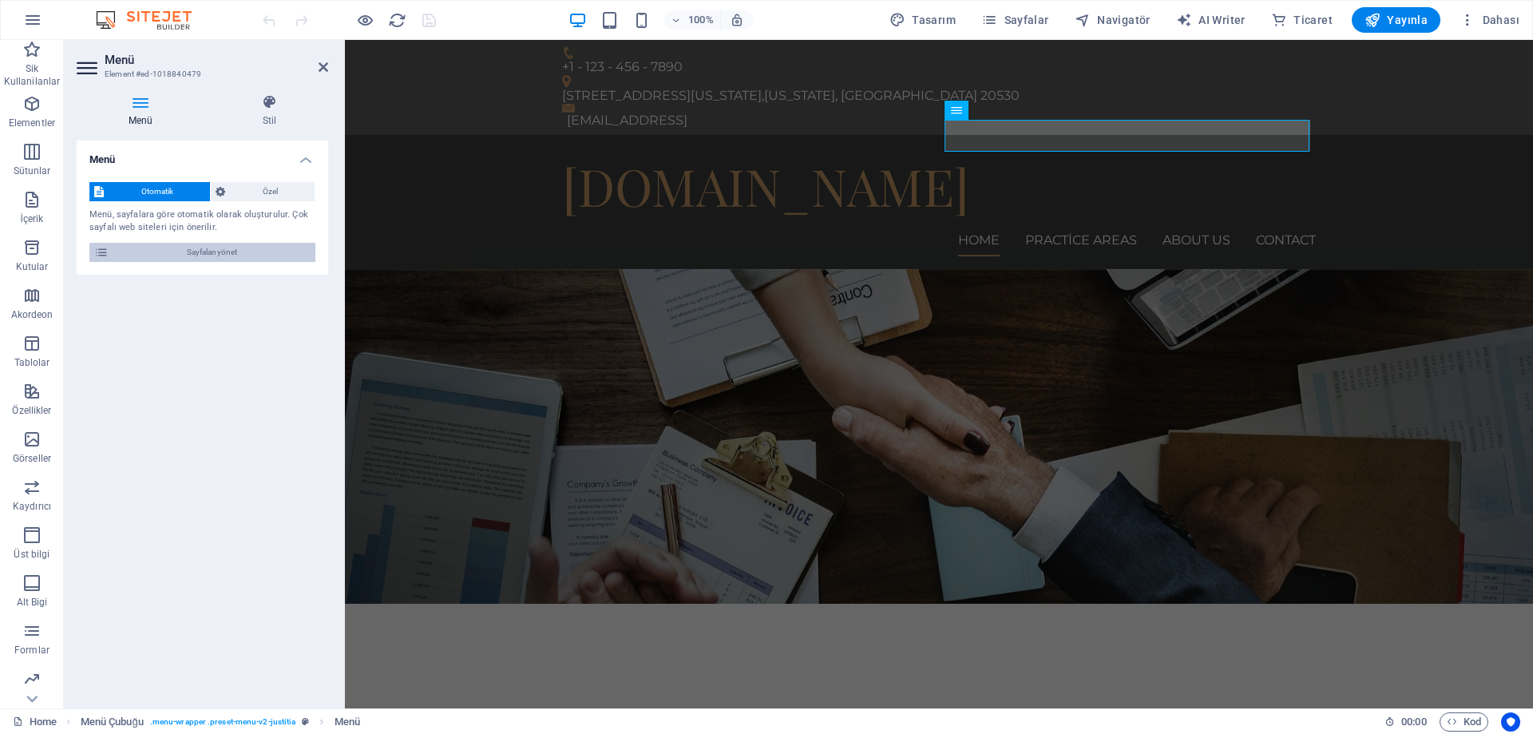
click at [206, 252] on span "Sayfaları yönet" at bounding box center [211, 252] width 197 height 19
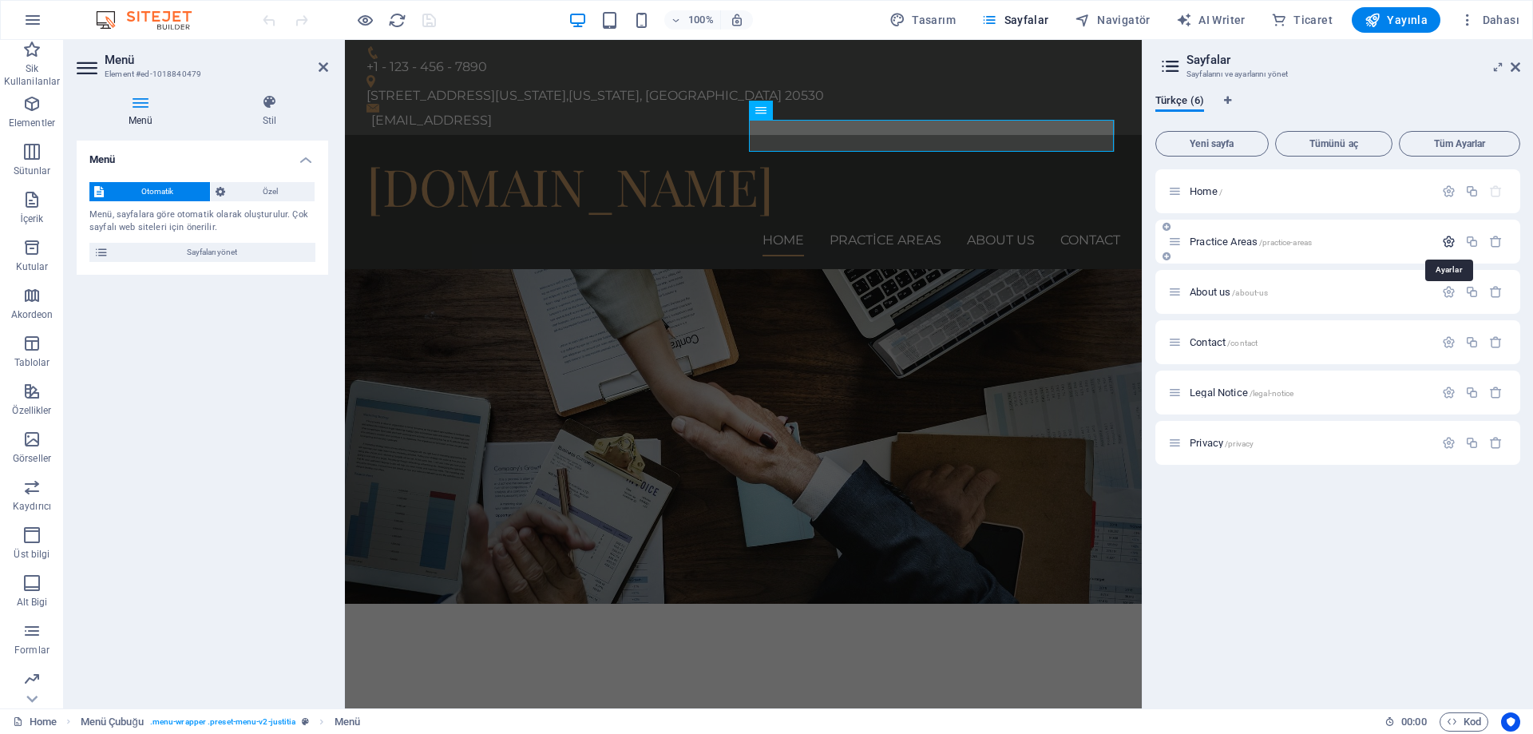
click at [1448, 240] on icon "button" at bounding box center [1449, 242] width 14 height 14
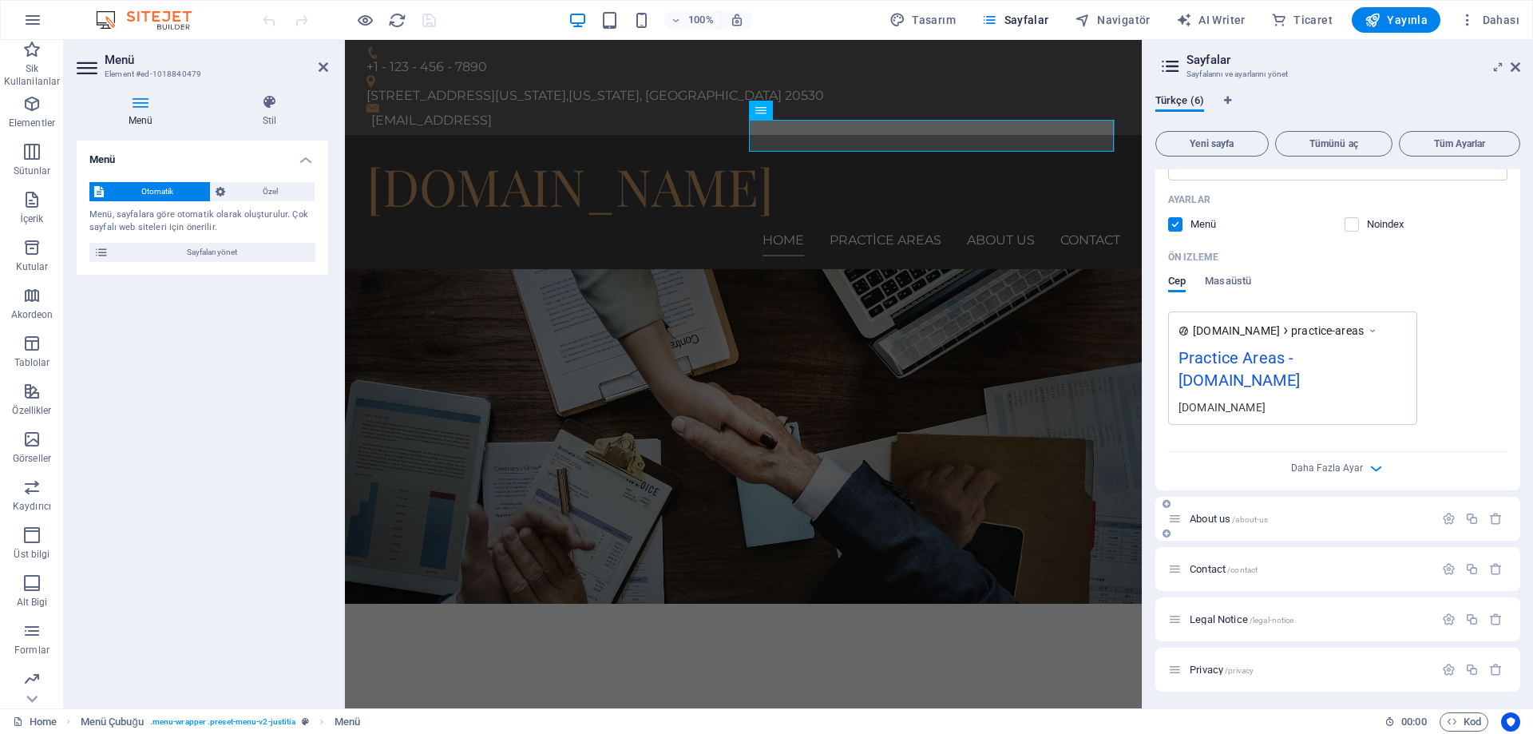
scroll to position [392, 0]
click at [1373, 462] on icon "button" at bounding box center [1376, 467] width 18 height 18
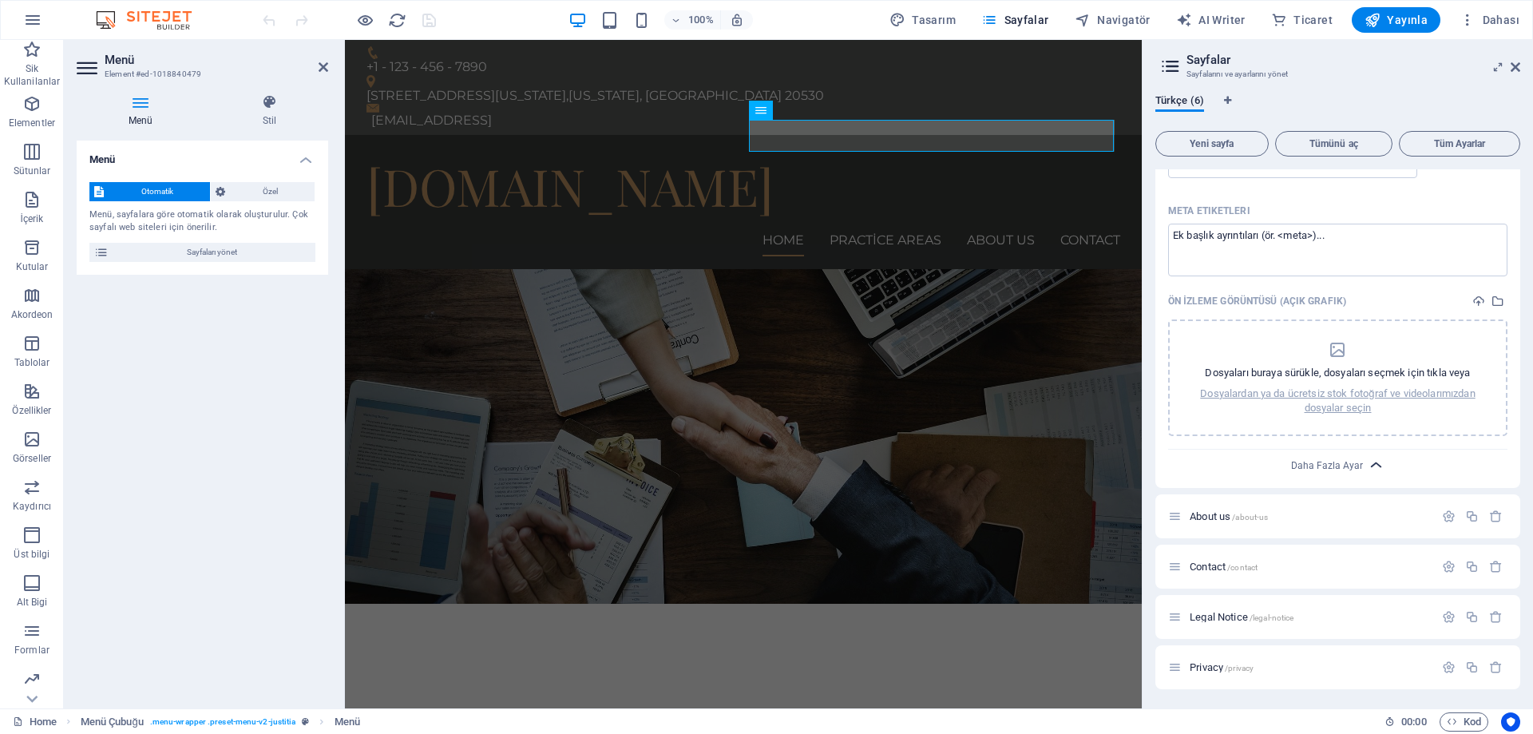
click at [1378, 463] on icon "button" at bounding box center [1376, 465] width 18 height 18
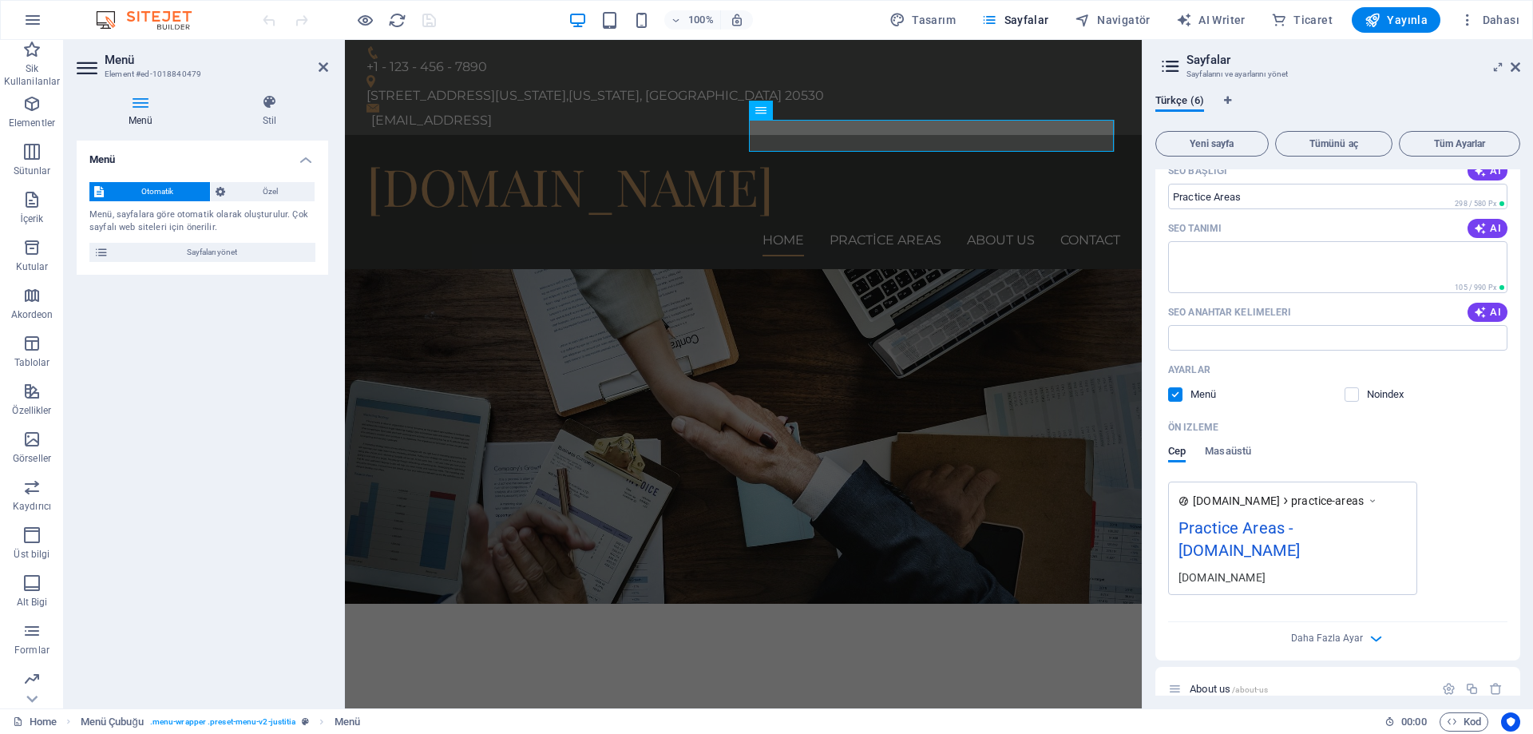
scroll to position [208, 0]
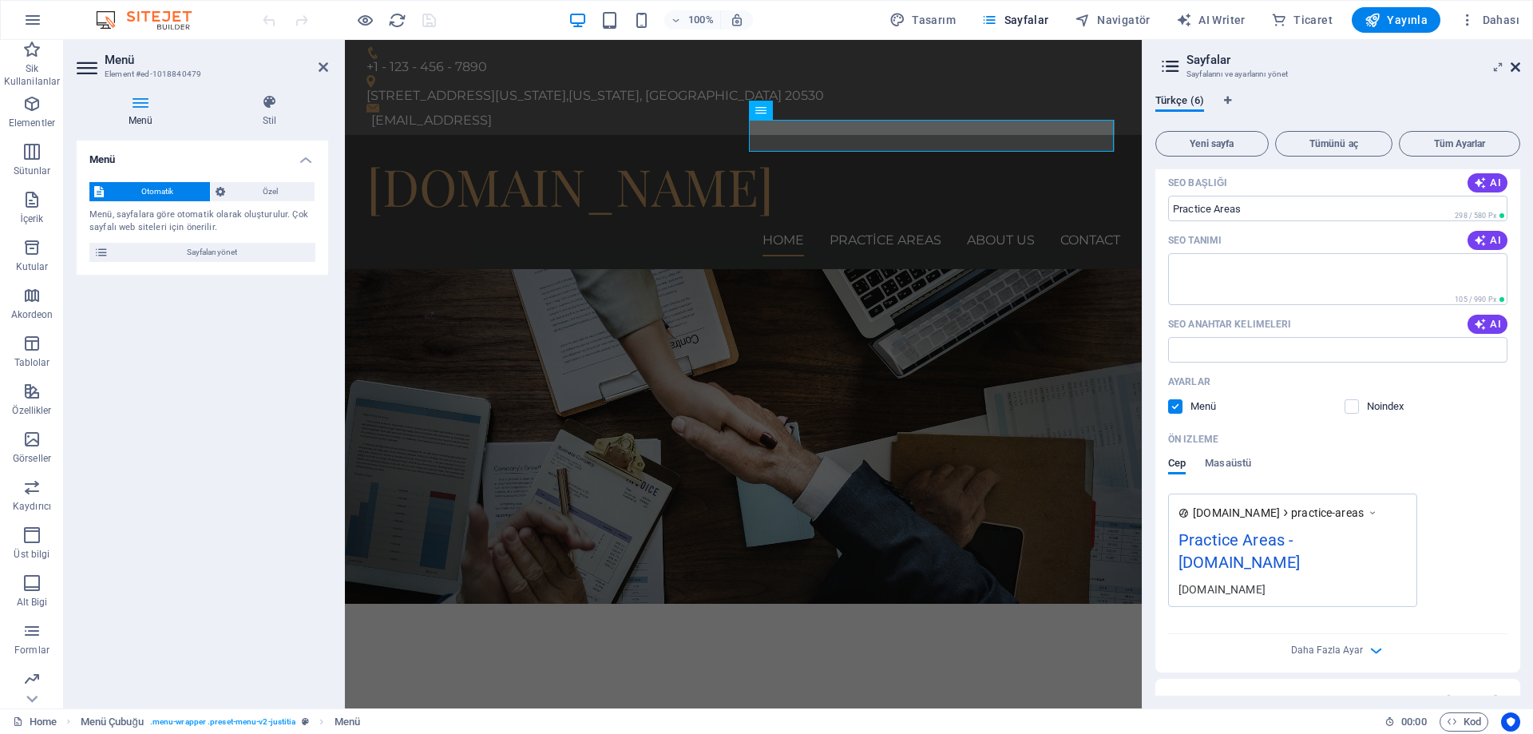
click at [1516, 65] on icon at bounding box center [1516, 67] width 10 height 13
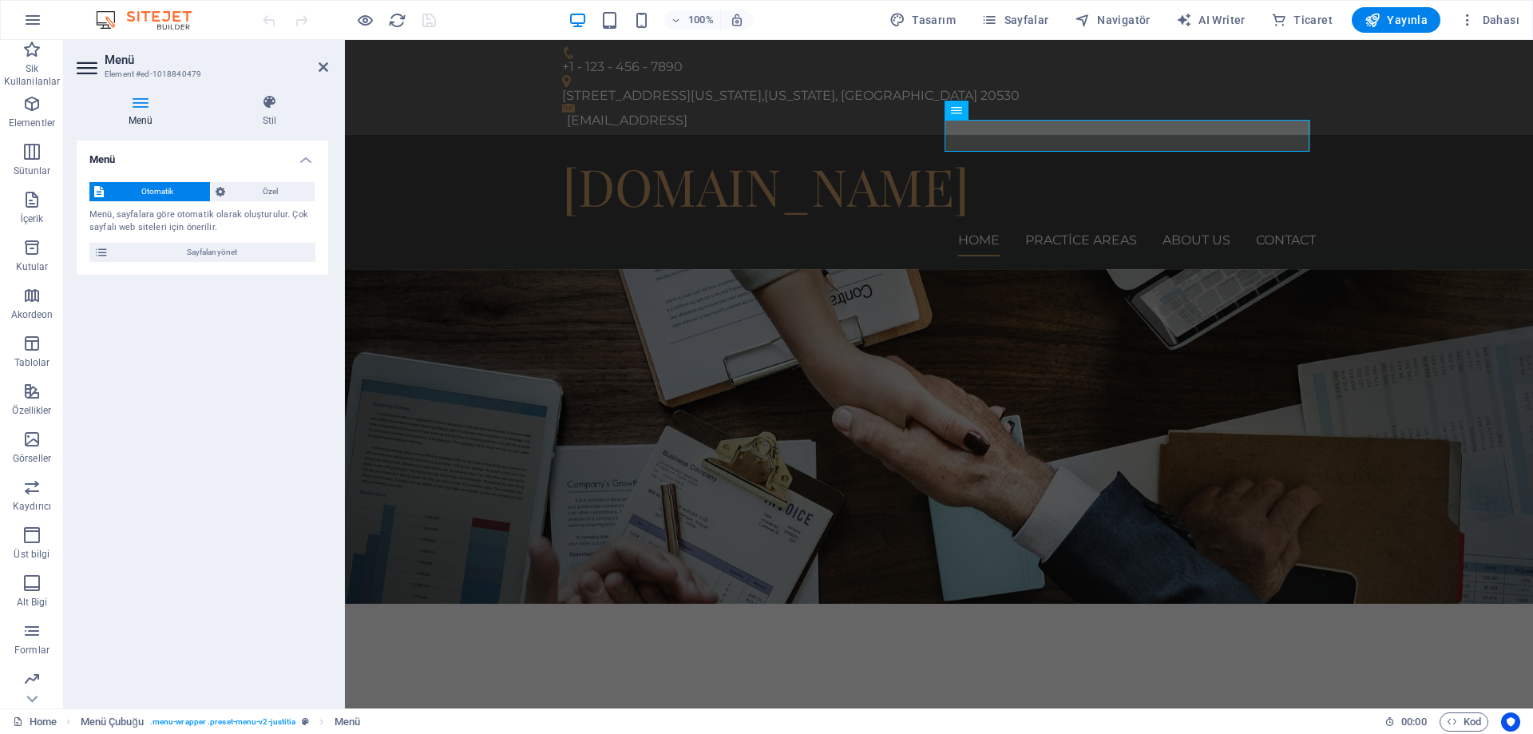
click at [328, 58] on aside "Menü Element #ed-1018840479 Menü Stil Menü Otomatik Özel Menü, sayfalara göre o…" at bounding box center [204, 374] width 281 height 668
click at [323, 66] on icon at bounding box center [324, 67] width 10 height 13
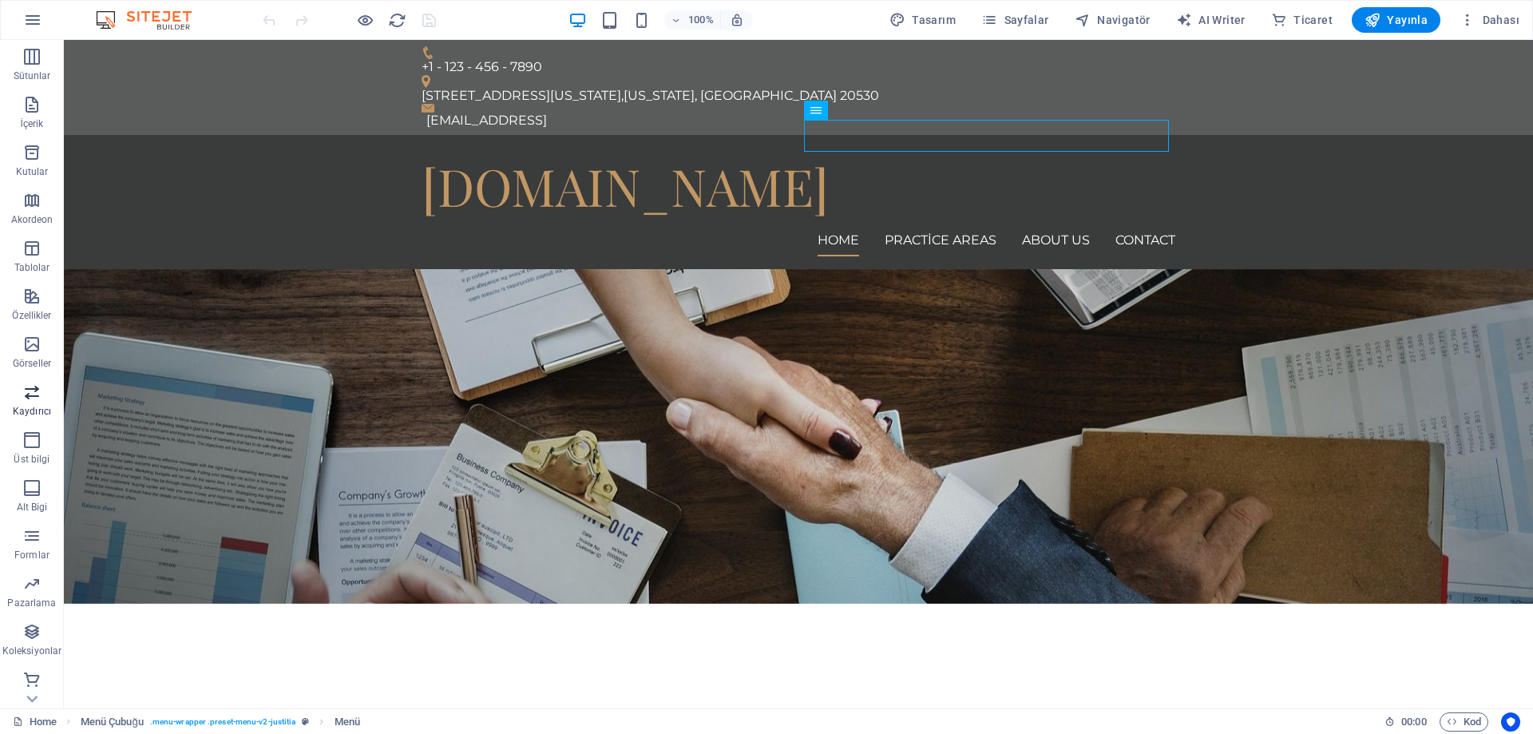
scroll to position [98, 0]
click at [41, 621] on icon "button" at bounding box center [31, 628] width 19 height 19
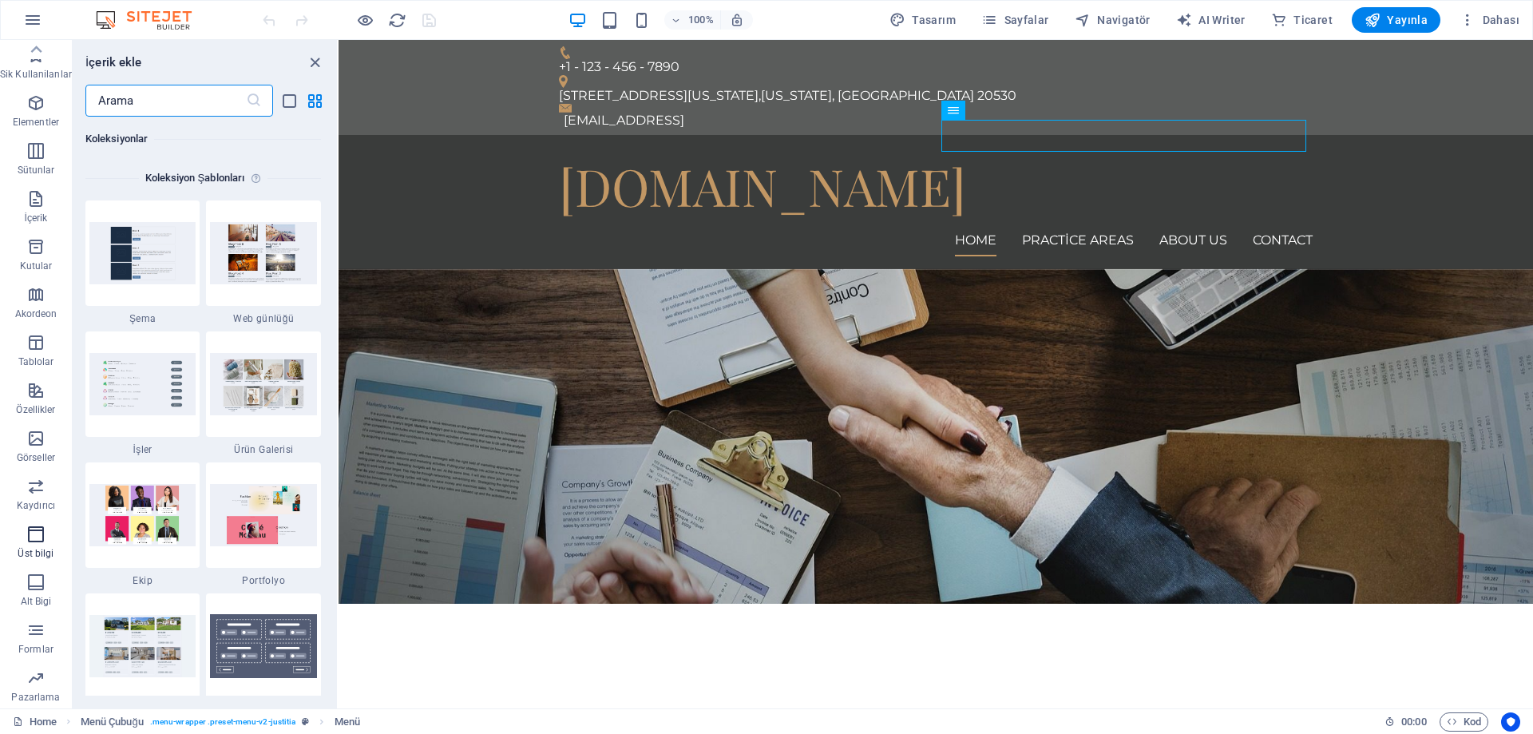
scroll to position [0, 0]
click at [26, 200] on icon "button" at bounding box center [35, 199] width 19 height 19
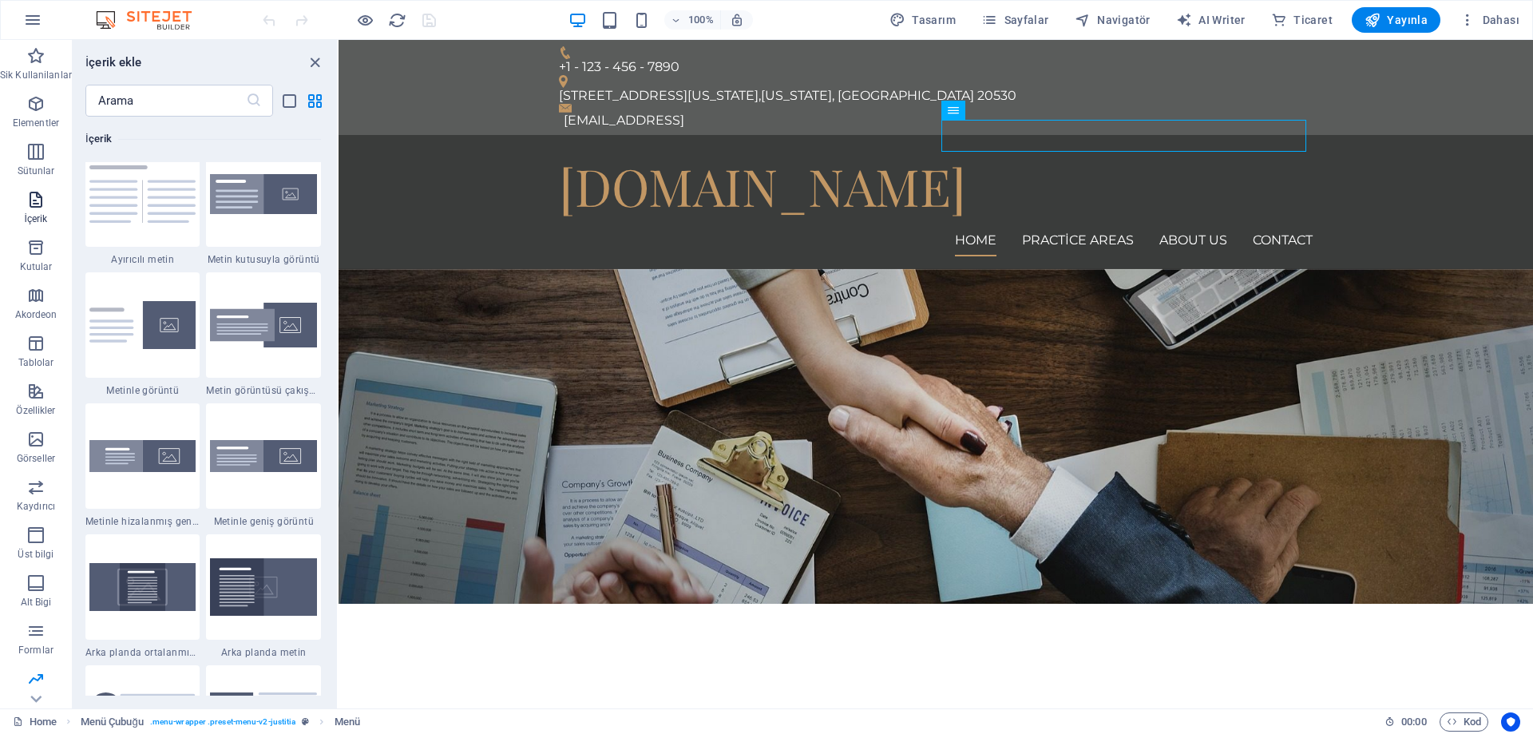
scroll to position [2795, 0]
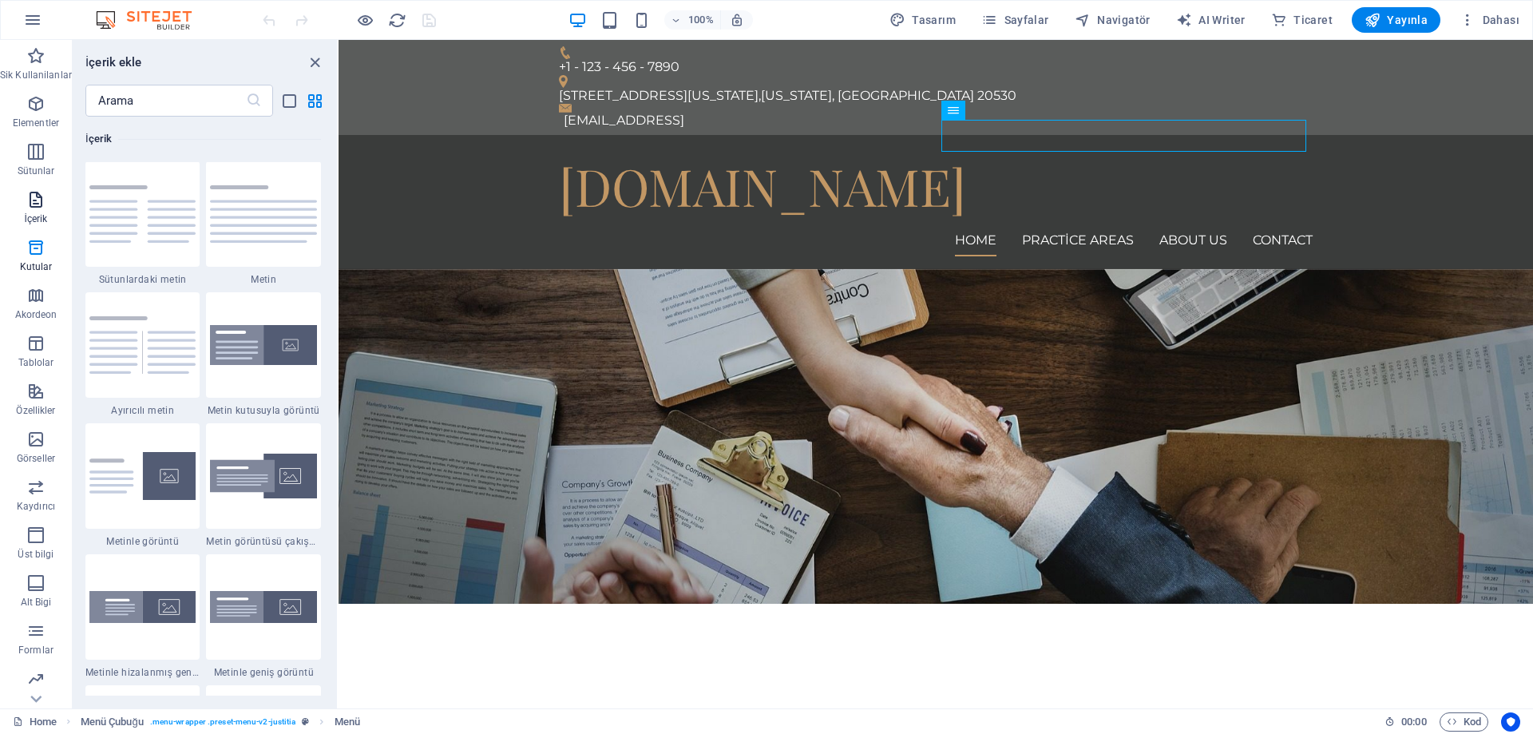
click at [30, 204] on icon "button" at bounding box center [35, 199] width 19 height 19
click at [32, 151] on icon "button" at bounding box center [35, 151] width 19 height 19
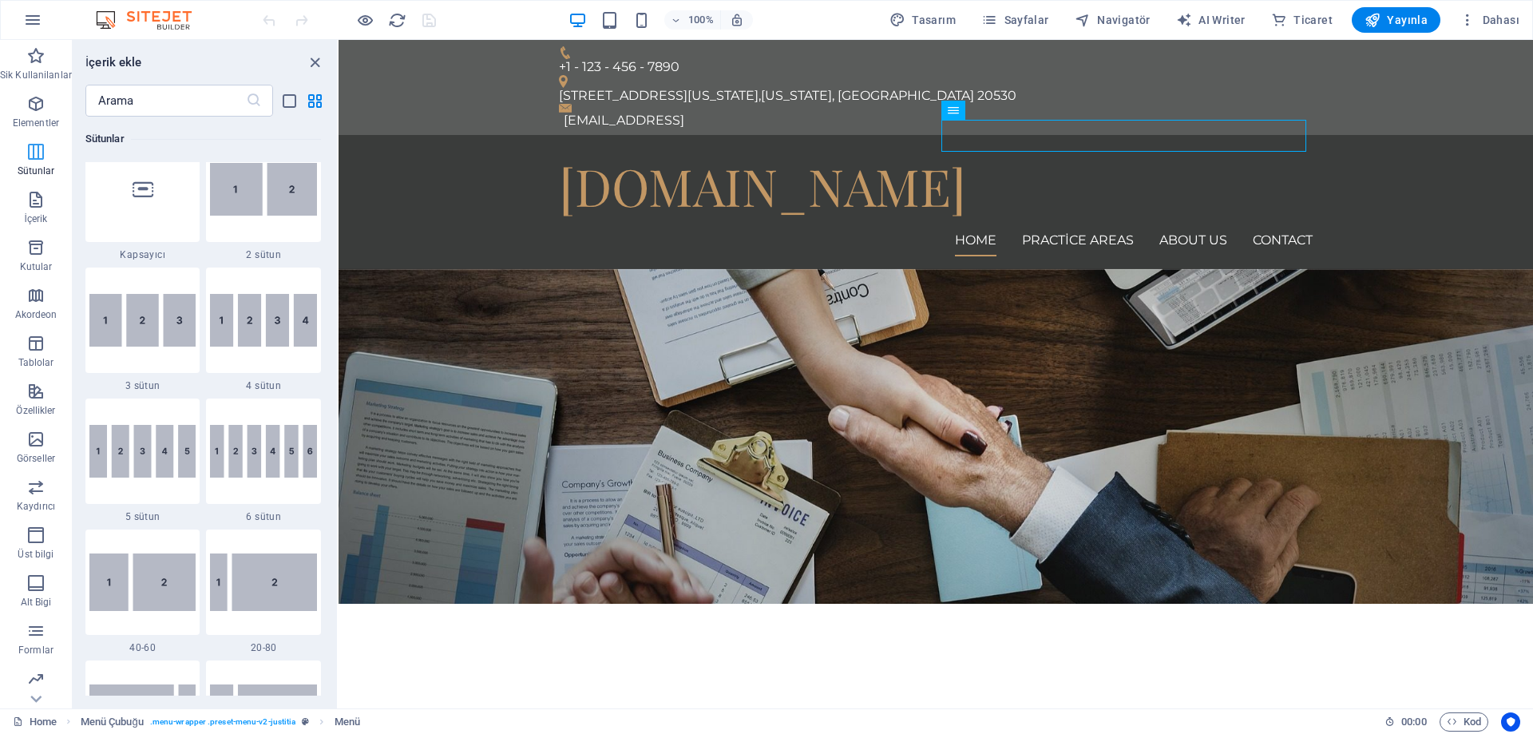
scroll to position [791, 0]
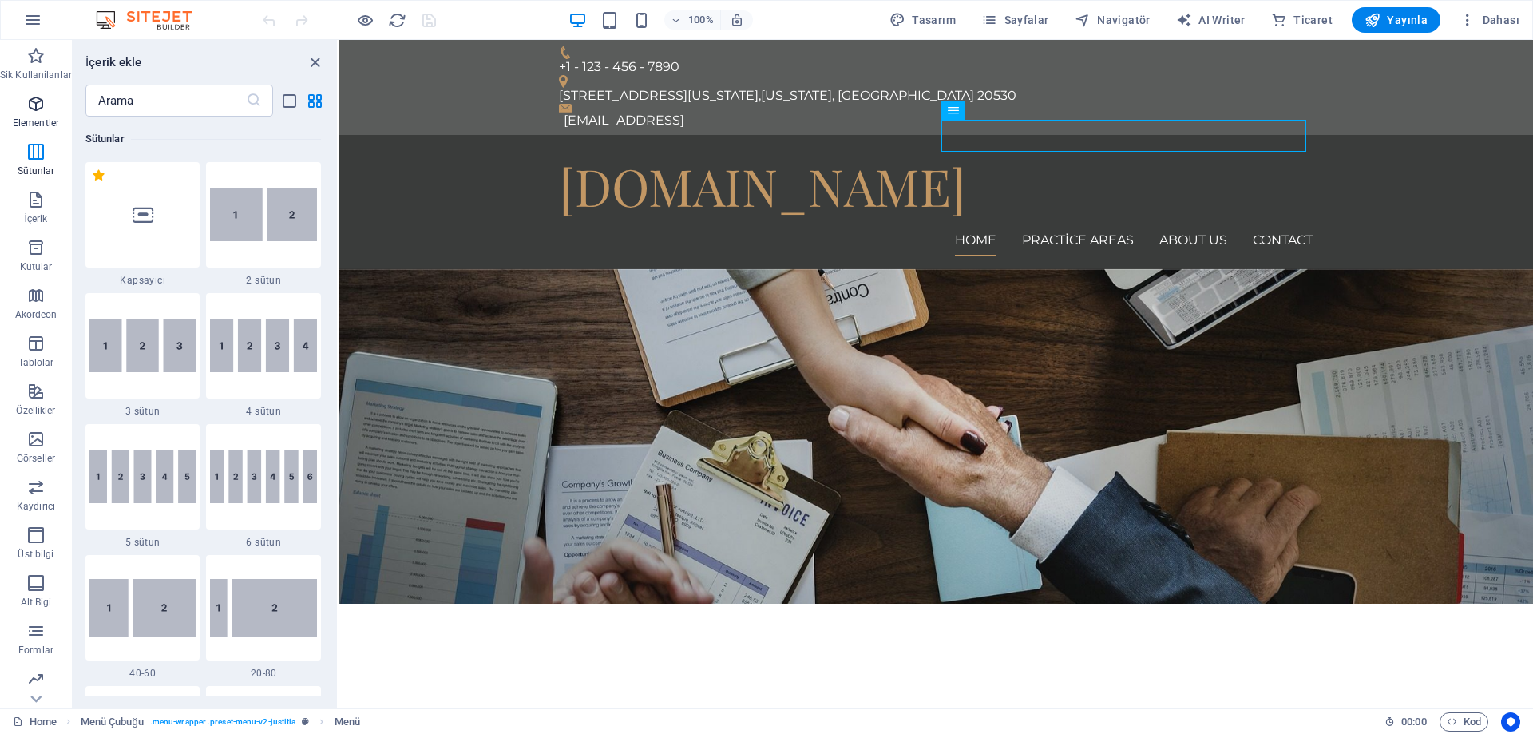
click at [36, 106] on icon "button" at bounding box center [35, 103] width 19 height 19
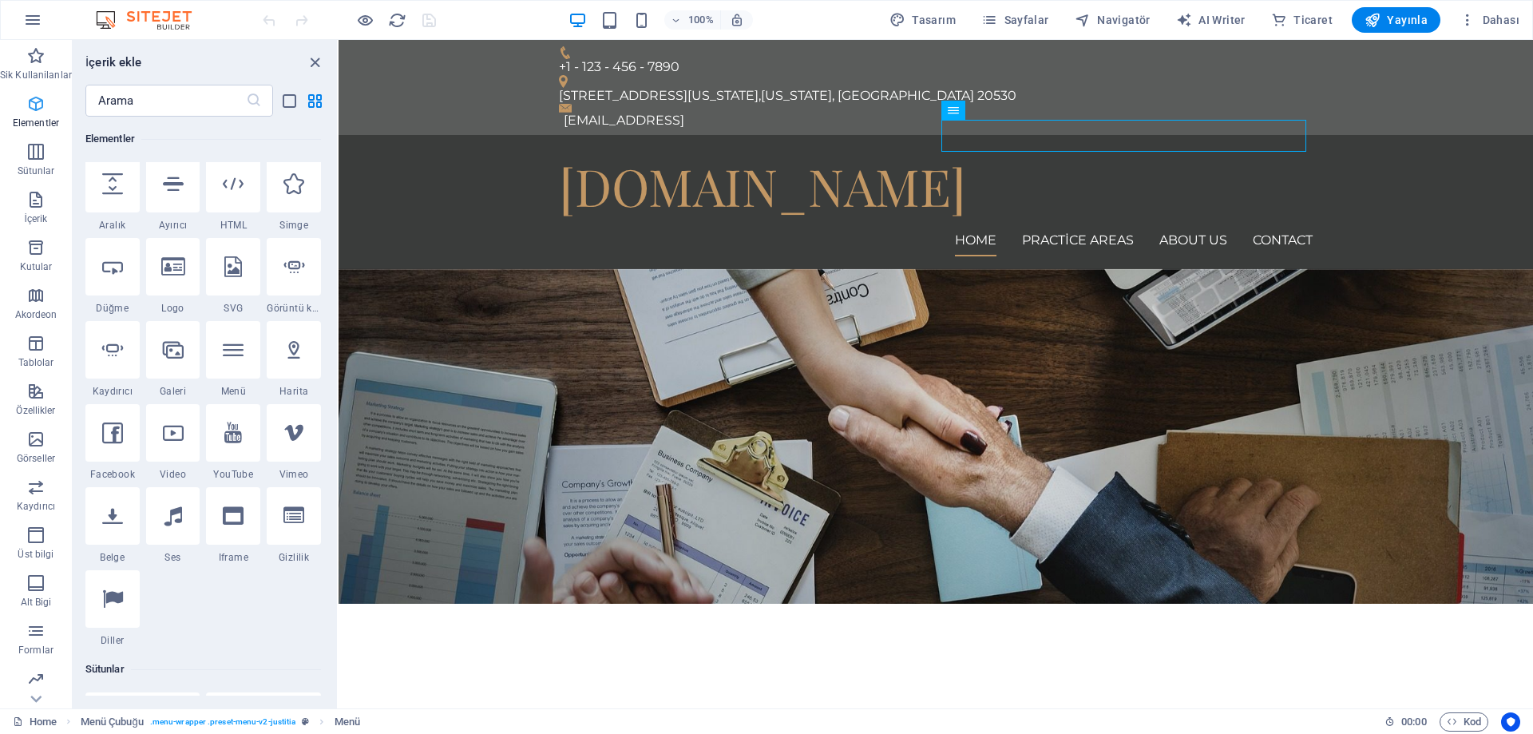
scroll to position [170, 0]
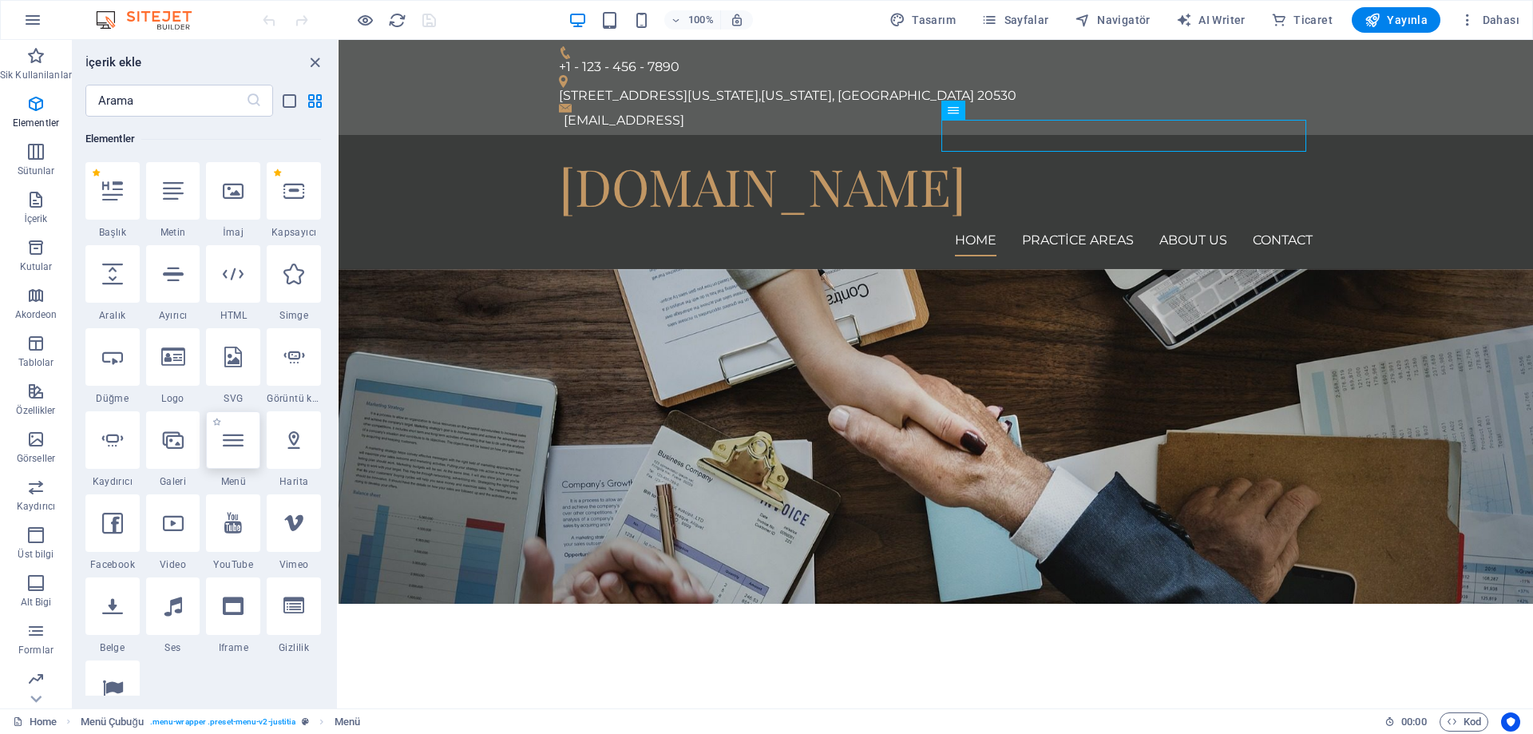
click at [234, 444] on icon at bounding box center [233, 440] width 21 height 21
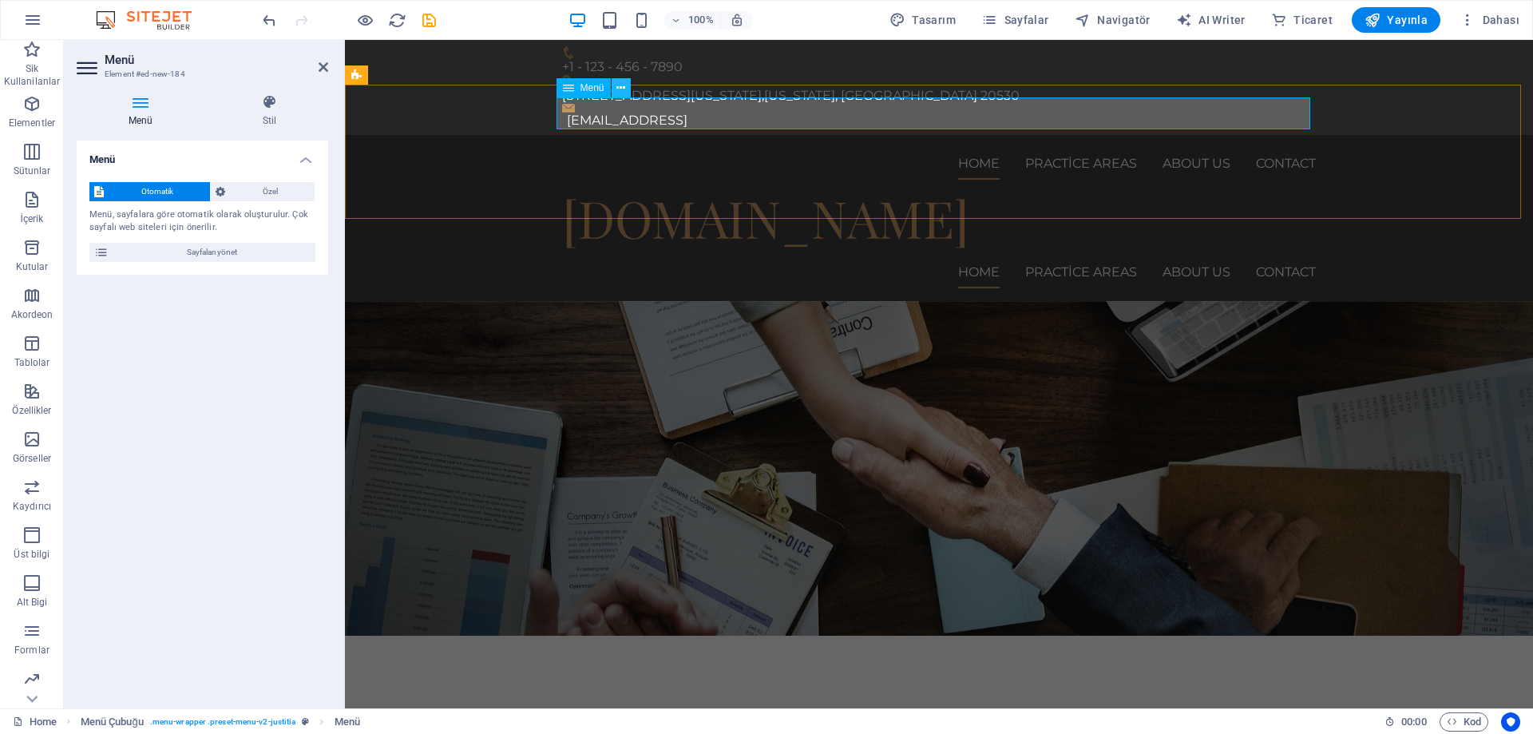
click at [620, 85] on icon at bounding box center [621, 88] width 9 height 17
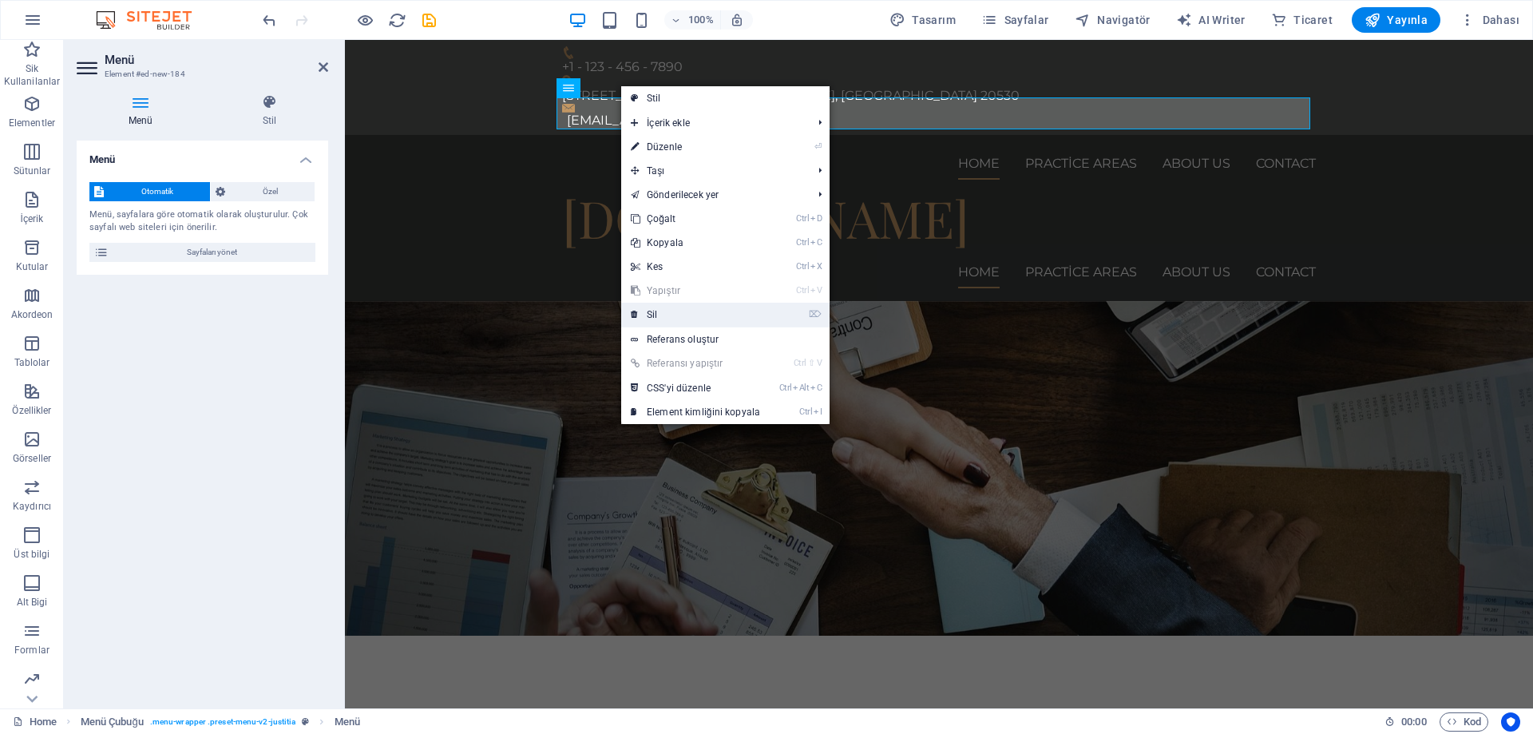
click at [686, 311] on link "⌦ Sil" at bounding box center [695, 315] width 149 height 24
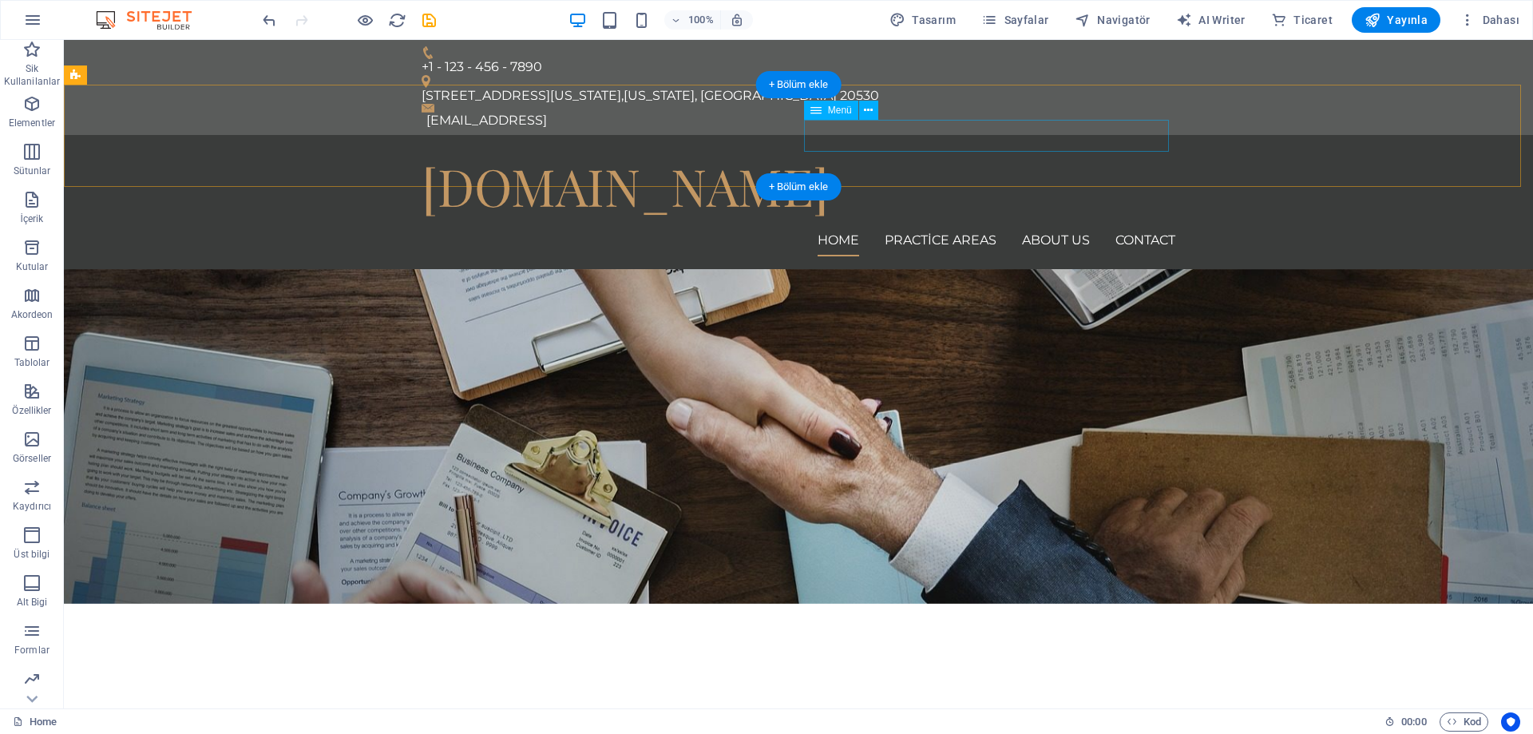
click at [866, 224] on nav "Home Practice Areas About us Contact" at bounding box center [799, 240] width 754 height 32
click at [870, 109] on icon at bounding box center [868, 110] width 9 height 17
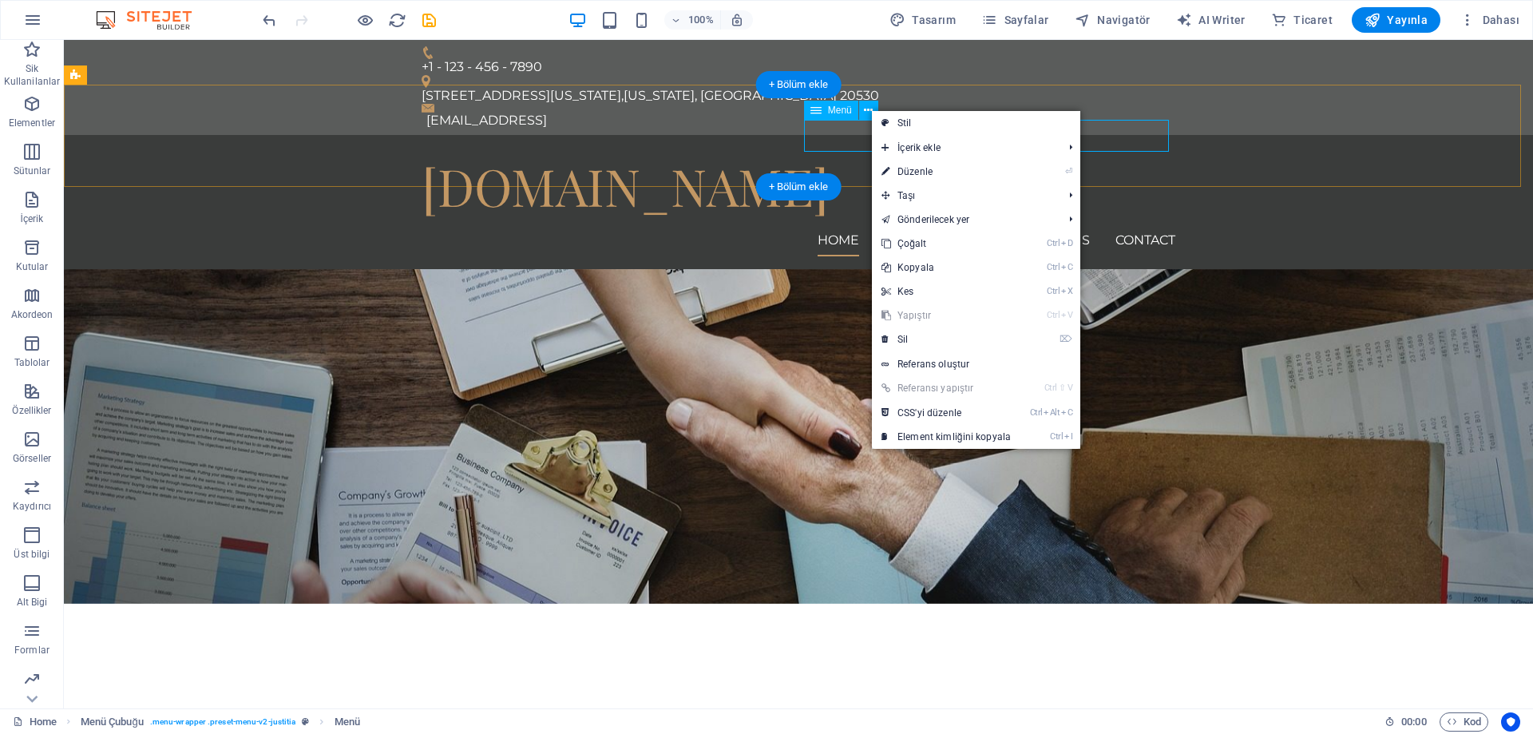
click at [839, 224] on nav "Home Practice Areas About us Contact" at bounding box center [799, 240] width 754 height 32
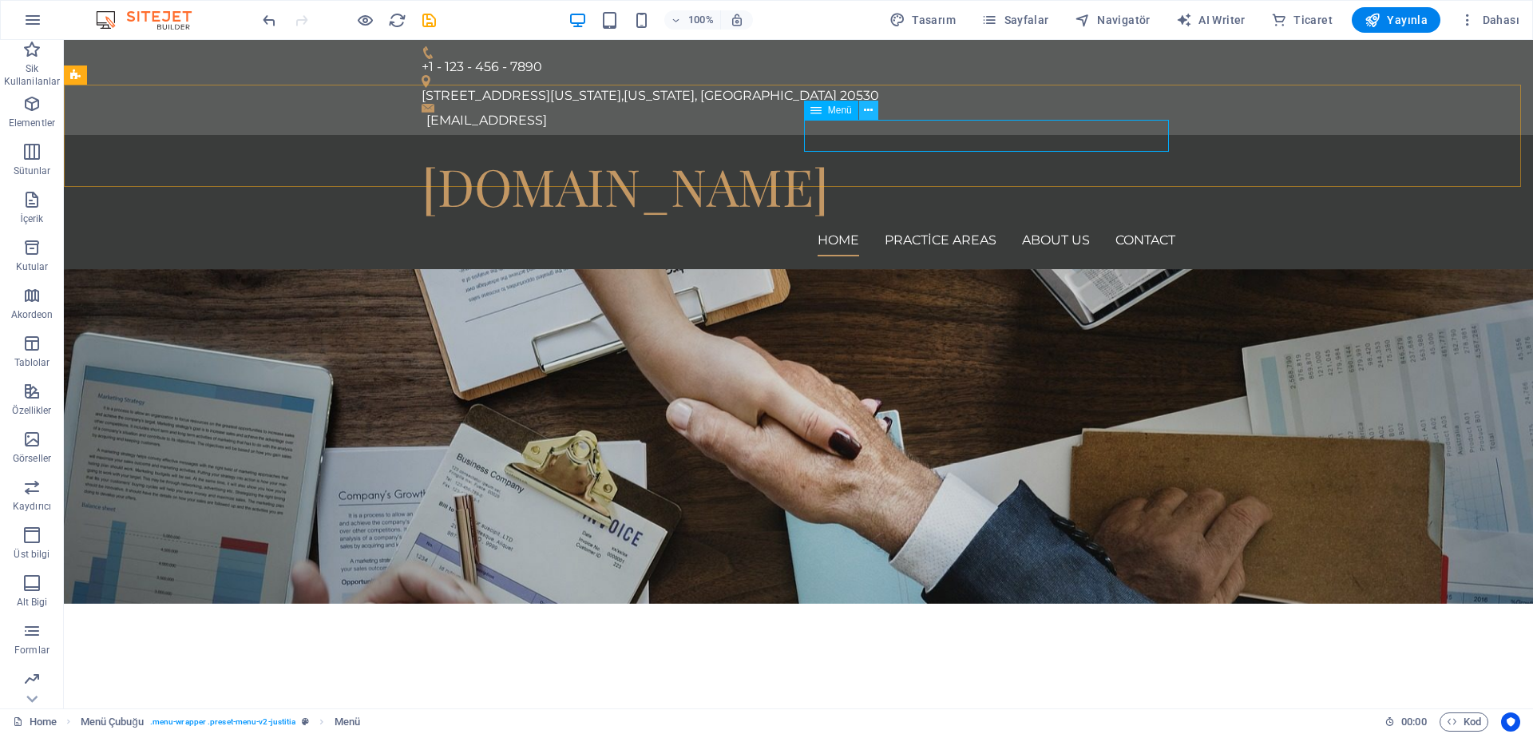
click at [867, 107] on icon at bounding box center [868, 110] width 9 height 17
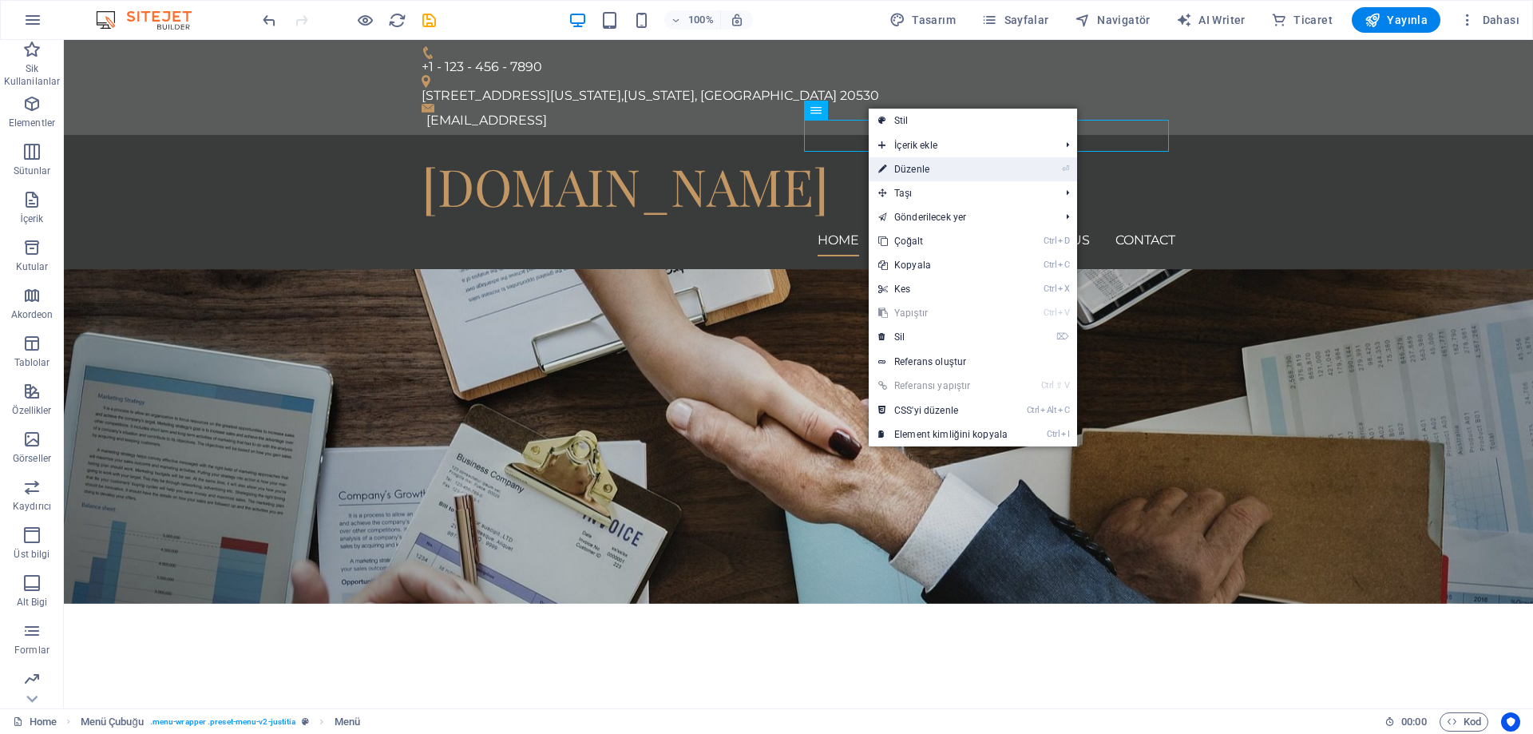
click at [958, 171] on link "⏎ Düzenle" at bounding box center [943, 169] width 149 height 24
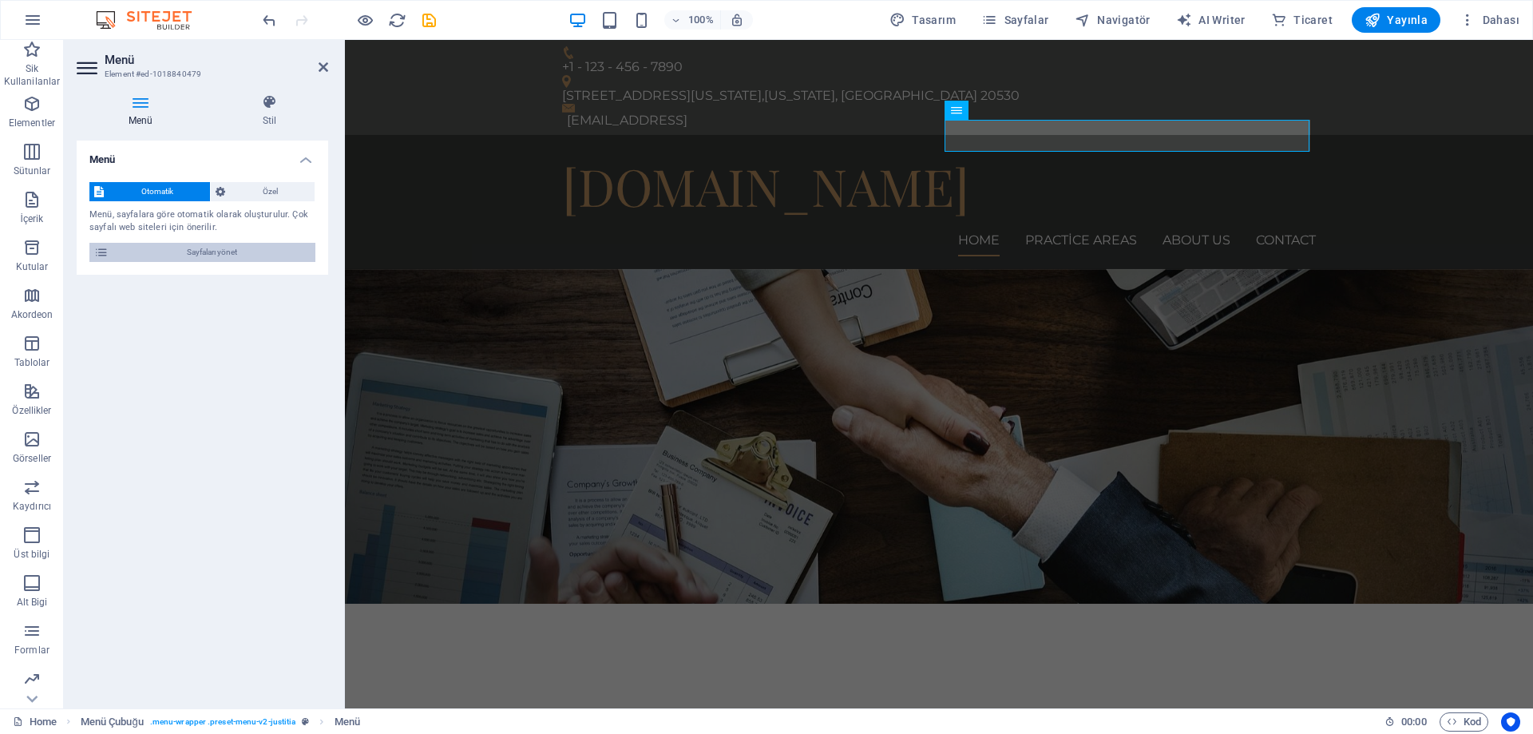
click at [215, 252] on span "Sayfaları yönet" at bounding box center [211, 252] width 197 height 19
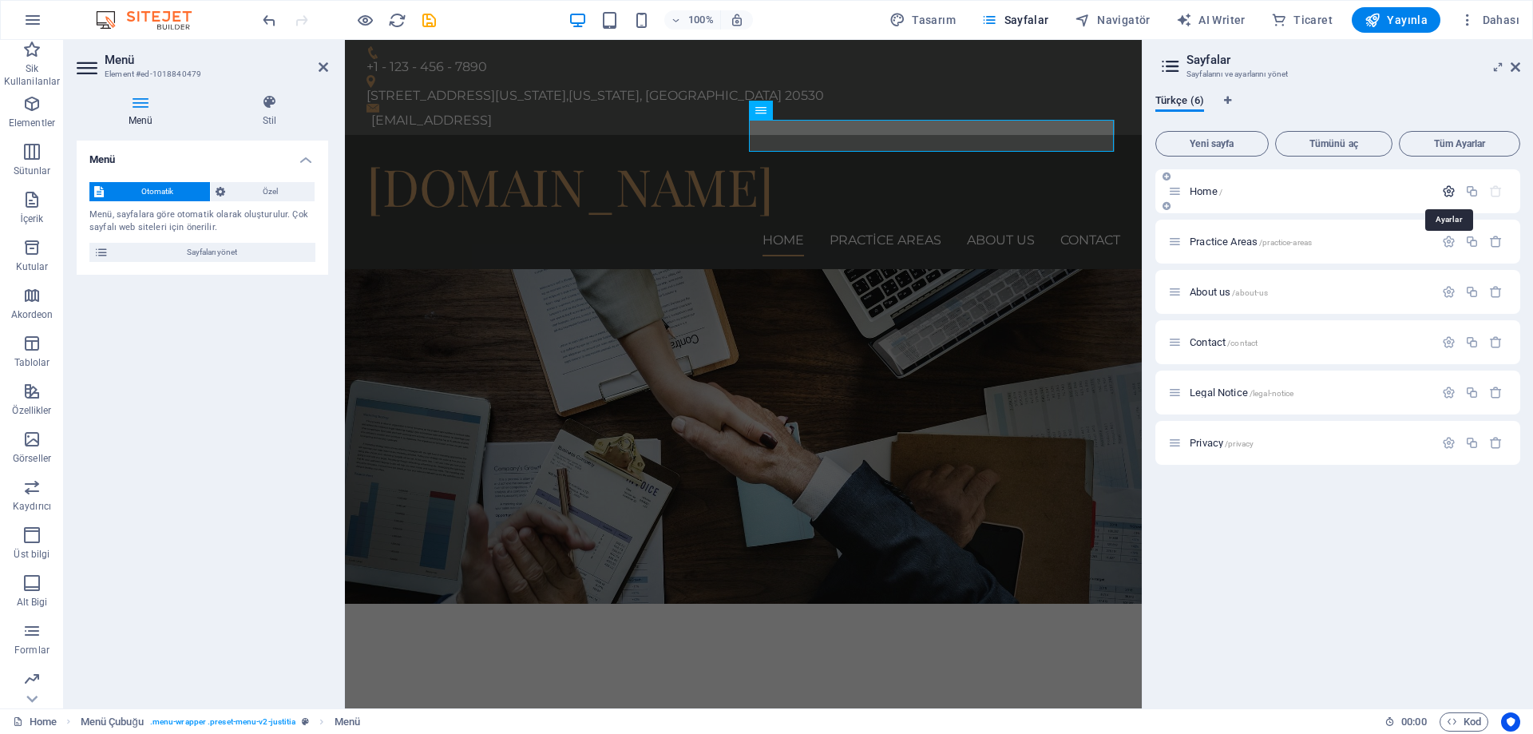
click at [1445, 184] on icon "button" at bounding box center [1449, 191] width 14 height 14
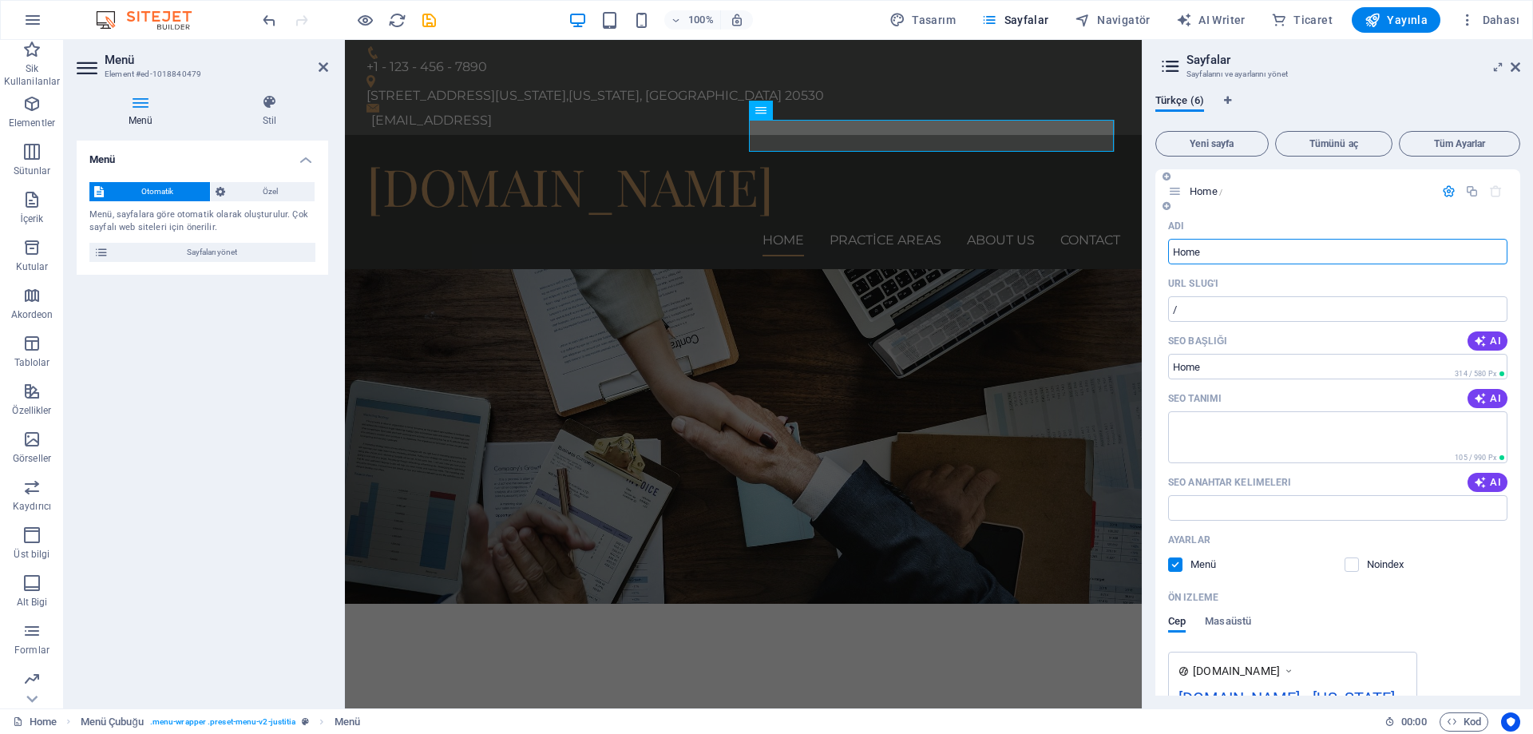
click at [1219, 260] on input "Home" at bounding box center [1337, 252] width 339 height 26
click at [1218, 260] on input "Home" at bounding box center [1337, 252] width 339 height 26
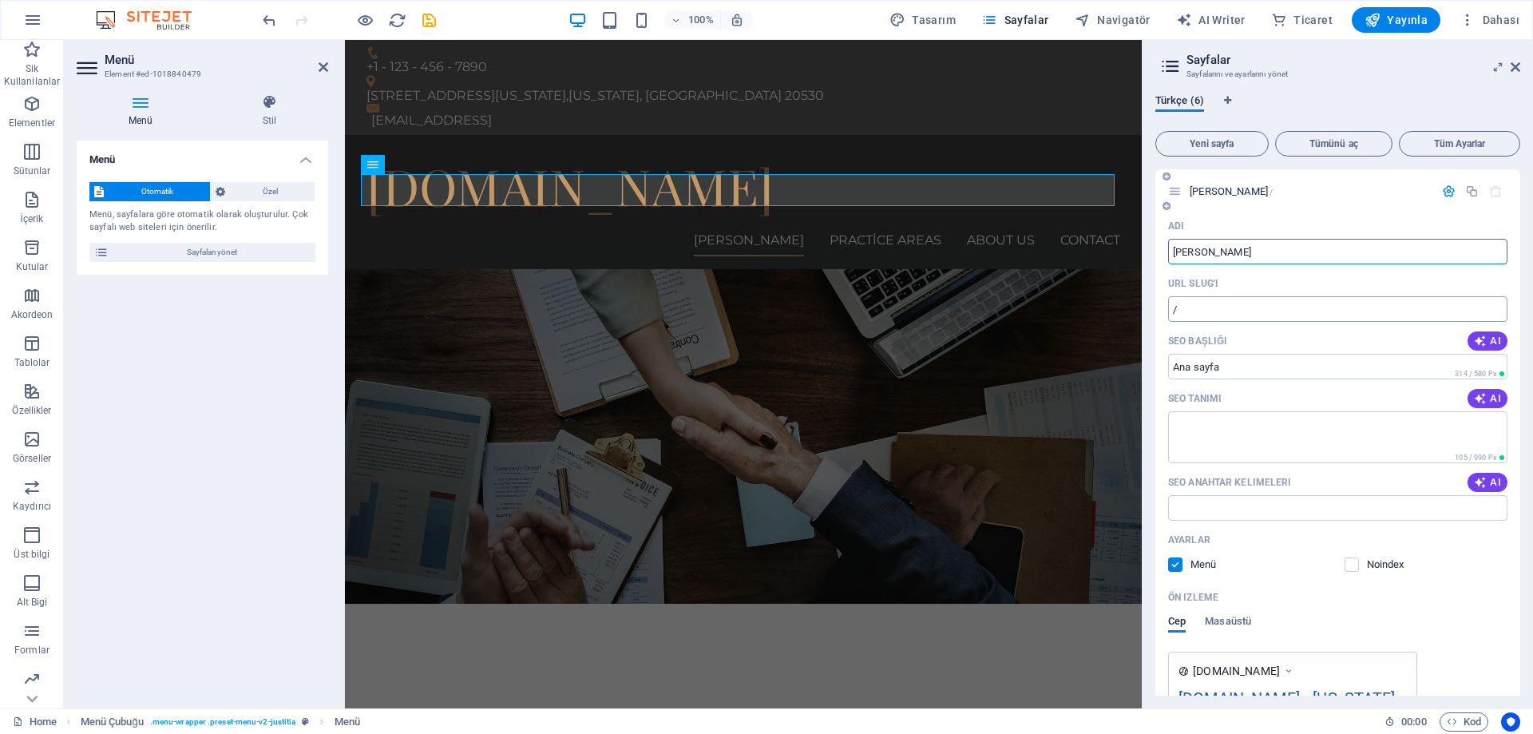
type input "Ana sayfa"
click at [1248, 309] on input "/" at bounding box center [1337, 309] width 339 height 26
click at [1448, 189] on icon "button" at bounding box center [1449, 191] width 14 height 14
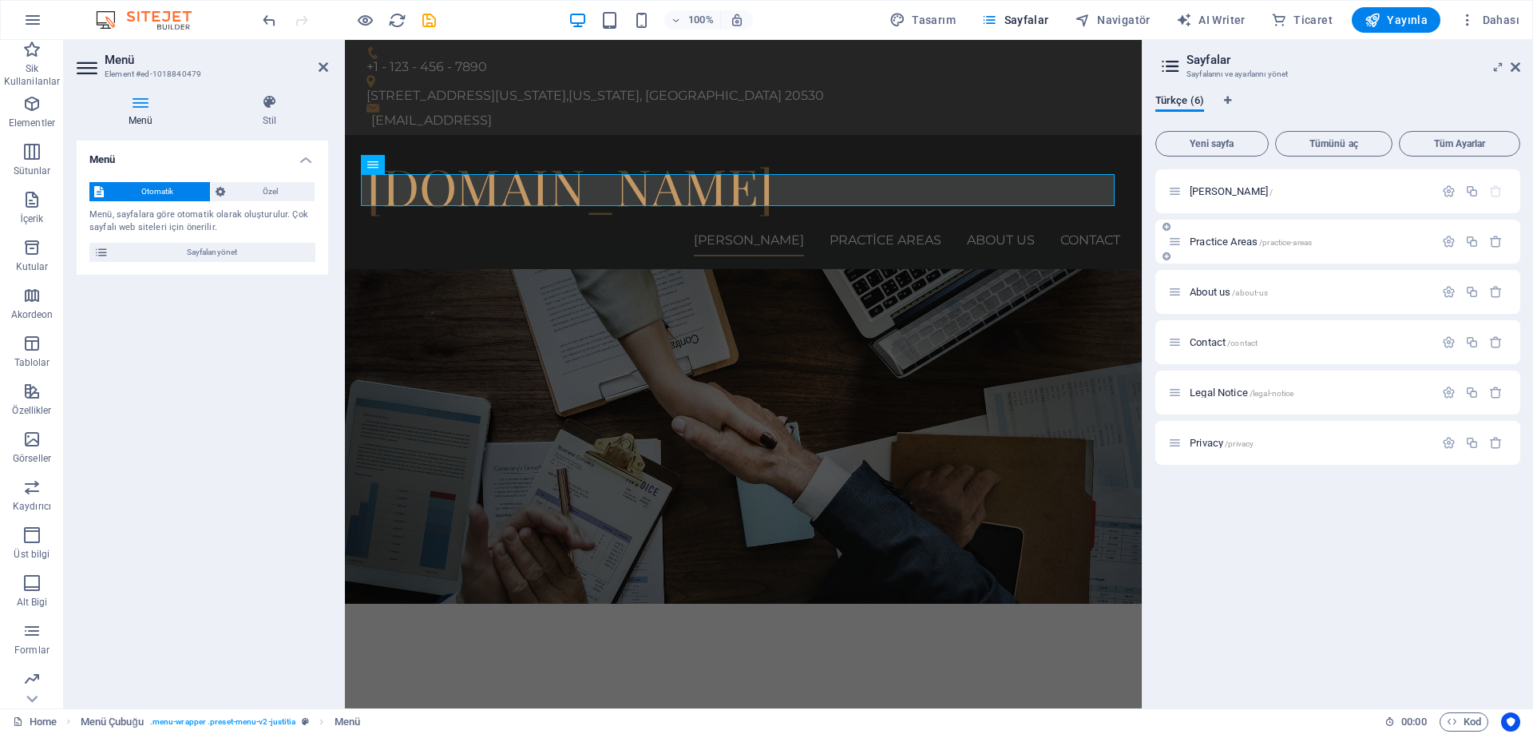
click at [1334, 241] on p "Practice Areas /practice-areas" at bounding box center [1310, 241] width 240 height 10
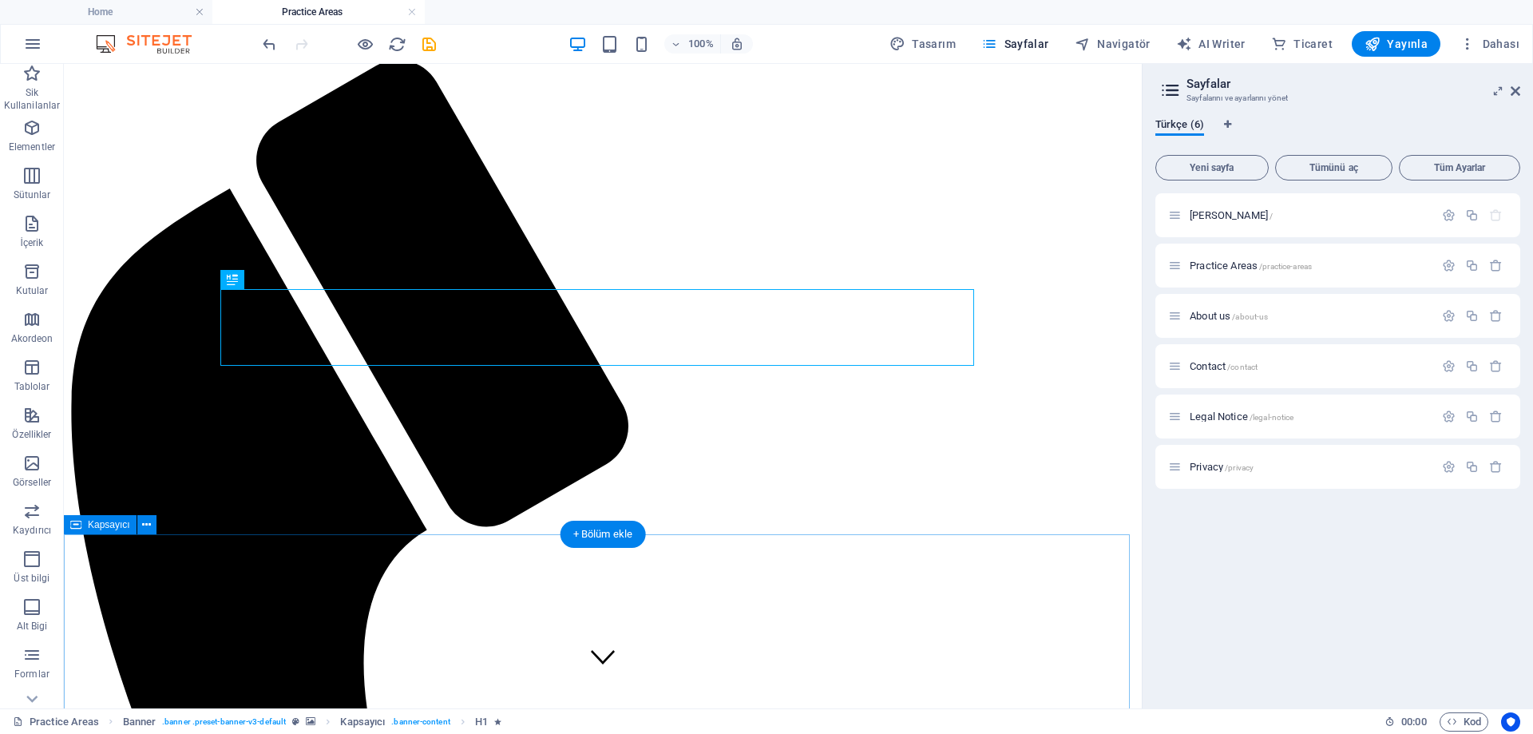
scroll to position [74, 0]
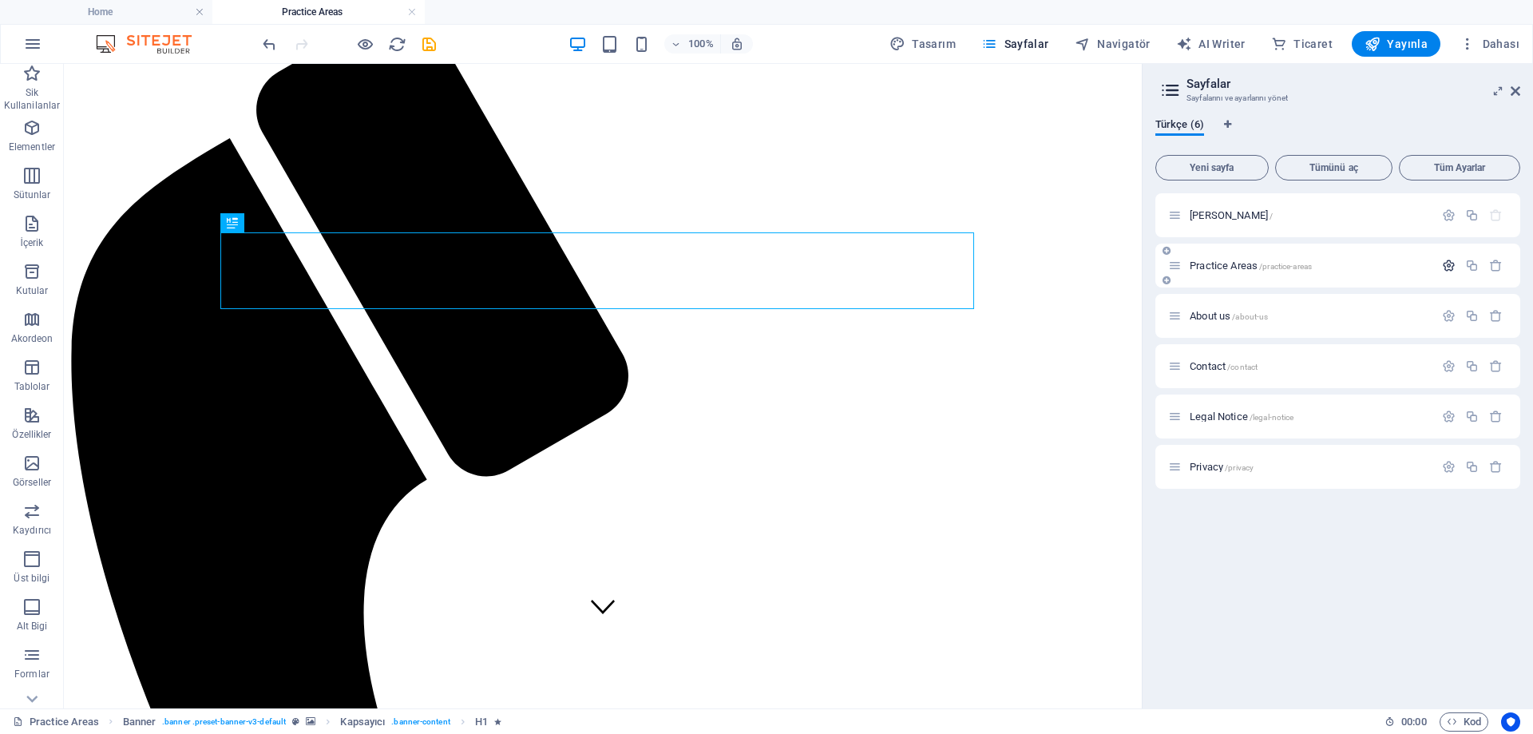
click at [1450, 266] on icon "button" at bounding box center [1449, 266] width 14 height 14
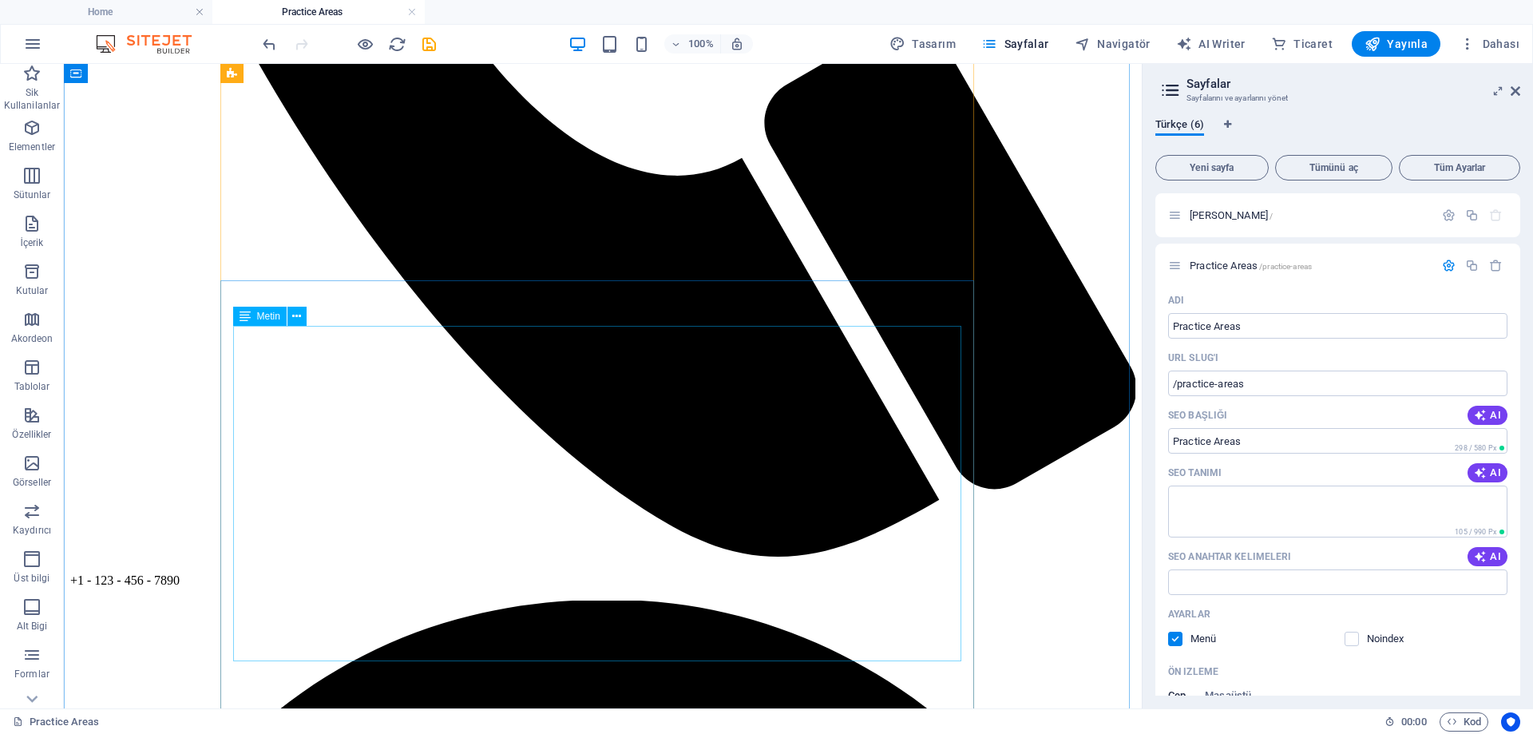
scroll to position [942, 0]
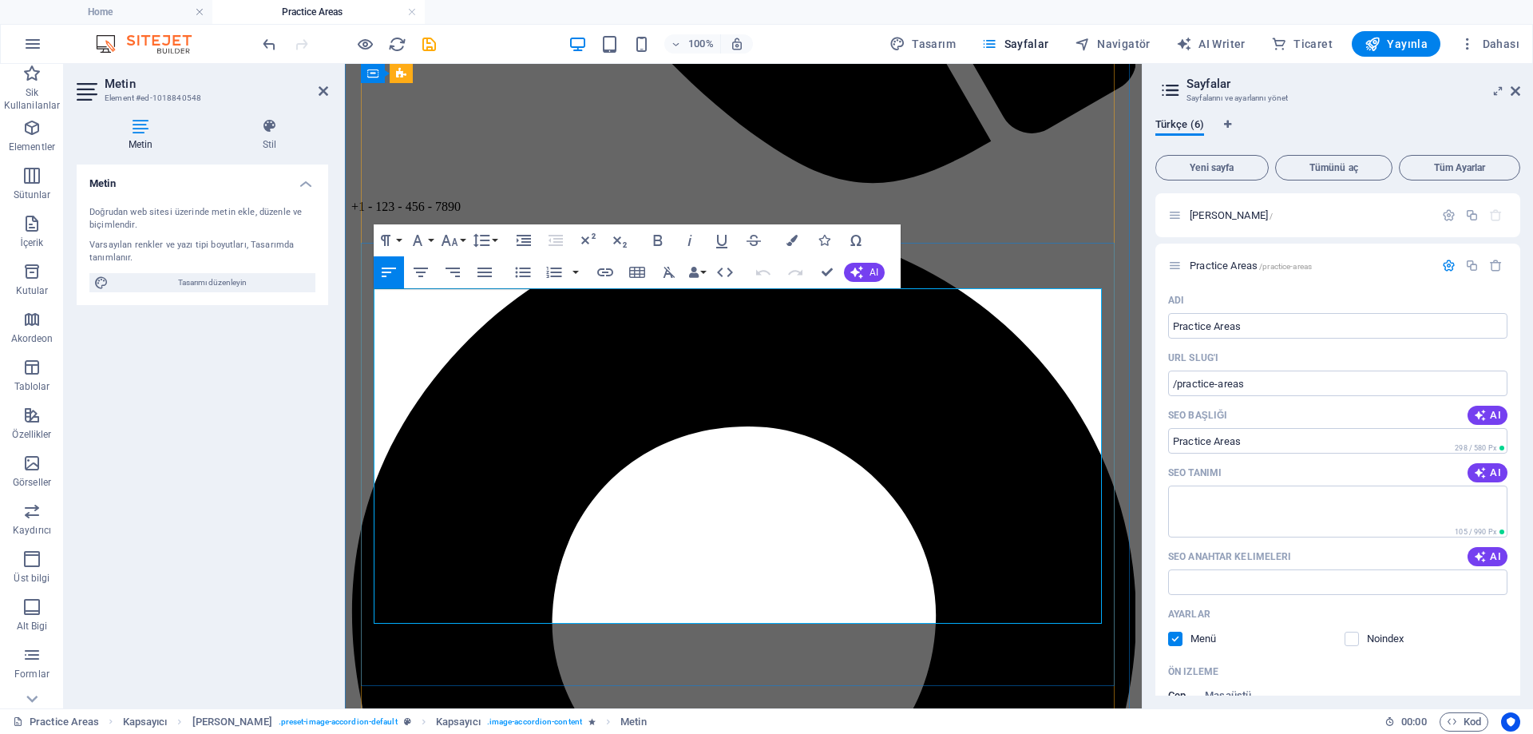
scroll to position [1037, 0]
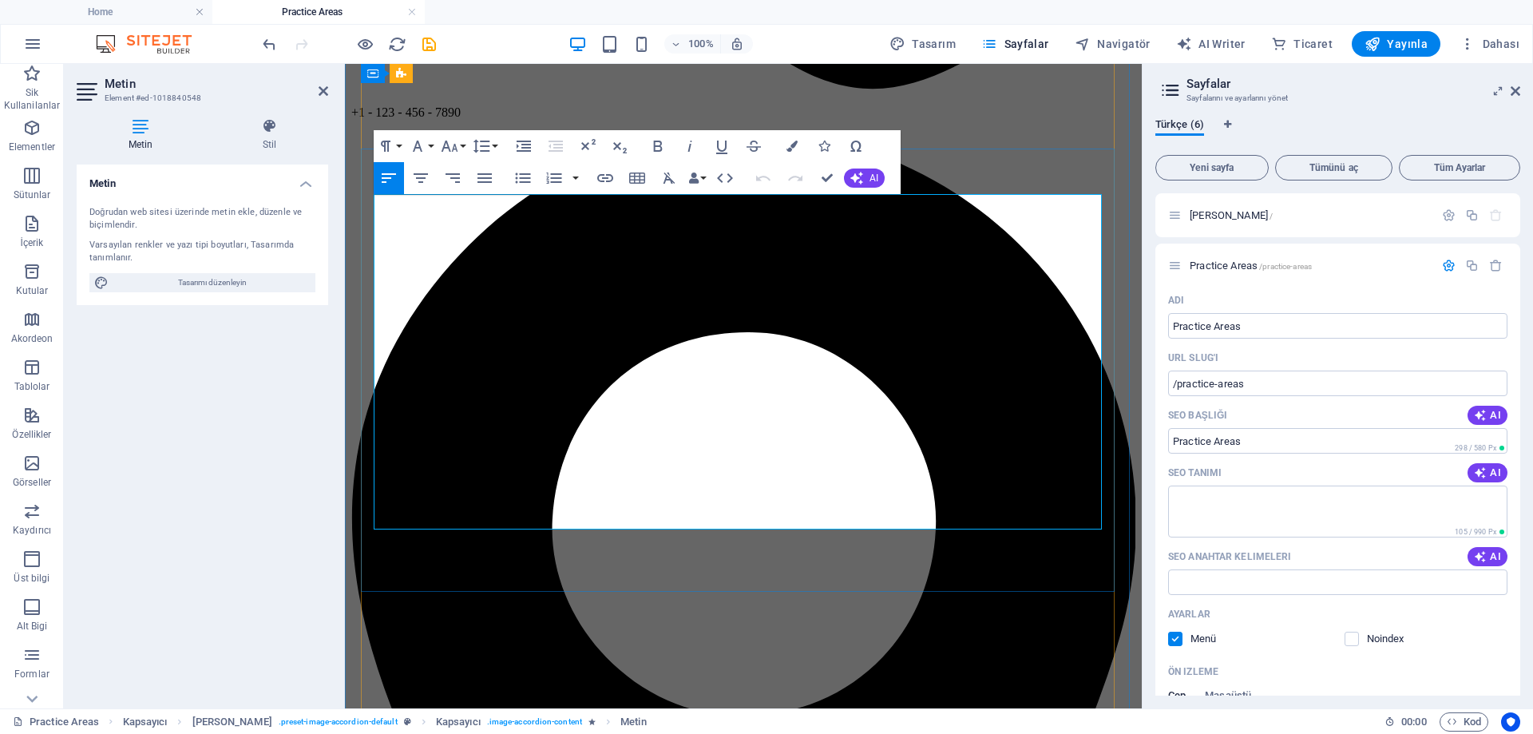
drag, startPoint x: 634, startPoint y: 431, endPoint x: 377, endPoint y: 204, distance: 342.9
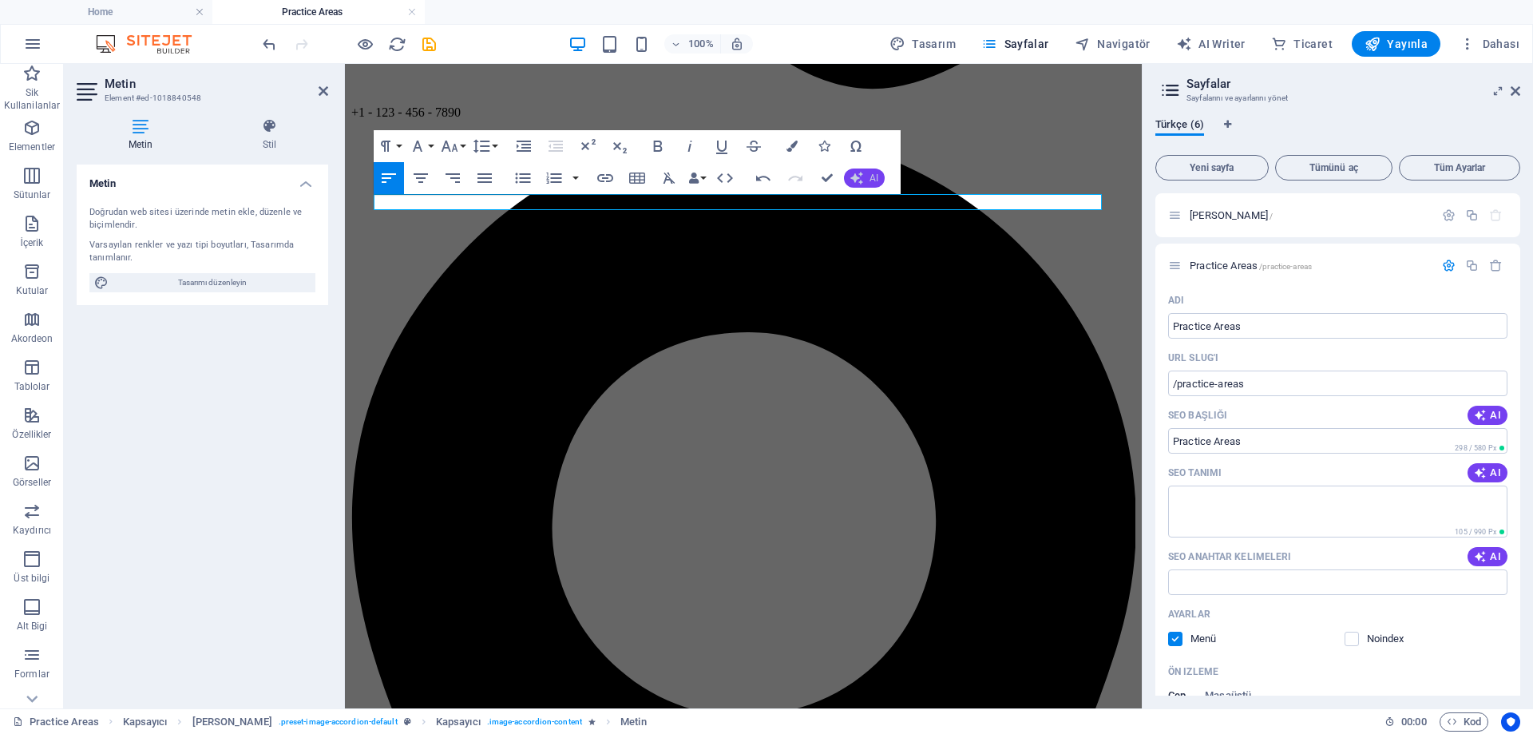
click at [864, 173] on button "AI" at bounding box center [864, 178] width 41 height 19
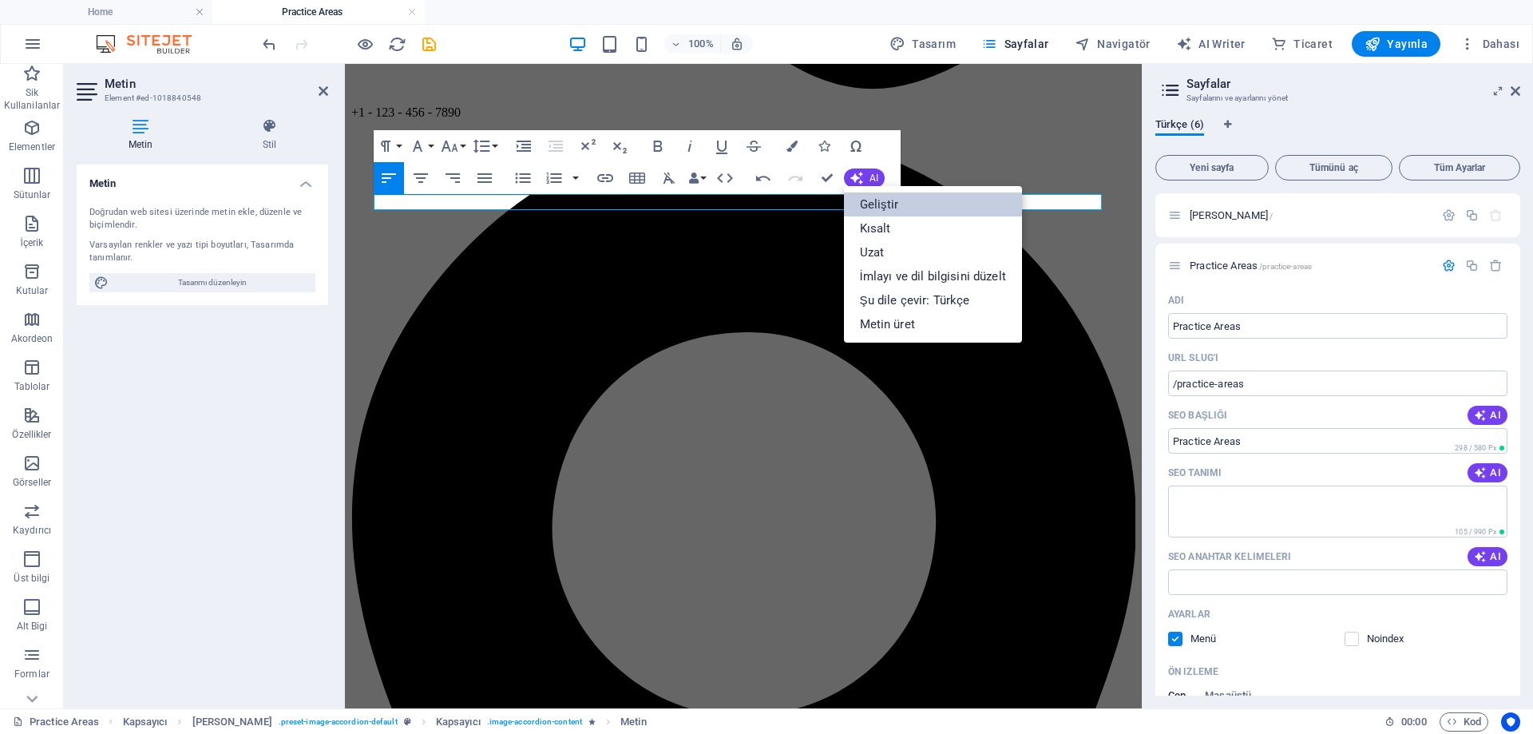
click at [906, 207] on link "Geliştir" at bounding box center [933, 204] width 178 height 24
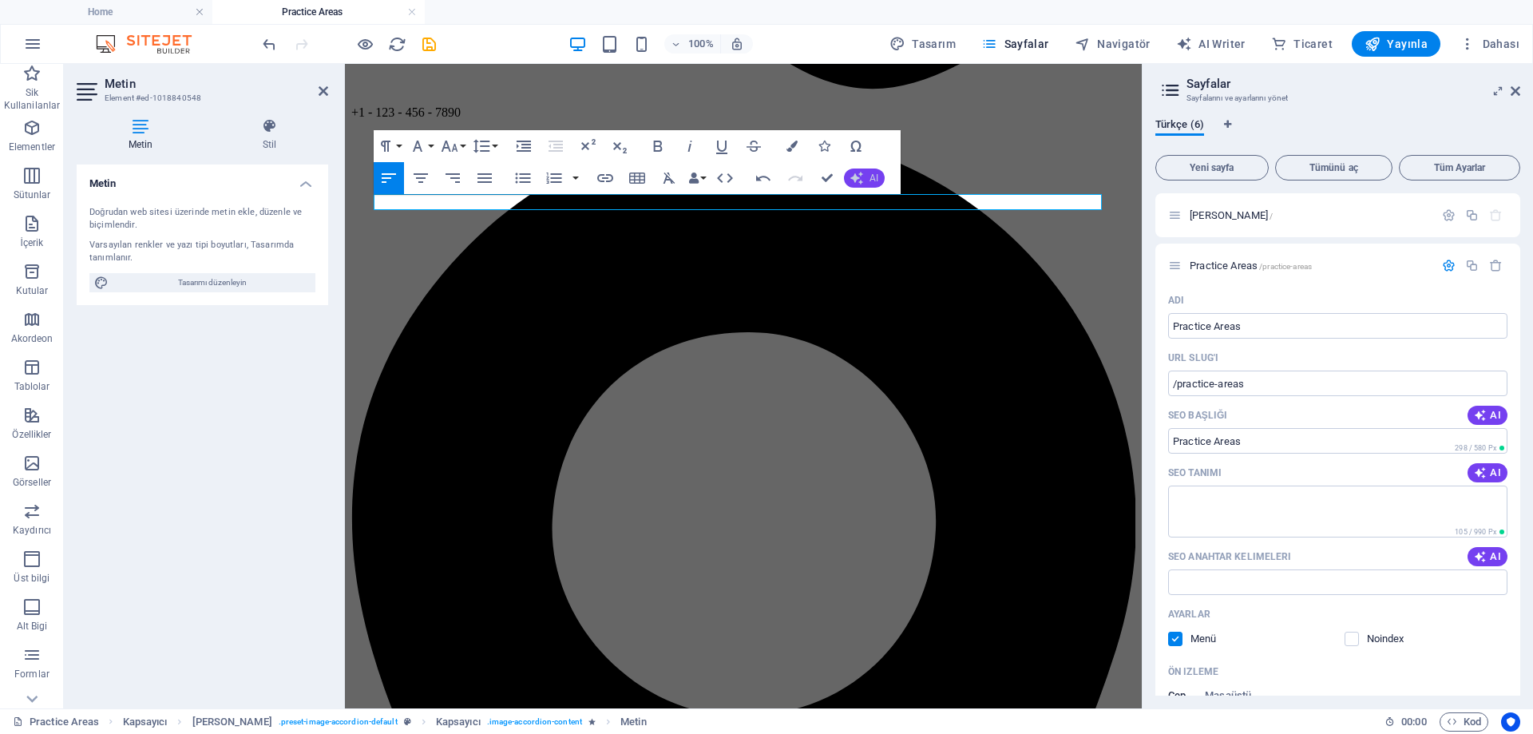
click at [866, 176] on button "AI" at bounding box center [864, 178] width 41 height 19
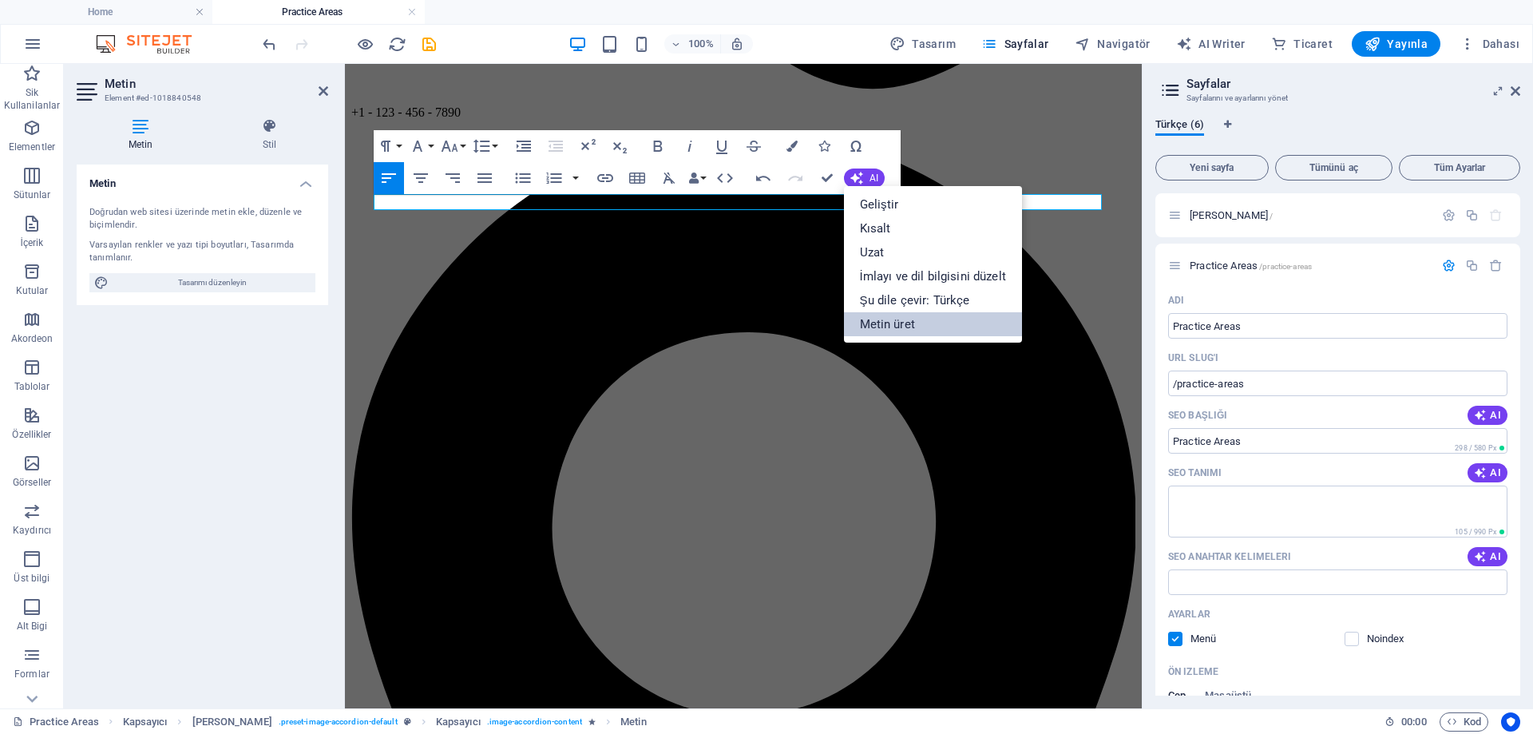
click at [902, 322] on link "Metin üret" at bounding box center [933, 324] width 178 height 24
select select "English"
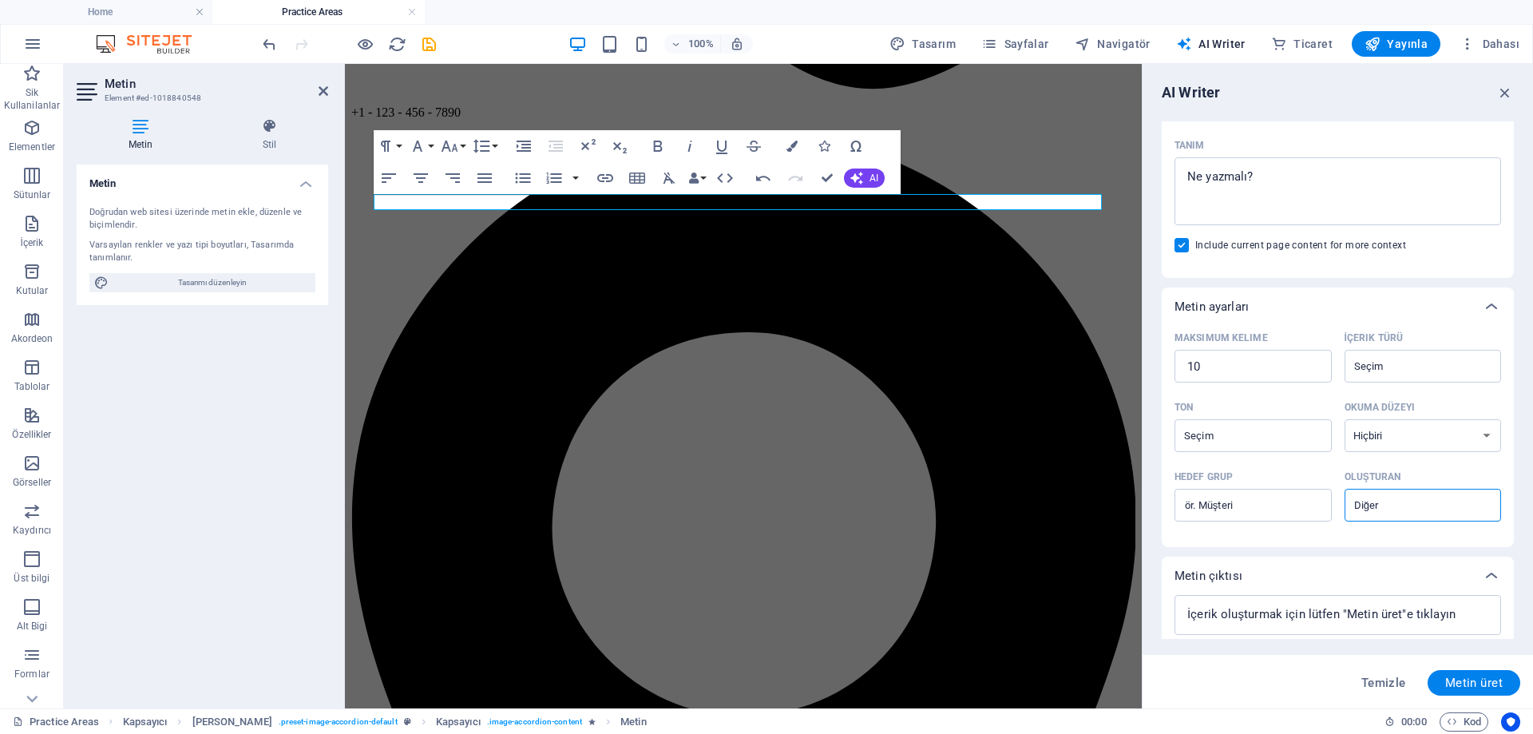
scroll to position [240, 0]
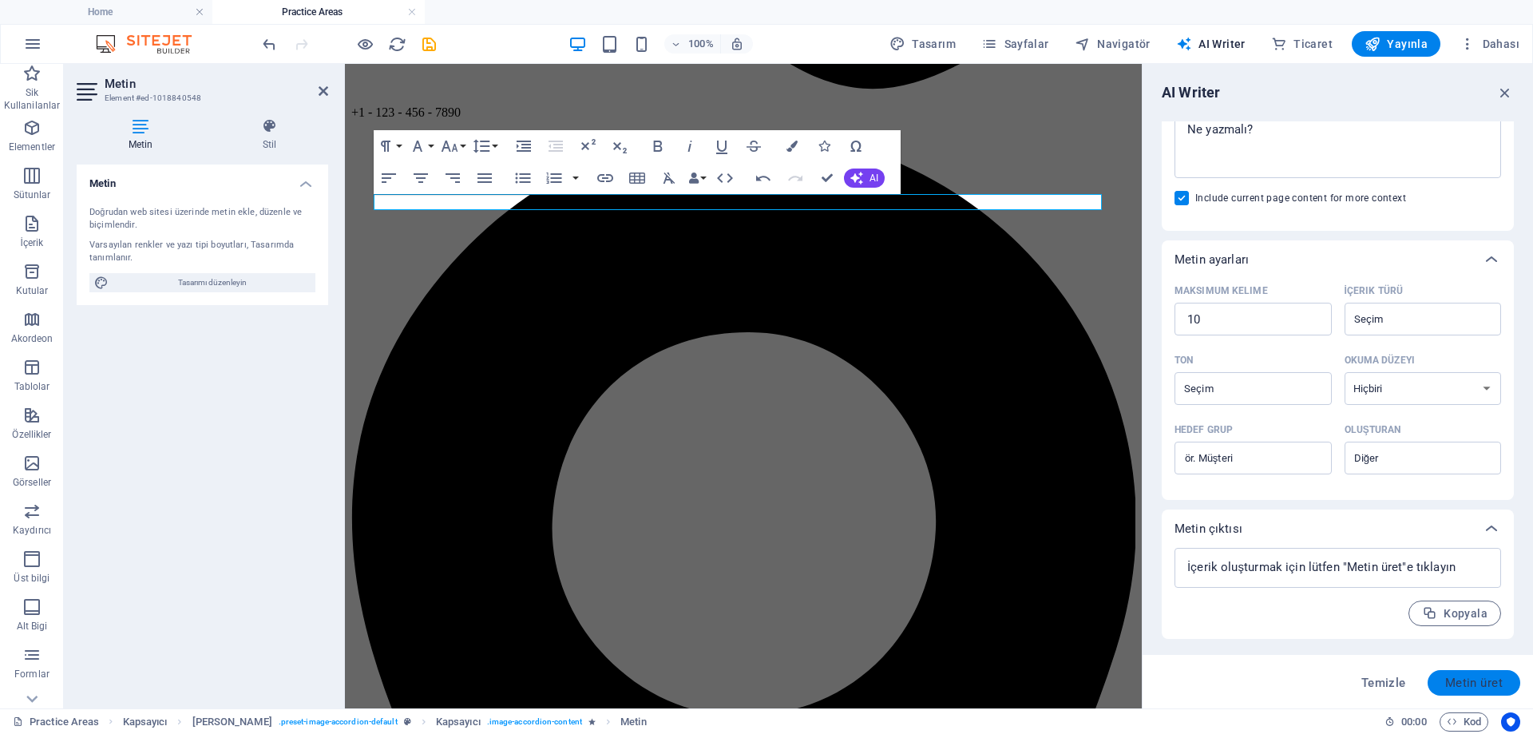
click at [1477, 683] on span "Metin üret" at bounding box center [1474, 682] width 58 height 13
type textarea "x"
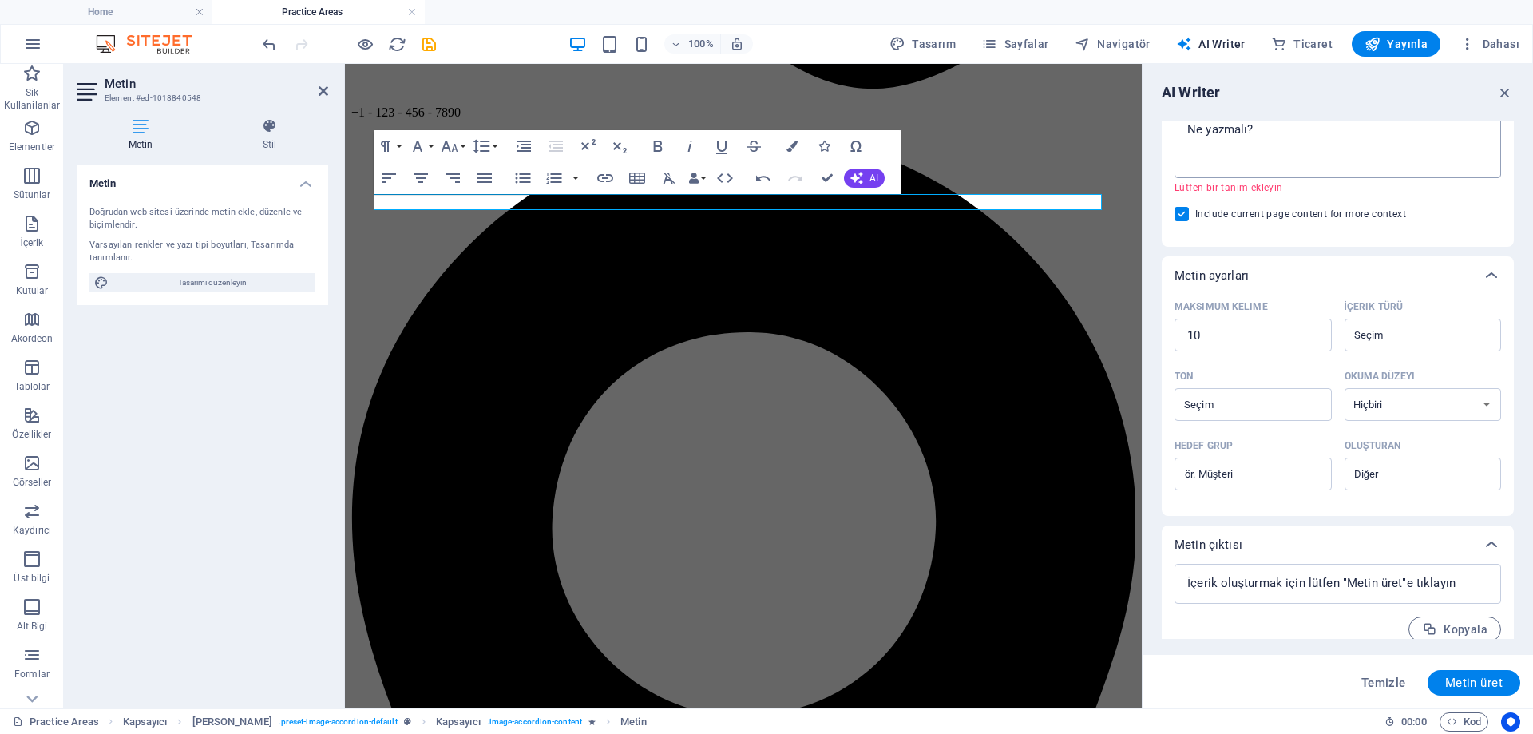
type textarea "x"
click at [1305, 145] on textarea "Tanım x ​ Lütfen bir tanım ekleyin" at bounding box center [1338, 144] width 311 height 52
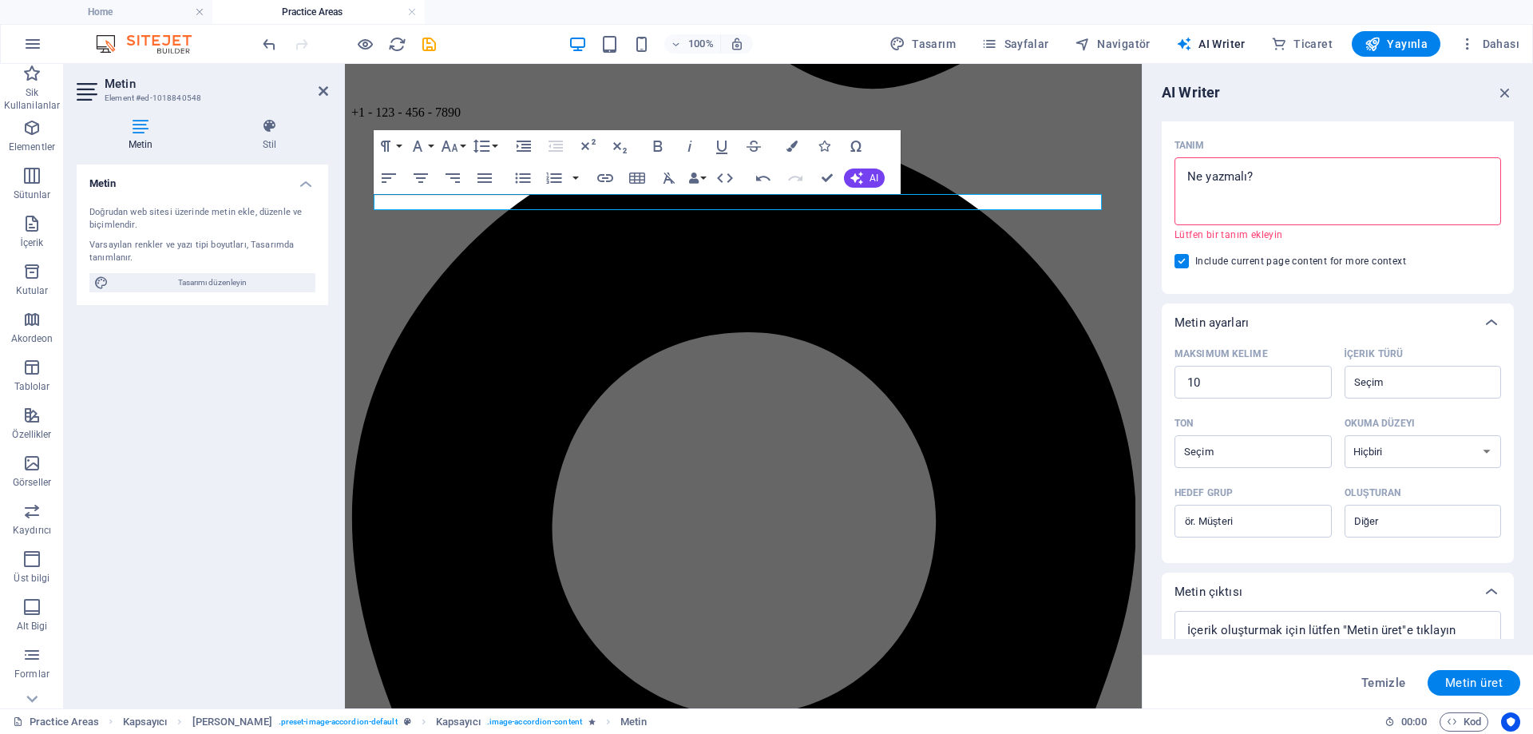
scroll to position [175, 0]
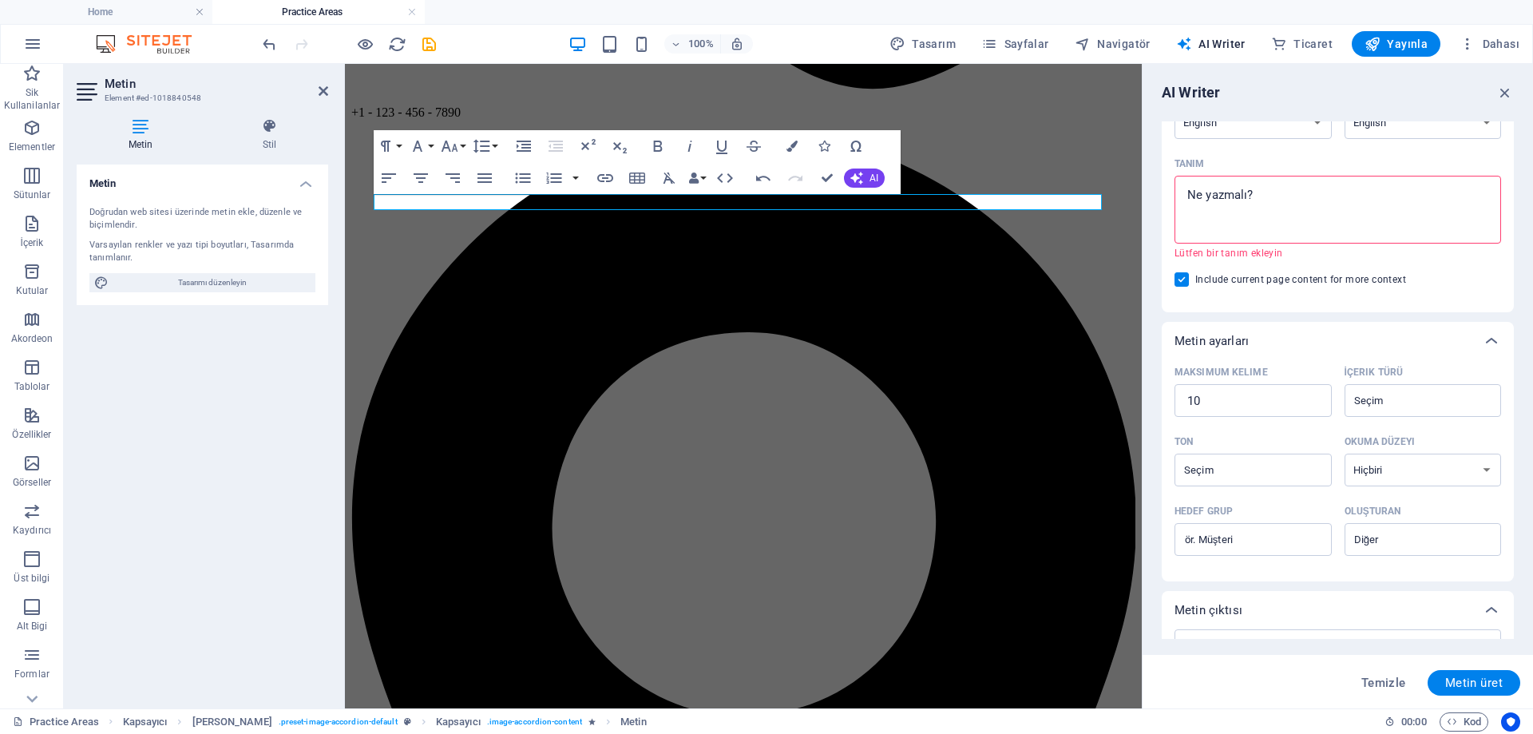
type textarea "İ"
type textarea "x"
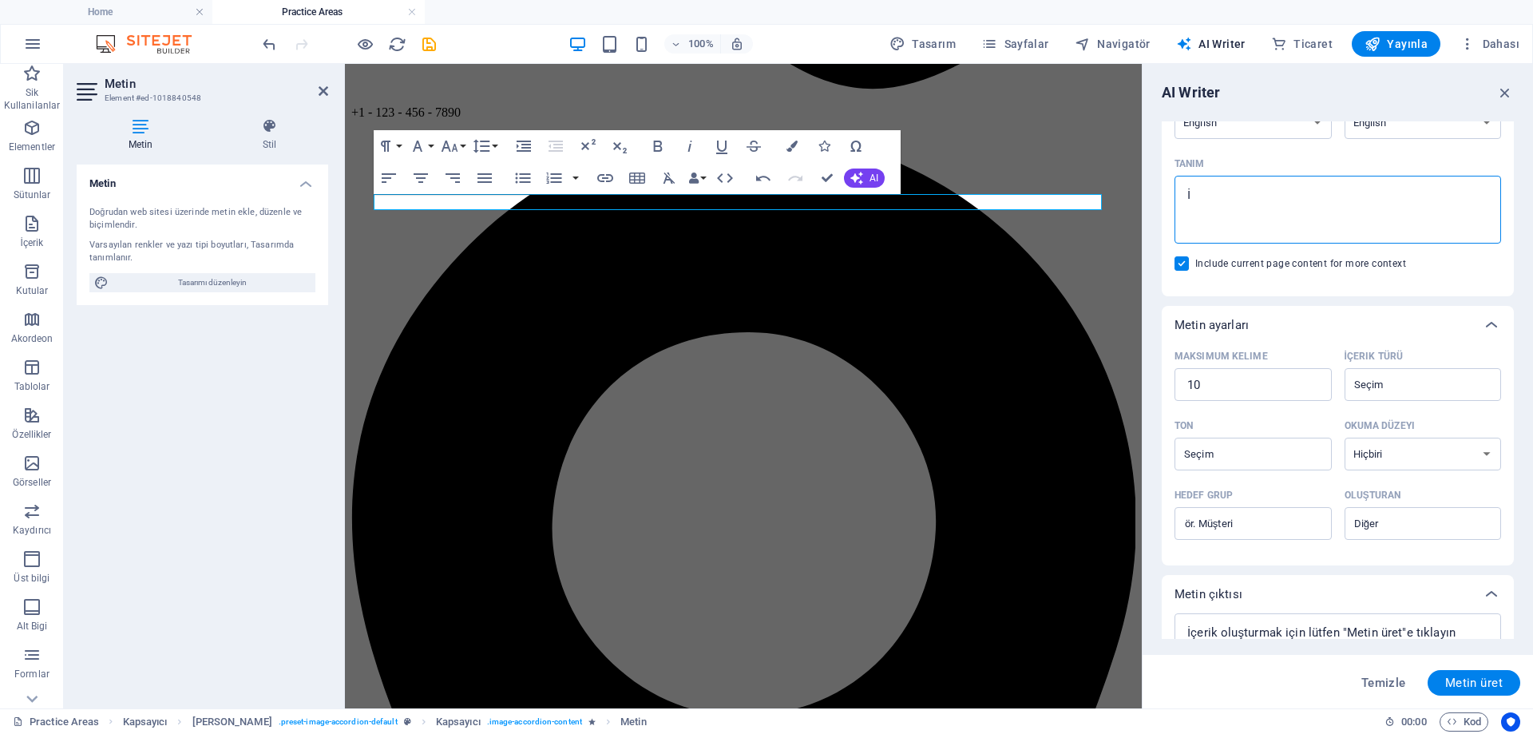
type textarea "İş"
type textarea "x"
type textarea "İşç"
type textarea "x"
type textarea "İşçi"
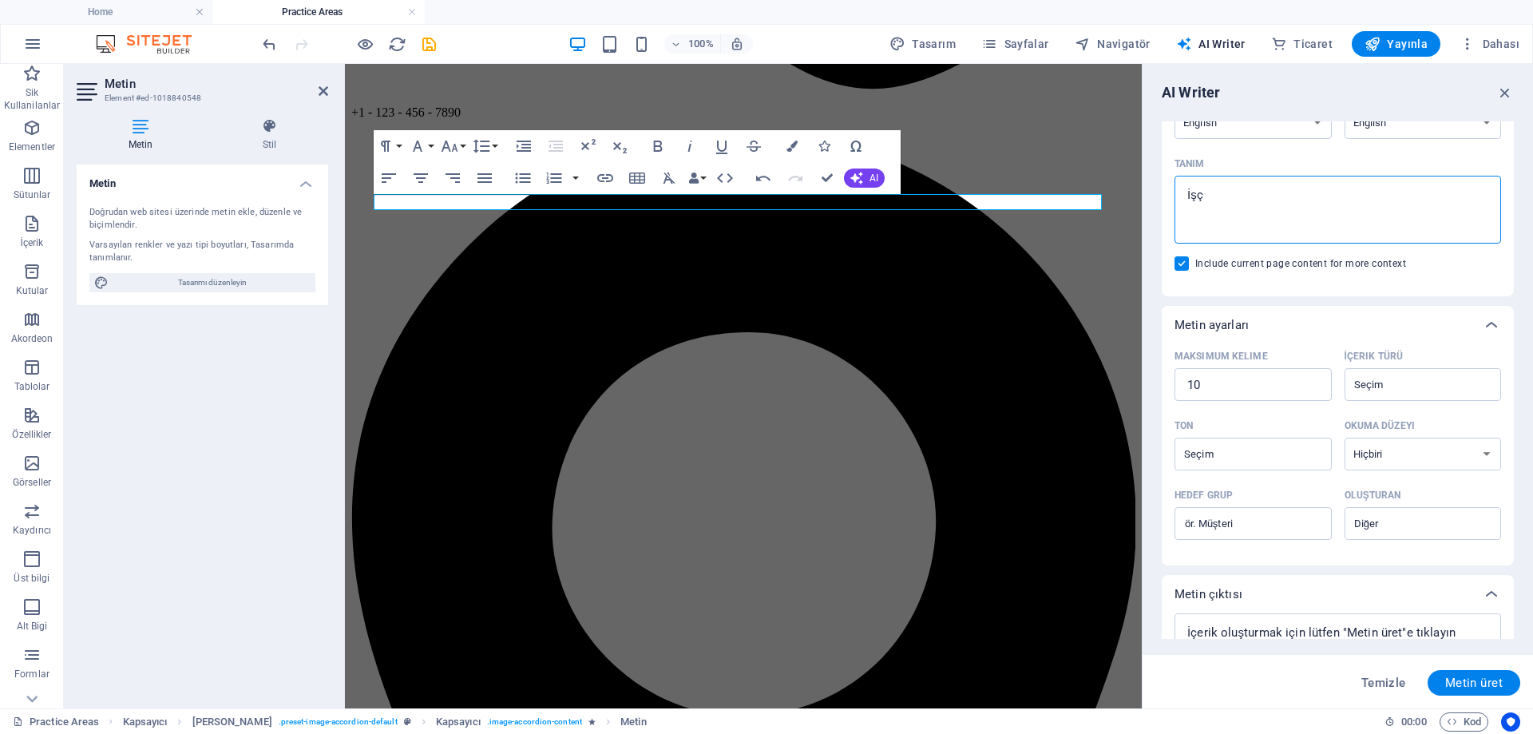
type textarea "x"
type textarea "İşçi"
type textarea "x"
type textarea "İşçi d"
type textarea "x"
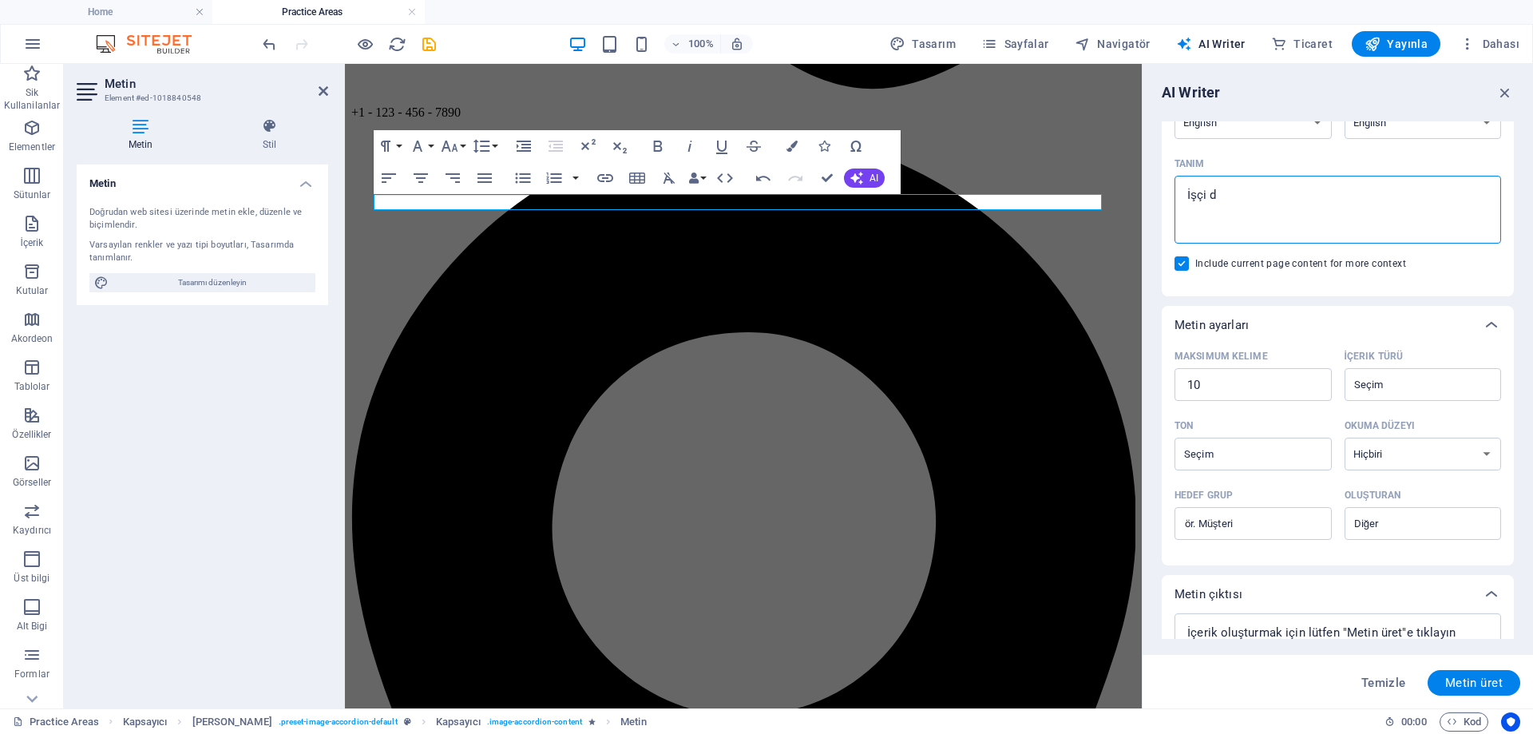
type textarea "İşçi da"
type textarea "x"
type textarea "İşçi dav"
type textarea "x"
type textarea "İşçi dava"
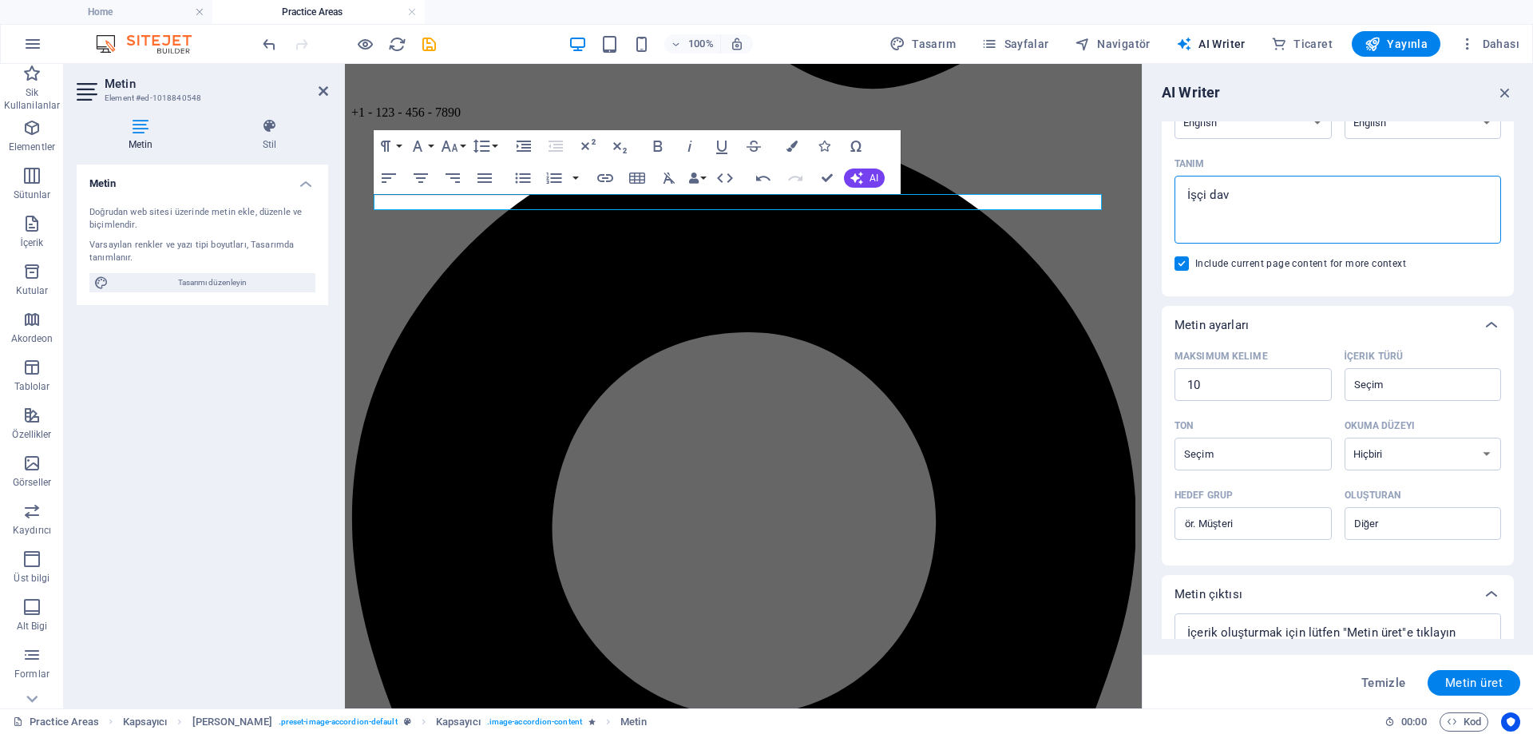
type textarea "x"
type textarea "İşçi daval"
type textarea "x"
type textarea "İşçi davala"
type textarea "x"
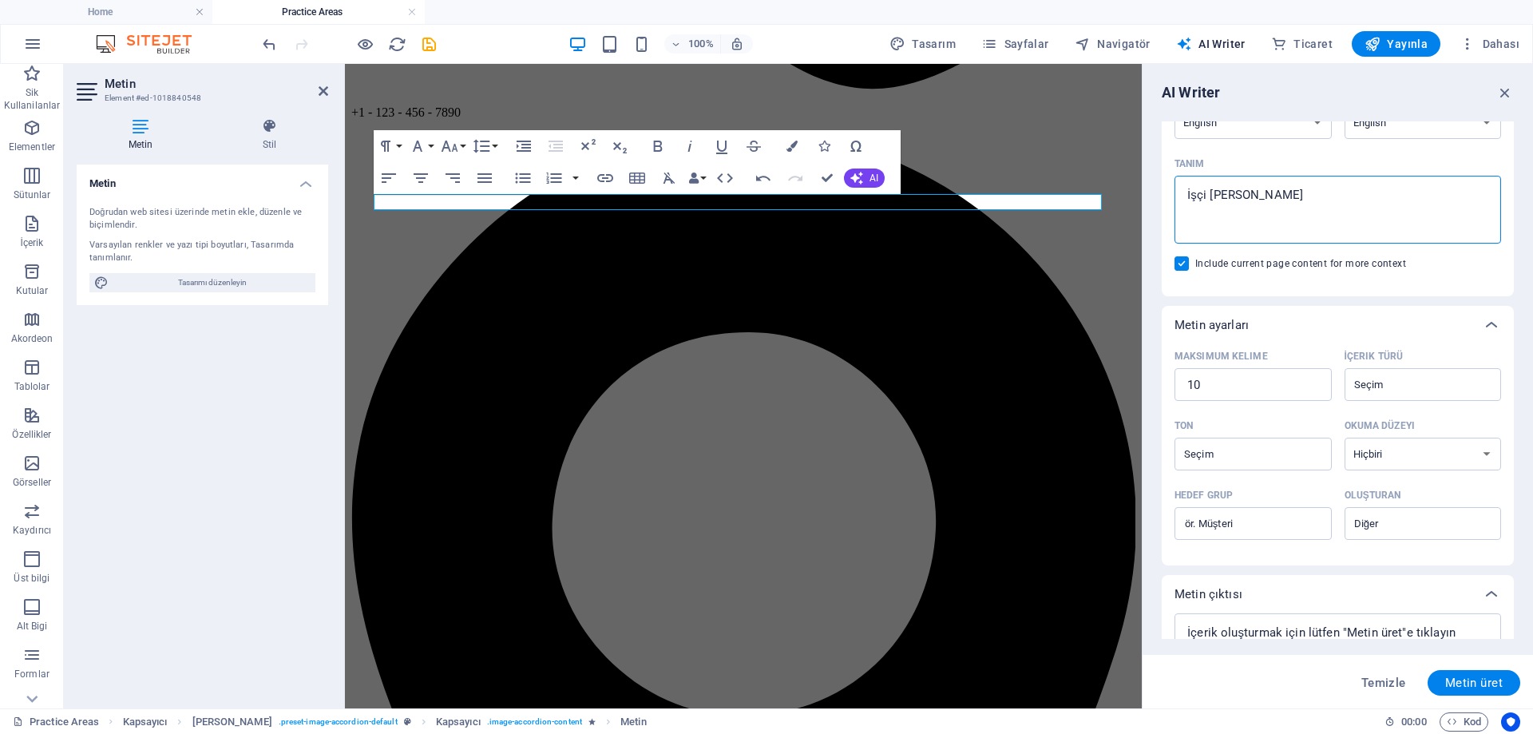
type textarea "İşçi davalar"
type textarea "x"
type textarea "İşçi davaları"
type textarea "x"
type textarea "İşçi davaları"
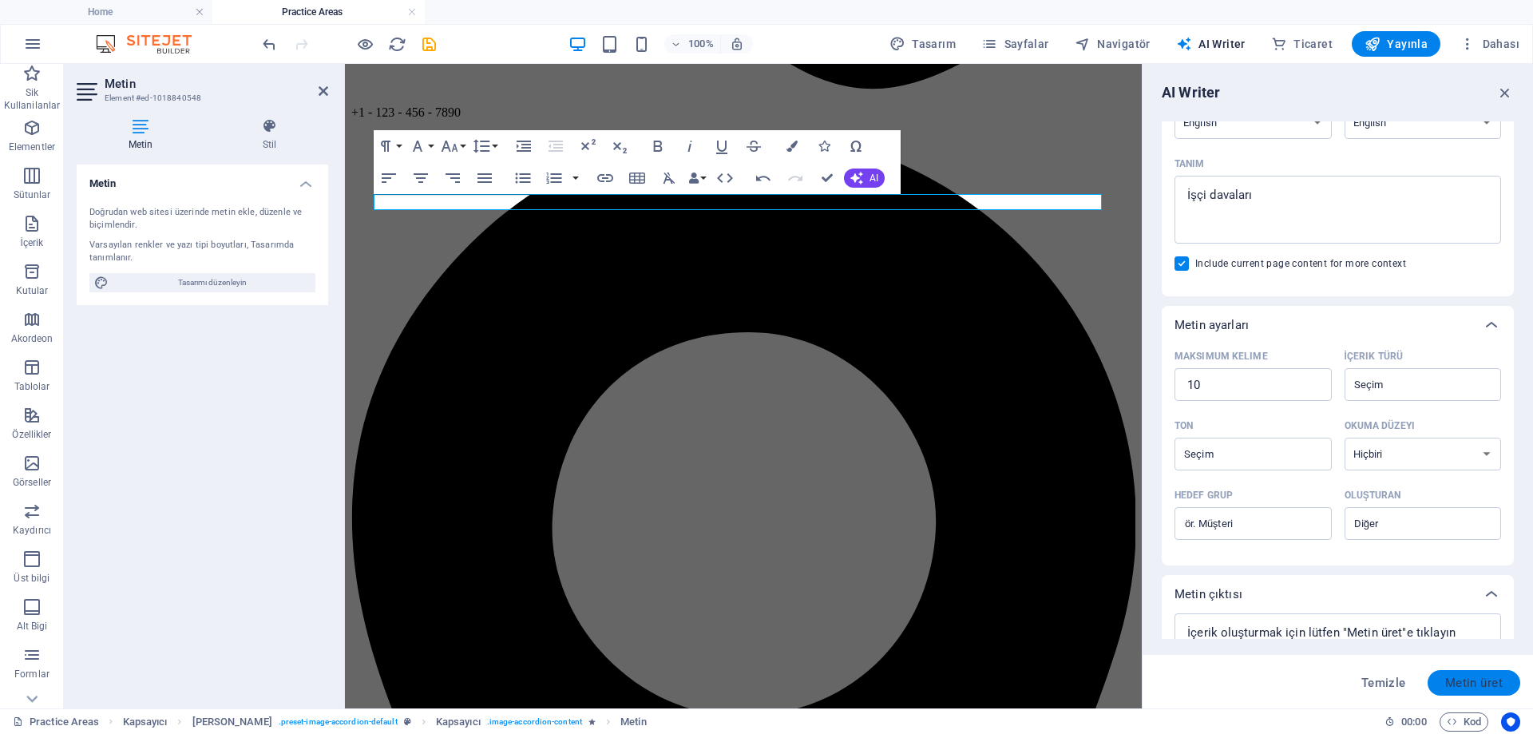
click at [1467, 687] on span "Metin üret" at bounding box center [1474, 682] width 58 height 13
type textarea "x"
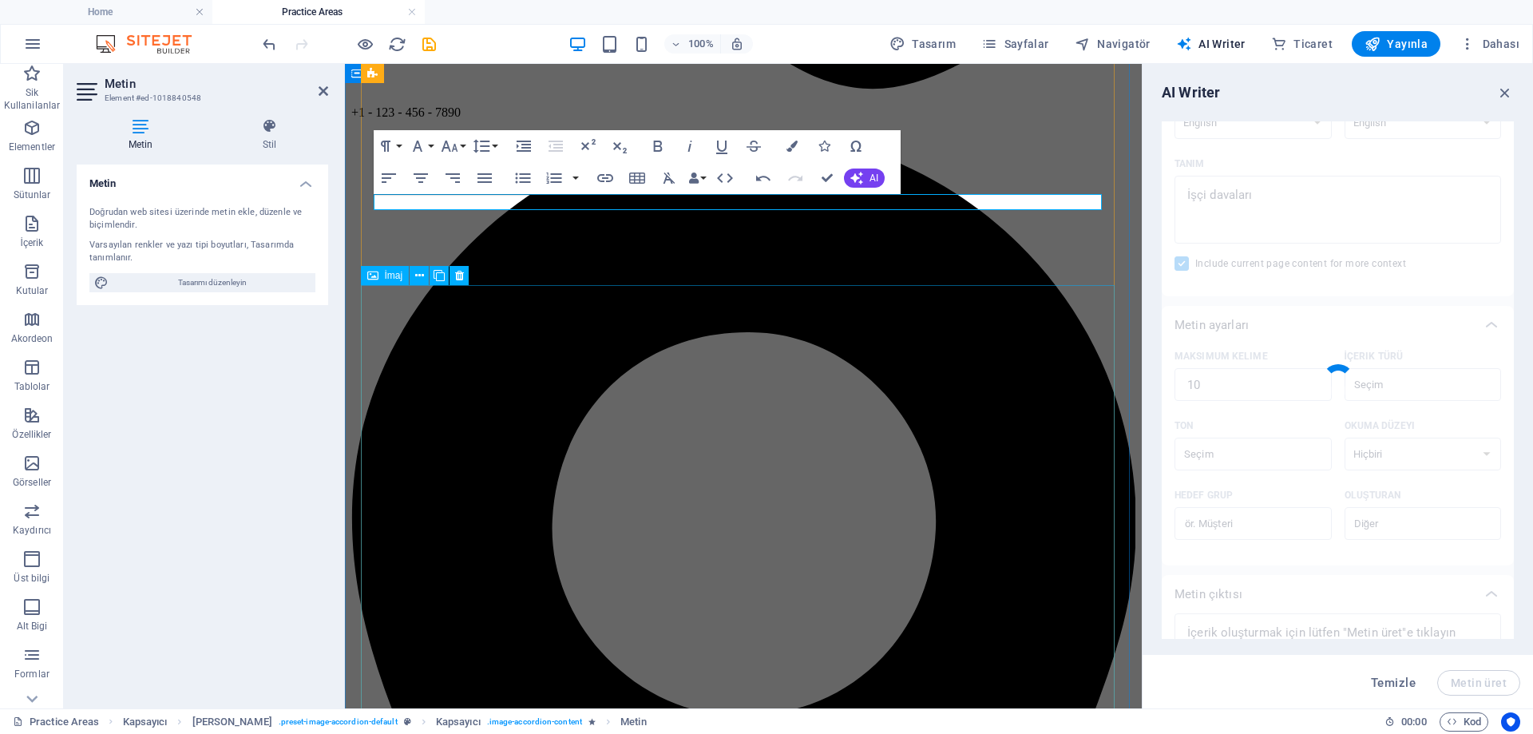
type textarea "x"
type textarea "We uphold your rights in labor disputes."
type textarea "x"
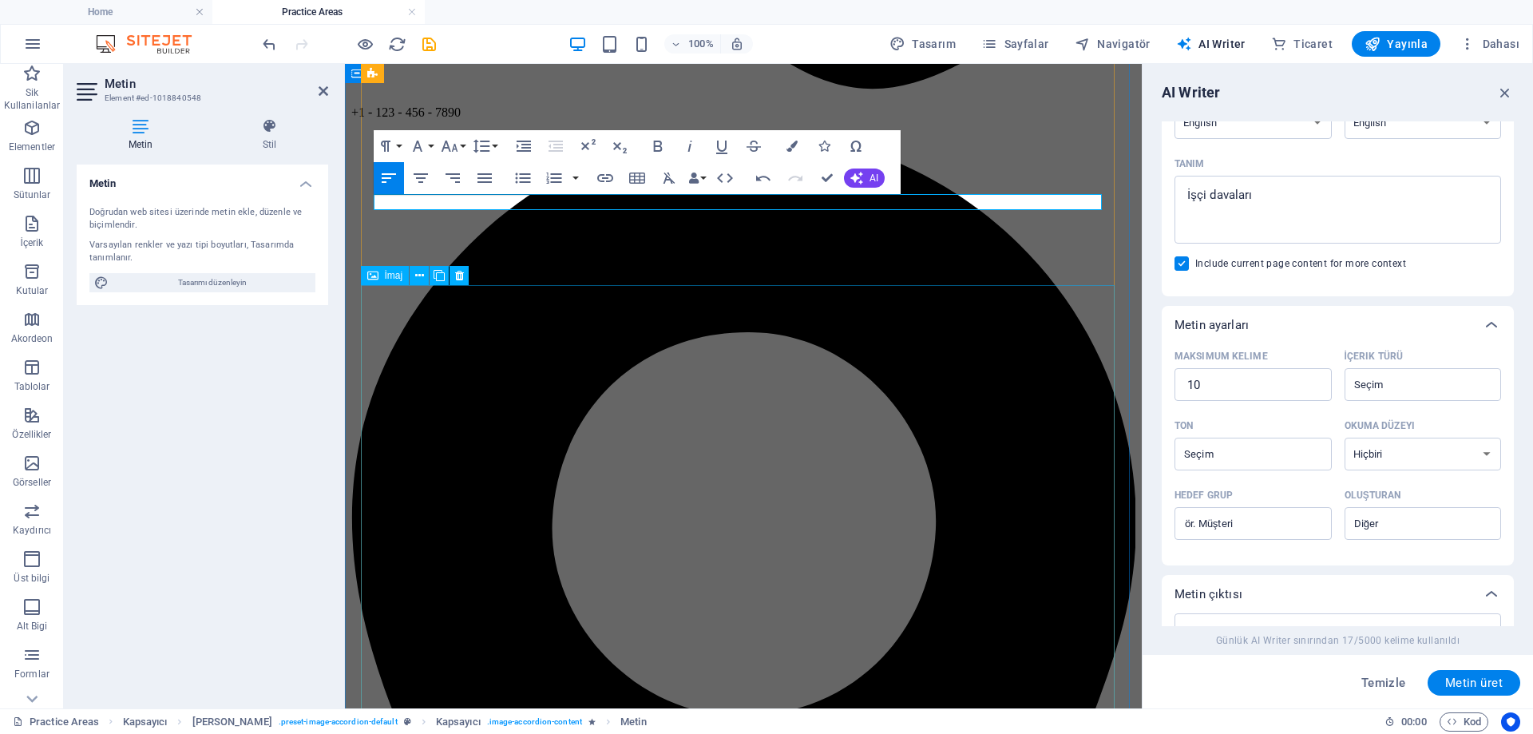
scroll to position [323, 0]
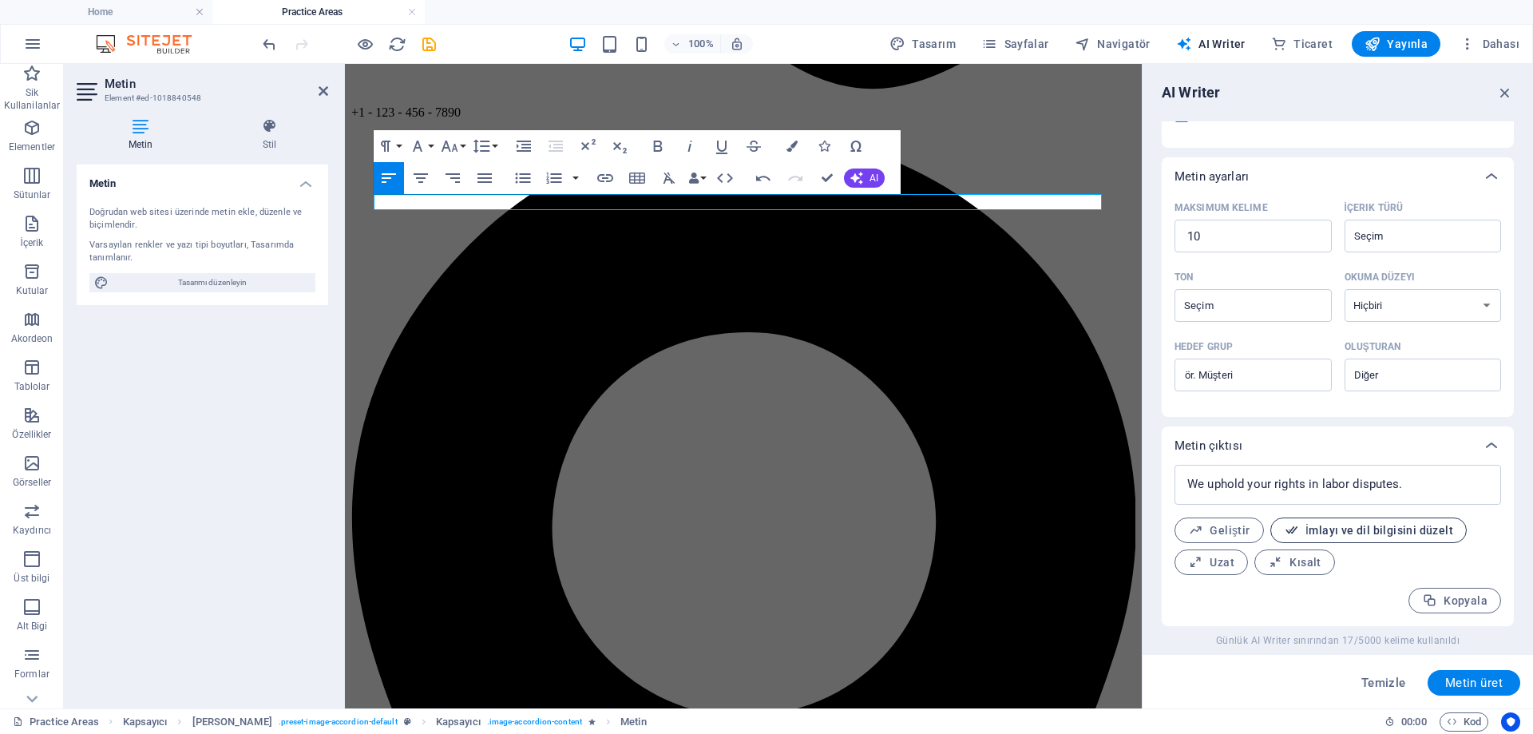
click at [1400, 530] on span "İmlayı ve dil bilgisini düzelt" at bounding box center [1368, 530] width 169 height 15
type textarea "x"
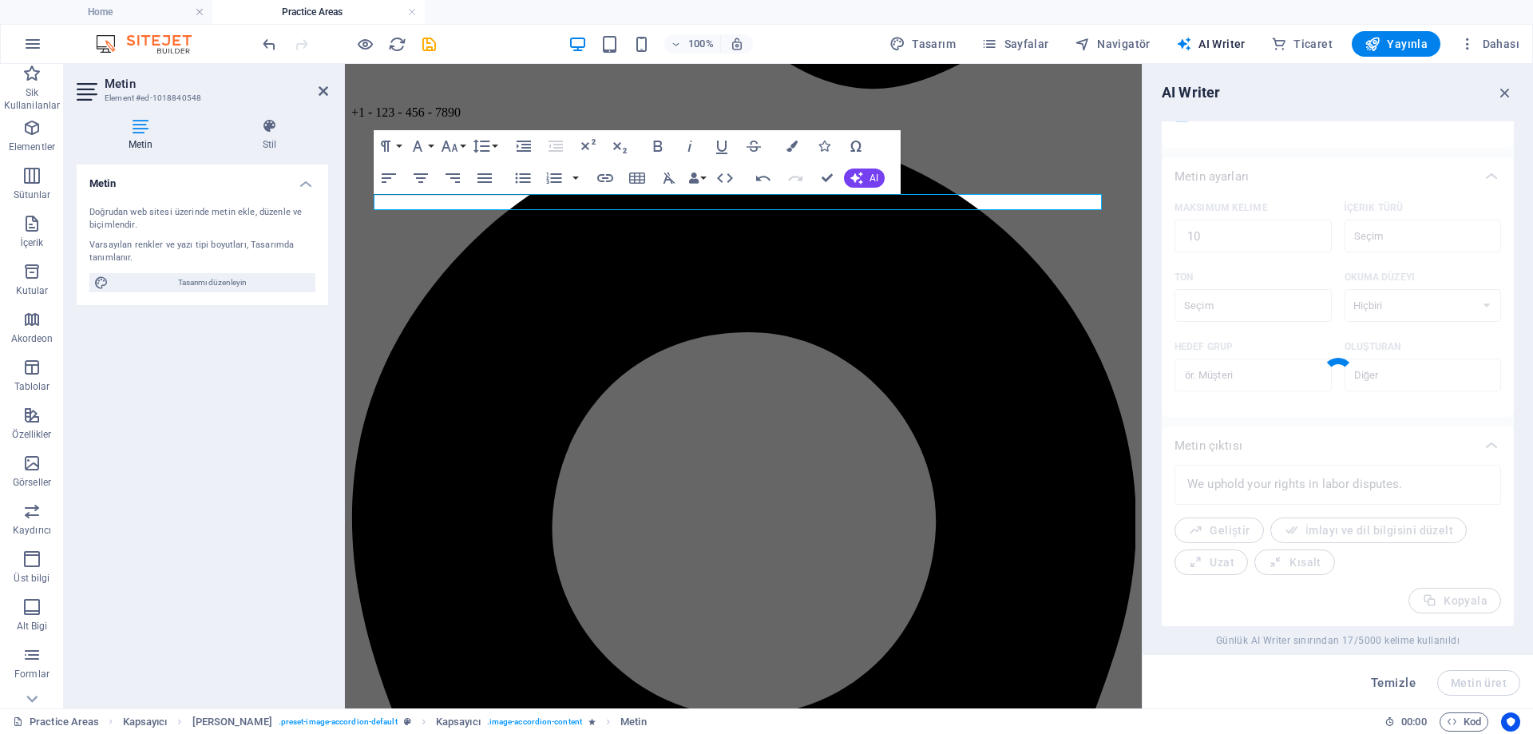
type textarea "x"
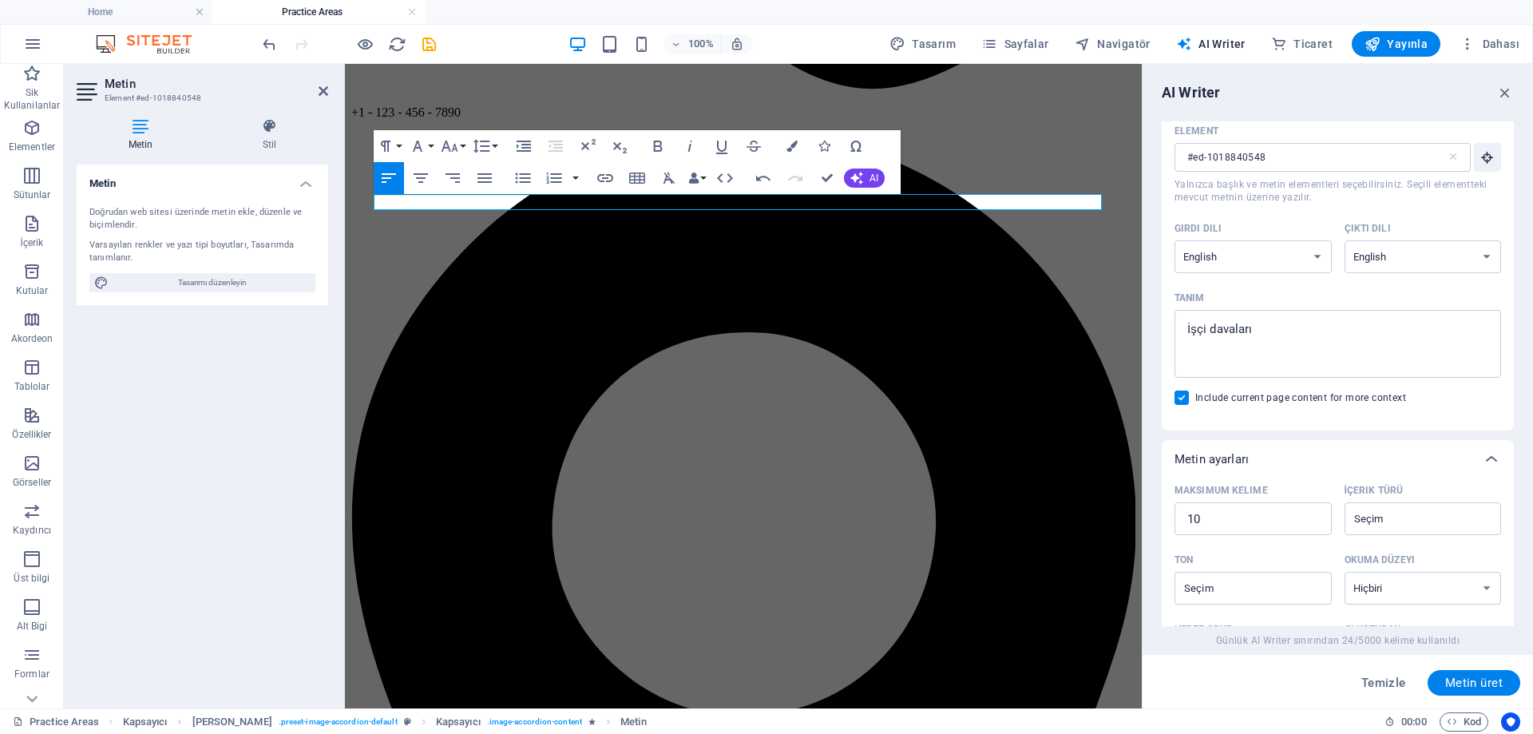
scroll to position [0, 0]
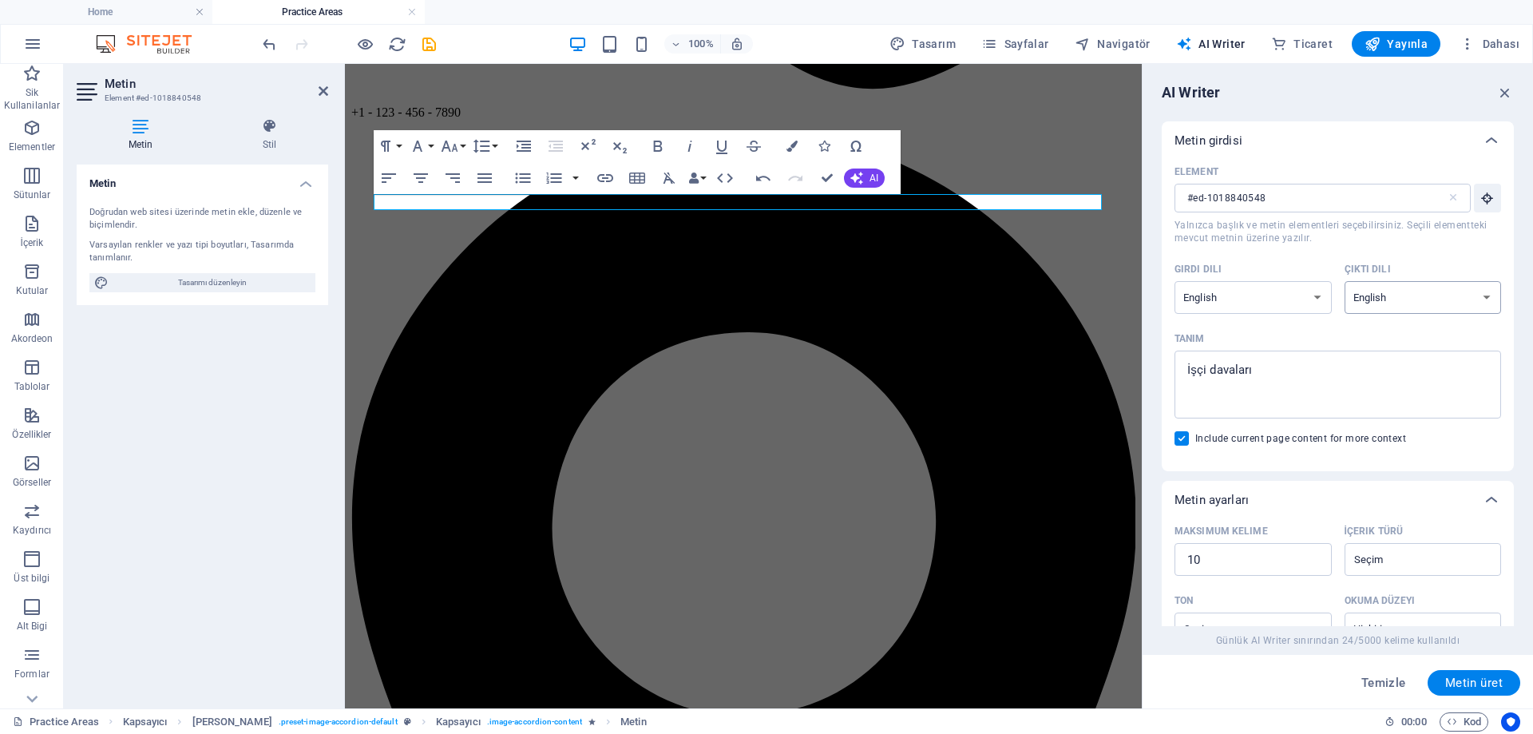
click at [1398, 299] on select "Albanian Arabic Armenian Awadhi Azerbaijani Bashkir Basque Belarusian Bengali B…" at bounding box center [1423, 297] width 157 height 33
click at [1293, 265] on div "Girdi dili" at bounding box center [1250, 269] width 151 height 24
click at [1293, 281] on select "Albanian Arabic Armenian Awadhi Azerbaijani Bashkir Basque Belarusian Bengali B…" at bounding box center [1253, 297] width 157 height 33
click at [1280, 306] on select "Albanian Arabic Armenian Awadhi Azerbaijani Bashkir Basque Belarusian Bengali B…" at bounding box center [1253, 297] width 157 height 33
select select "German"
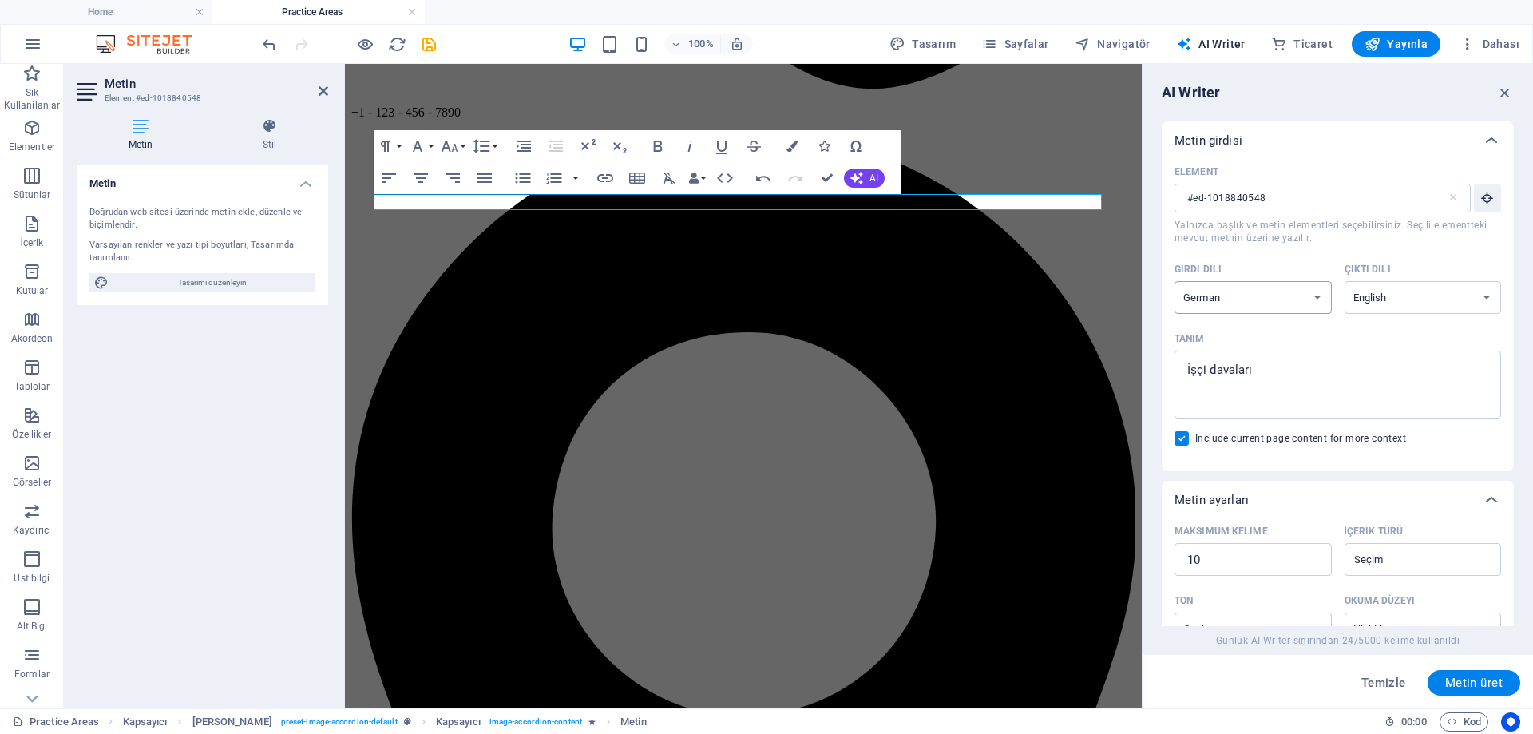
click at [1175, 281] on select "Albanian Arabic Armenian Awadhi Azerbaijani Bashkir Basque Belarusian Bengali B…" at bounding box center [1253, 297] width 157 height 33
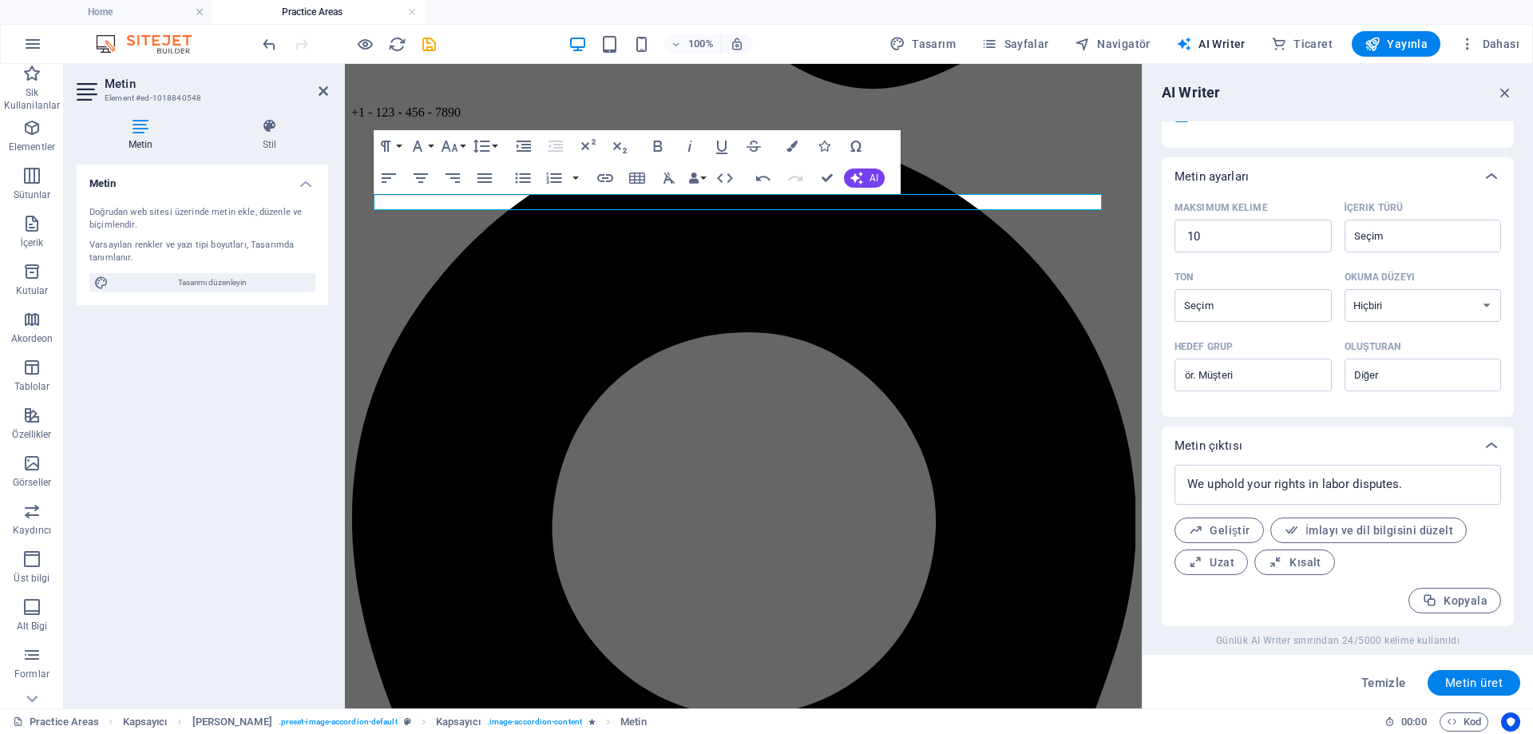
scroll to position [276, 0]
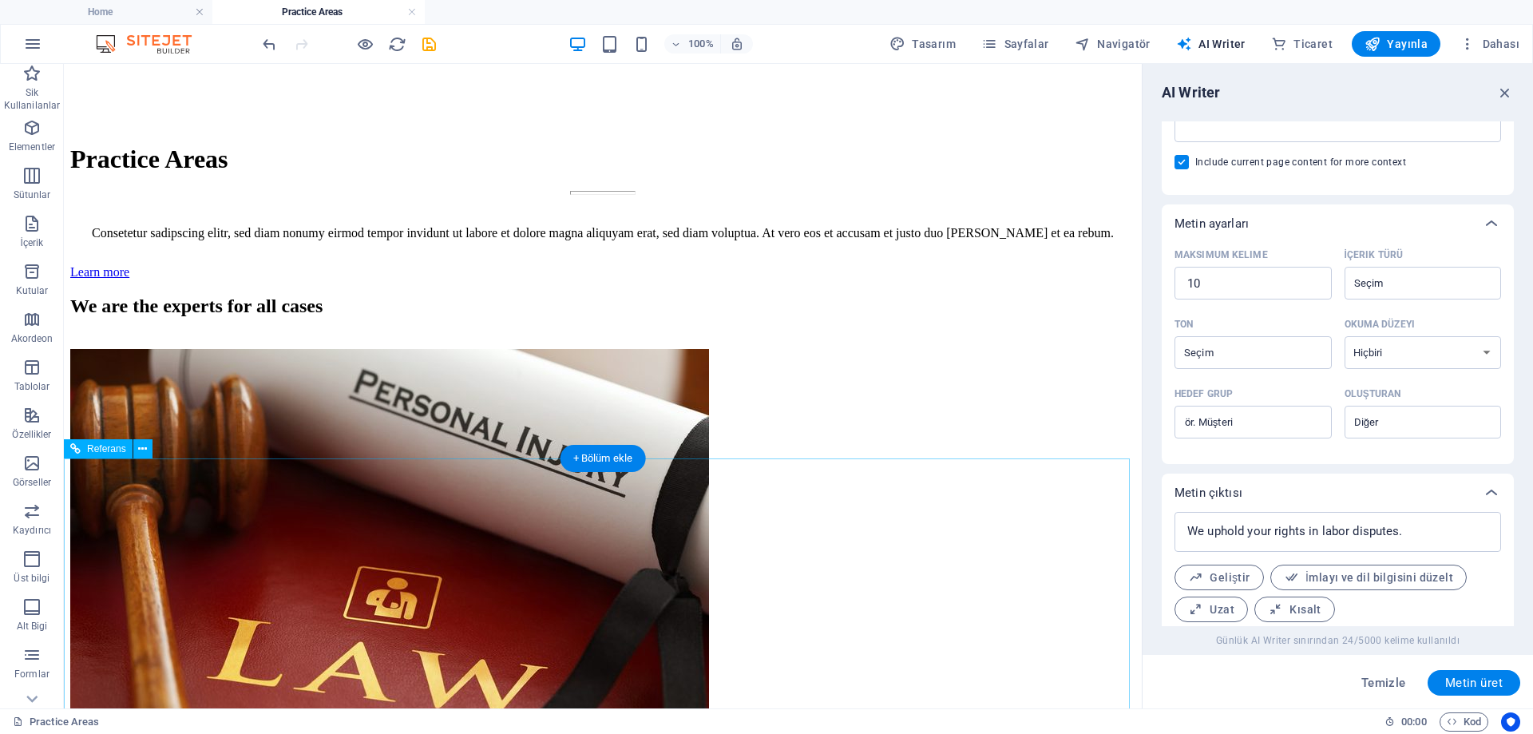
scroll to position [5802, 0]
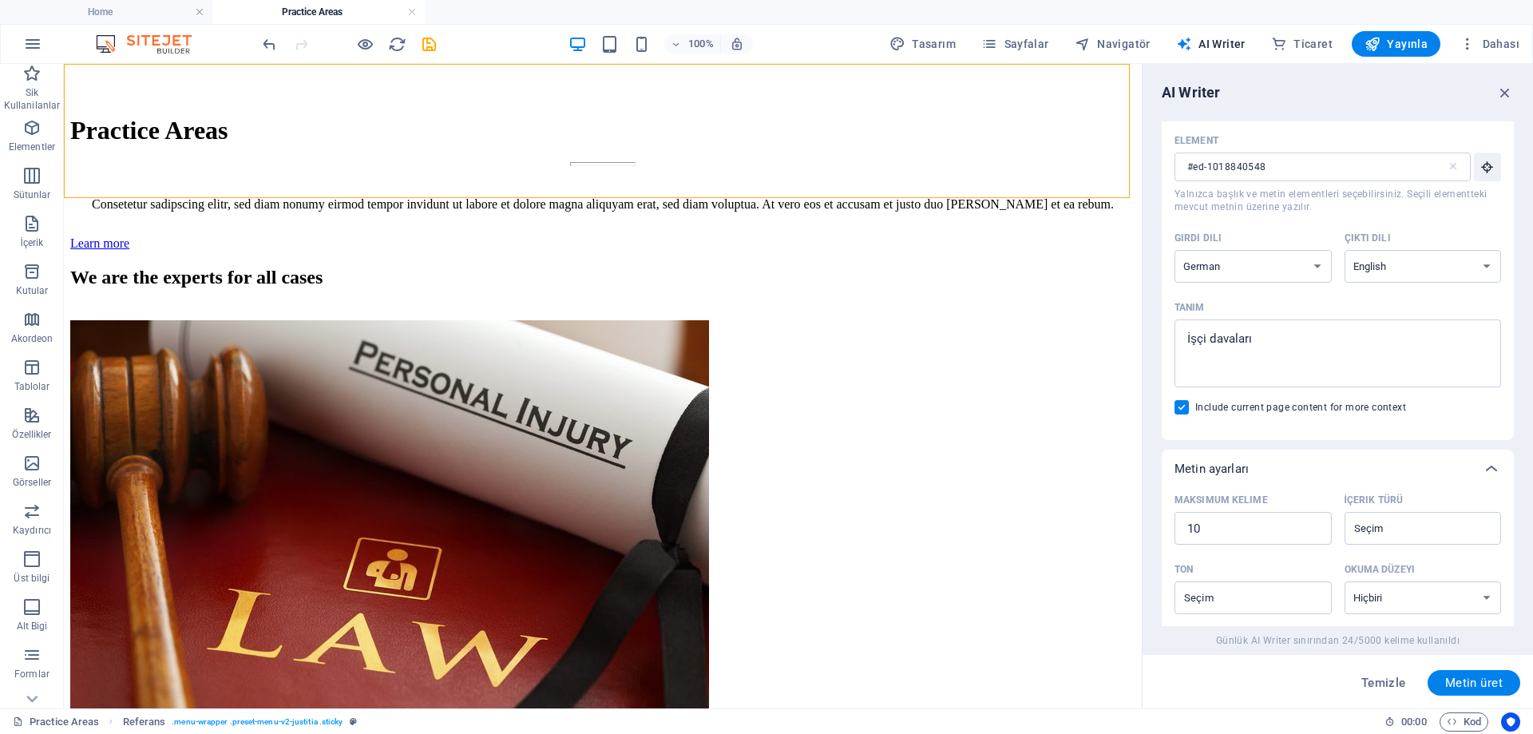
scroll to position [0, 0]
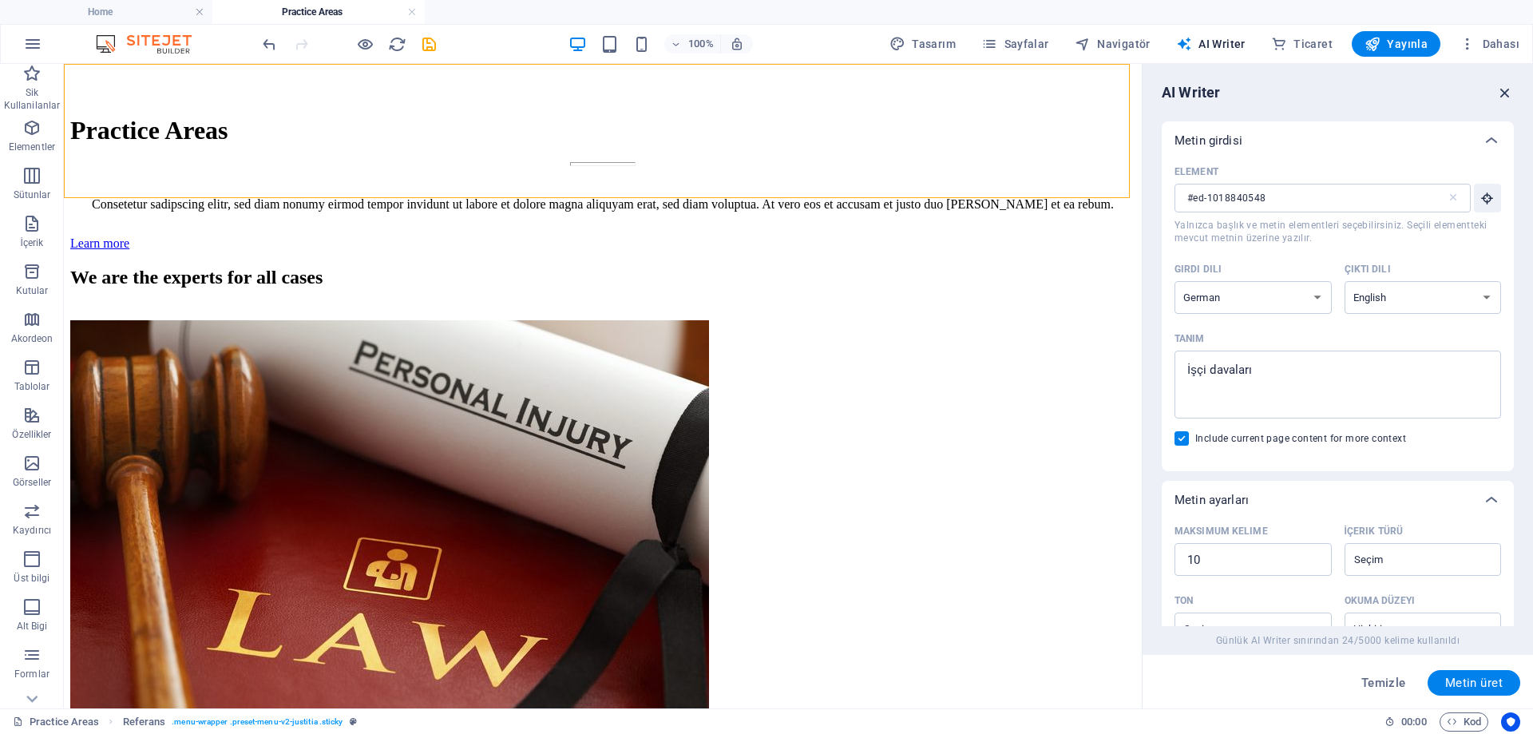
click at [1500, 95] on icon "button" at bounding box center [1506, 93] width 18 height 18
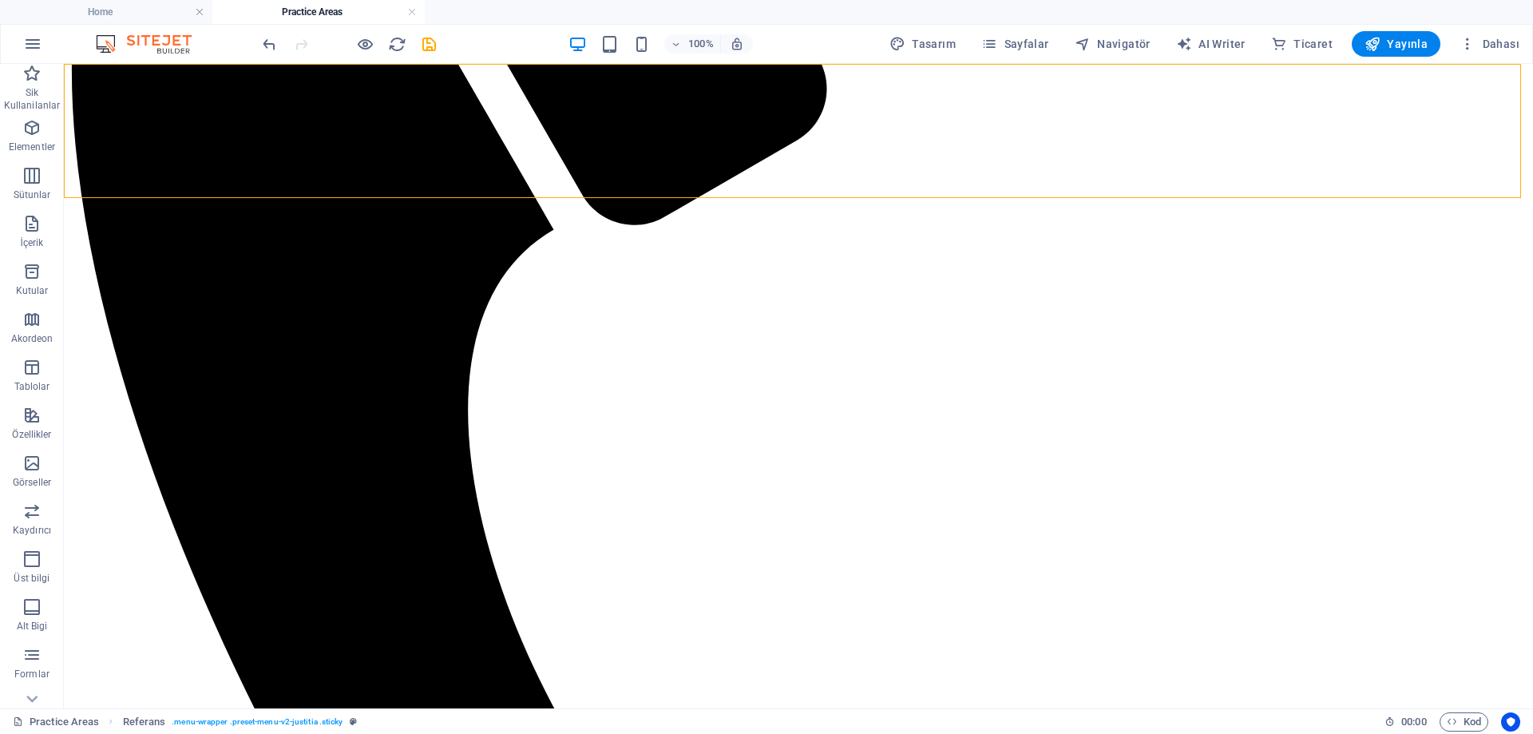
click at [906, 148] on div "tugrulalatas.av.tr Ana sayfa Practice Areas About us Contact Menu" at bounding box center [798, 504] width 1457 height 2054
click at [1204, 162] on div "tugrulalatas.av.tr Ana sayfa Practice Areas About us Contact Menu" at bounding box center [798, 504] width 1457 height 2054
click at [1098, 152] on div "tugrulalatas.av.tr Ana sayfa Practice Areas About us Contact Menu" at bounding box center [798, 504] width 1457 height 2054
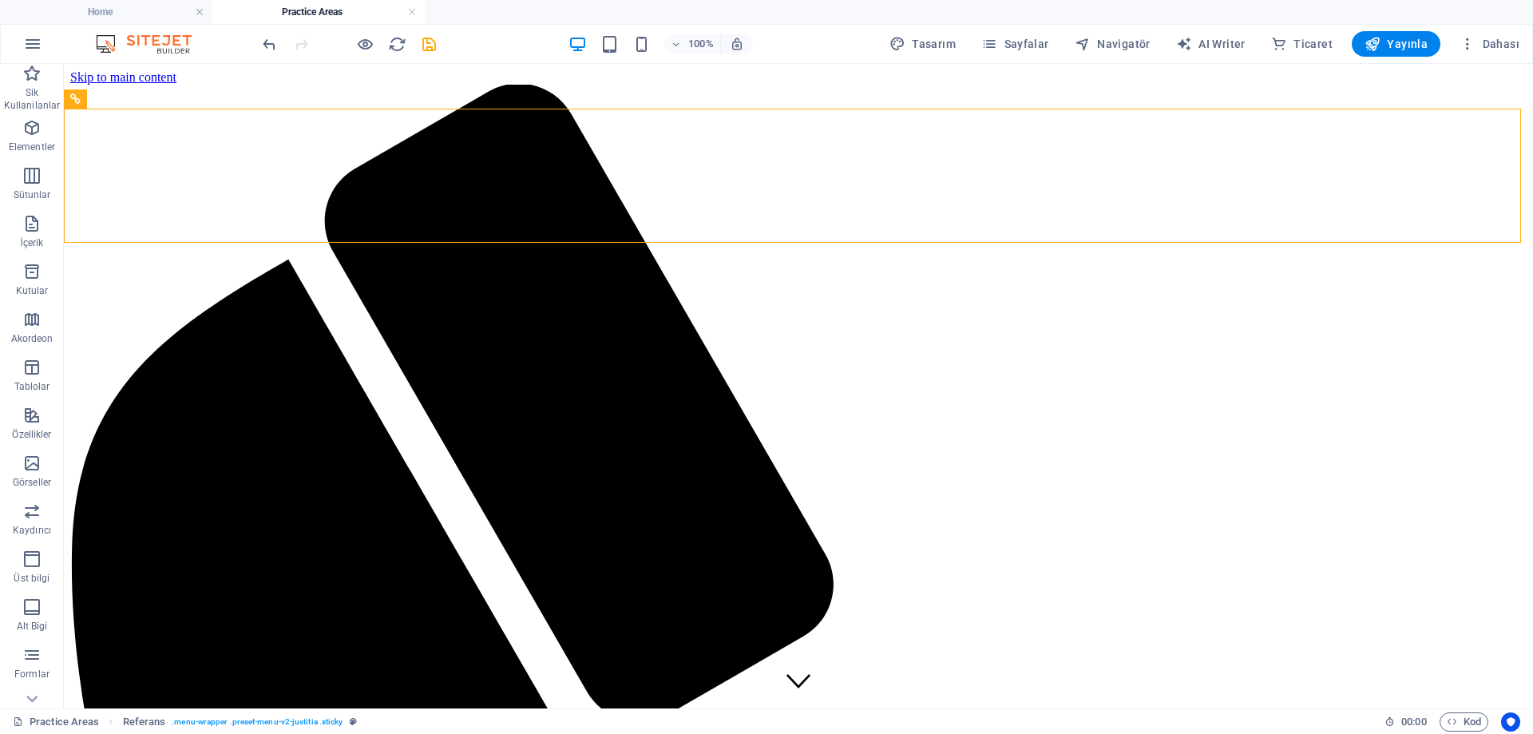
drag, startPoint x: 1527, startPoint y: 628, endPoint x: 1573, endPoint y: 125, distance: 505.3
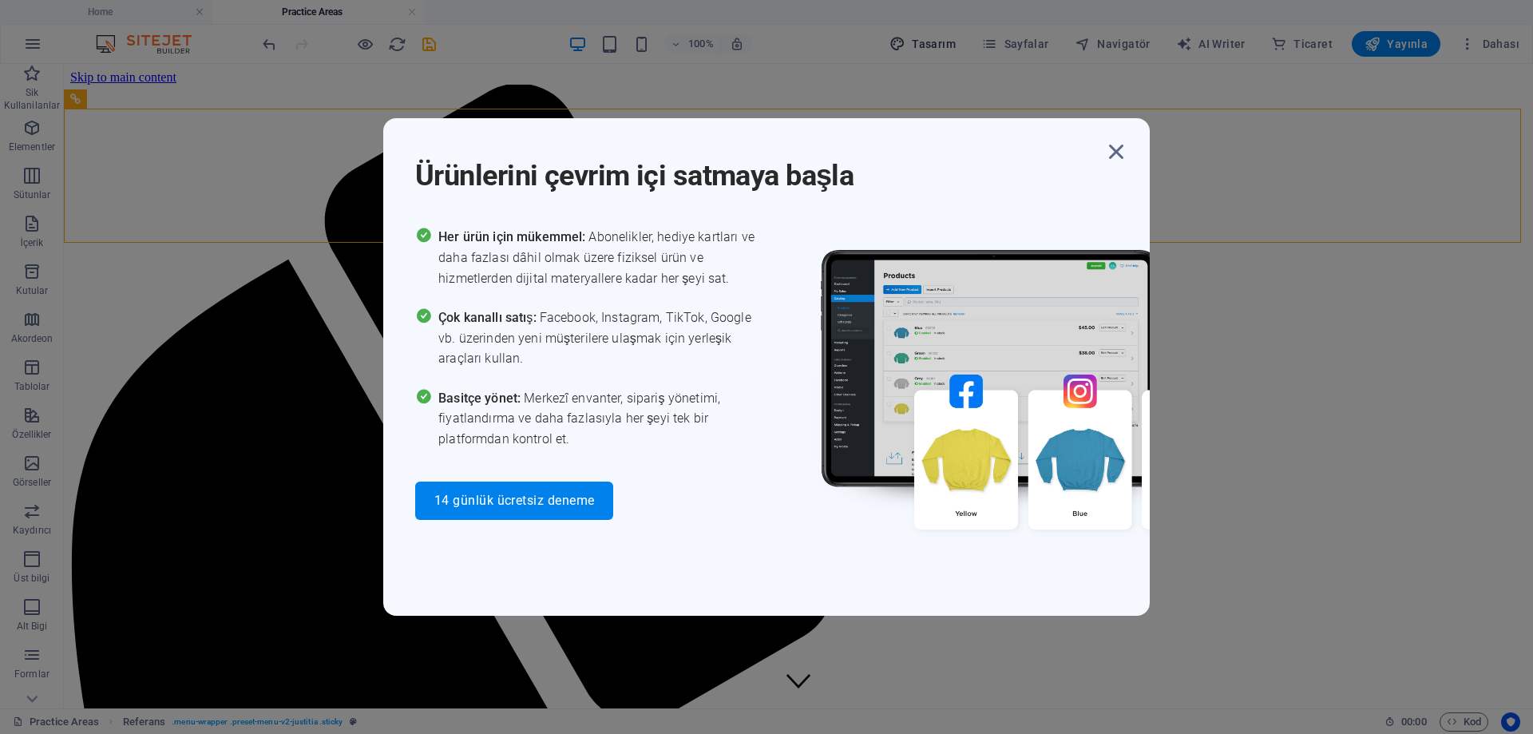
click at [1014, 43] on div "Ürünlerini çevrim içi satmaya başla Her ürün için mükemmel: Abonelikler, hediye…" at bounding box center [766, 367] width 1533 height 734
click at [1121, 151] on icon "button" at bounding box center [1116, 151] width 29 height 29
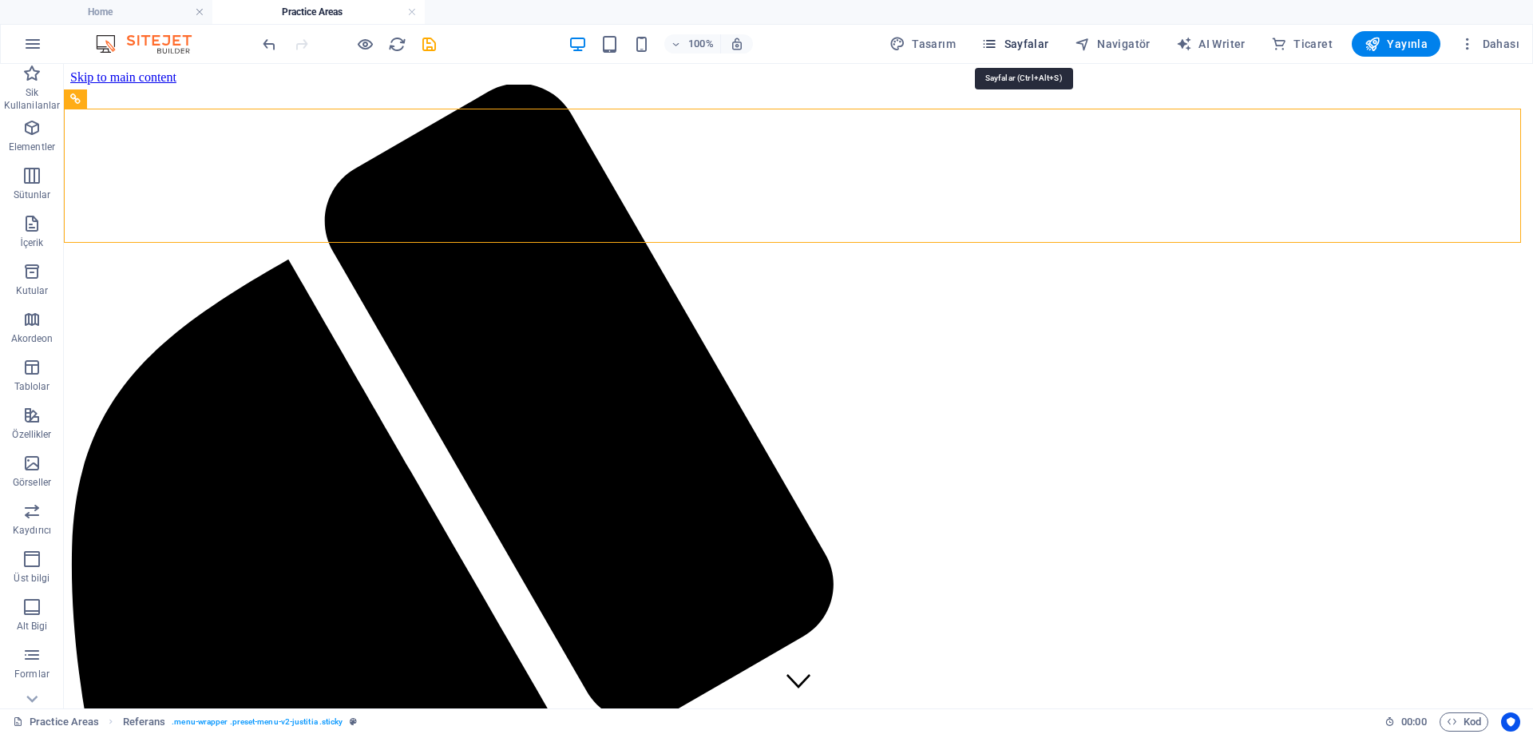
click at [1025, 46] on span "Sayfalar" at bounding box center [1015, 44] width 68 height 16
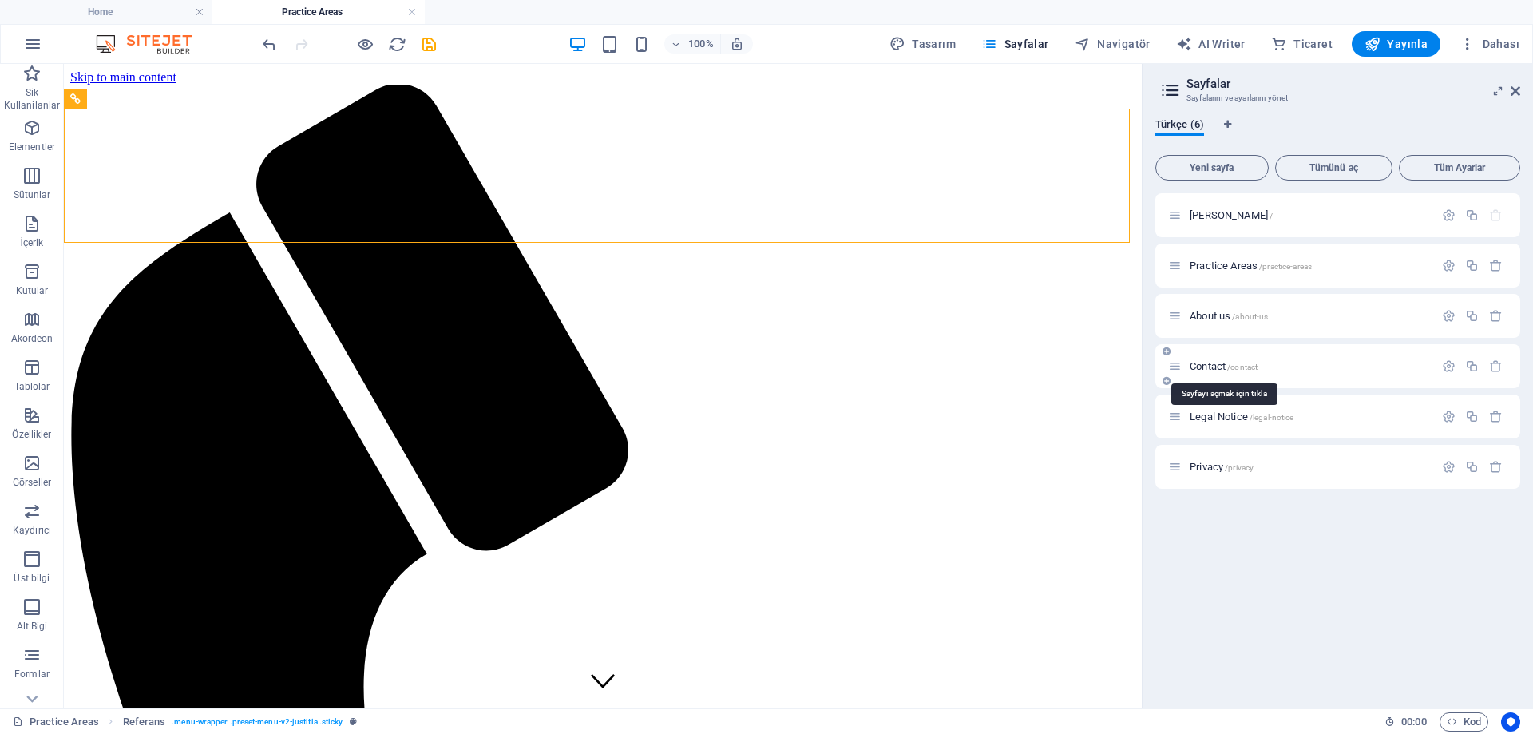
click at [1206, 361] on span "Contact /contact" at bounding box center [1224, 366] width 68 height 12
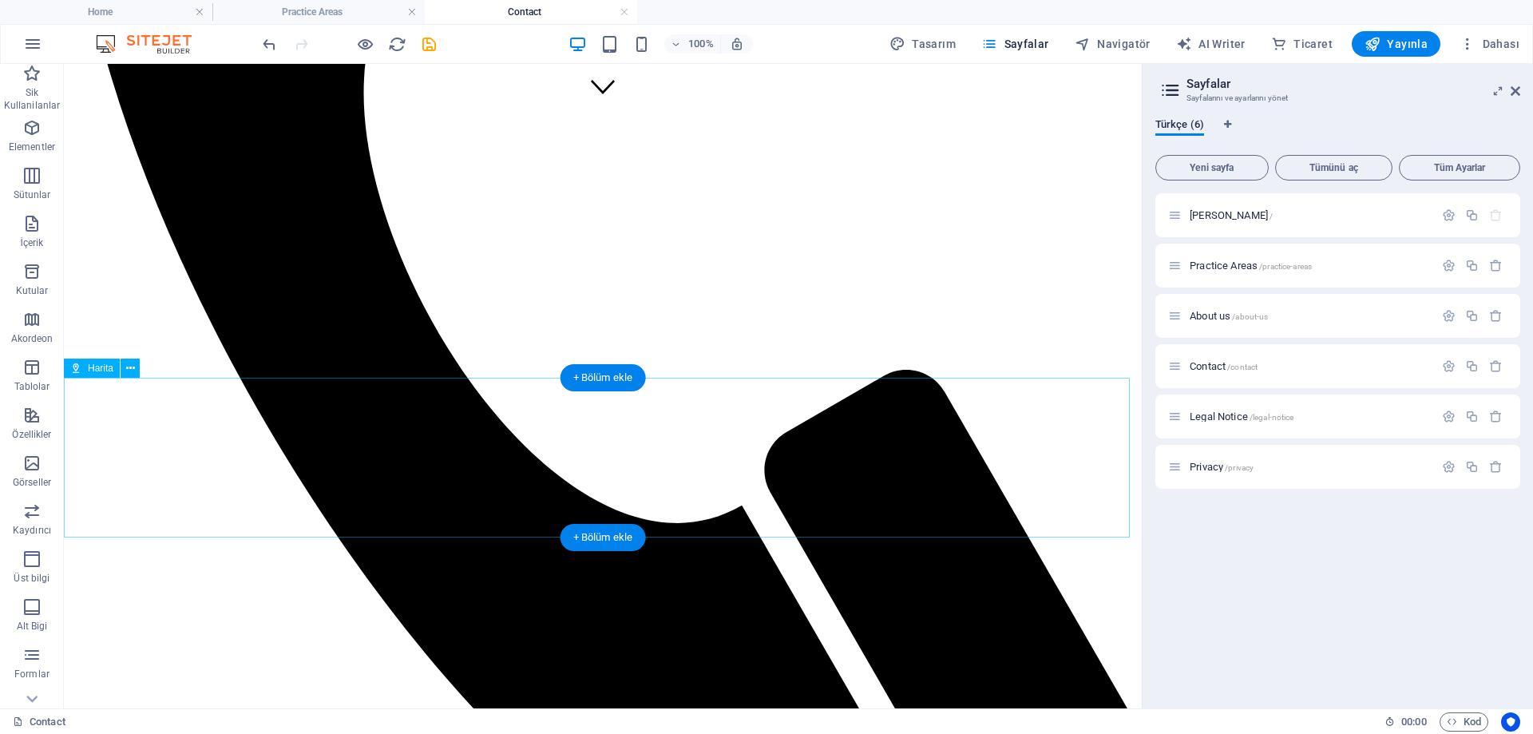
scroll to position [596, 0]
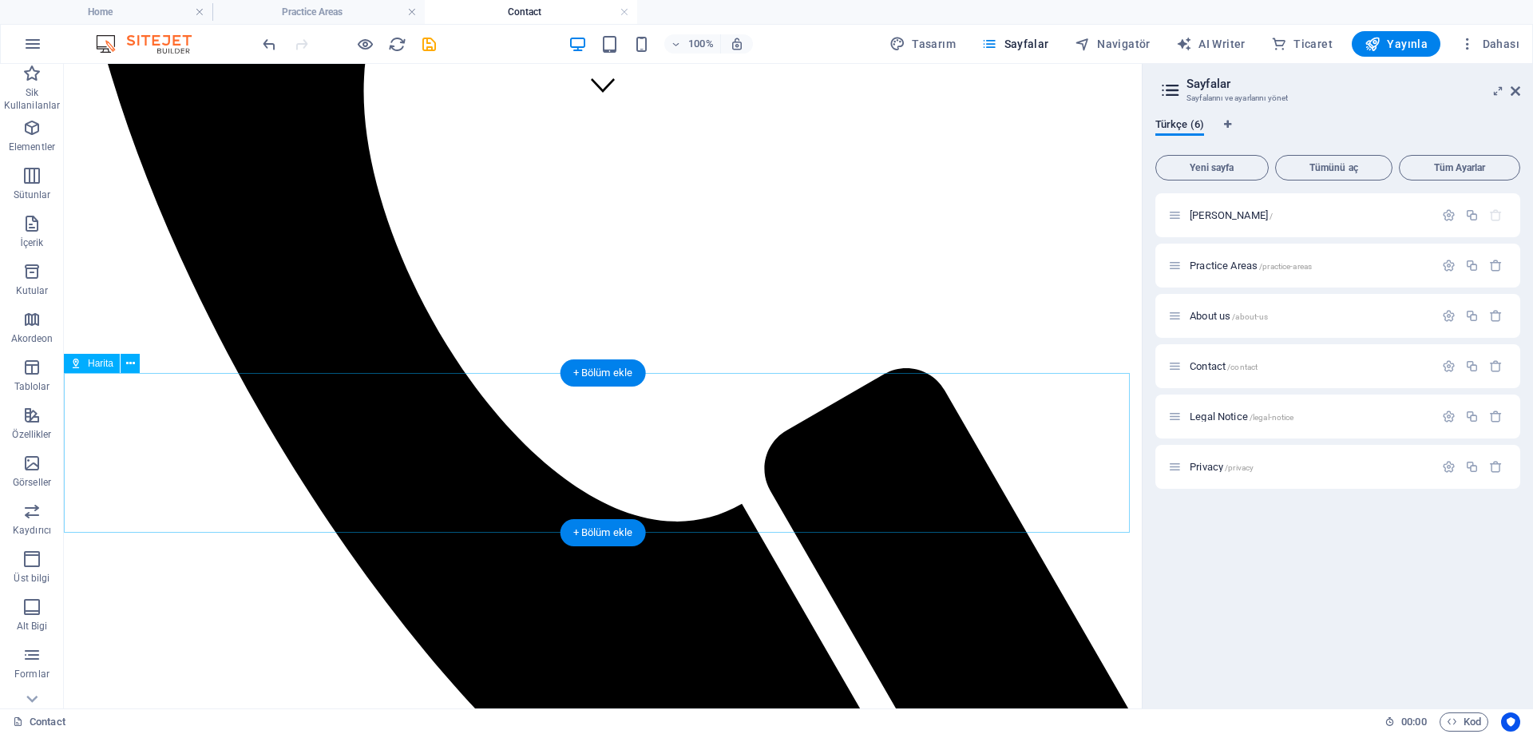
click at [88, 361] on span "Harita" at bounding box center [101, 364] width 26 height 10
